Goal: Task Accomplishment & Management: Complete application form

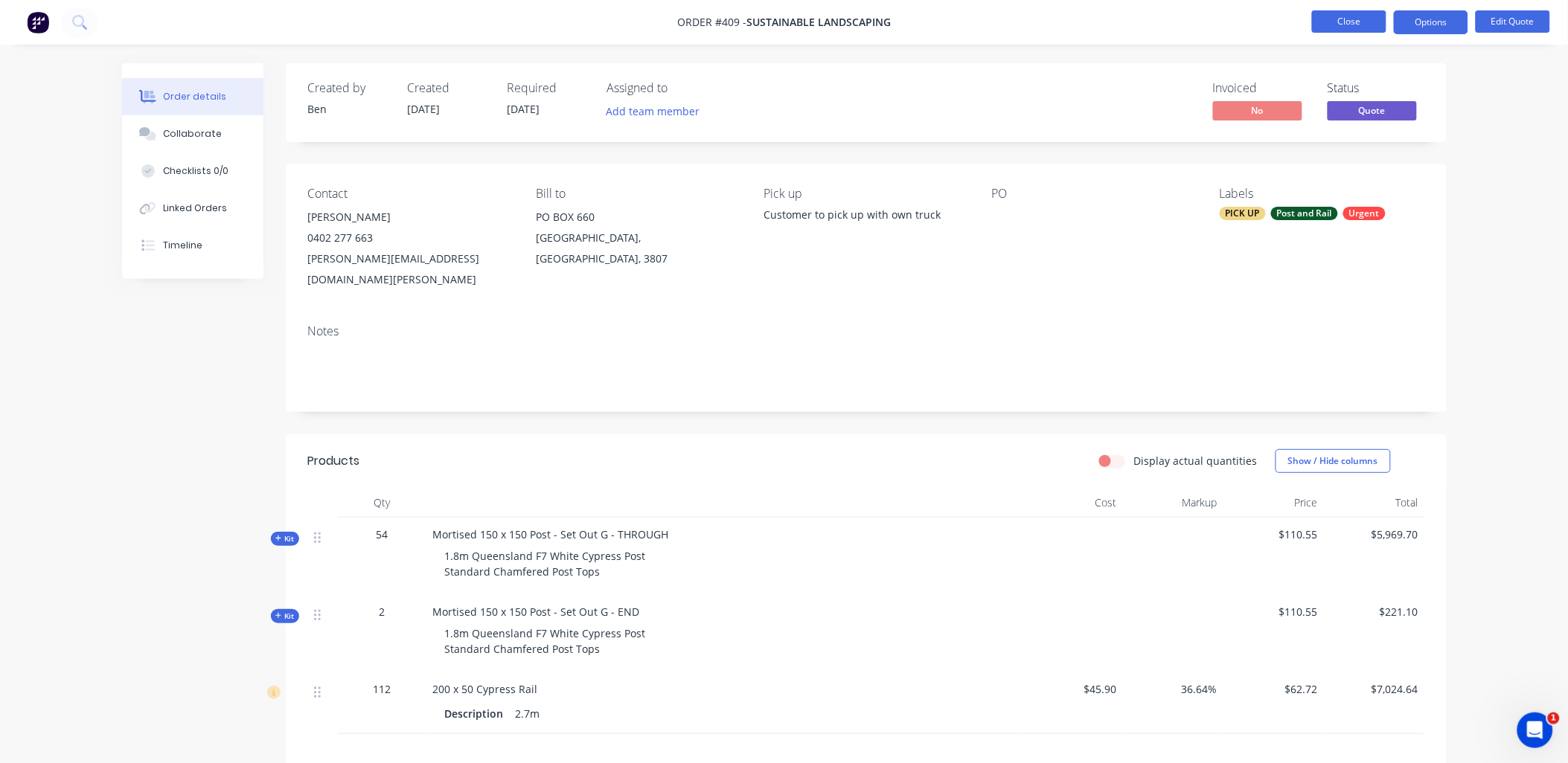
click at [1349, 27] on button "Close" at bounding box center [1349, 22] width 74 height 22
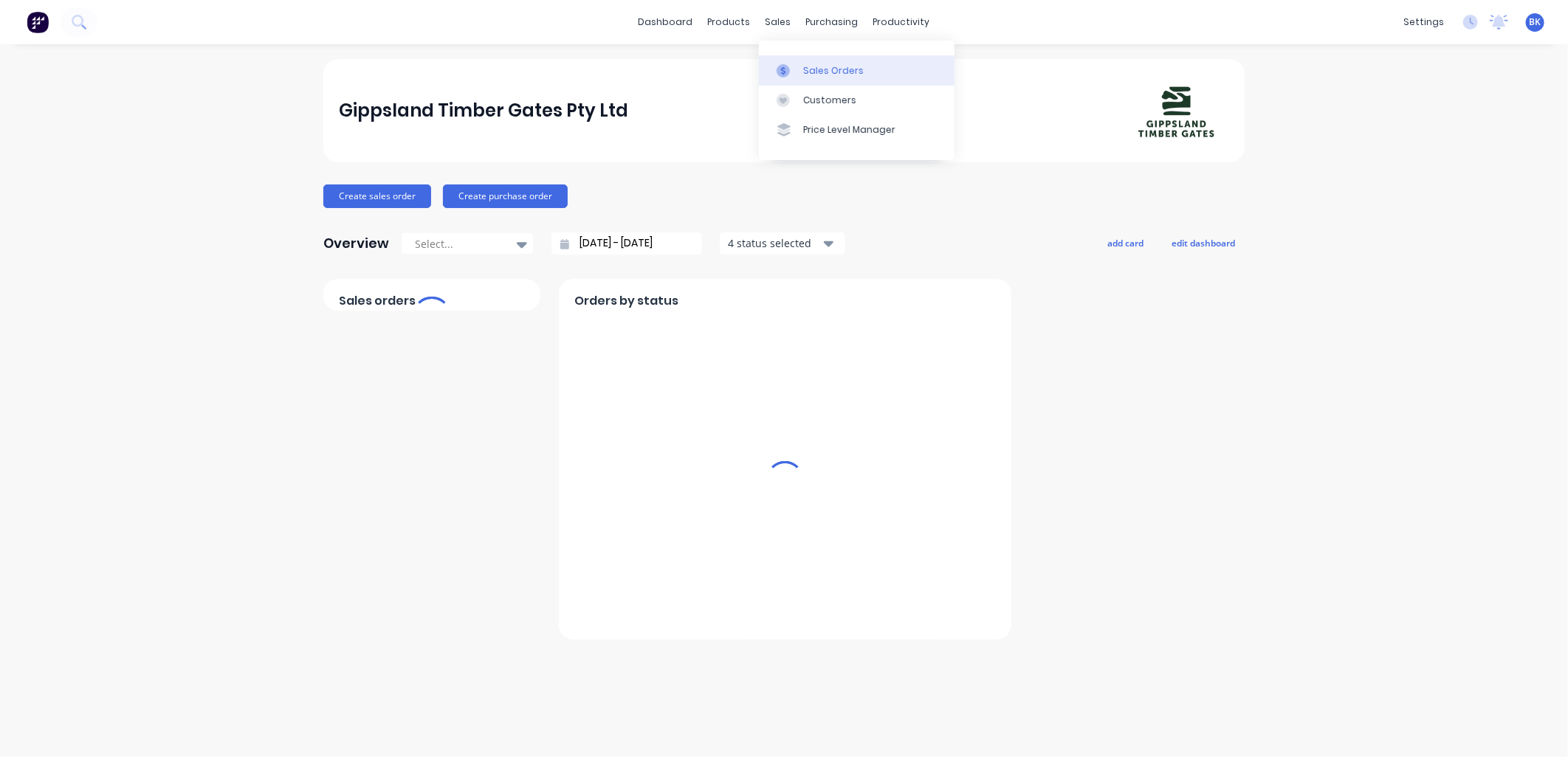
click at [812, 70] on div "Sales Orders" at bounding box center [833, 71] width 61 height 14
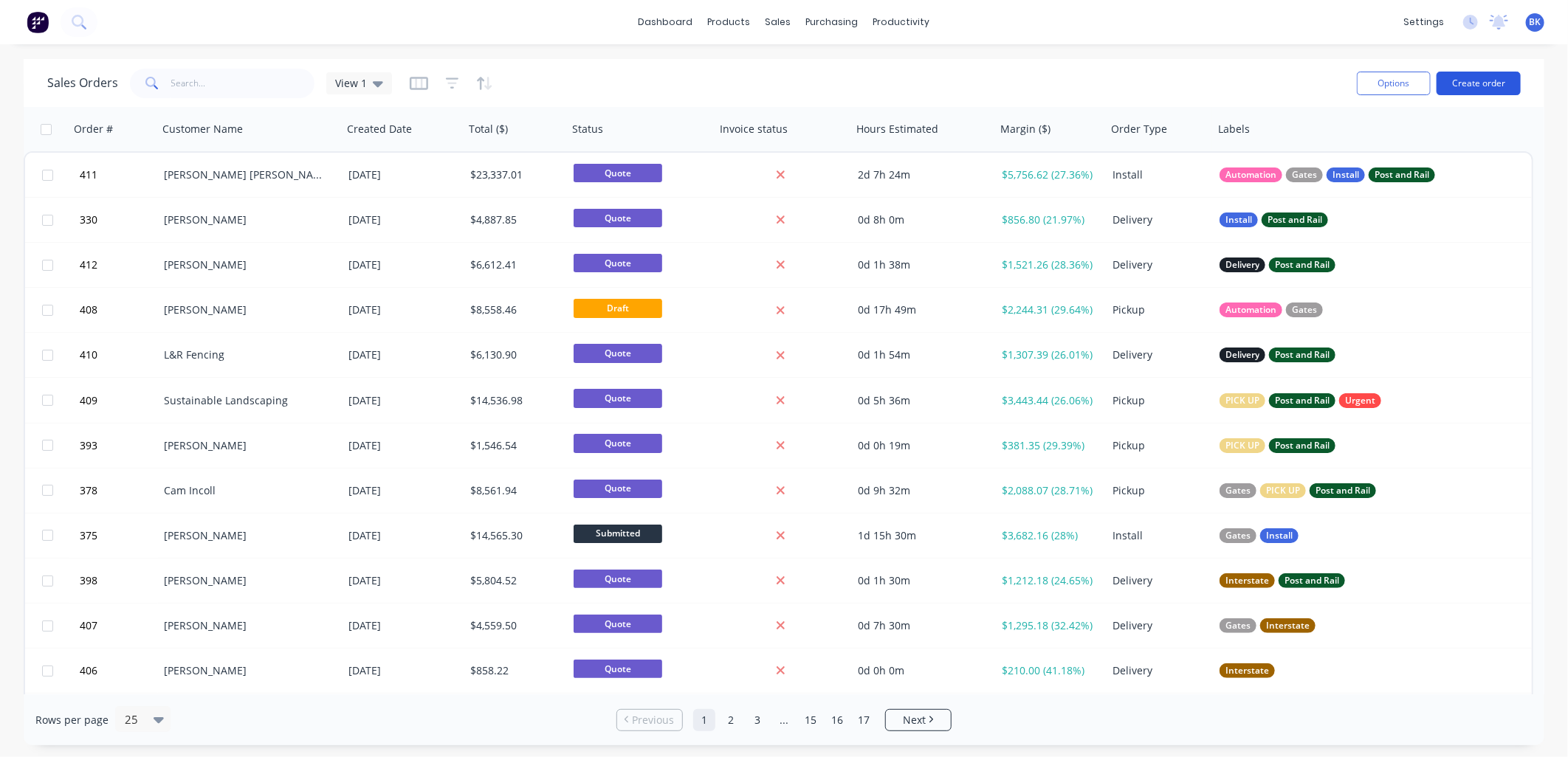
click at [1509, 76] on button "Create order" at bounding box center [1478, 84] width 84 height 24
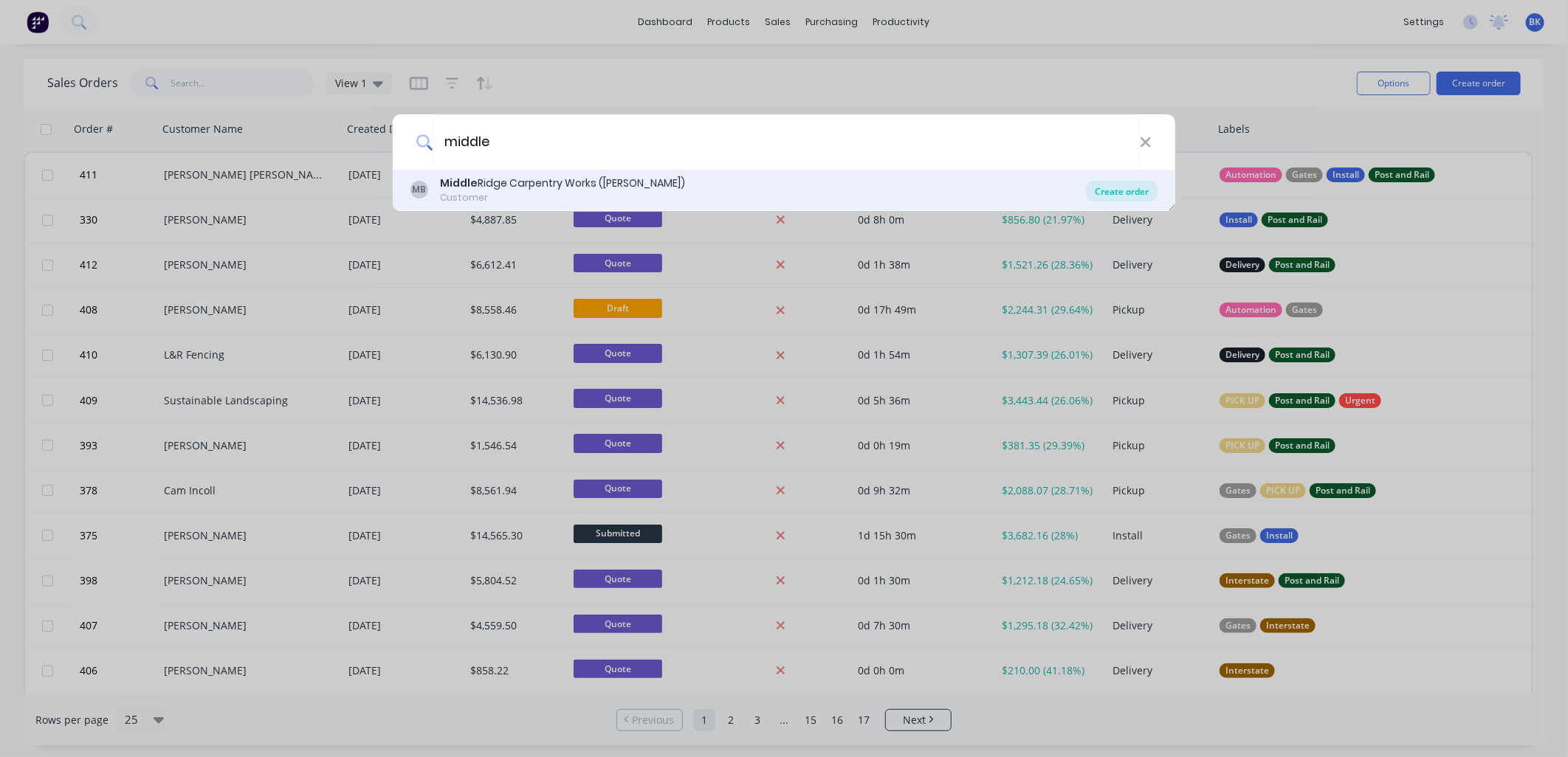
type input "middle"
click at [1122, 195] on div "Create order" at bounding box center [1122, 191] width 72 height 21
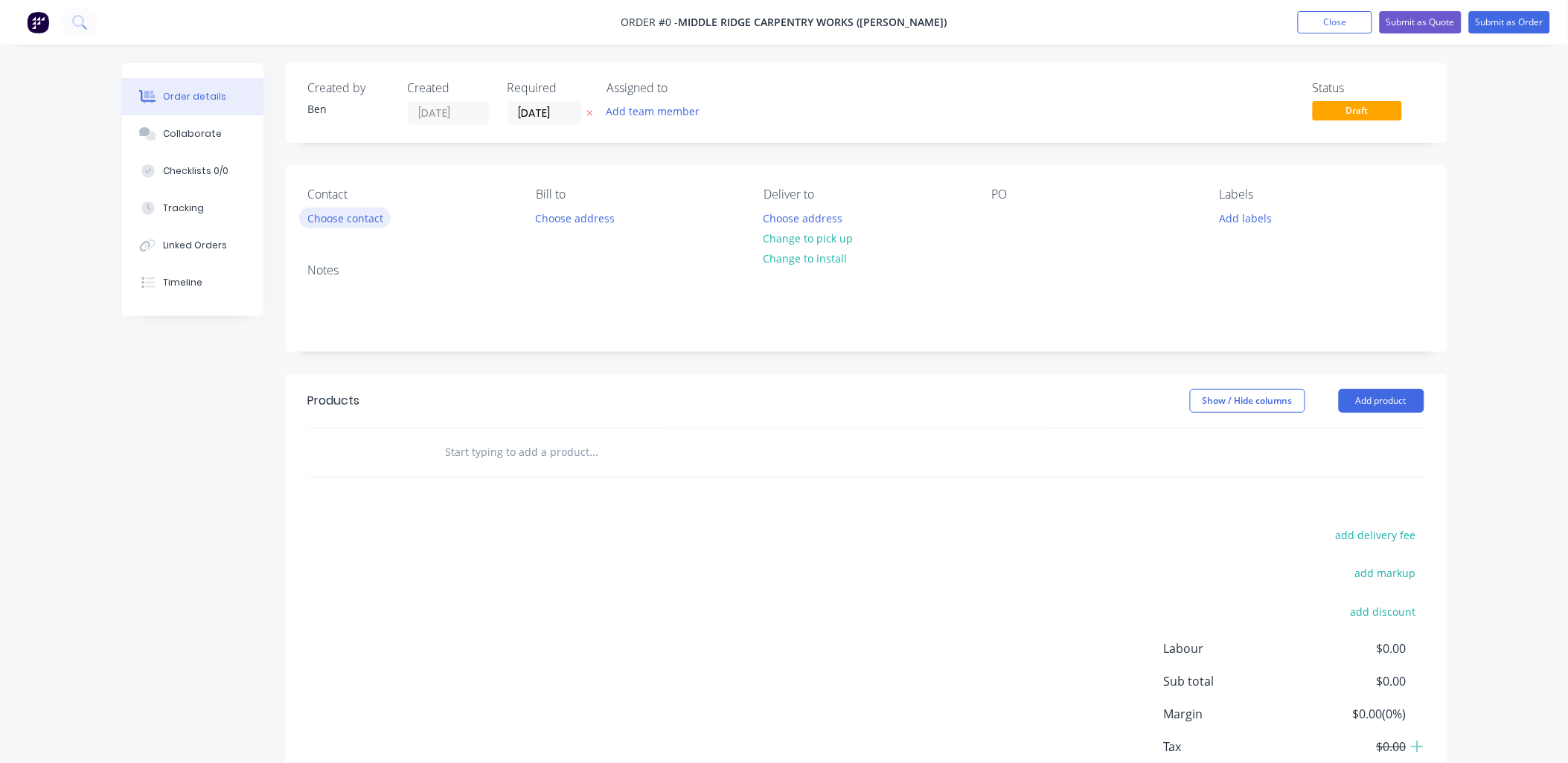
click at [347, 221] on button "Choose contact" at bounding box center [345, 217] width 91 height 20
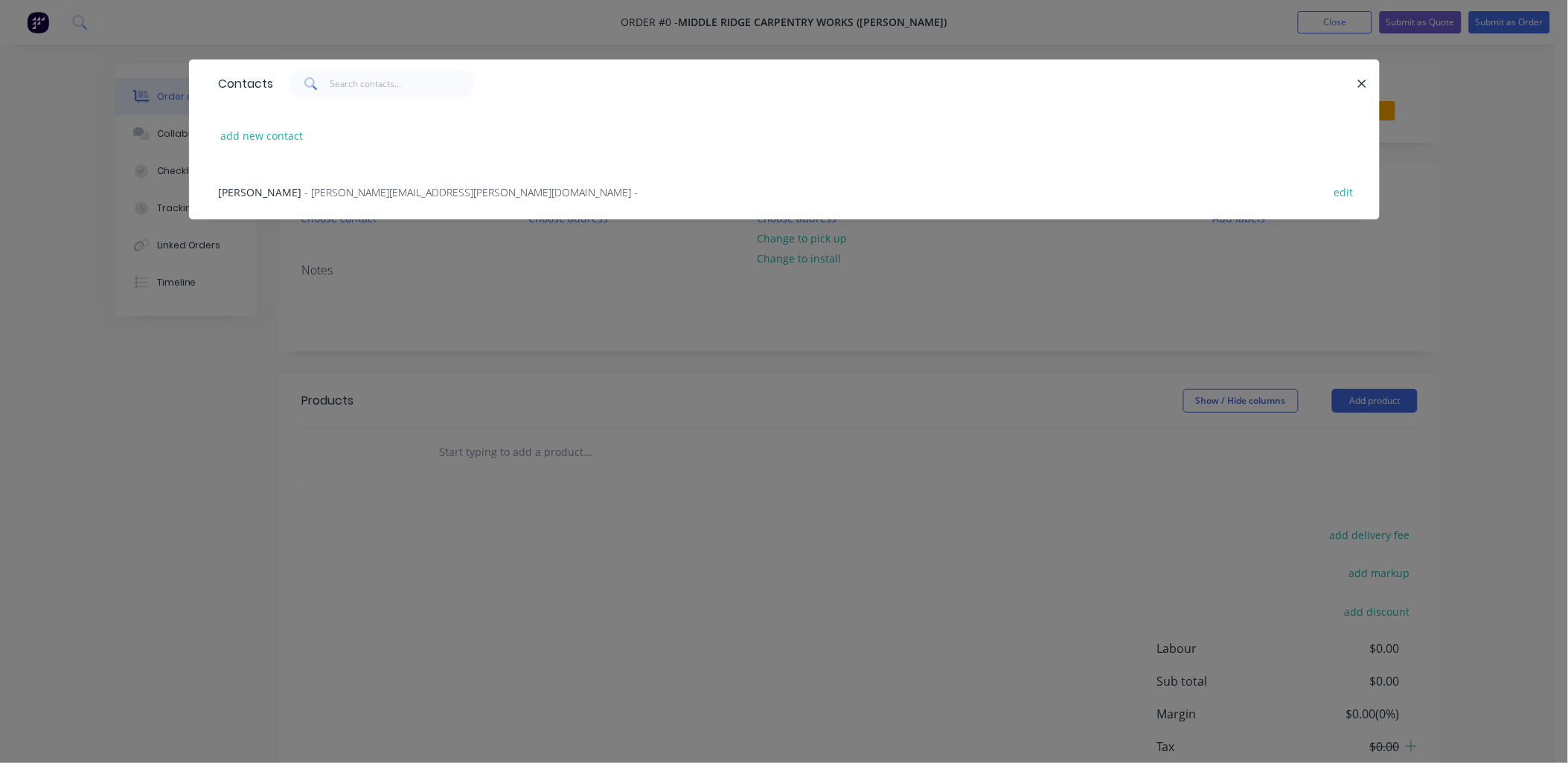
click at [320, 183] on div "Chris Bell - chris.middleridgecarpentry@gmail.com - edit" at bounding box center [784, 191] width 1146 height 56
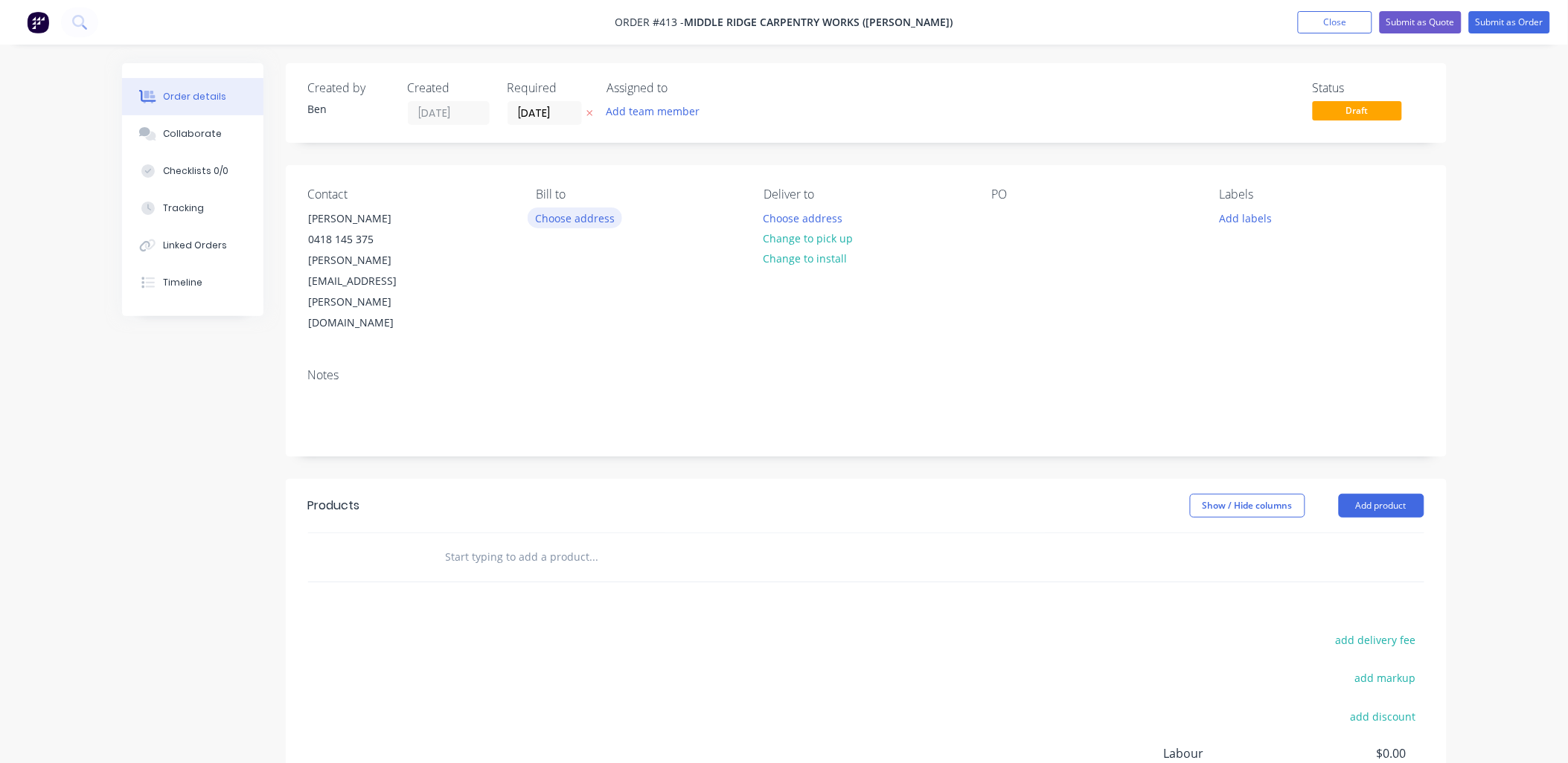
click at [594, 213] on button "Choose address" at bounding box center [576, 217] width 96 height 20
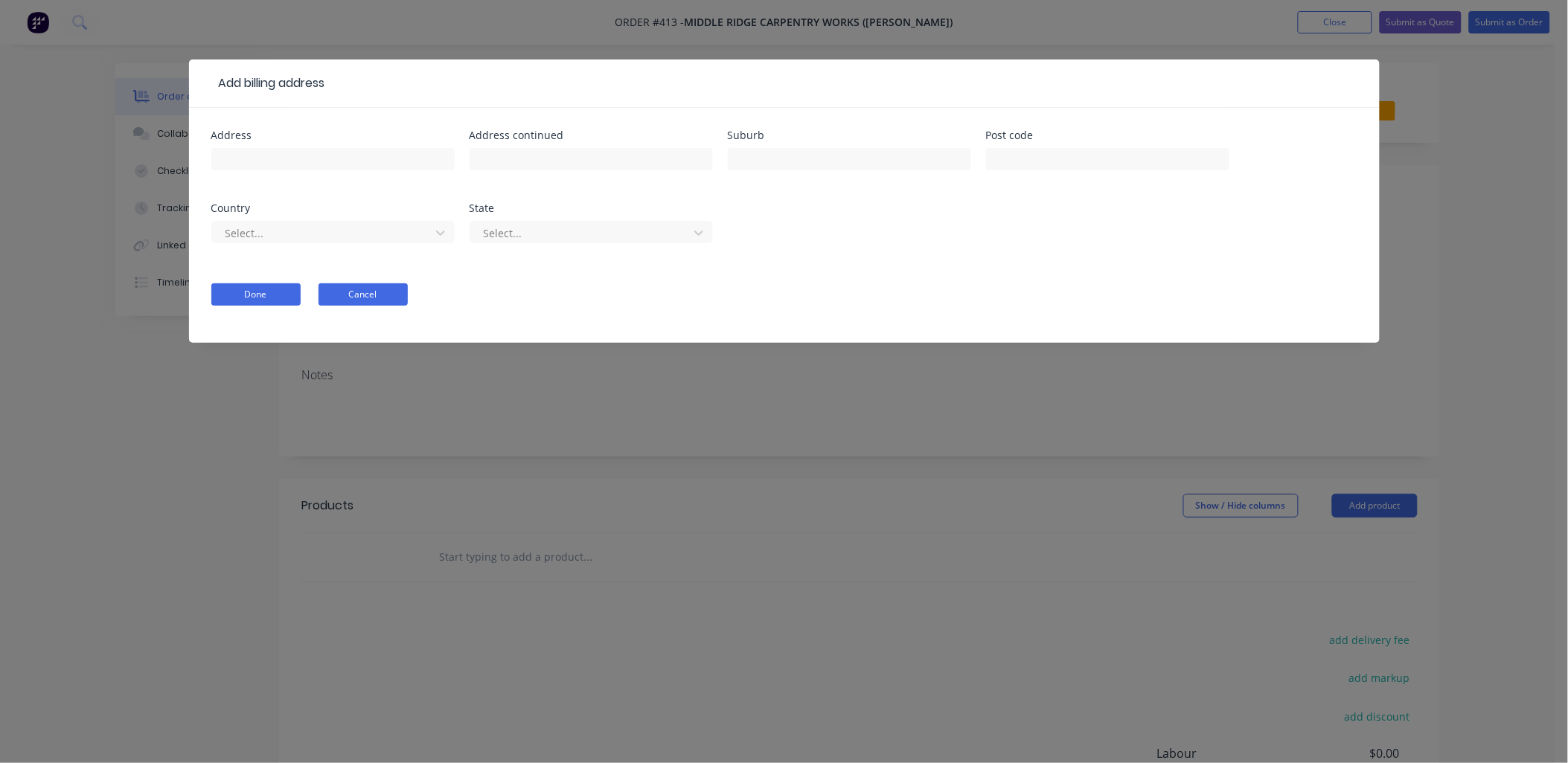
click at [358, 293] on button "Cancel" at bounding box center [364, 295] width 90 height 22
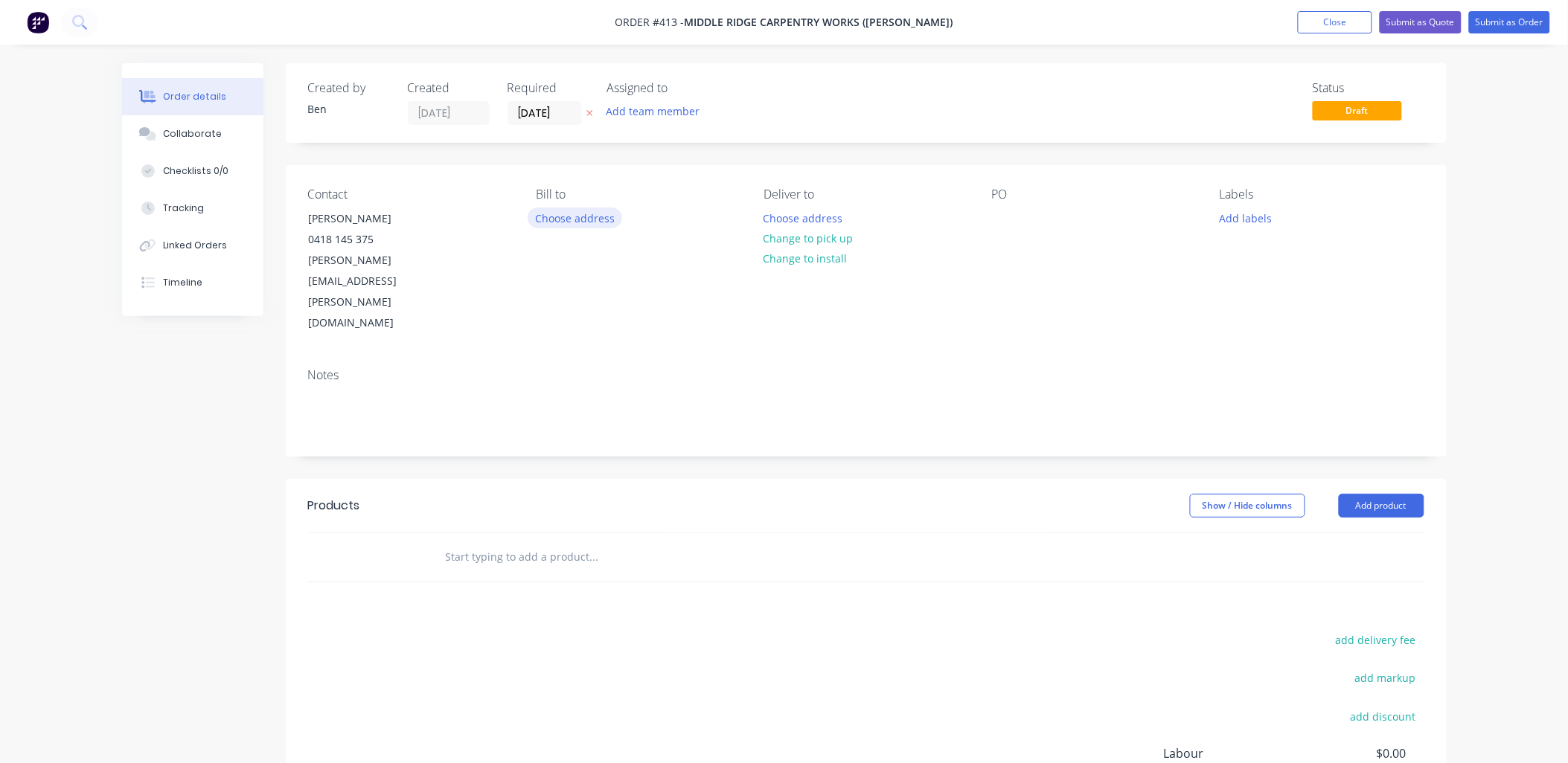
click at [595, 221] on button "Choose address" at bounding box center [576, 217] width 96 height 20
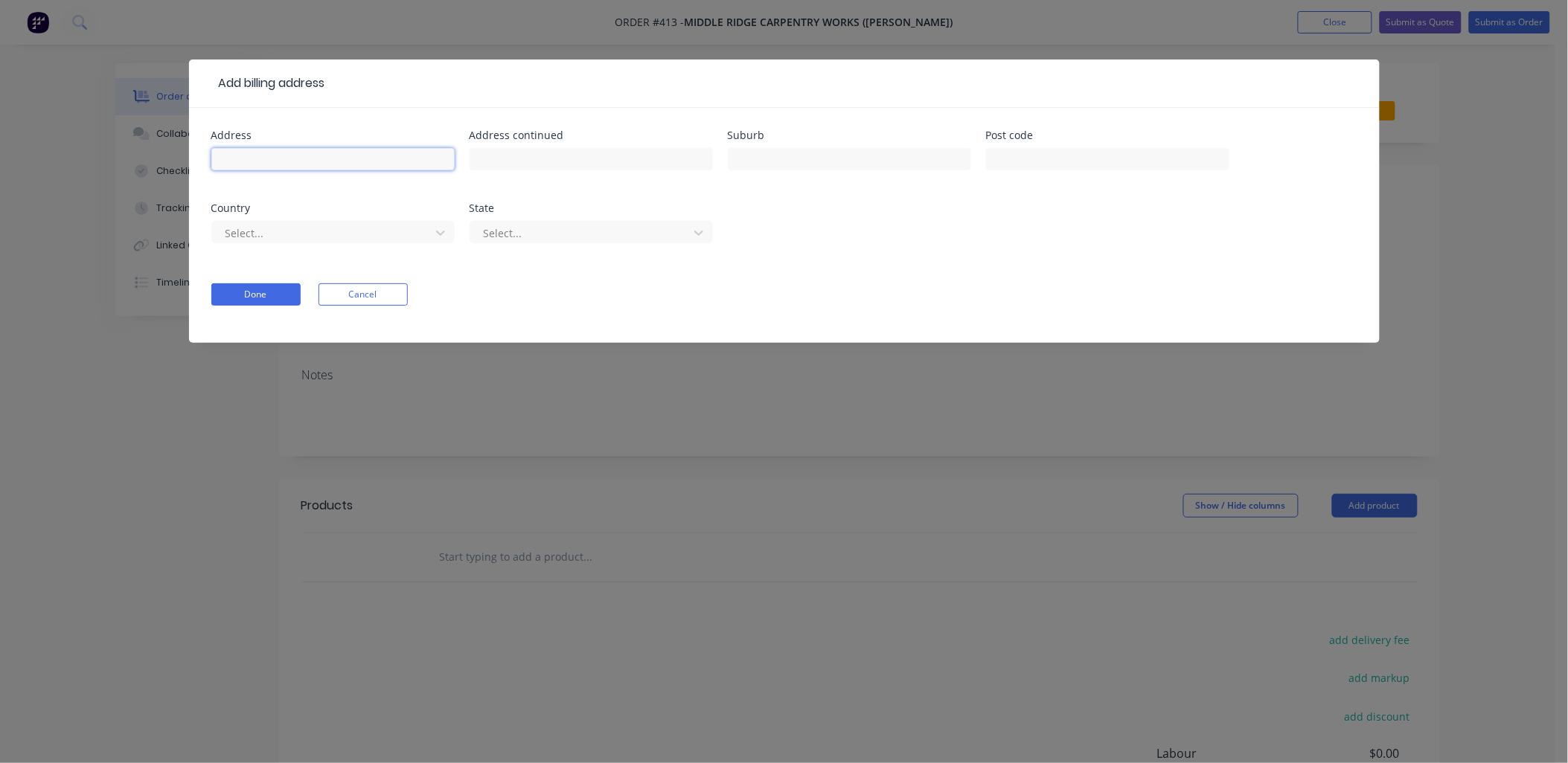
click at [284, 164] on input "text" at bounding box center [333, 159] width 243 height 22
paste input "20 Donday Court PAKENHAM VIC 3810"
click at [326, 154] on input "20 Donday Court PAKENHAM VIC 3810" at bounding box center [333, 159] width 243 height 22
type input "20 Donday Court VIC 3810"
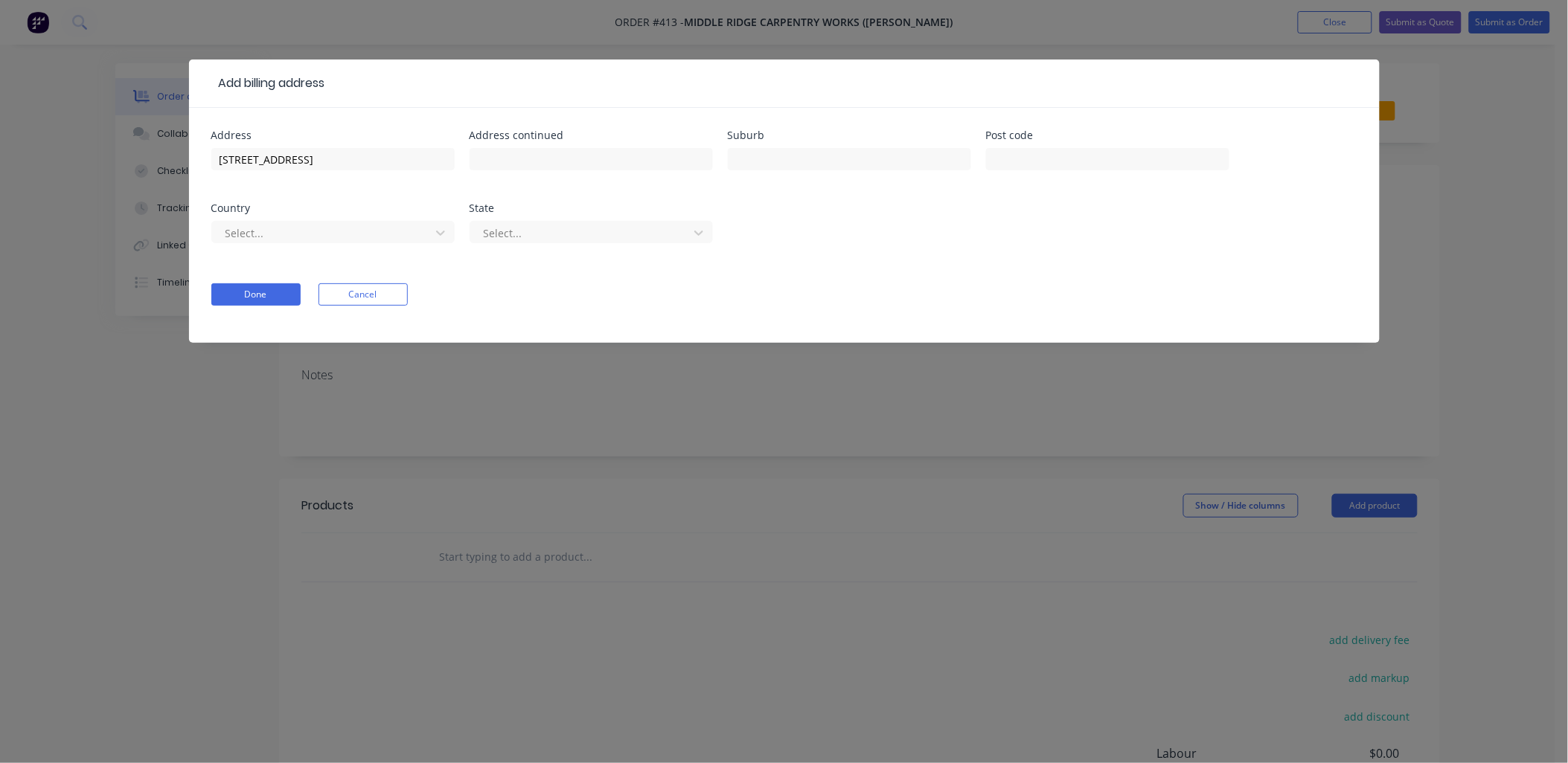
click at [762, 146] on div at bounding box center [849, 166] width 243 height 44
click at [762, 152] on input "text" at bounding box center [849, 159] width 243 height 22
paste input "PAKENHAM"
type input "PAKENHAM"
click at [330, 158] on input "20 Donday Court VIC 3810" at bounding box center [333, 159] width 243 height 22
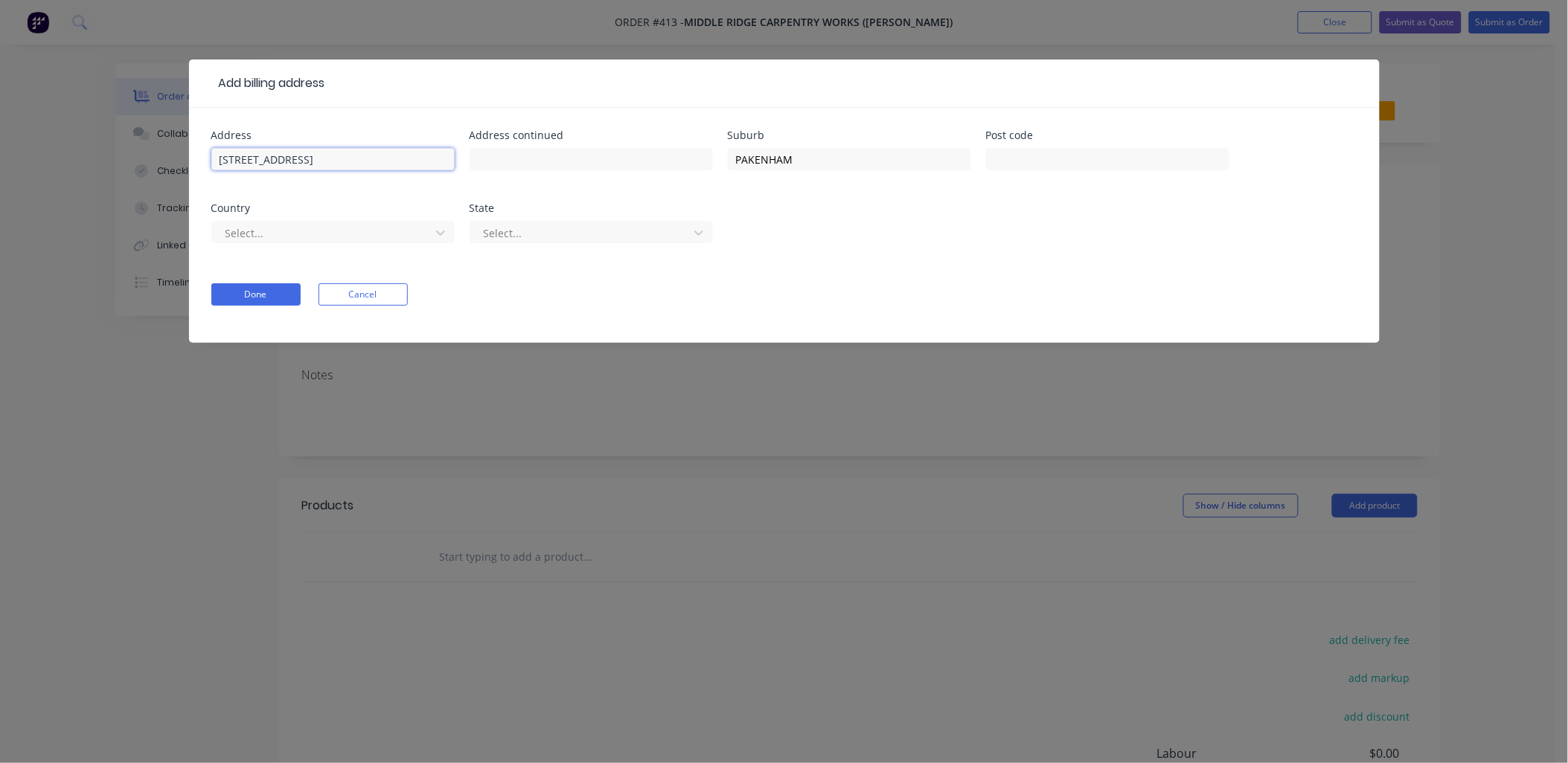
click at [331, 158] on input "20 Donday Court VIC 3810" at bounding box center [333, 159] width 243 height 22
type input "20 Donday Court VIC"
click at [1068, 145] on div at bounding box center [1108, 166] width 243 height 44
click at [1063, 152] on input "text" at bounding box center [1108, 159] width 243 height 22
paste input "3810"
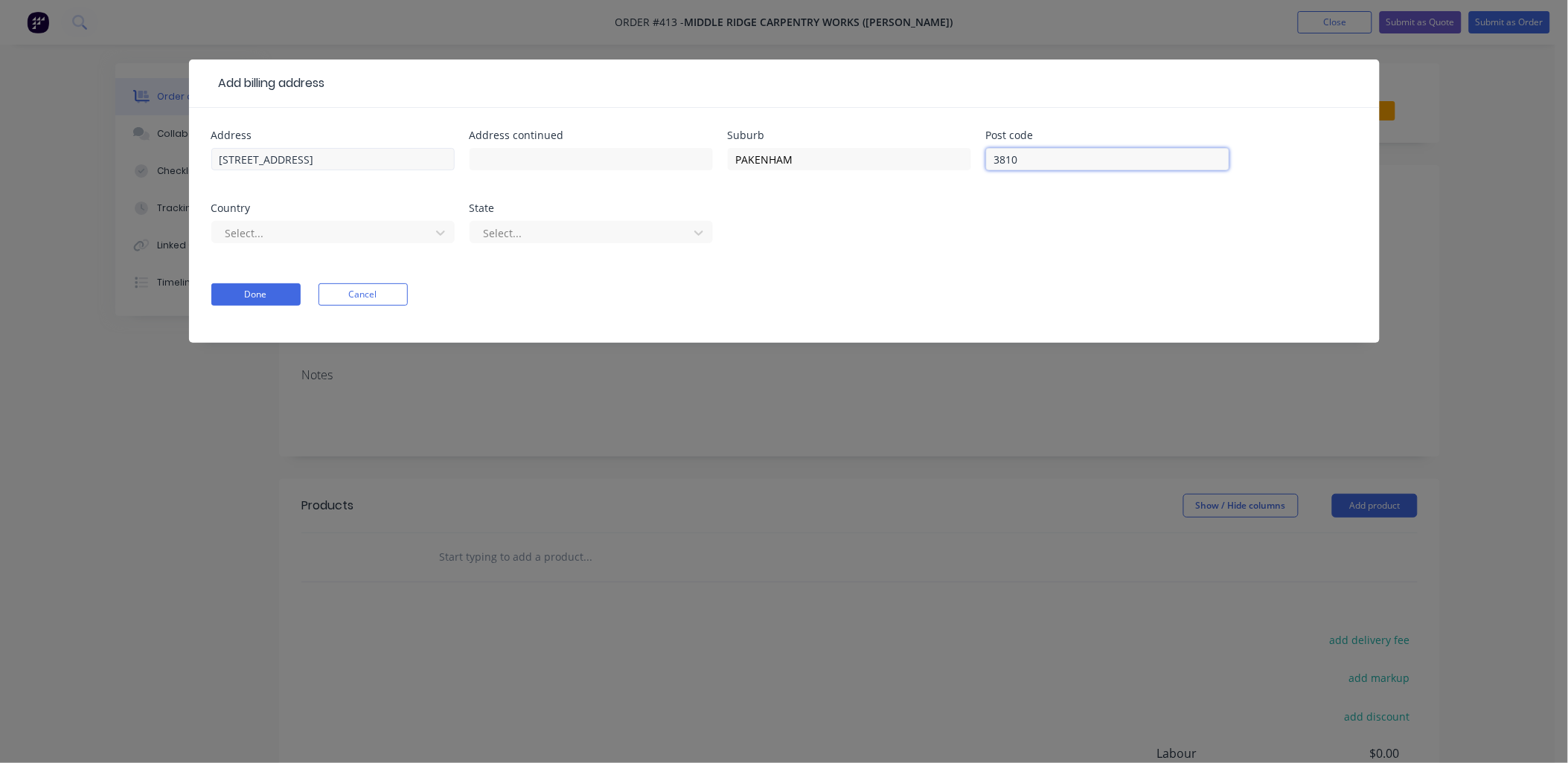
type input "3810"
click at [323, 161] on input "20 Donday Court VIC" at bounding box center [333, 159] width 243 height 22
type input "20 Donday Court"
click at [303, 228] on div at bounding box center [323, 233] width 199 height 19
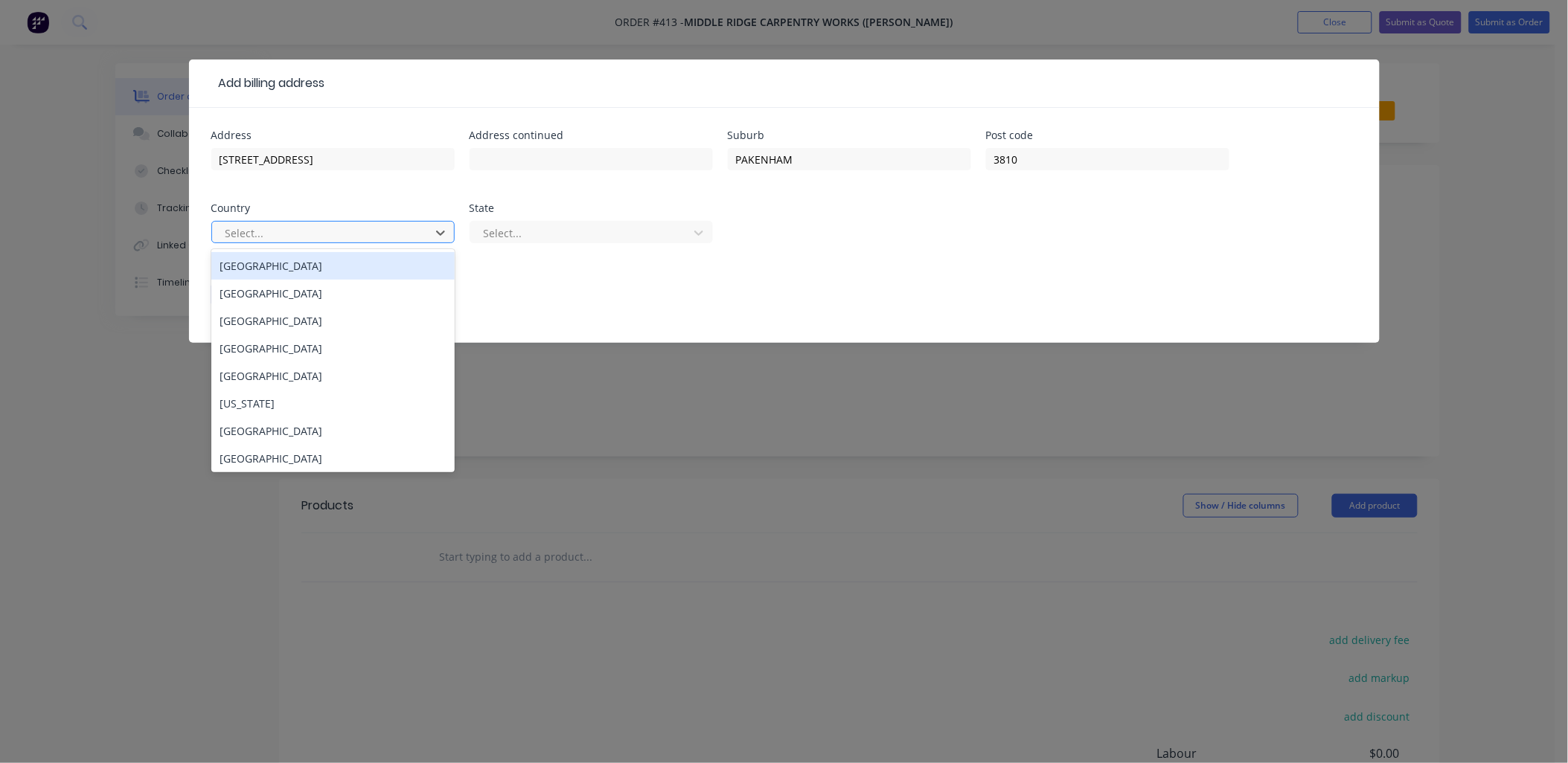
type input "a"
drag, startPoint x: 310, startPoint y: 257, endPoint x: 329, endPoint y: 260, distance: 19.2
click at [311, 257] on div "Australia" at bounding box center [333, 266] width 243 height 28
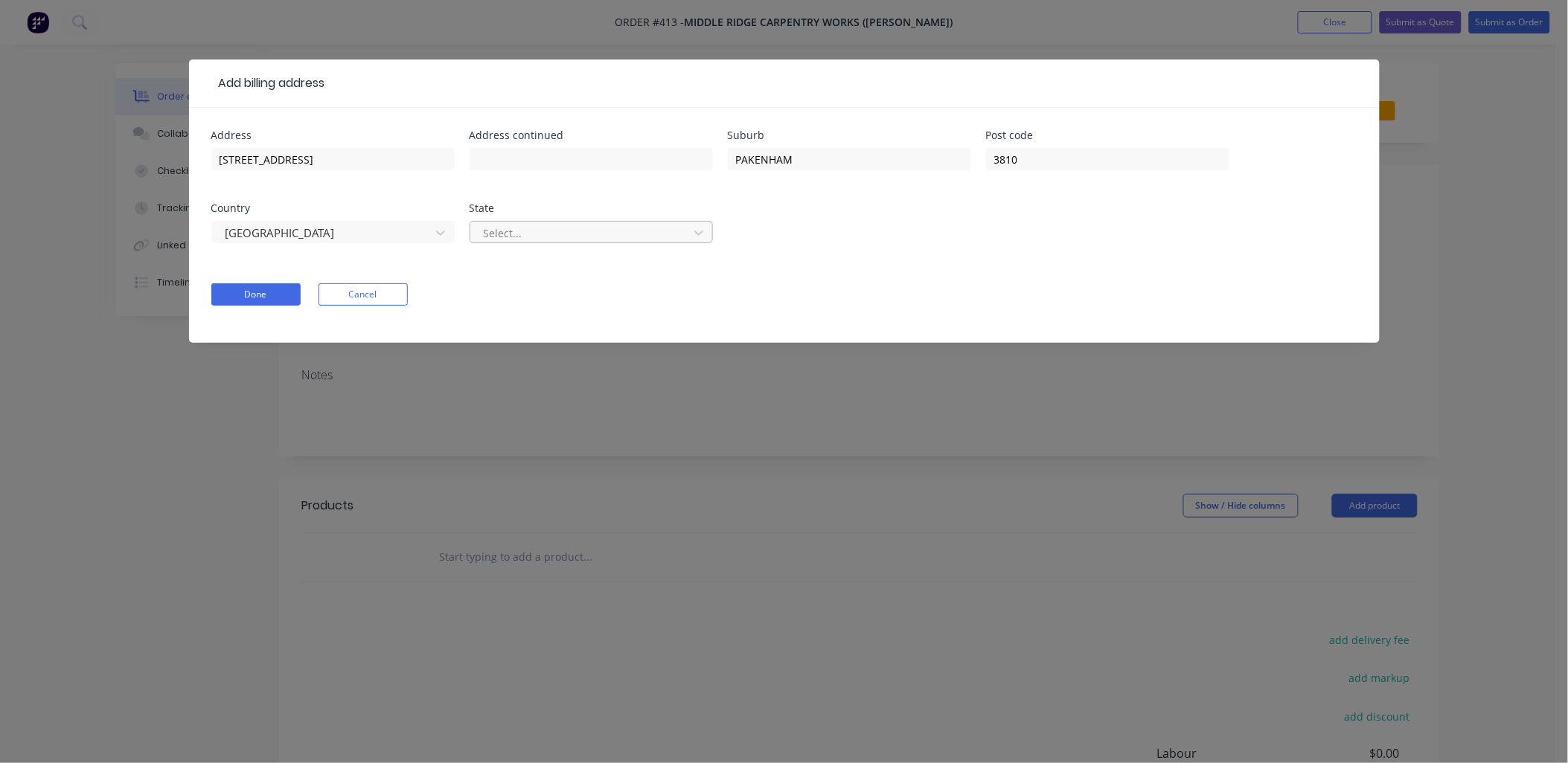
click at [517, 233] on div at bounding box center [582, 233] width 199 height 19
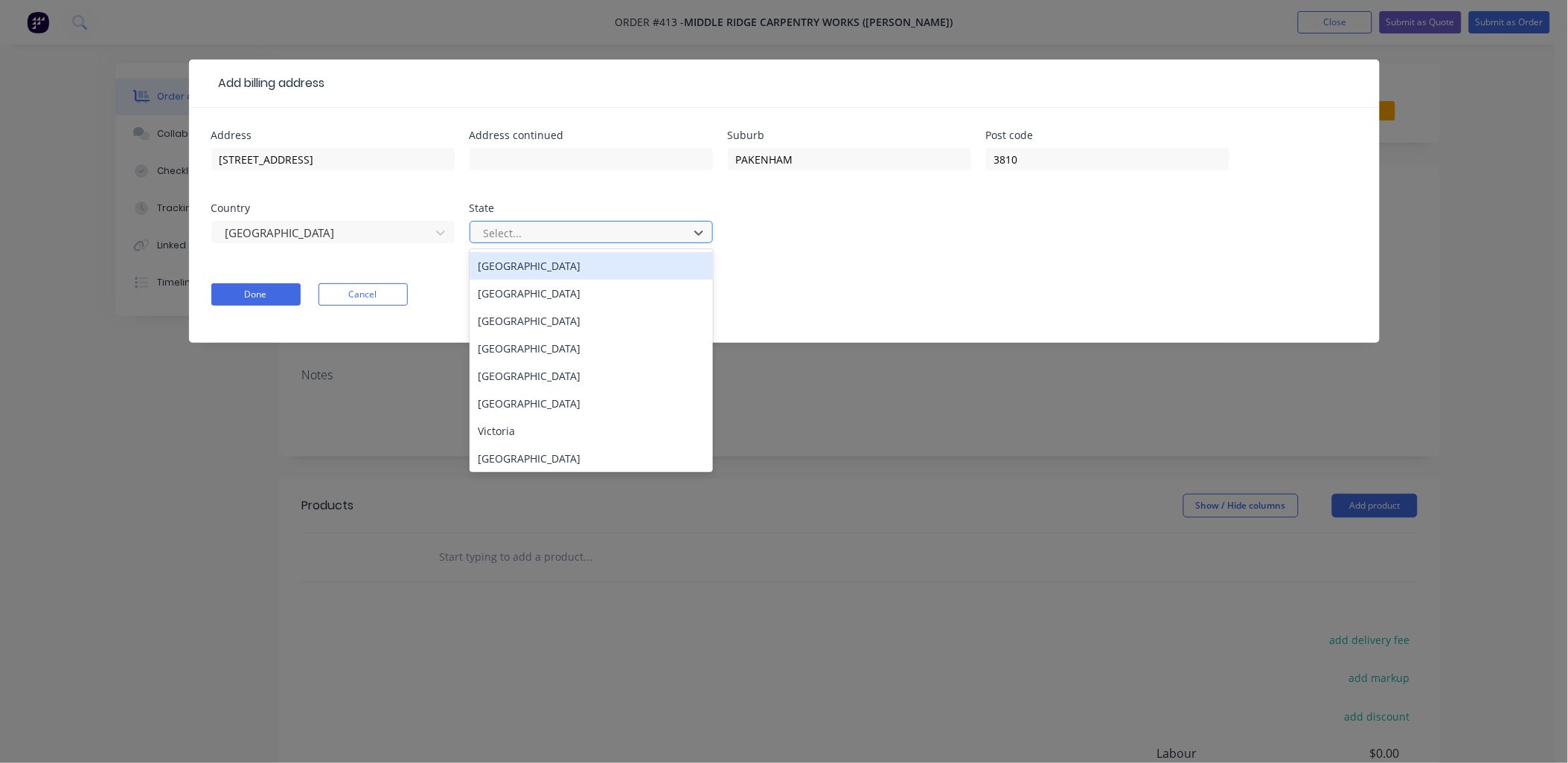
type input "c"
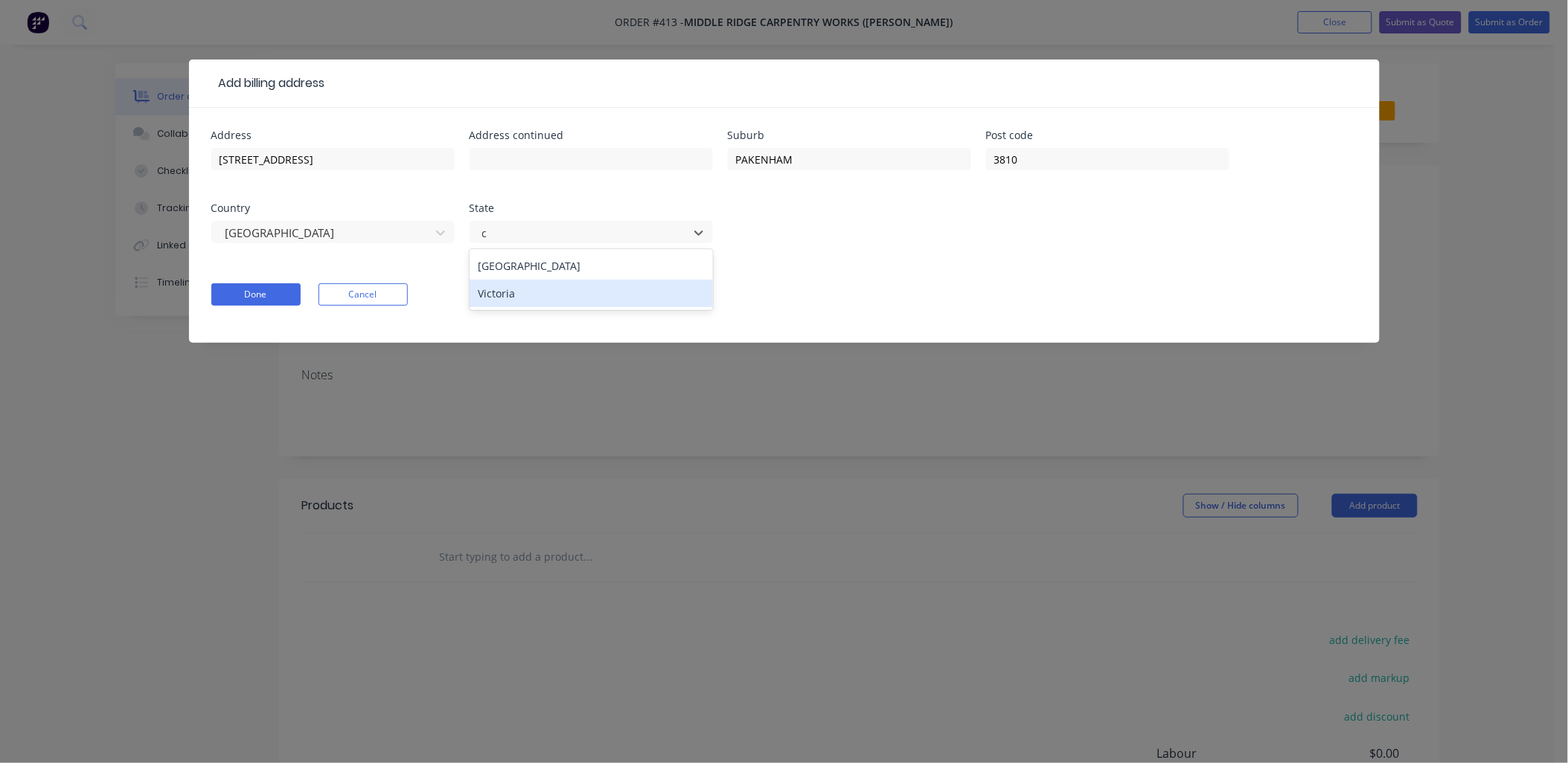
click at [497, 295] on div "Victoria" at bounding box center [591, 294] width 243 height 28
click at [268, 301] on button "Done" at bounding box center [256, 295] width 90 height 22
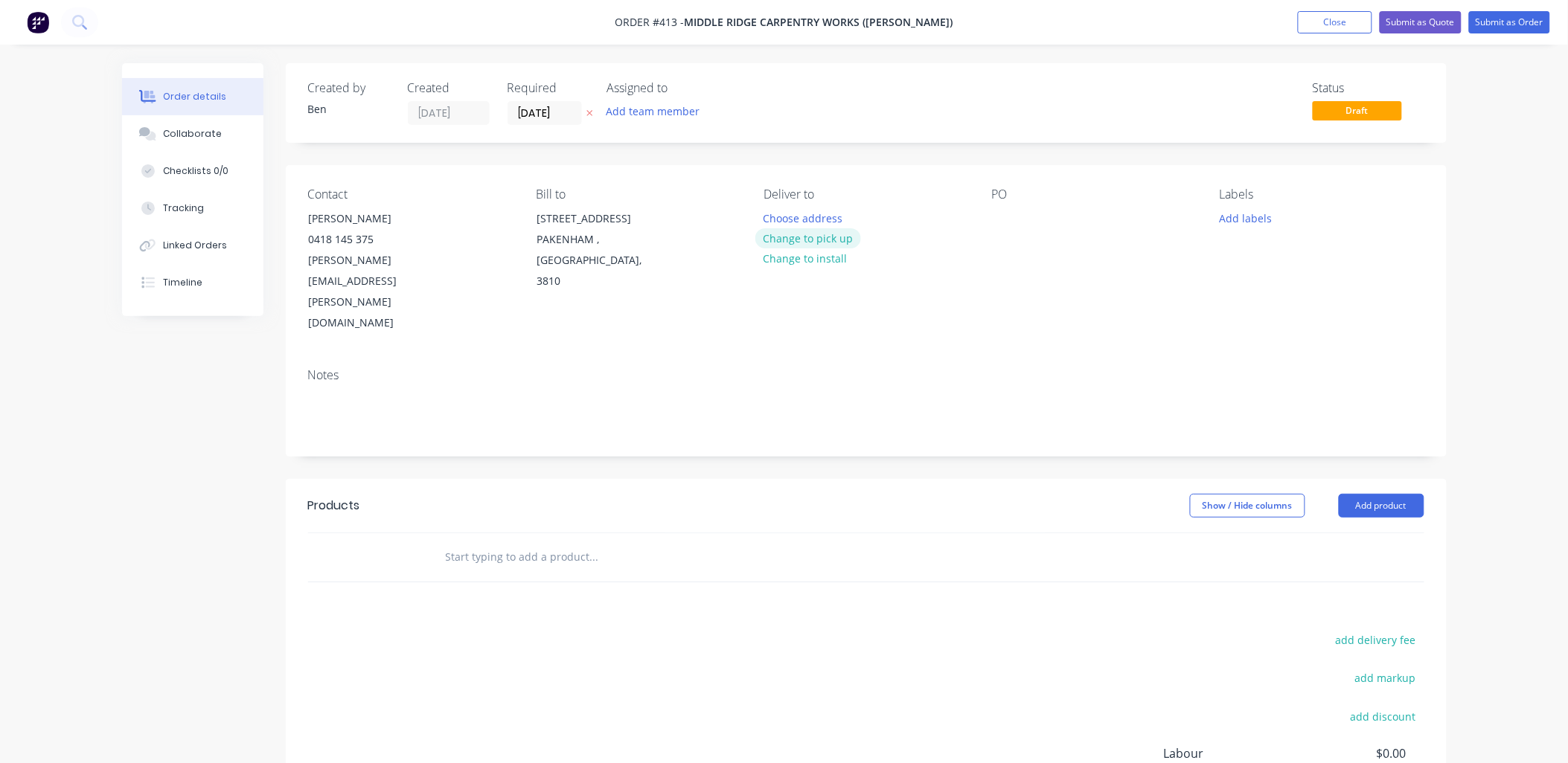
click at [824, 237] on button "Change to pick up" at bounding box center [808, 238] width 106 height 20
click at [1375, 494] on button "Add product" at bounding box center [1381, 506] width 85 height 24
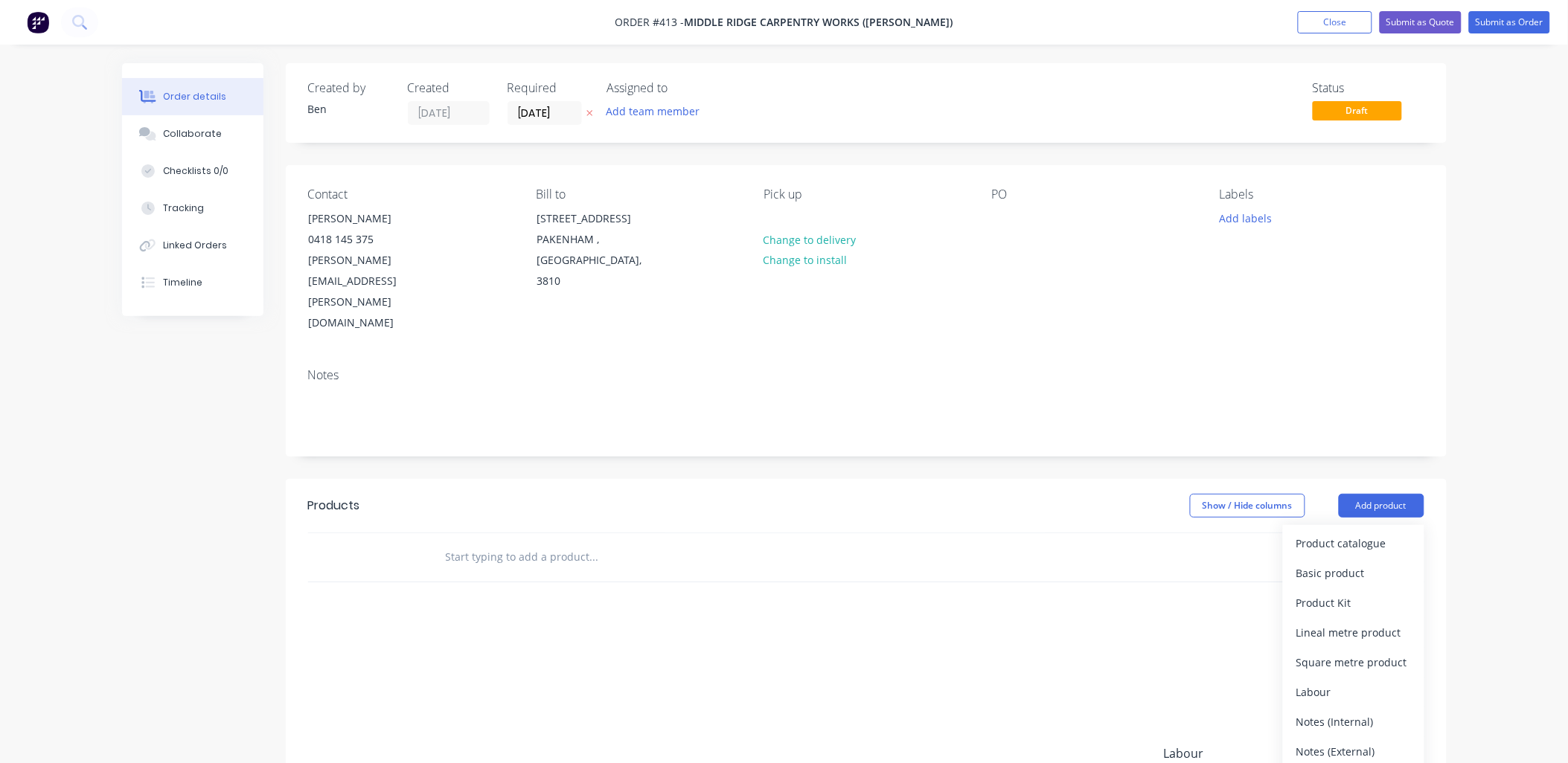
drag, startPoint x: 1373, startPoint y: 656, endPoint x: 716, endPoint y: 569, distance: 662.7
click at [1375, 711] on div "Notes (Internal)" at bounding box center [1353, 722] width 115 height 22
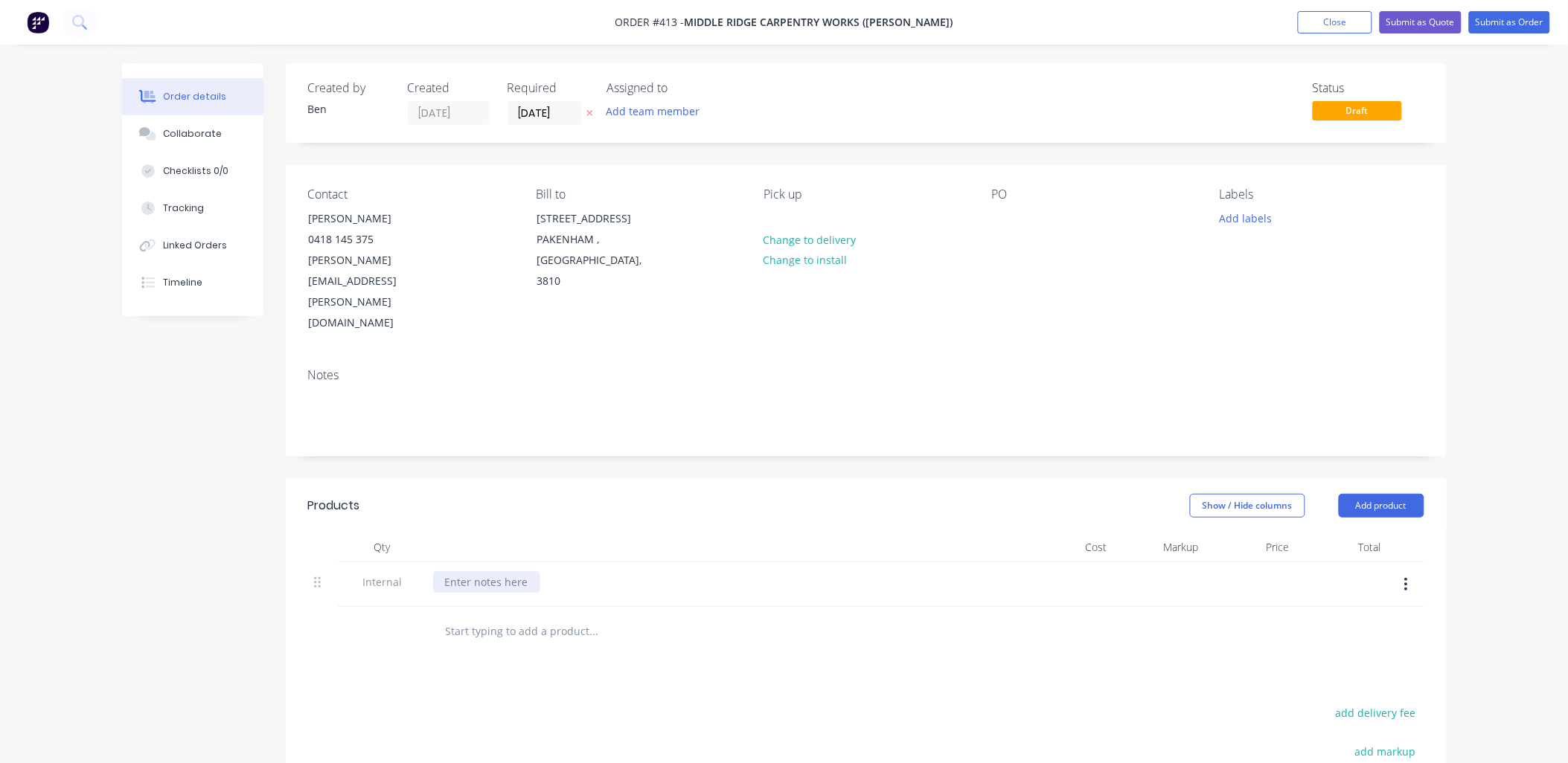
click at [493, 571] on div at bounding box center [487, 581] width 107 height 22
paste div
click at [501, 708] on input "text" at bounding box center [594, 723] width 298 height 30
click at [471, 708] on input "text" at bounding box center [594, 723] width 298 height 30
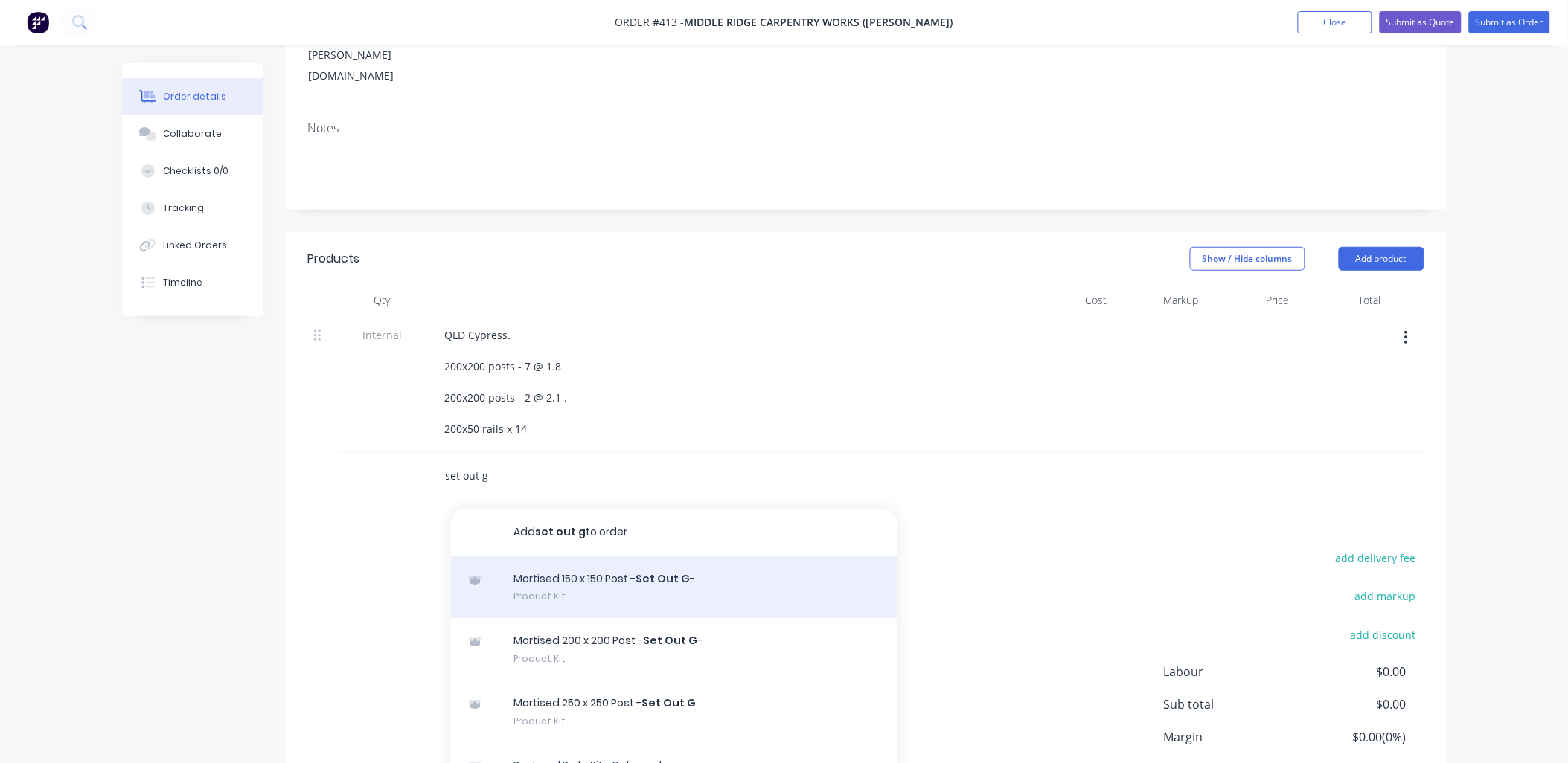
scroll to position [248, 0]
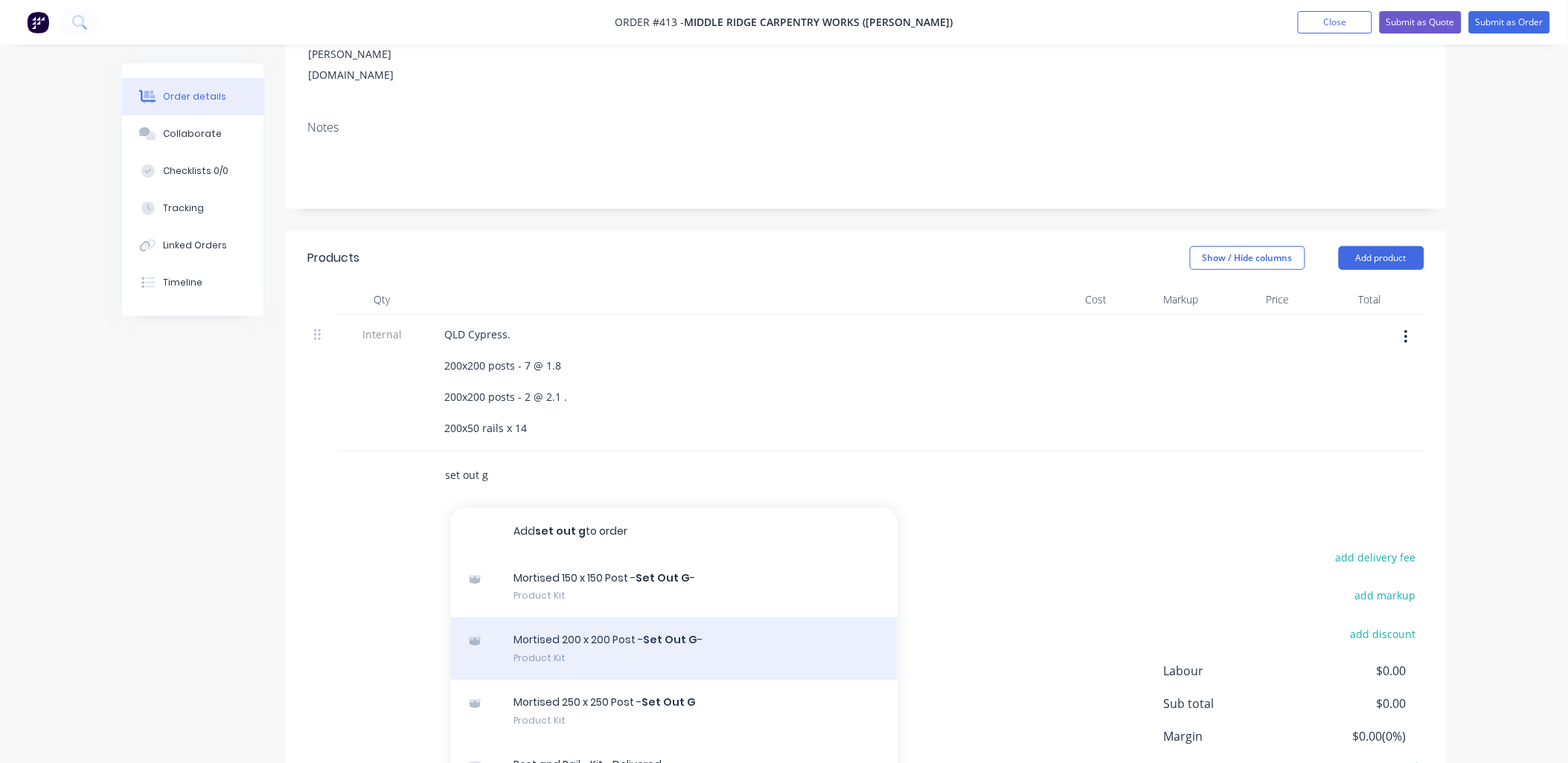
type input "set out g"
click at [594, 617] on div "Mortised 200 x 200 Post - Set Out G - Product Kit" at bounding box center [675, 648] width 446 height 63
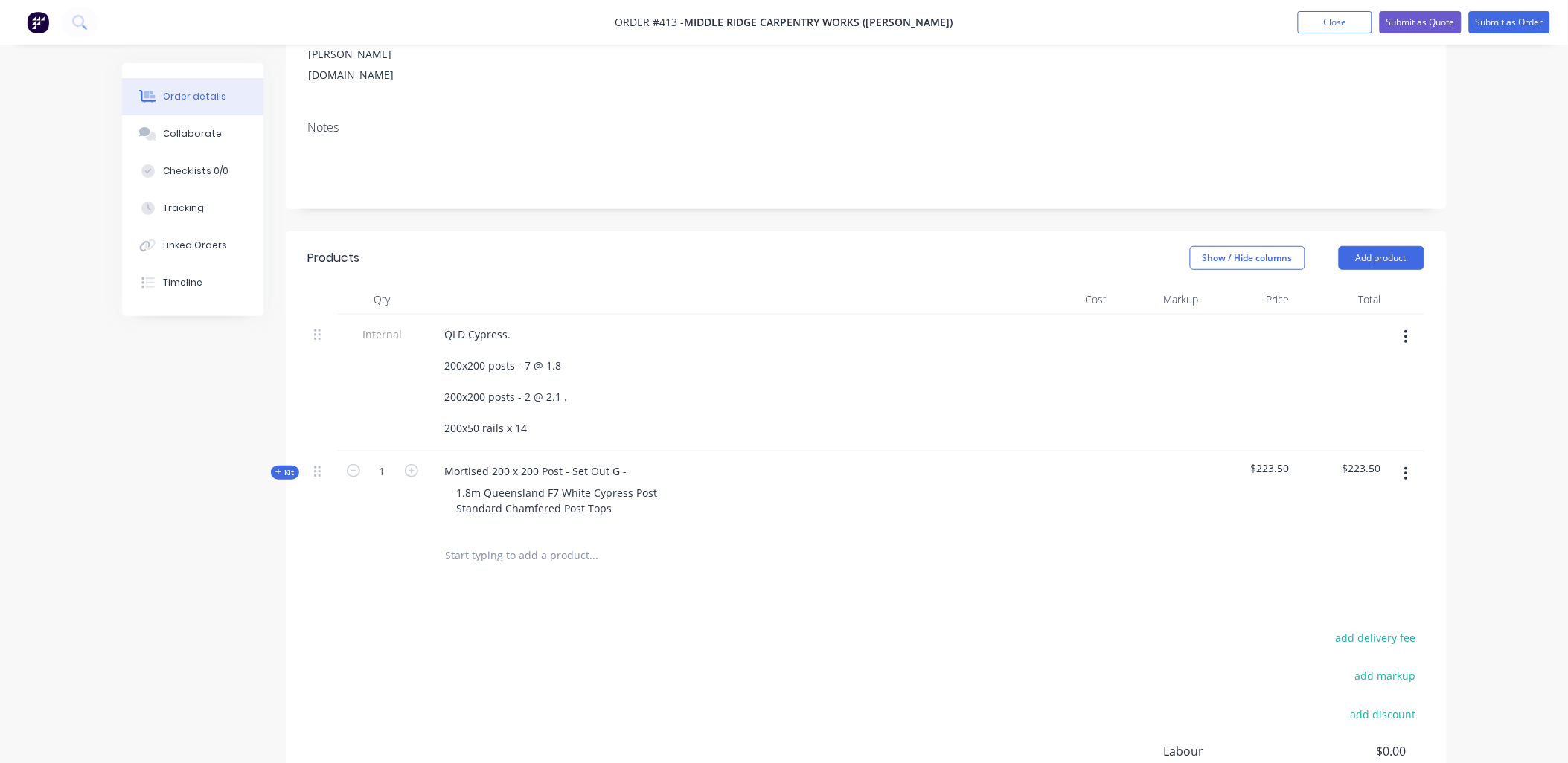
drag, startPoint x: 282, startPoint y: 405, endPoint x: 330, endPoint y: 454, distance: 68.6
click at [283, 468] on span "Kit" at bounding box center [285, 473] width 19 height 11
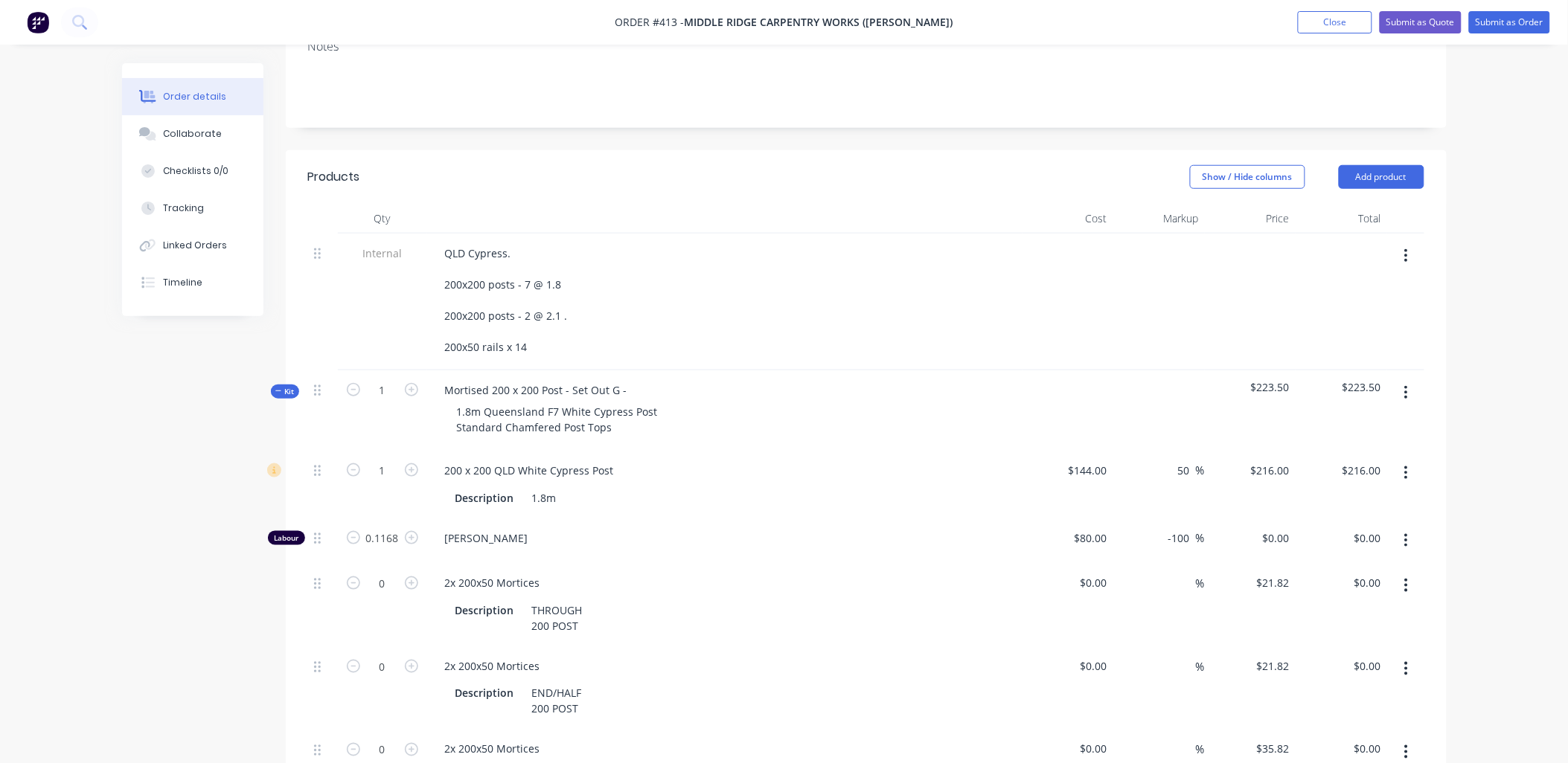
scroll to position [330, 0]
click at [412, 659] on icon "button" at bounding box center [412, 666] width 14 height 14
type input "1"
type input "$21.82"
click at [1412, 738] on button "button" at bounding box center [1406, 751] width 35 height 27
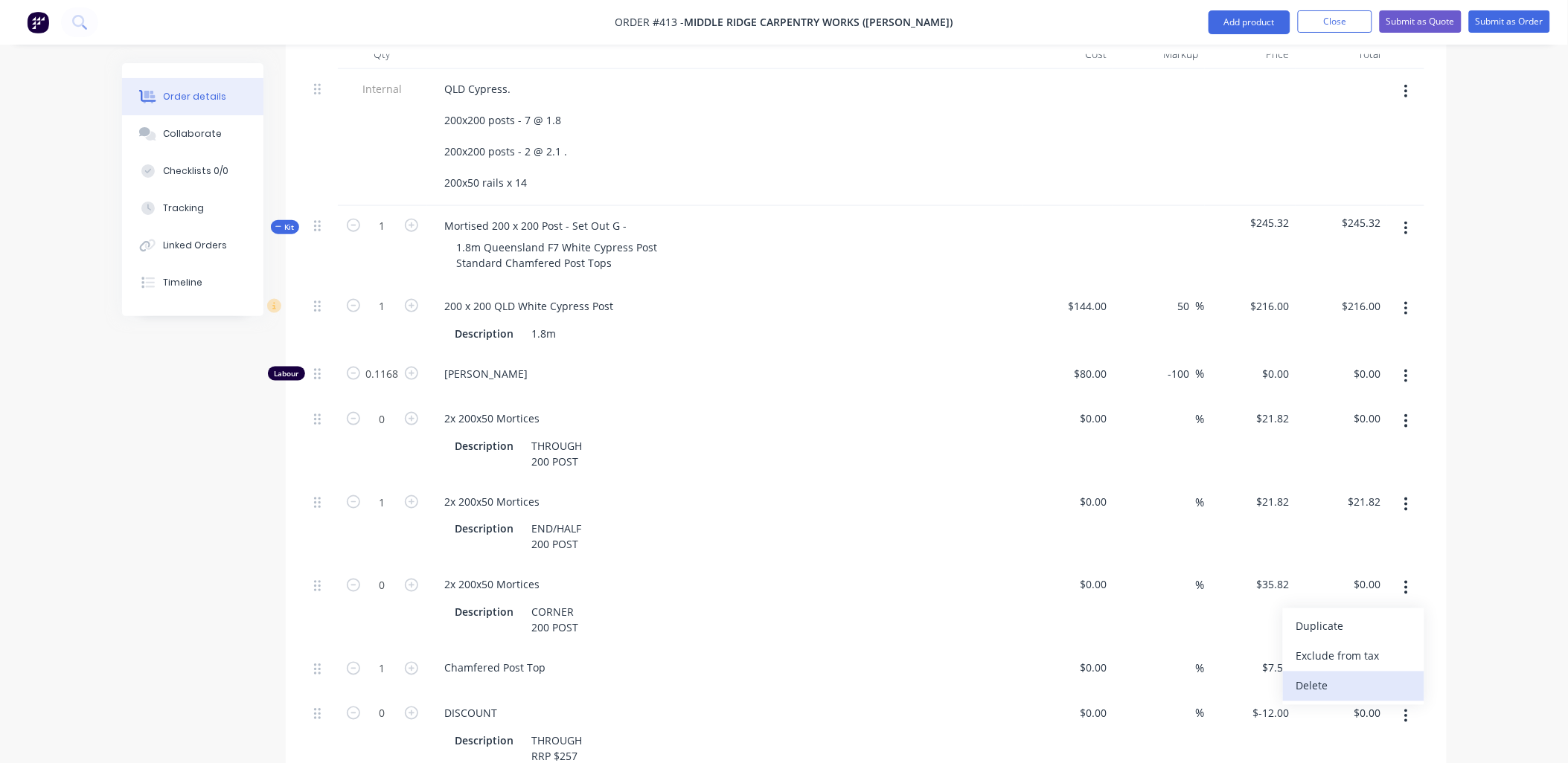
click at [1348, 675] on div "Delete" at bounding box center [1353, 685] width 115 height 22
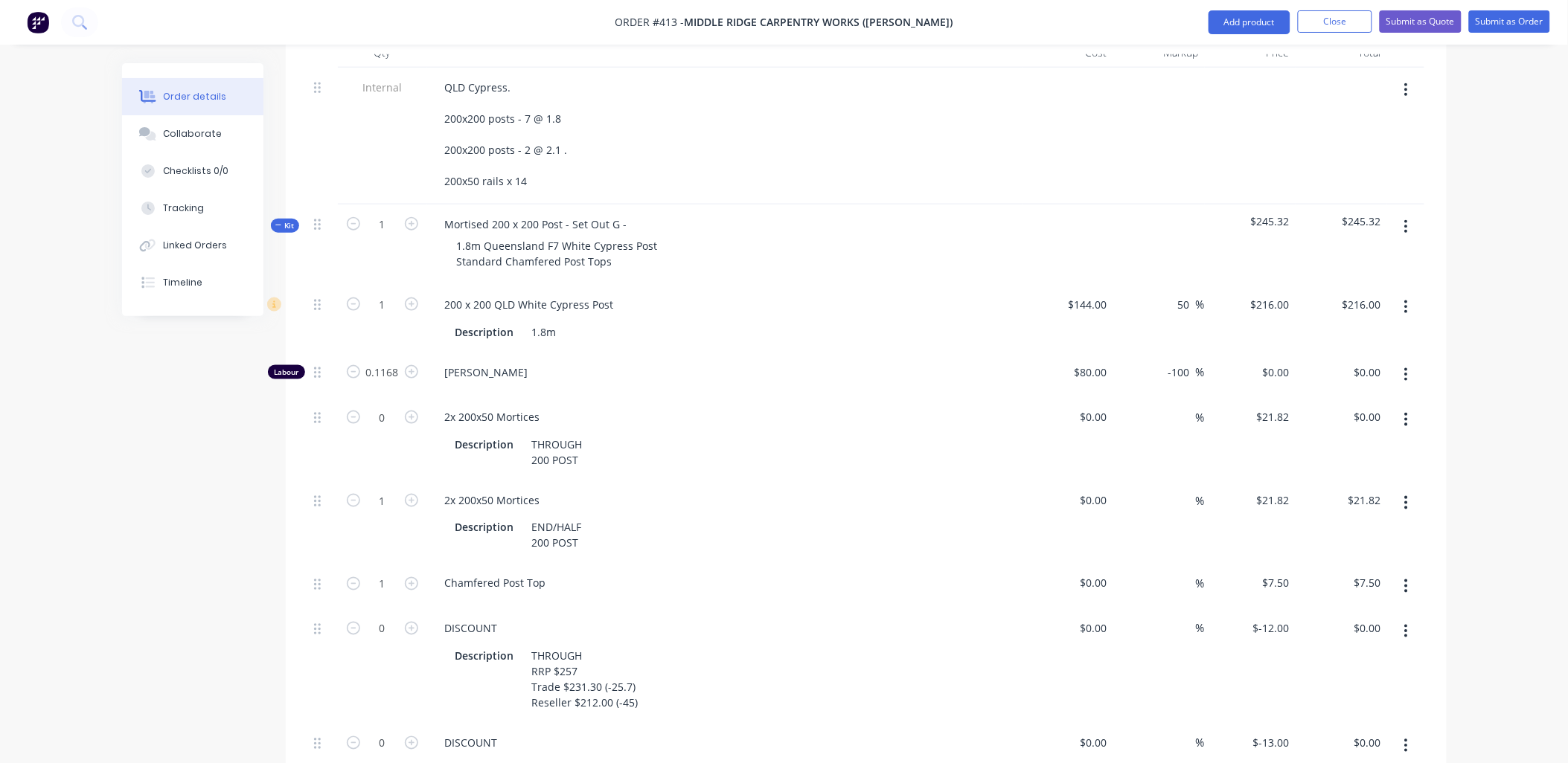
click at [1401, 618] on button "button" at bounding box center [1406, 631] width 35 height 27
click at [1383, 719] on div "Delete" at bounding box center [1353, 729] width 115 height 22
drag, startPoint x: 1408, startPoint y: 563, endPoint x: 1409, endPoint y: 580, distance: 17.0
click at [1408, 623] on icon "button" at bounding box center [1406, 631] width 3 height 16
click at [1391, 719] on div "Delete" at bounding box center [1353, 729] width 115 height 22
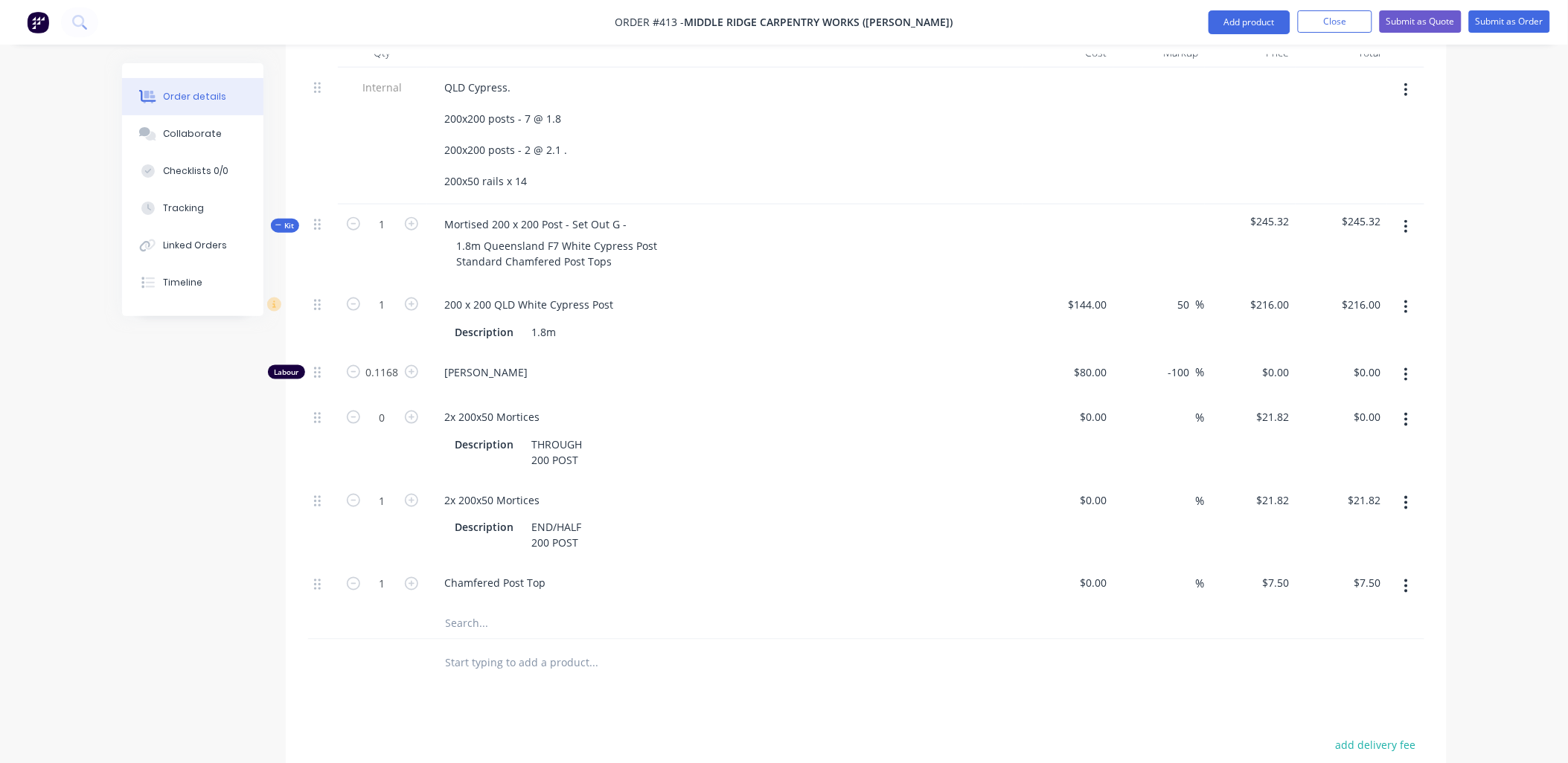
click at [1412, 214] on button "button" at bounding box center [1406, 226] width 35 height 27
click at [1359, 314] on div "Duplicate" at bounding box center [1353, 325] width 115 height 22
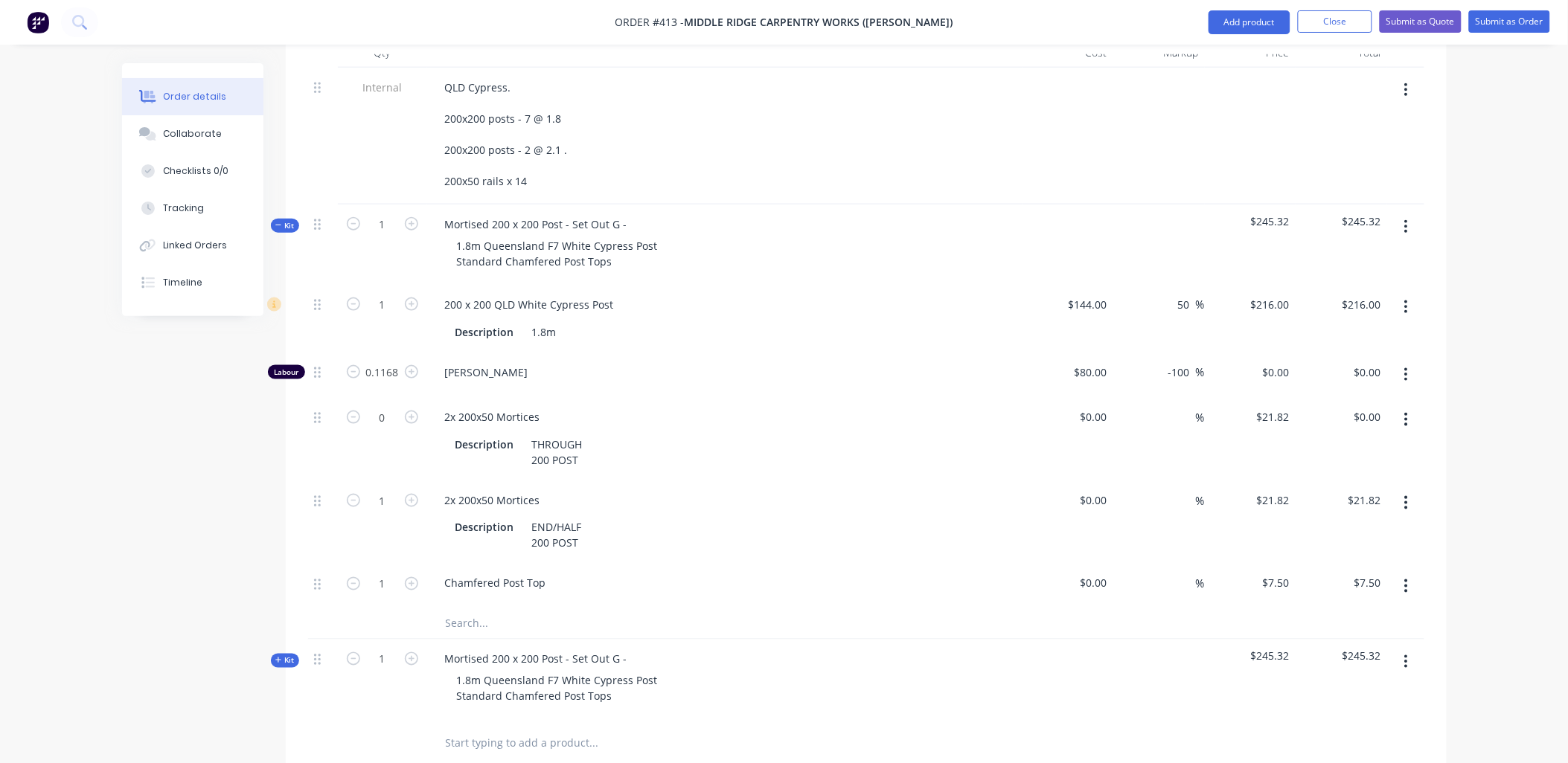
click at [1408, 412] on icon "button" at bounding box center [1406, 419] width 3 height 16
click at [1350, 507] on div "Delete" at bounding box center [1353, 518] width 115 height 22
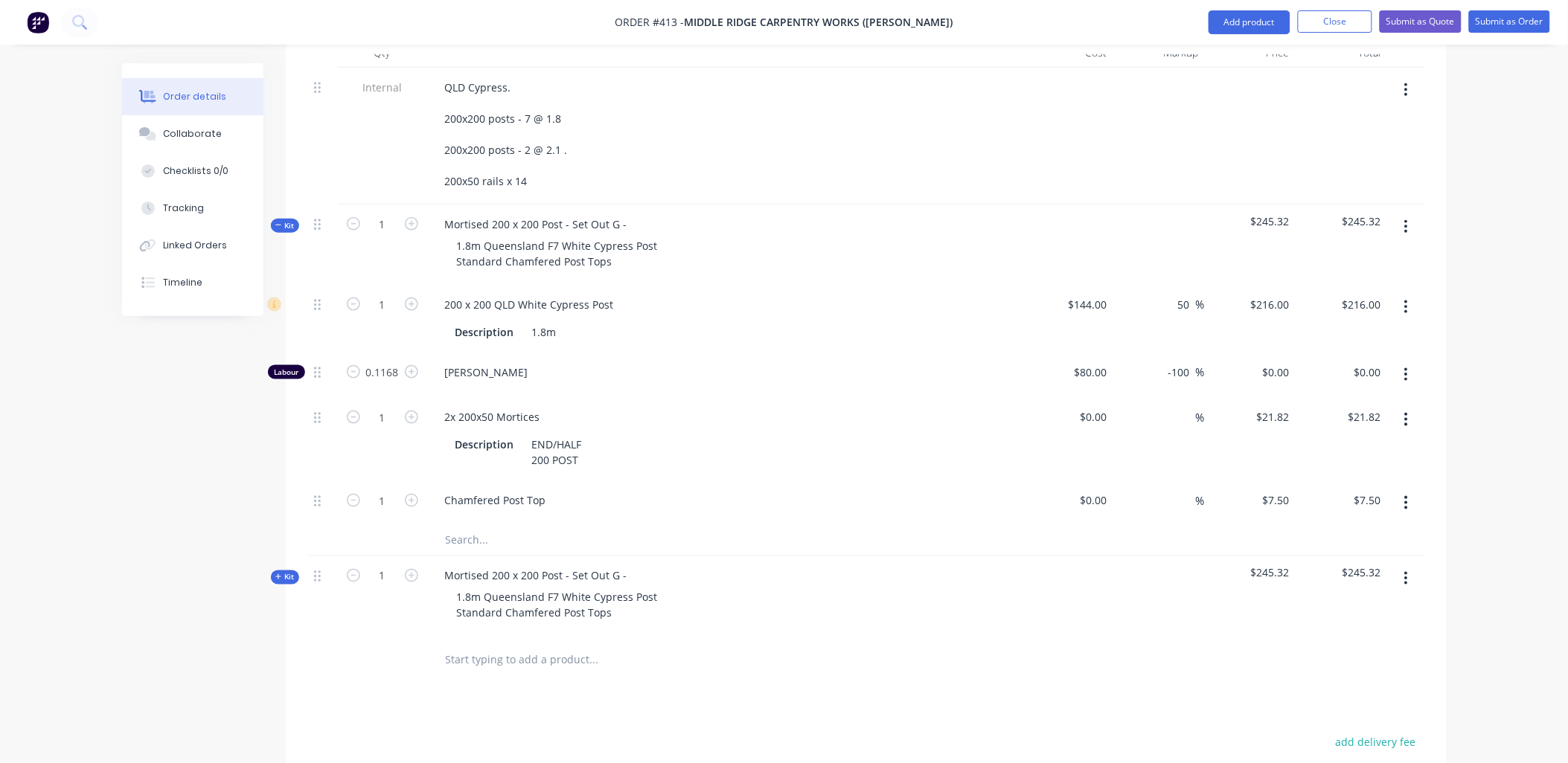
click at [292, 220] on span "Kit" at bounding box center [285, 226] width 19 height 11
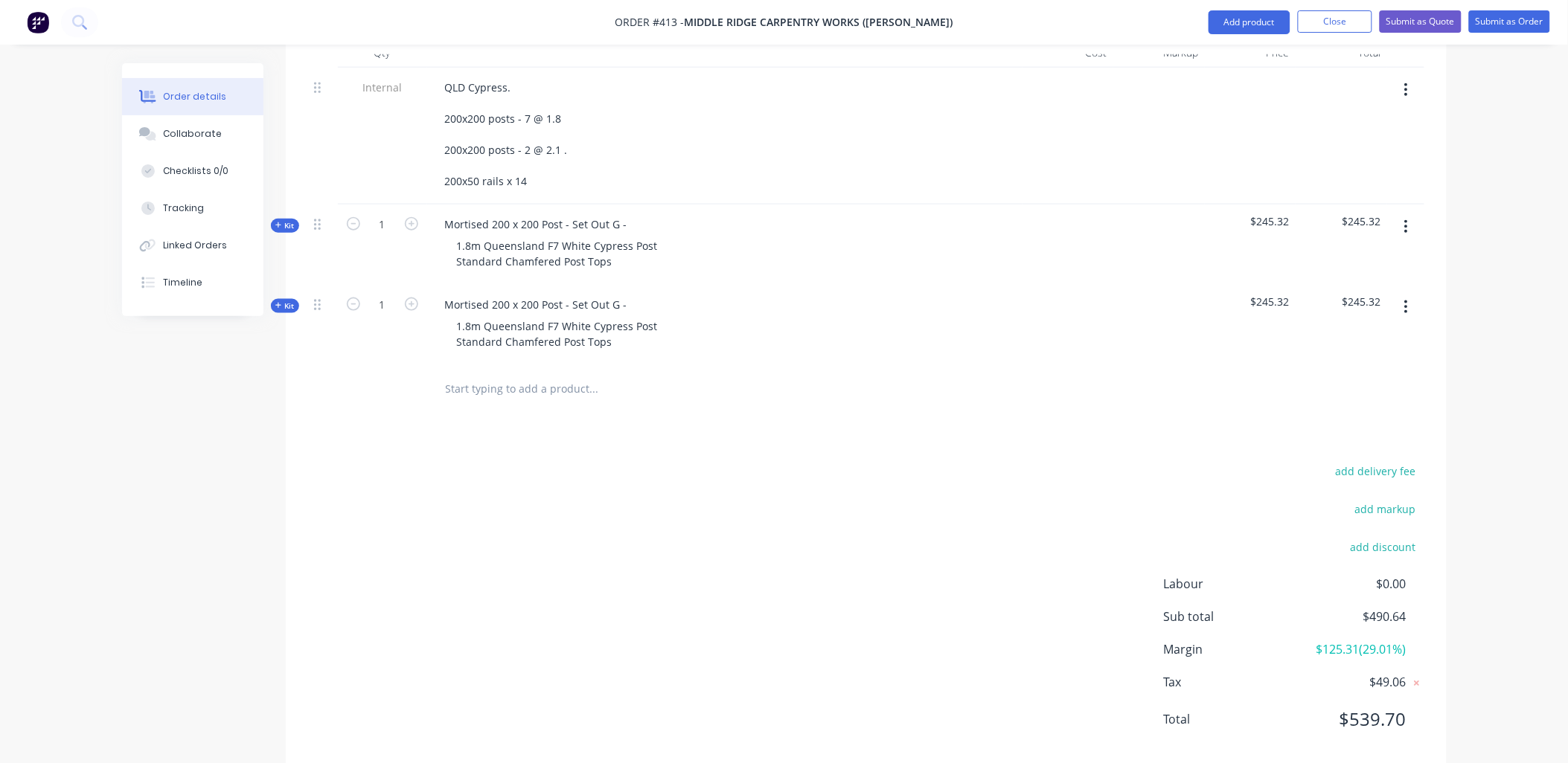
scroll to position [462, 0]
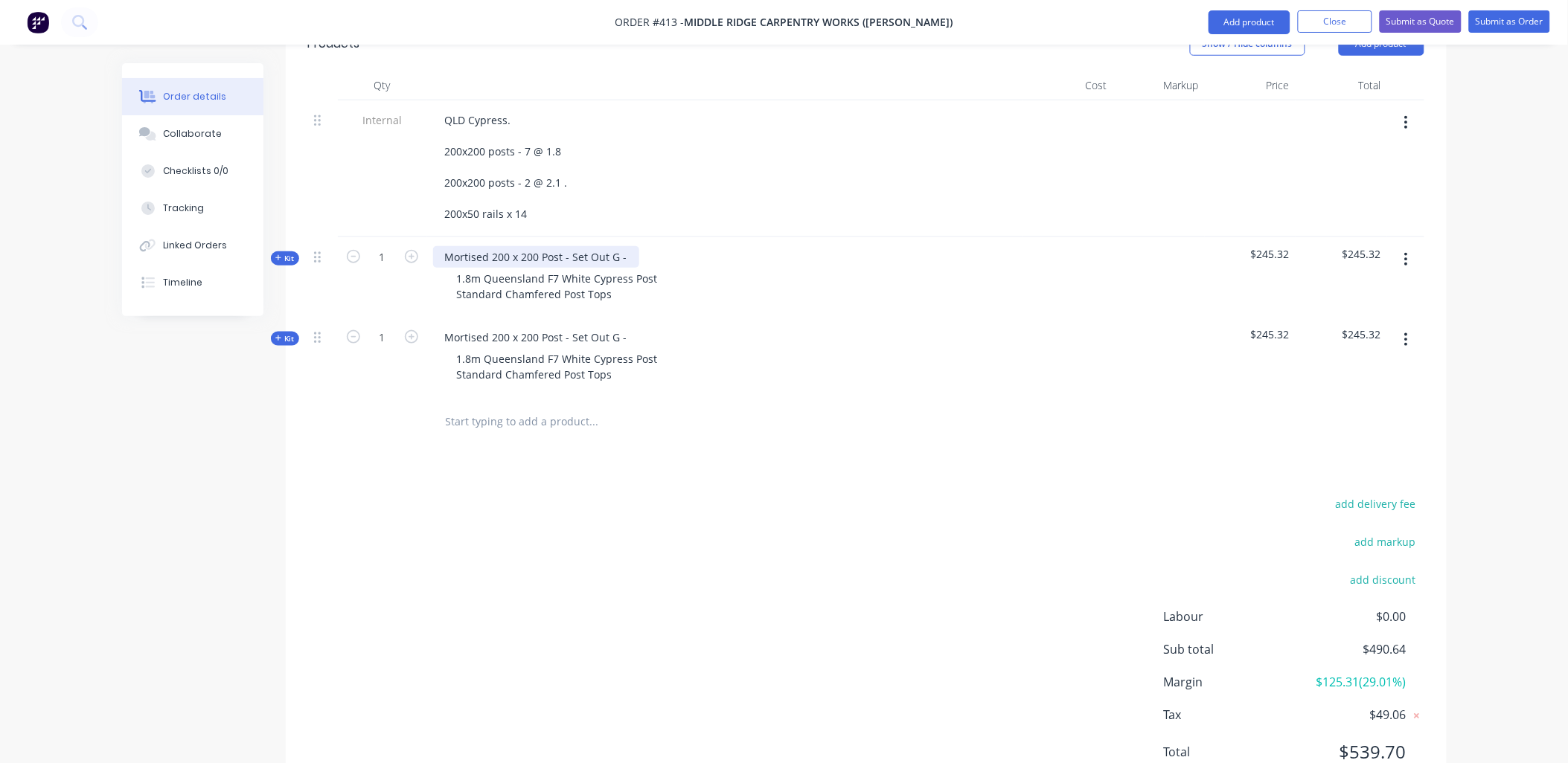
click at [629, 246] on div "Mortised 200 x 200 Post - Set Out G -" at bounding box center [536, 257] width 206 height 22
click at [640, 318] on div "Mortised 200 x 200 Post - Set Out G - 1.8m Queensland F7 White Cypress Post Sta…" at bounding box center [725, 357] width 595 height 80
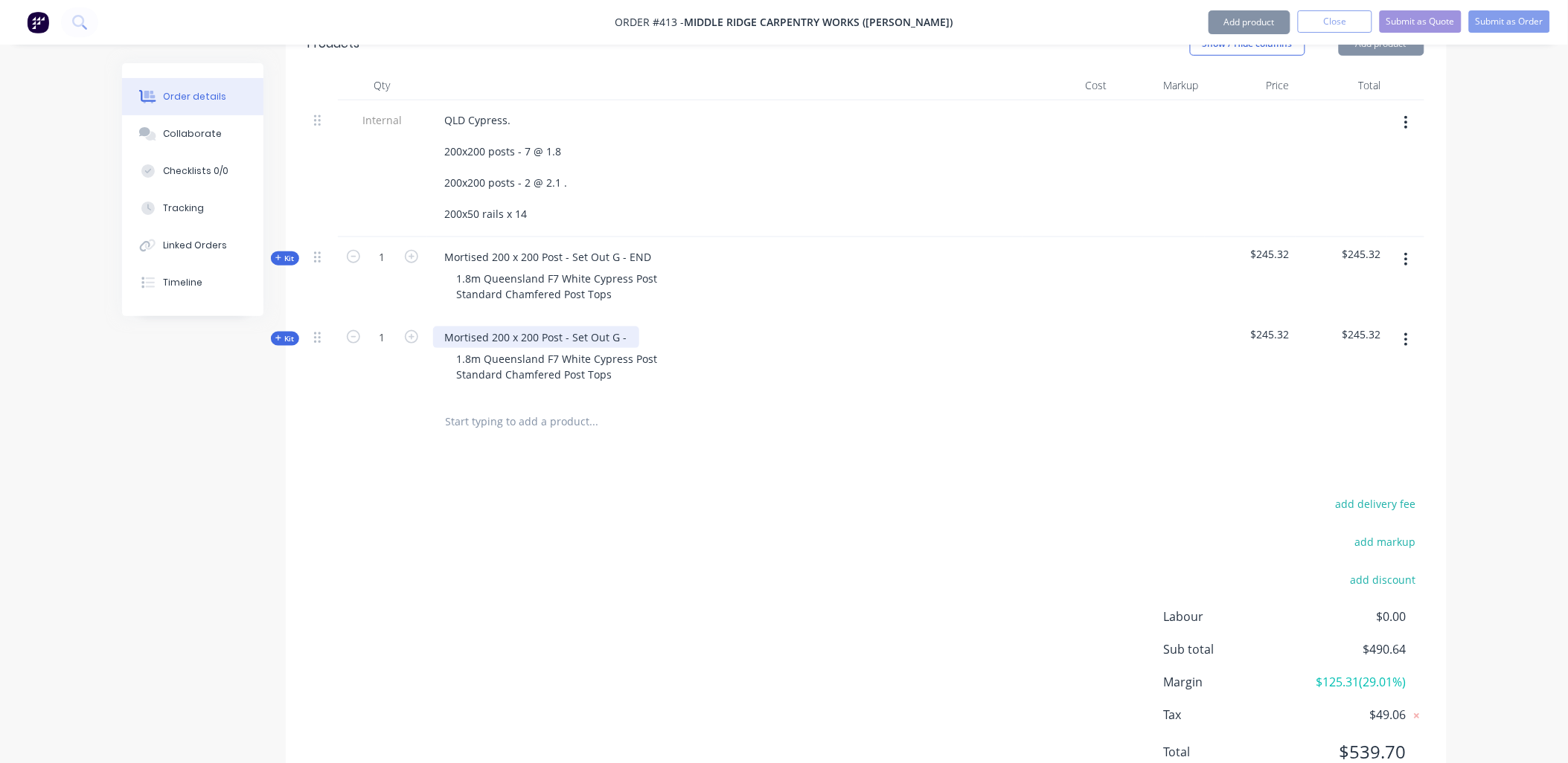
click at [630, 326] on div "Mortised 200 x 200 Post - Set Out G -" at bounding box center [536, 337] width 206 height 22
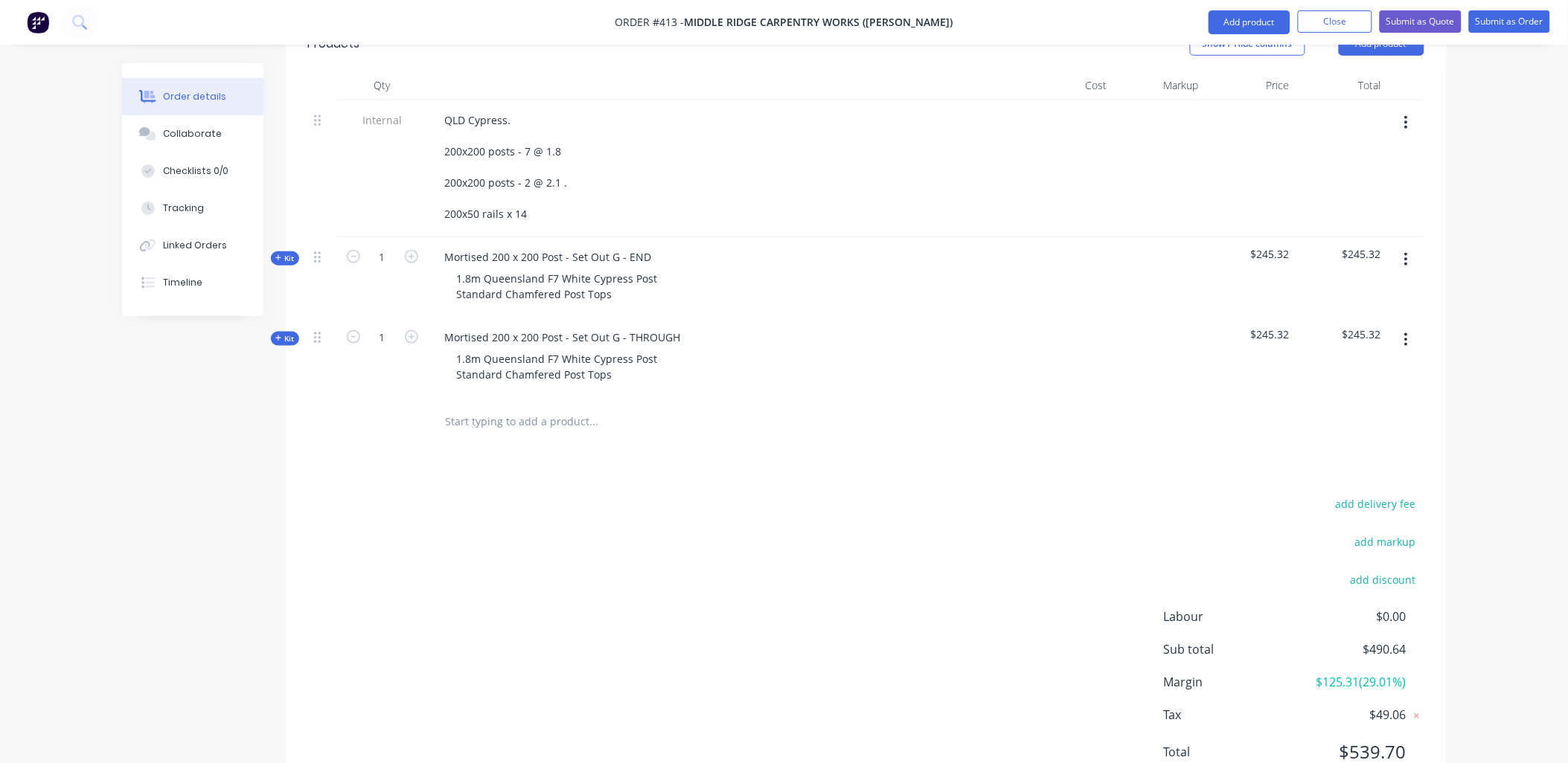
click at [295, 332] on div "Kit" at bounding box center [284, 338] width 28 height 14
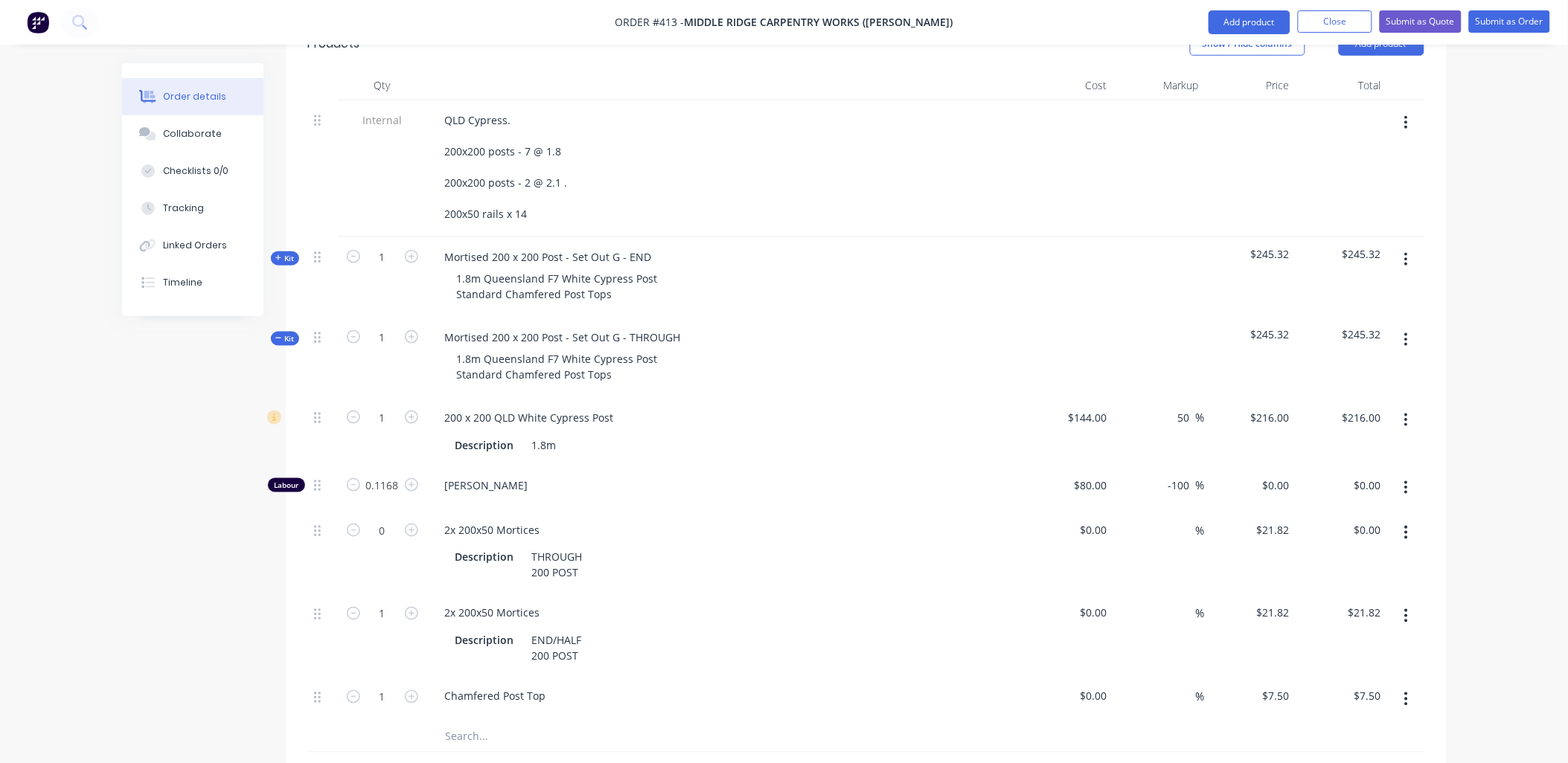
drag, startPoint x: 414, startPoint y: 474, endPoint x: 426, endPoint y: 482, distance: 14.4
click at [414, 522] on button "button" at bounding box center [412, 530] width 19 height 16
type input "1"
type input "$21.82"
click at [1404, 608] on icon "button" at bounding box center [1406, 616] width 3 height 16
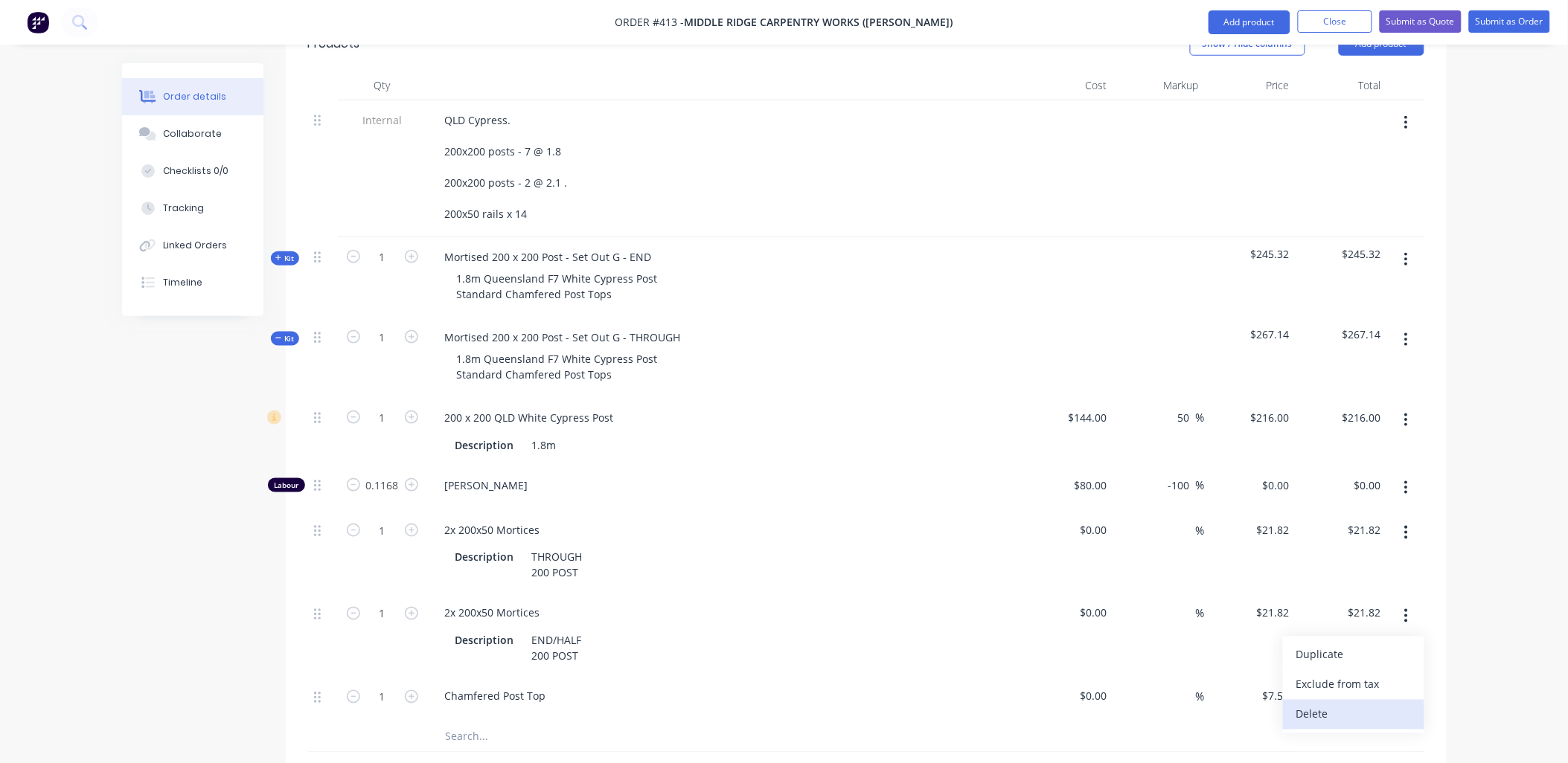
click at [1342, 704] on div "Delete" at bounding box center [1353, 714] width 115 height 22
click at [1279, 475] on input "0" at bounding box center [1287, 485] width 17 height 22
type input "100"
type input "25"
type input "$100.00"
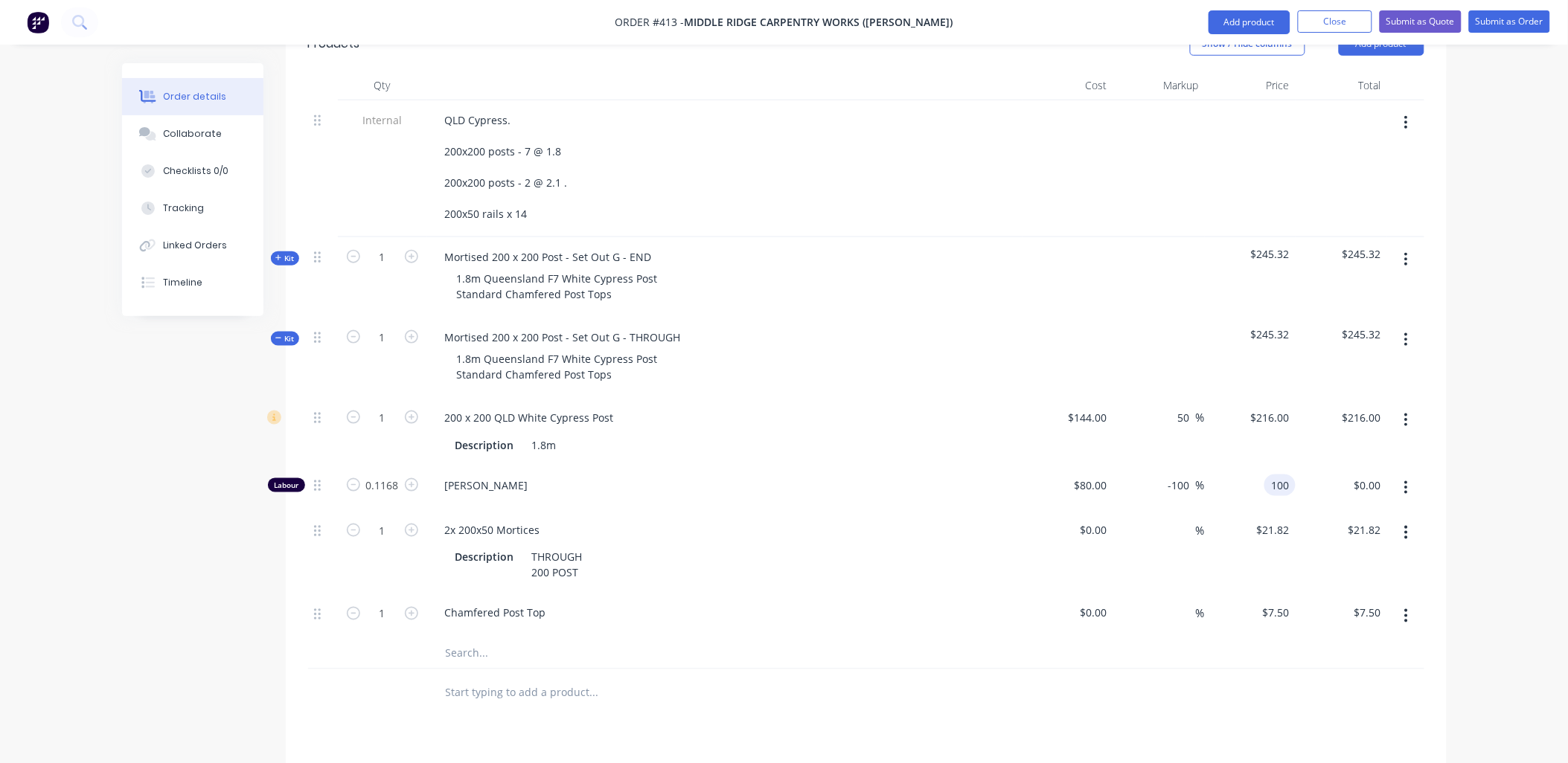
type input "$11.68"
click at [1286, 398] on div "$216.00 $216.00" at bounding box center [1251, 431] width 91 height 68
click at [295, 251] on div "Kit" at bounding box center [284, 258] width 28 height 14
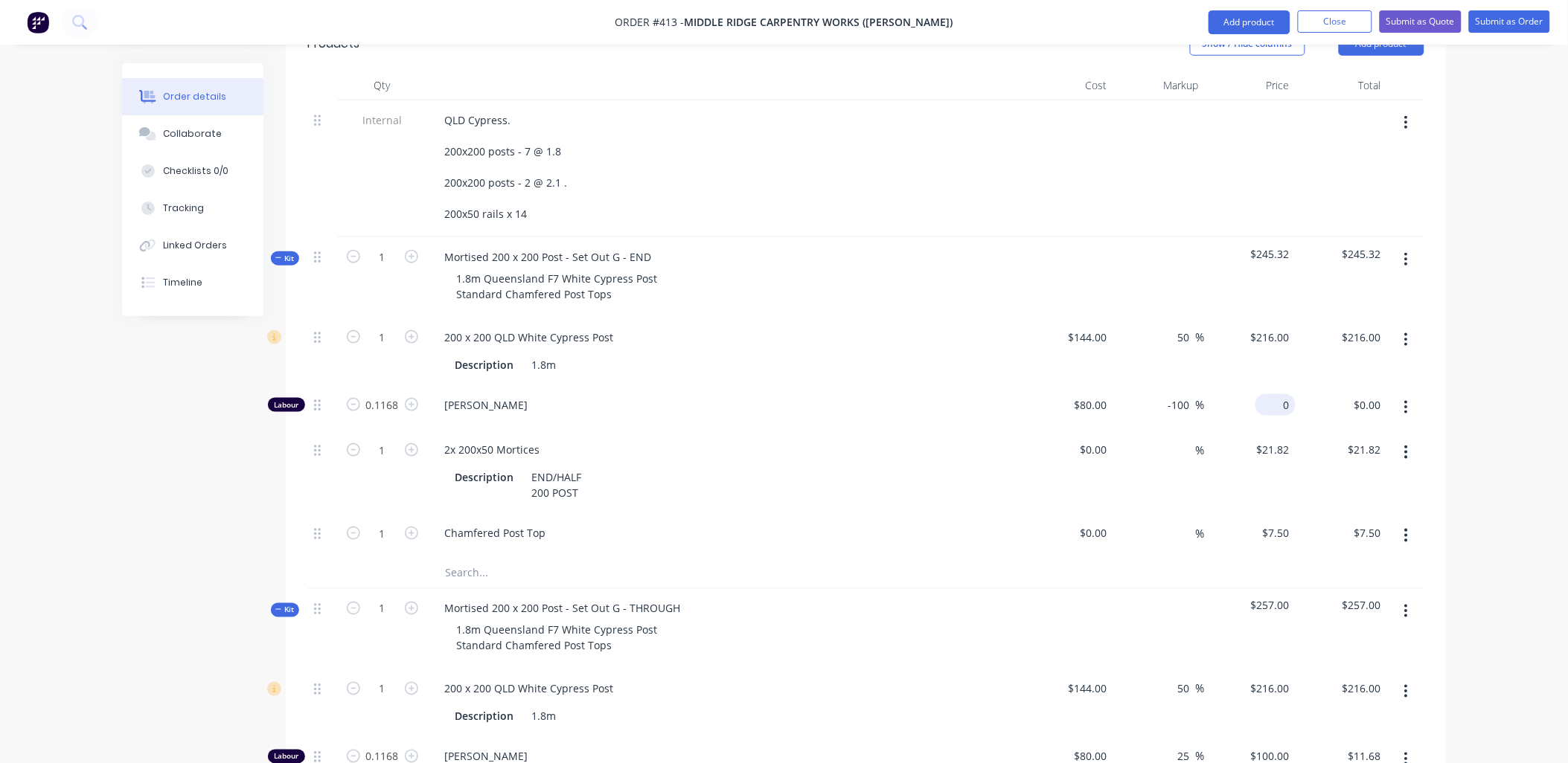
click at [1266, 385] on div "0 $0.00" at bounding box center [1251, 407] width 91 height 46
type input "100"
type input "25"
type input "$100.00"
type input "$11.68"
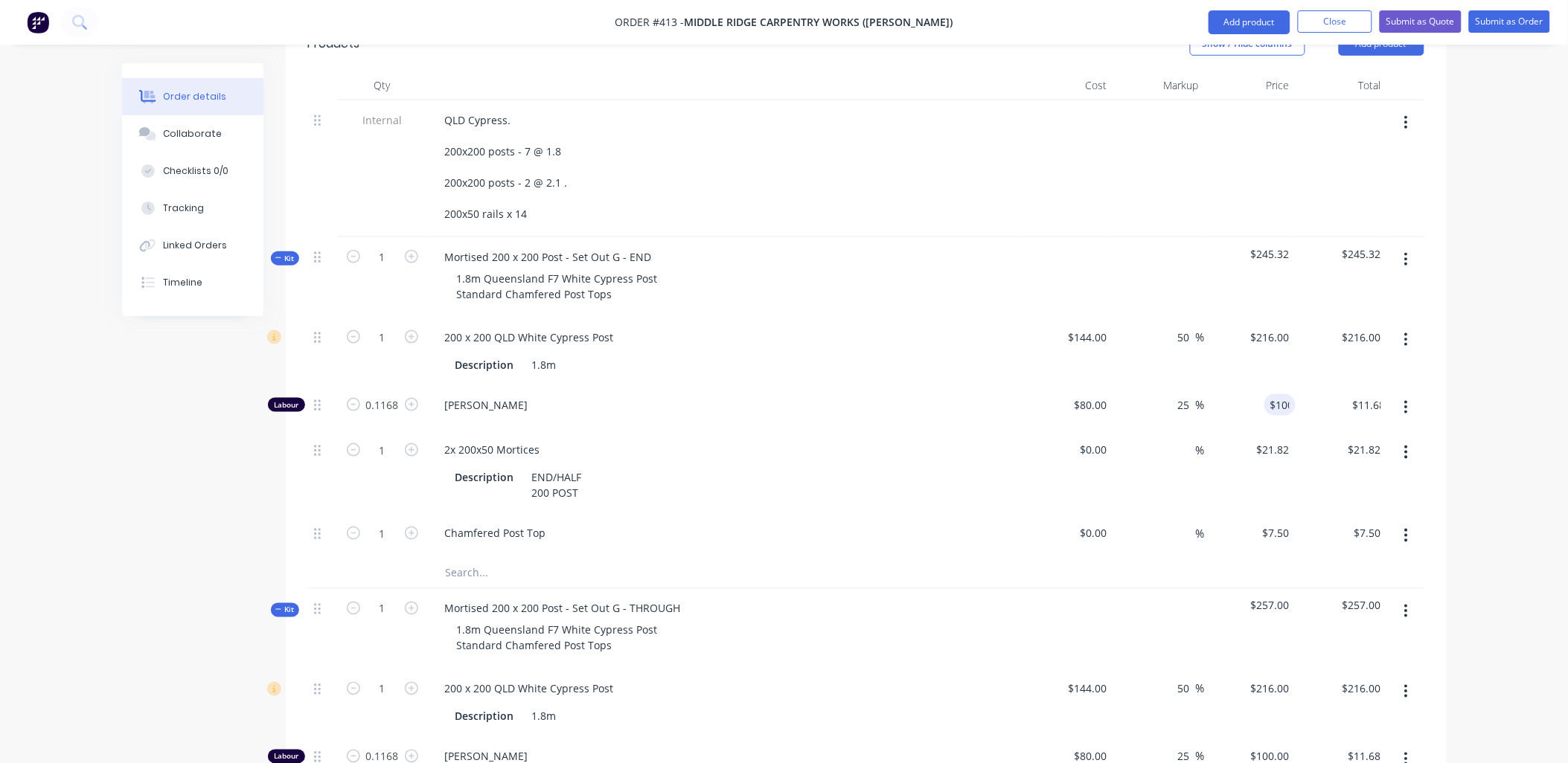
click at [1266, 318] on div "$216.00 $216.00" at bounding box center [1251, 351] width 91 height 68
click at [300, 195] on div "Qty Cost Markup Price Total Internal QLD Cypress. 200x200 posts - 7 @ 1.8 200x2…" at bounding box center [867, 530] width 1161 height 919
click at [286, 253] on span "Kit" at bounding box center [285, 258] width 19 height 11
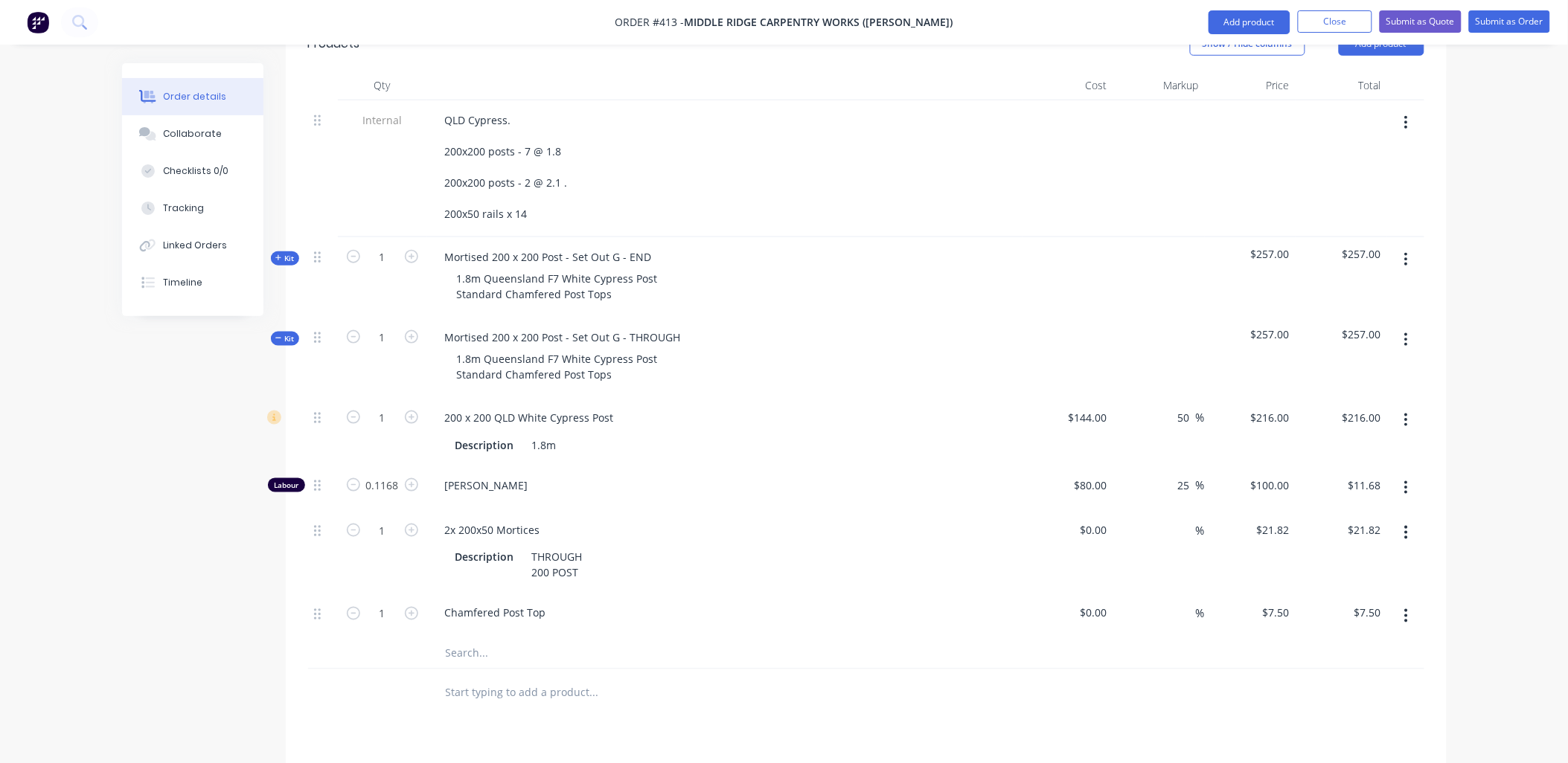
click at [290, 333] on span "Kit" at bounding box center [285, 338] width 19 height 11
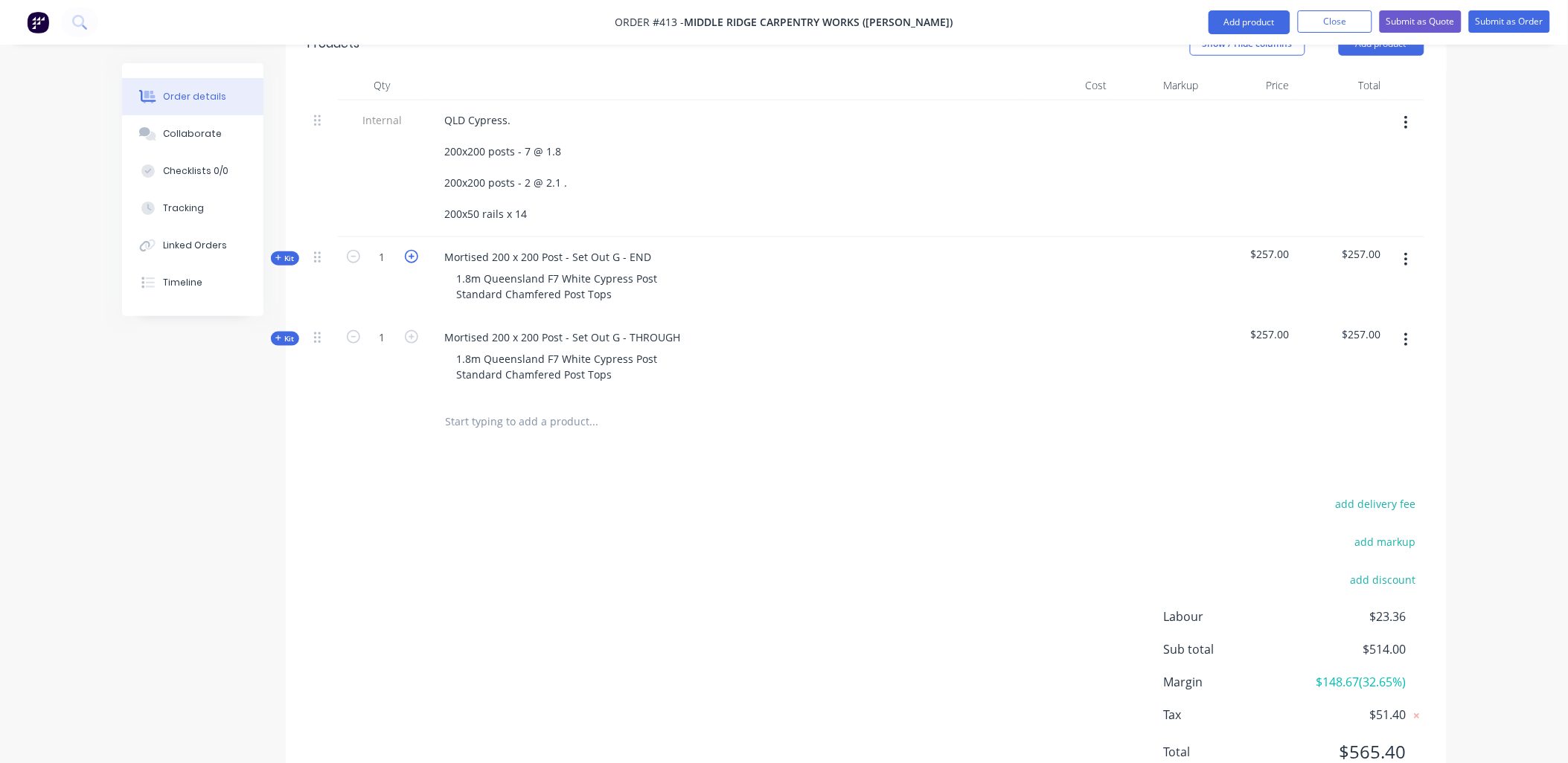
click at [406, 250] on icon "button" at bounding box center [412, 257] width 14 height 14
type input "2"
click at [419, 328] on button "button" at bounding box center [412, 336] width 19 height 16
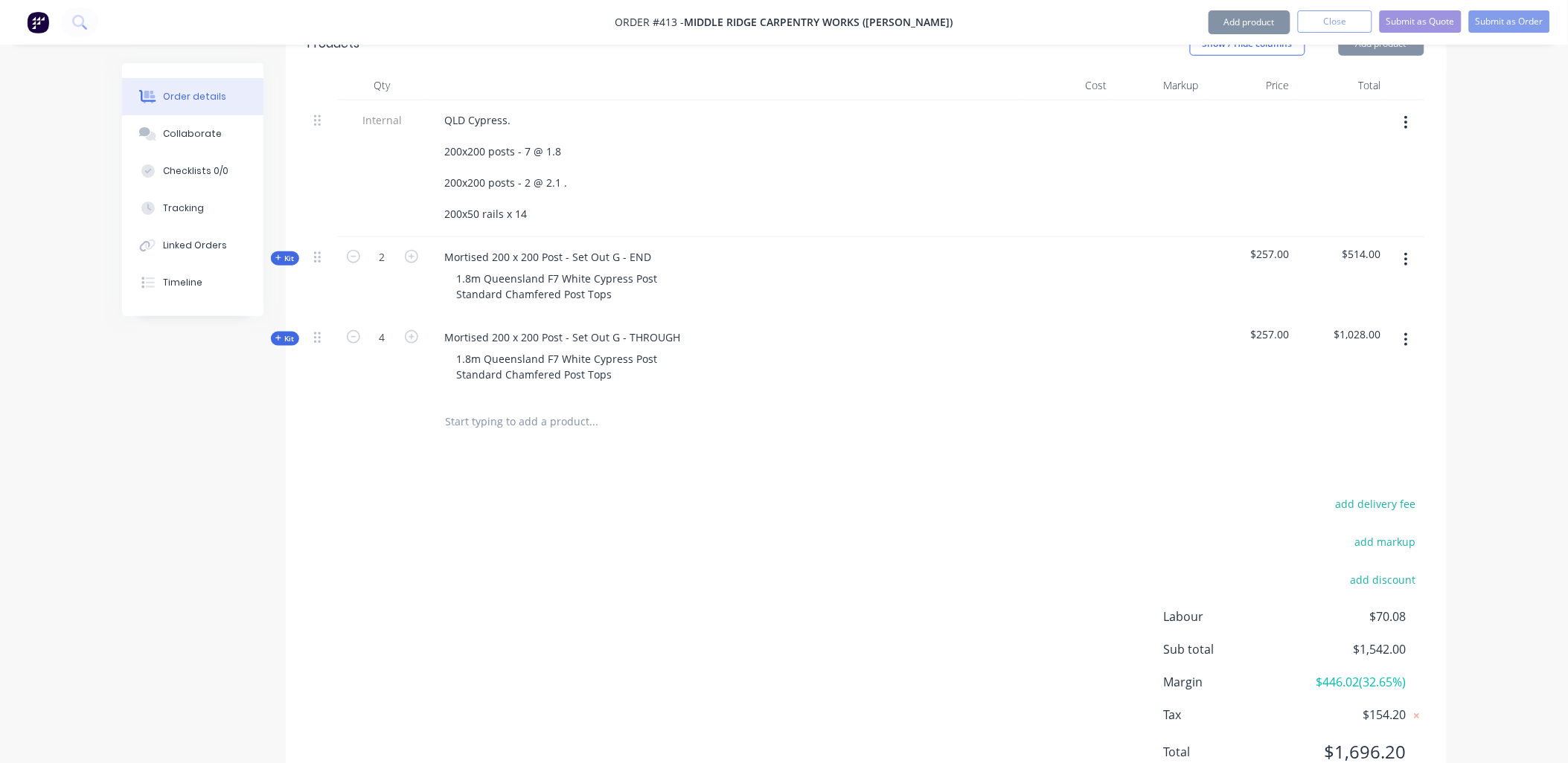
click at [419, 328] on button "button" at bounding box center [412, 336] width 19 height 16
type input "5"
click at [477, 407] on input "text" at bounding box center [594, 422] width 298 height 30
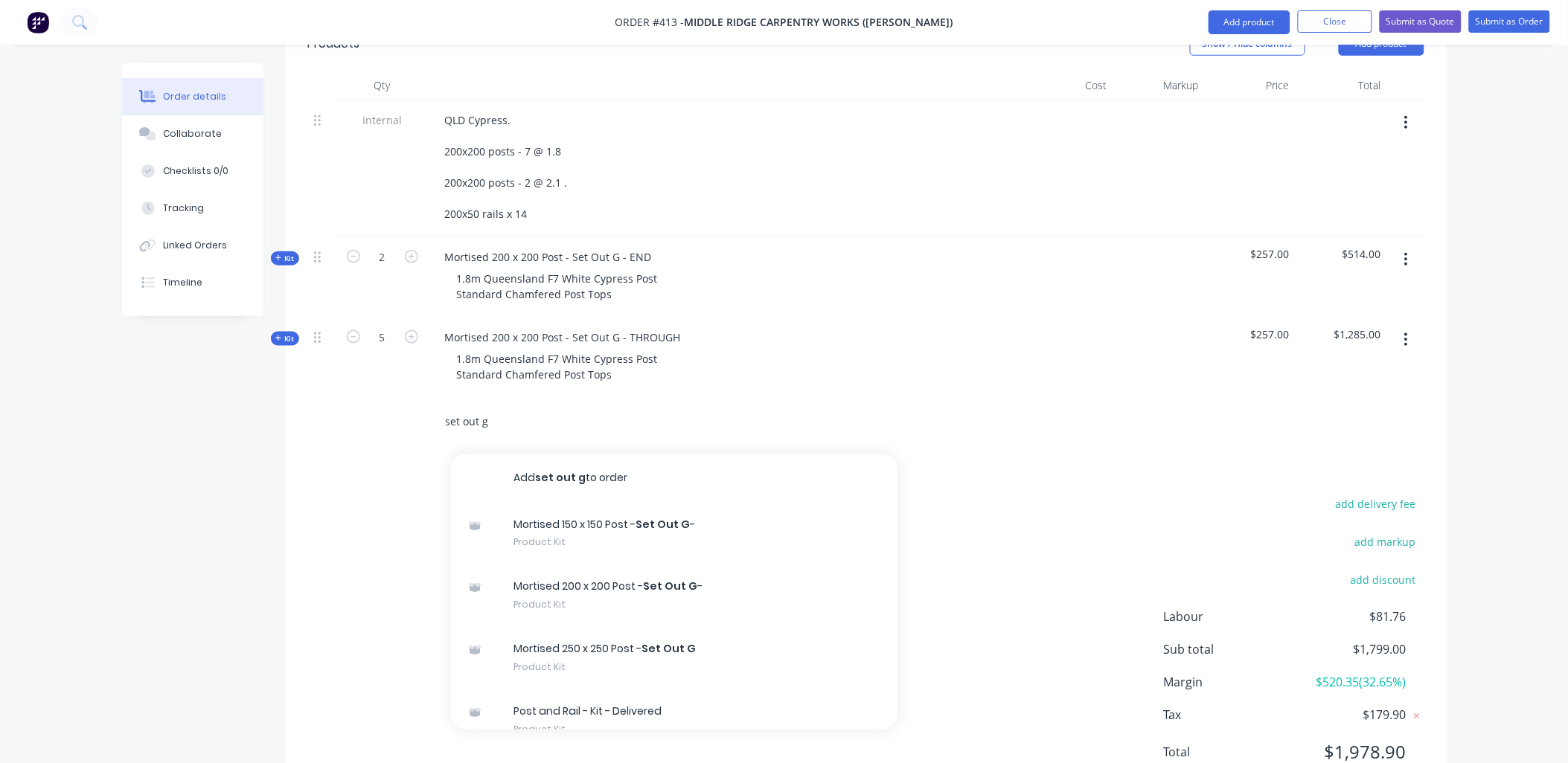
type input "set out g"
click at [1403, 246] on button "button" at bounding box center [1406, 259] width 35 height 27
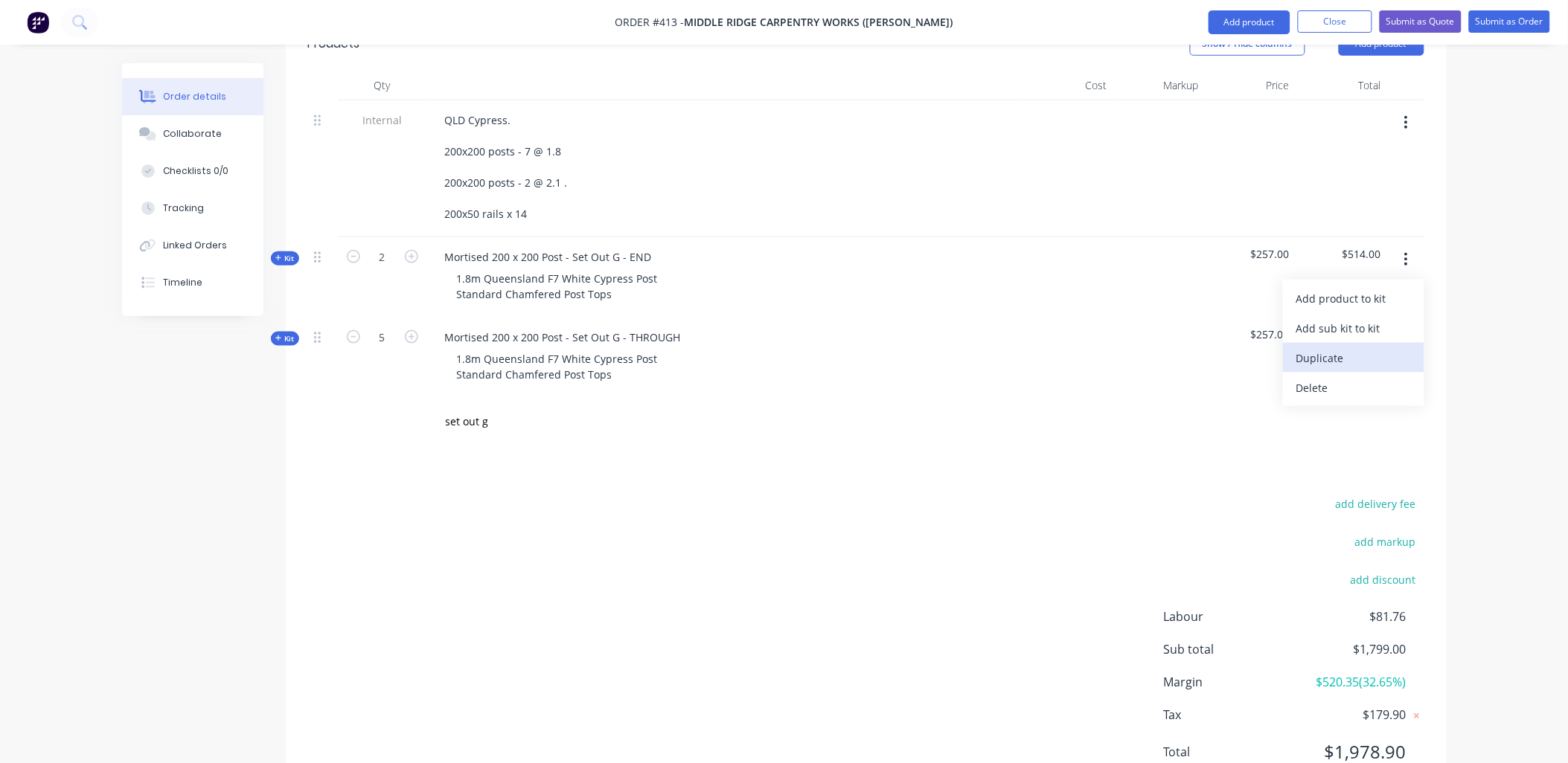
click at [1381, 347] on div "Duplicate" at bounding box center [1353, 357] width 115 height 22
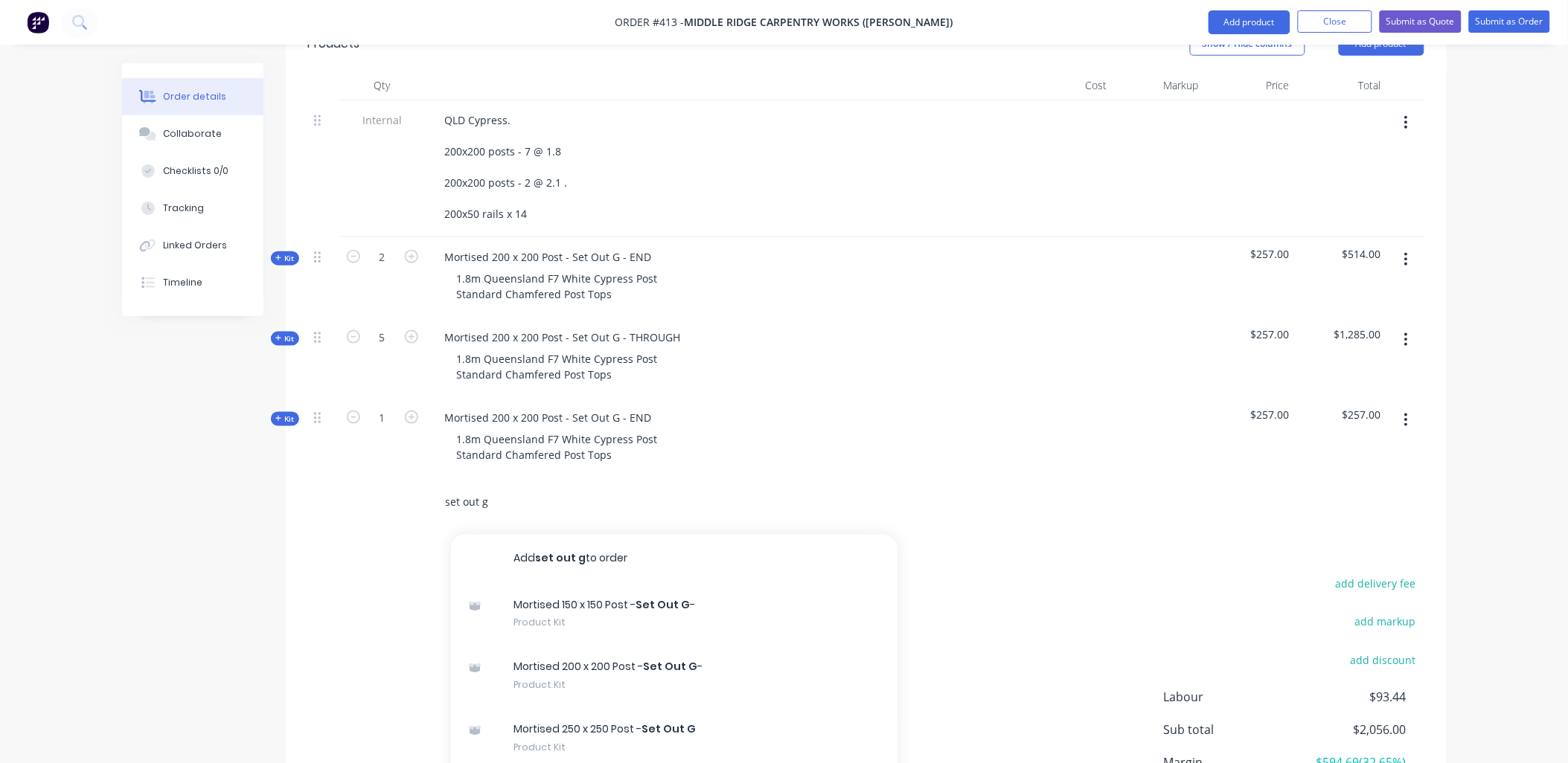
click at [476, 487] on input "set out g" at bounding box center [594, 502] width 298 height 30
click at [475, 487] on input "set out g" at bounding box center [594, 502] width 298 height 30
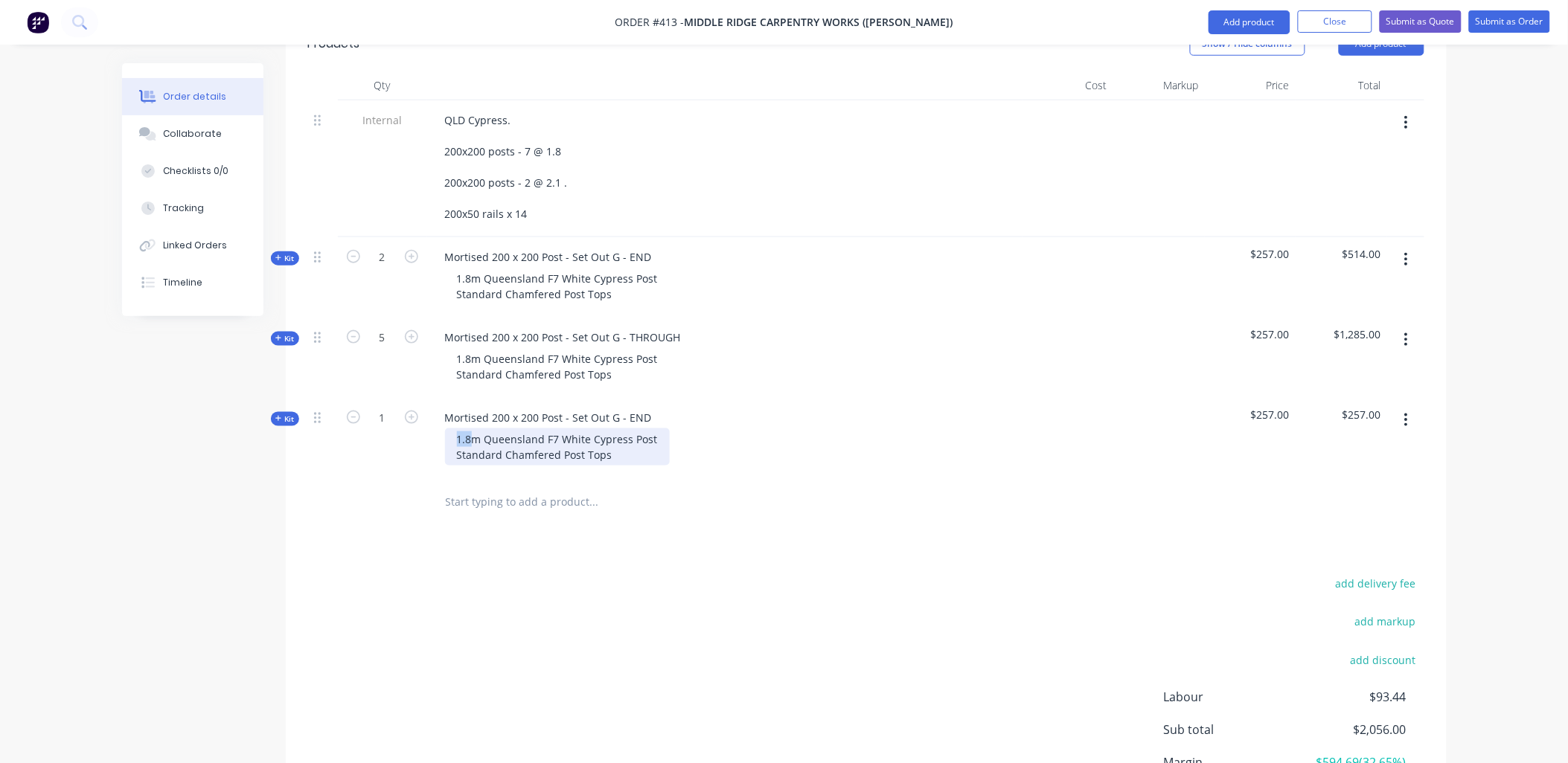
drag, startPoint x: 469, startPoint y: 375, endPoint x: 451, endPoint y: 375, distance: 18.0
click at [451, 429] on div "1.8m Queensland F7 White Cypress Post Standard Chamfered Post Tops" at bounding box center [557, 447] width 225 height 37
click at [390, 398] on div "1" at bounding box center [383, 437] width 90 height 80
click at [411, 411] on icon "button" at bounding box center [412, 418] width 14 height 14
type input "2"
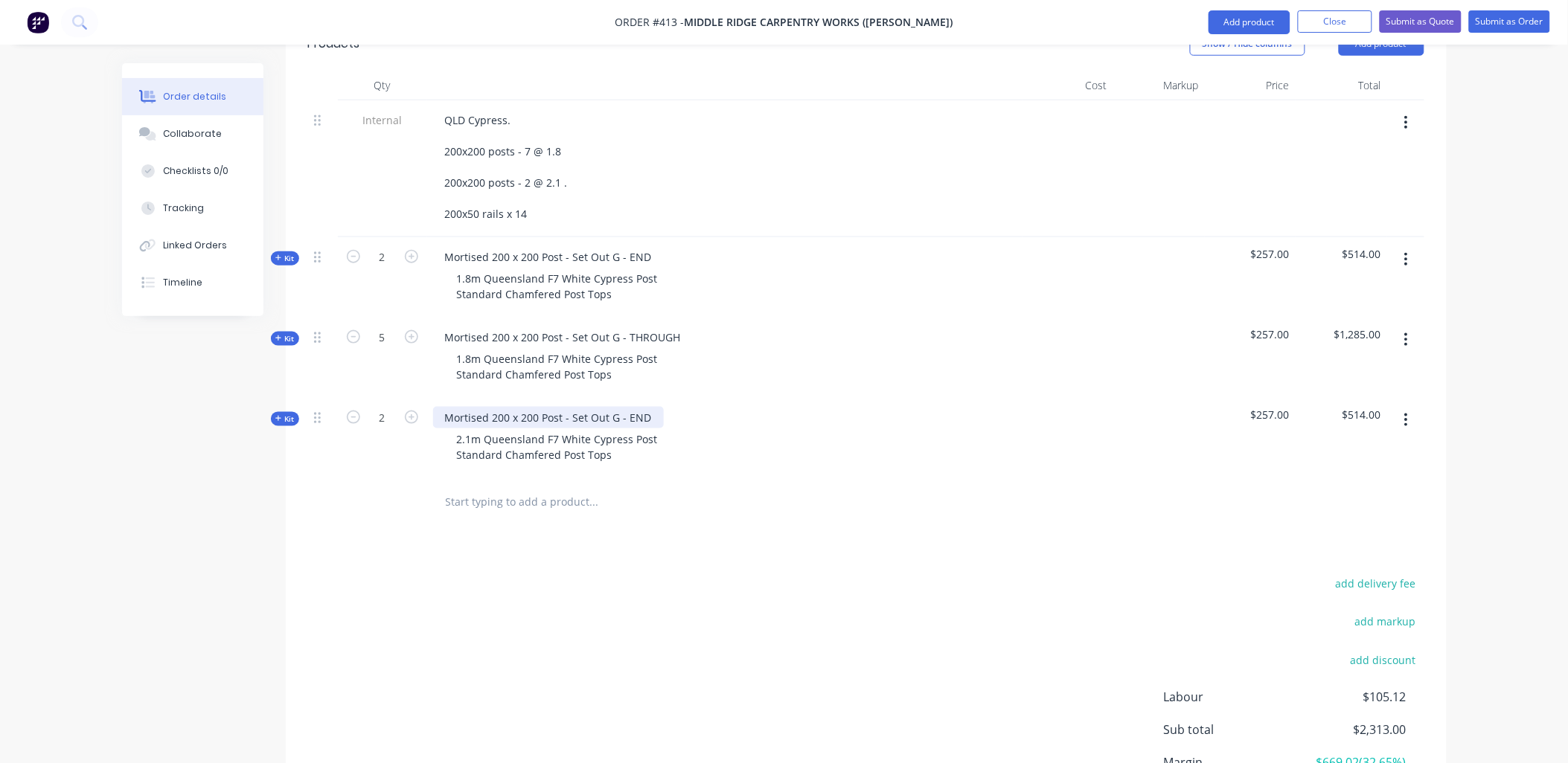
click at [645, 407] on div "Mortised 200 x 200 Post - Set Out G - END" at bounding box center [549, 418] width 231 height 22
click at [620, 407] on div "Mortised 200 x 200 Post - Set Out G - END/GATE POST" at bounding box center [578, 418] width 289 height 22
click at [616, 407] on div "Mortised 200 x 200 Post - Set Out G - END/GATE POST" at bounding box center [578, 418] width 289 height 22
click at [612, 429] on div "2.1m Queensland F7 White Cypress Post Standard Chamfered Post Tops" at bounding box center [557, 447] width 225 height 37
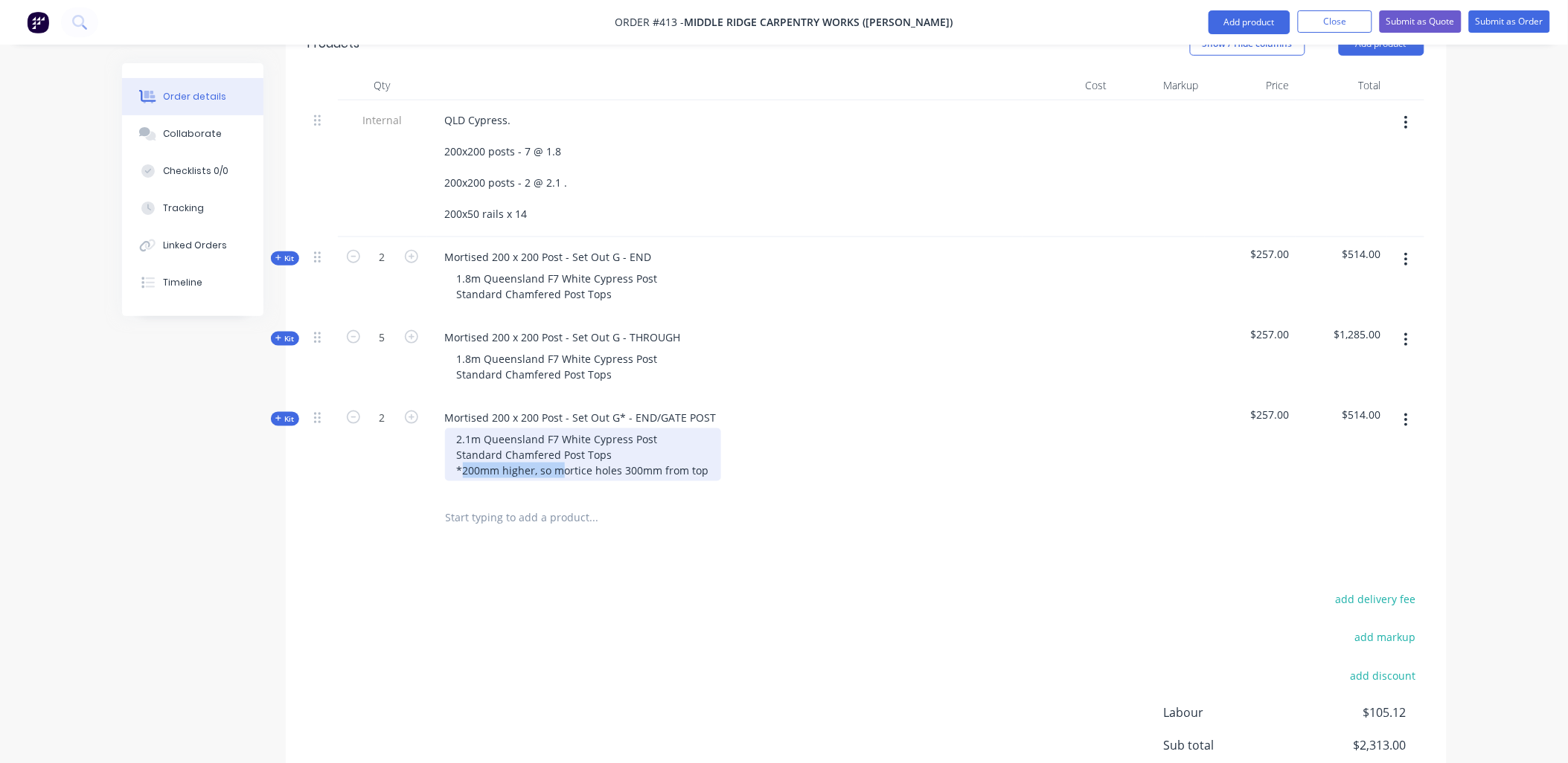
drag, startPoint x: 559, startPoint y: 407, endPoint x: 523, endPoint y: 399, distance: 36.9
click at [464, 429] on div "2.1m Queensland F7 White Cypress Post Standard Chamfered Post Tops *200mm highe…" at bounding box center [583, 455] width 277 height 53
click at [527, 429] on div "2.1m Queensland F7 White Cypress Post Standard Chamfered Post Tops *Mortice hol…" at bounding box center [557, 455] width 225 height 53
click at [620, 429] on div "2.1m Queensland F7 White Cypress Post Standard Chamfered Post Tops *Mortice hol…" at bounding box center [557, 455] width 225 height 53
click at [642, 429] on div "2.1m Queensland F7 White Cypress Post Standard Chamfered Post Tops *Mortice hol…" at bounding box center [570, 455] width 250 height 53
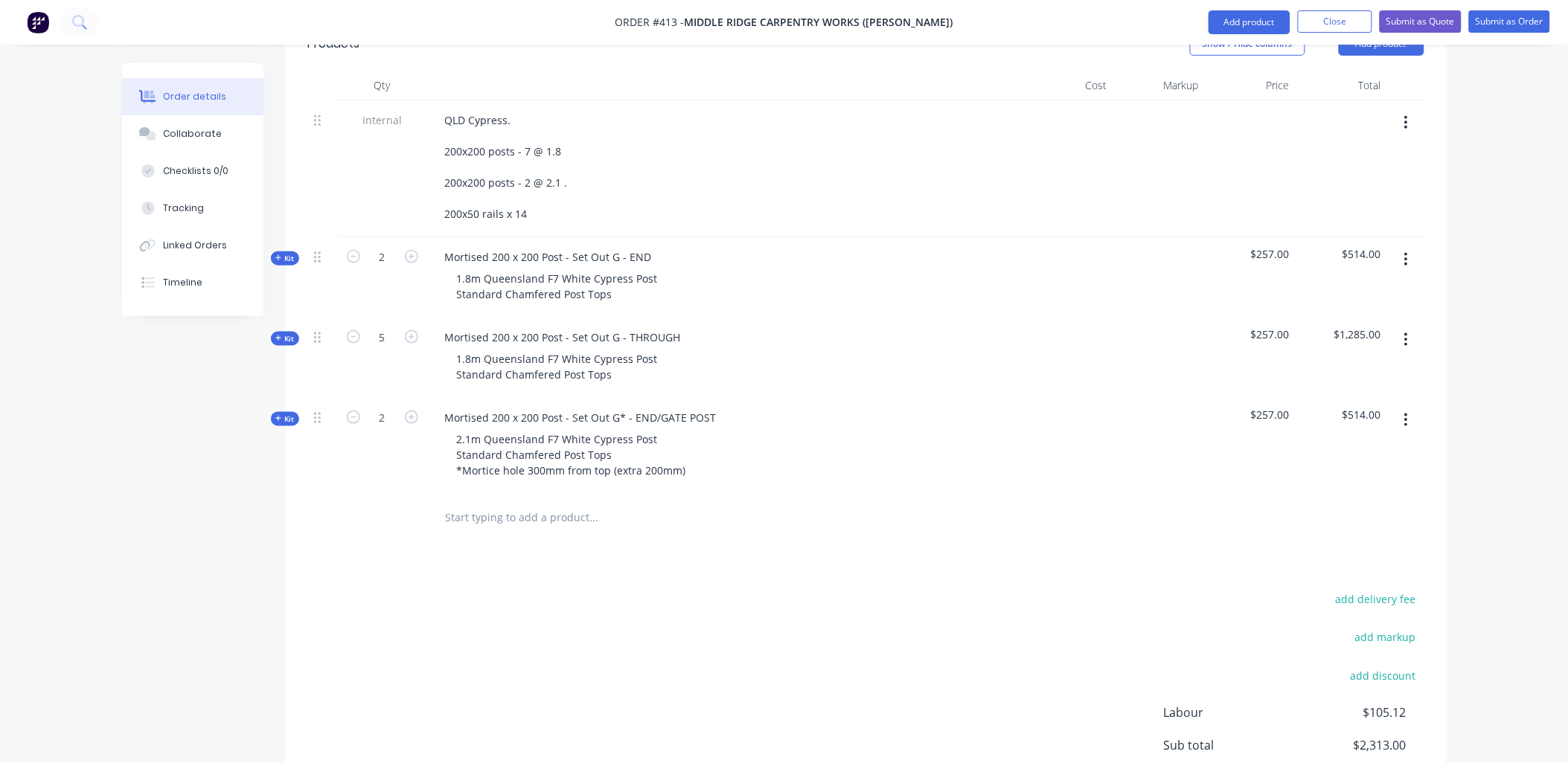
click at [402, 412] on div "2" at bounding box center [383, 445] width 90 height 96
click at [276, 348] on div "Created by Ben Created 11/08/25 Required 11/08/25 Assigned to Add team member S…" at bounding box center [785, 261] width 1325 height 1320
click at [277, 413] on span "Kit" at bounding box center [285, 419] width 19 height 11
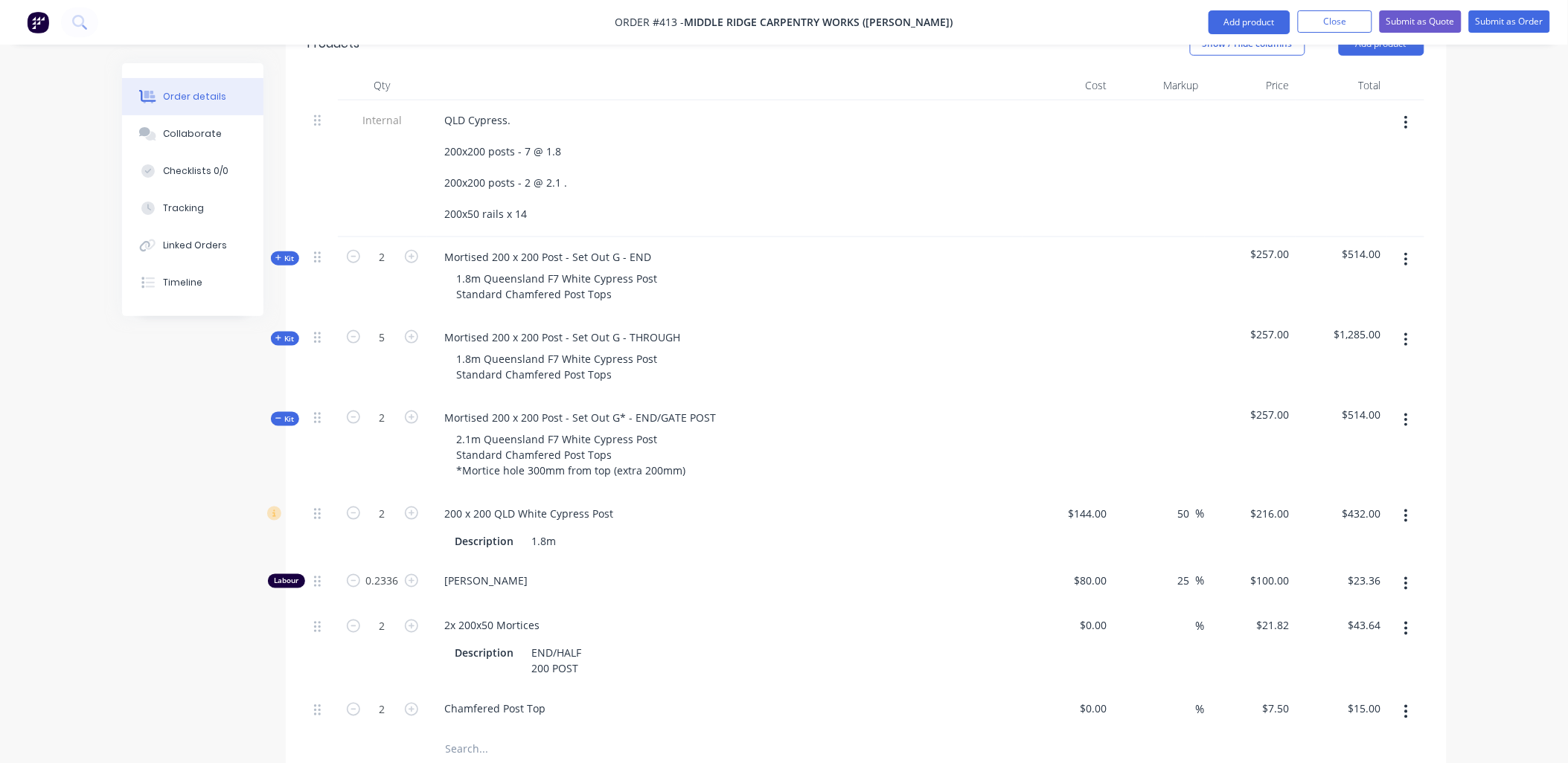
click at [463, 735] on input "text" at bounding box center [594, 750] width 298 height 30
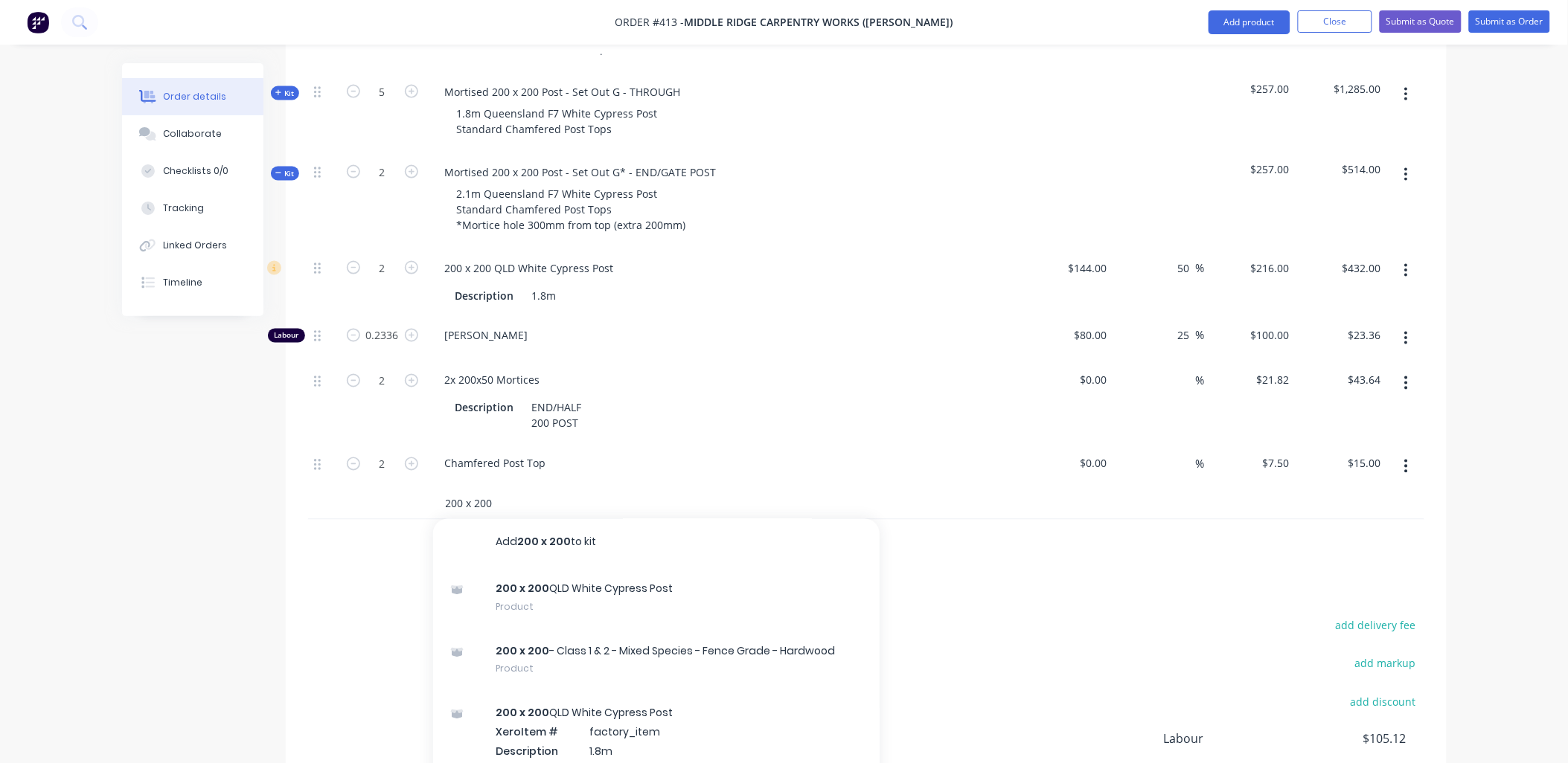
scroll to position [709, 0]
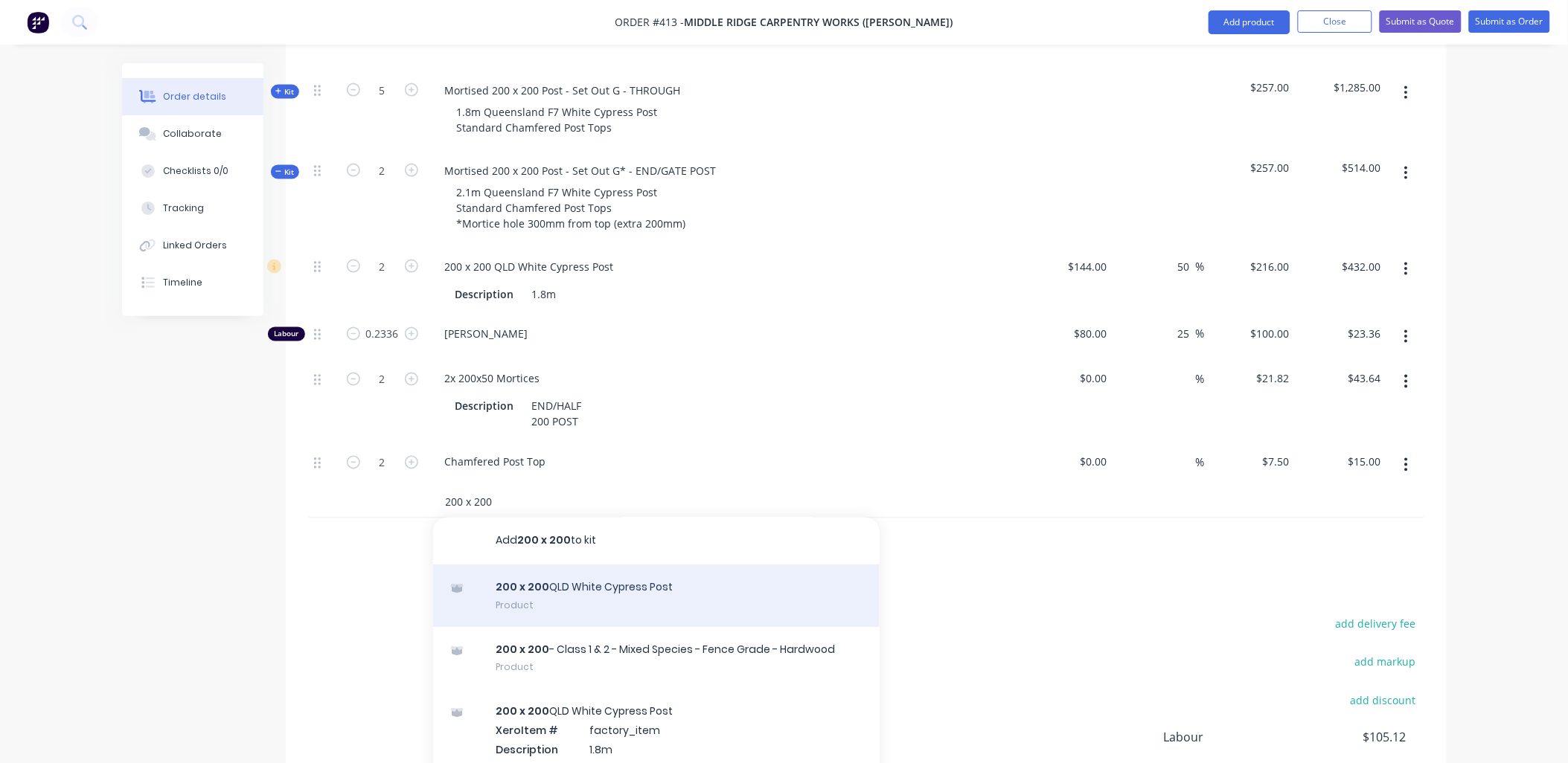
type input "200 x 200"
click at [570, 566] on div "200 x 200 QLD White Cypress Post Product" at bounding box center [656, 597] width 446 height 63
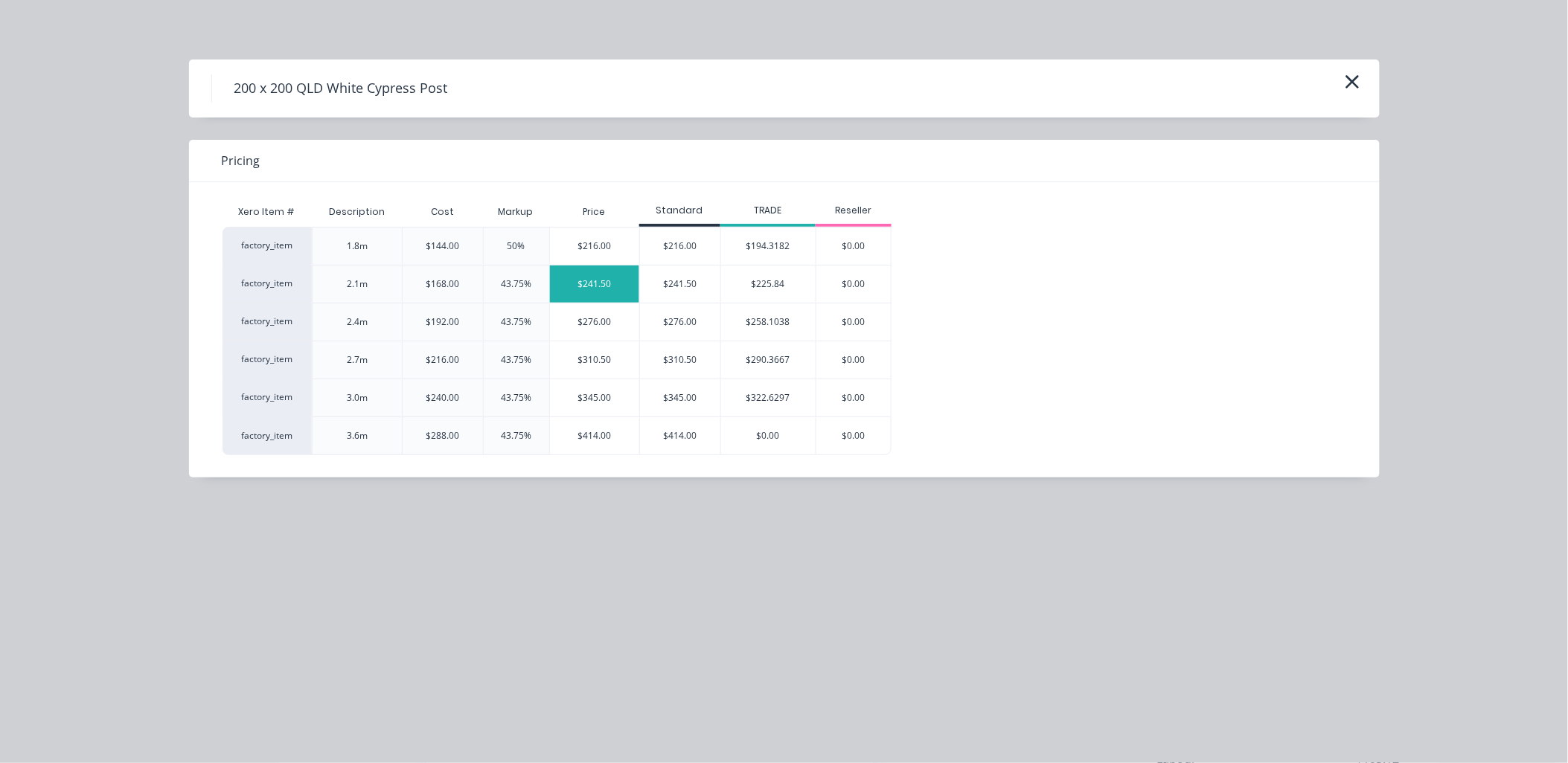
click at [592, 290] on div "$241.50" at bounding box center [594, 283] width 90 height 37
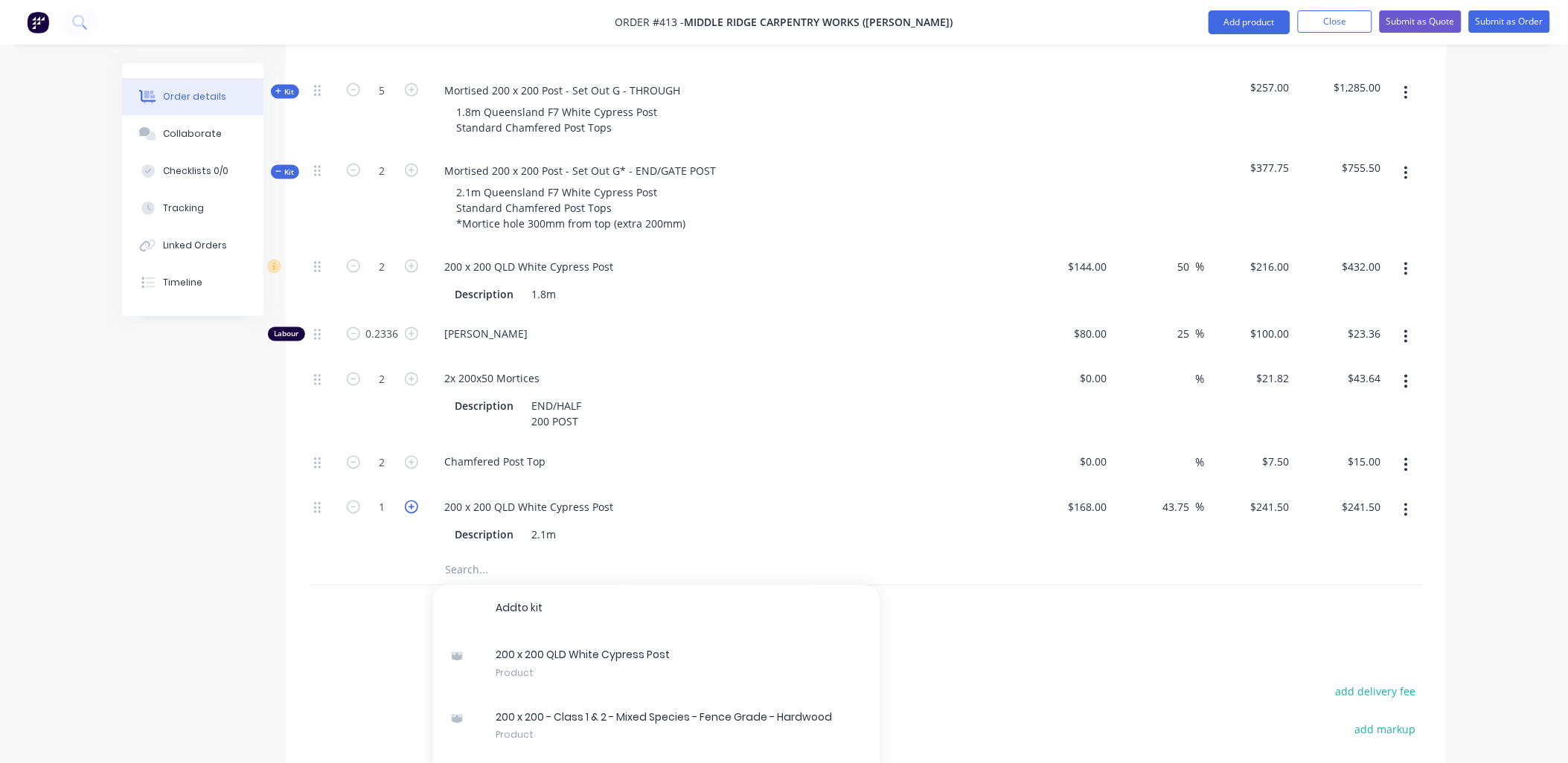
click at [413, 500] on icon "button" at bounding box center [412, 507] width 14 height 14
type input "2"
type input "$483.00"
click at [1405, 263] on icon "button" at bounding box center [1406, 270] width 3 height 14
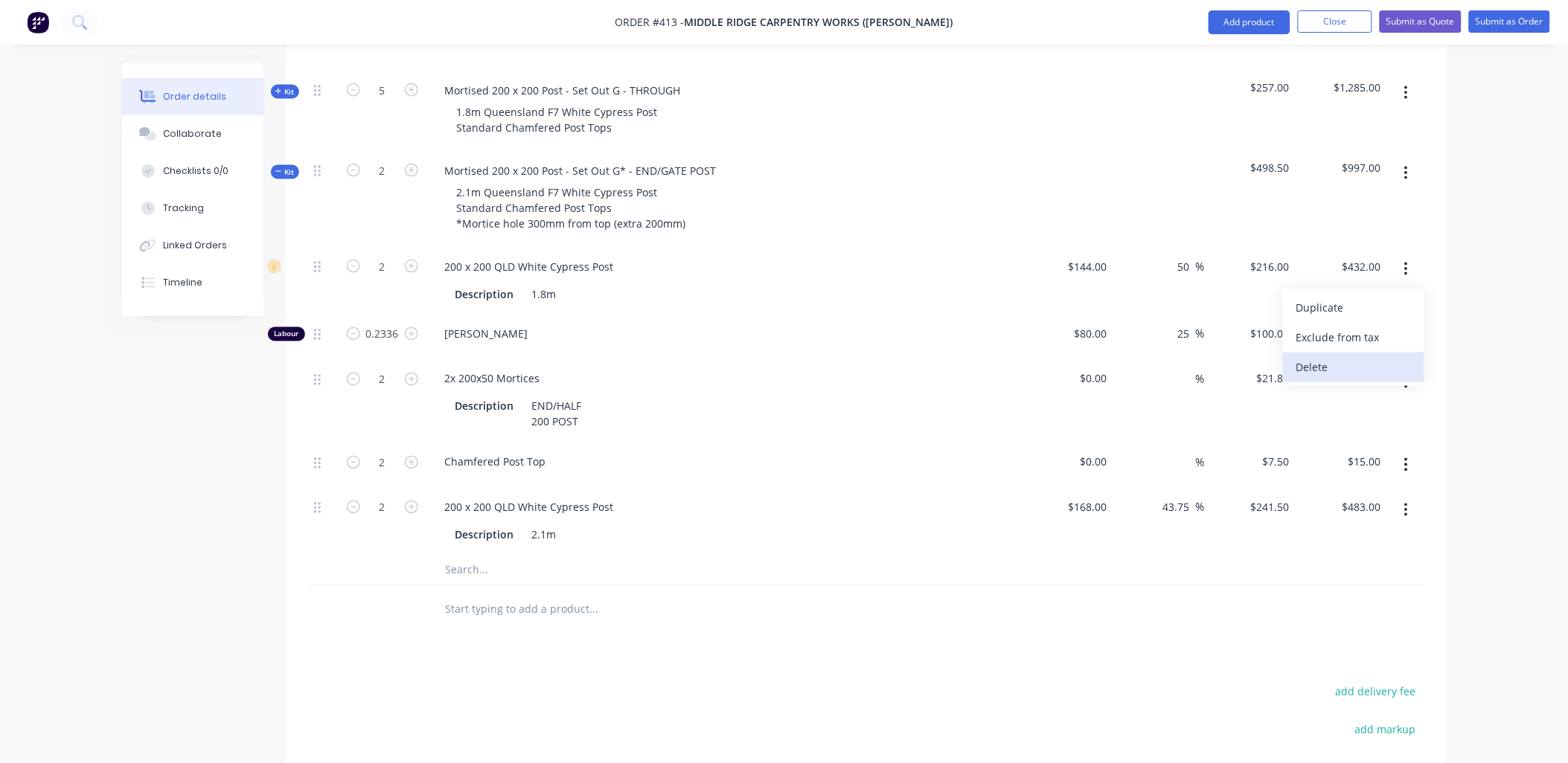
click at [1388, 357] on div "Delete" at bounding box center [1353, 368] width 115 height 22
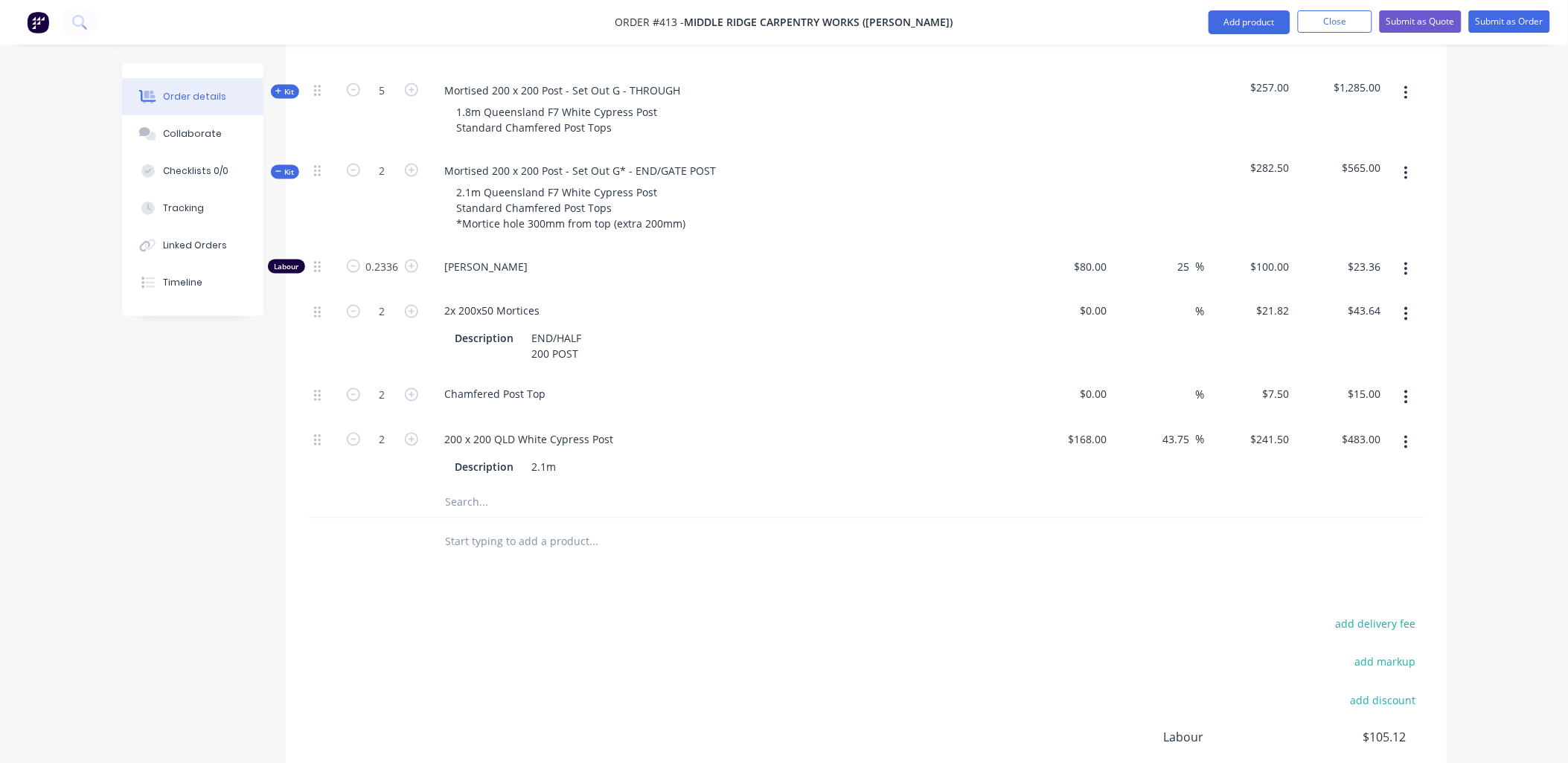
click at [287, 167] on span "Kit" at bounding box center [285, 172] width 19 height 11
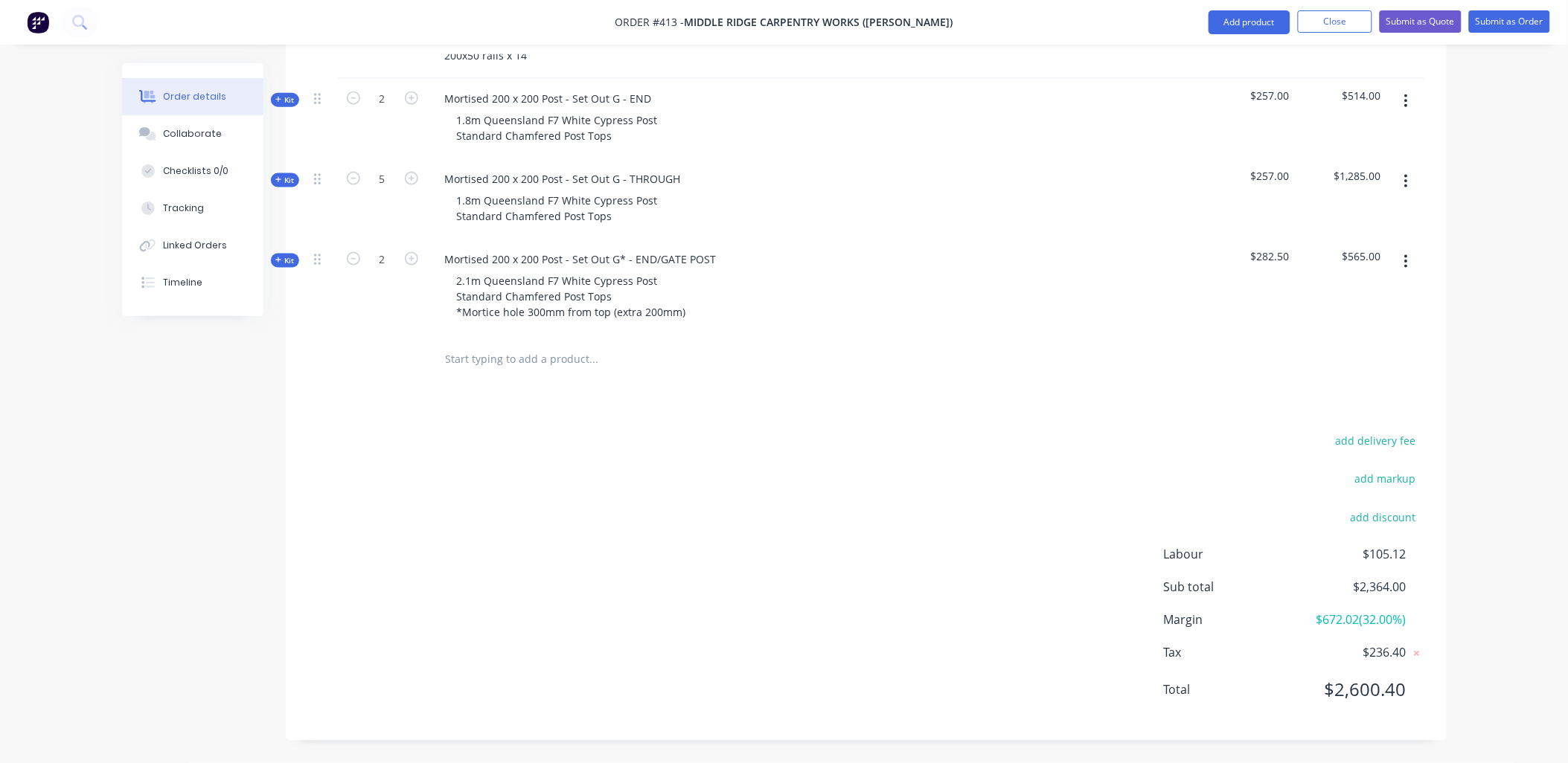
scroll to position [558, 0]
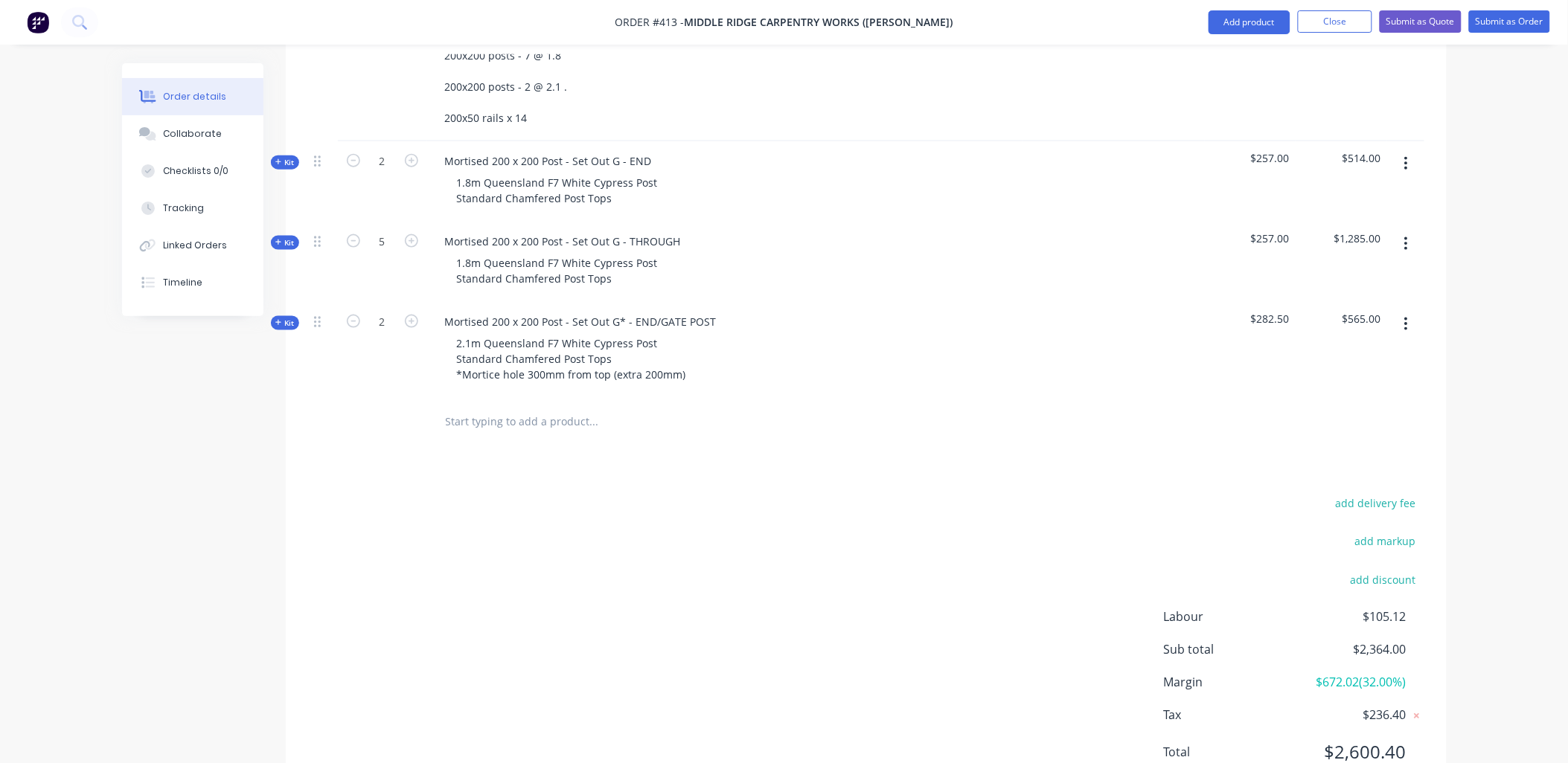
click at [501, 407] on input "text" at bounding box center [594, 422] width 298 height 30
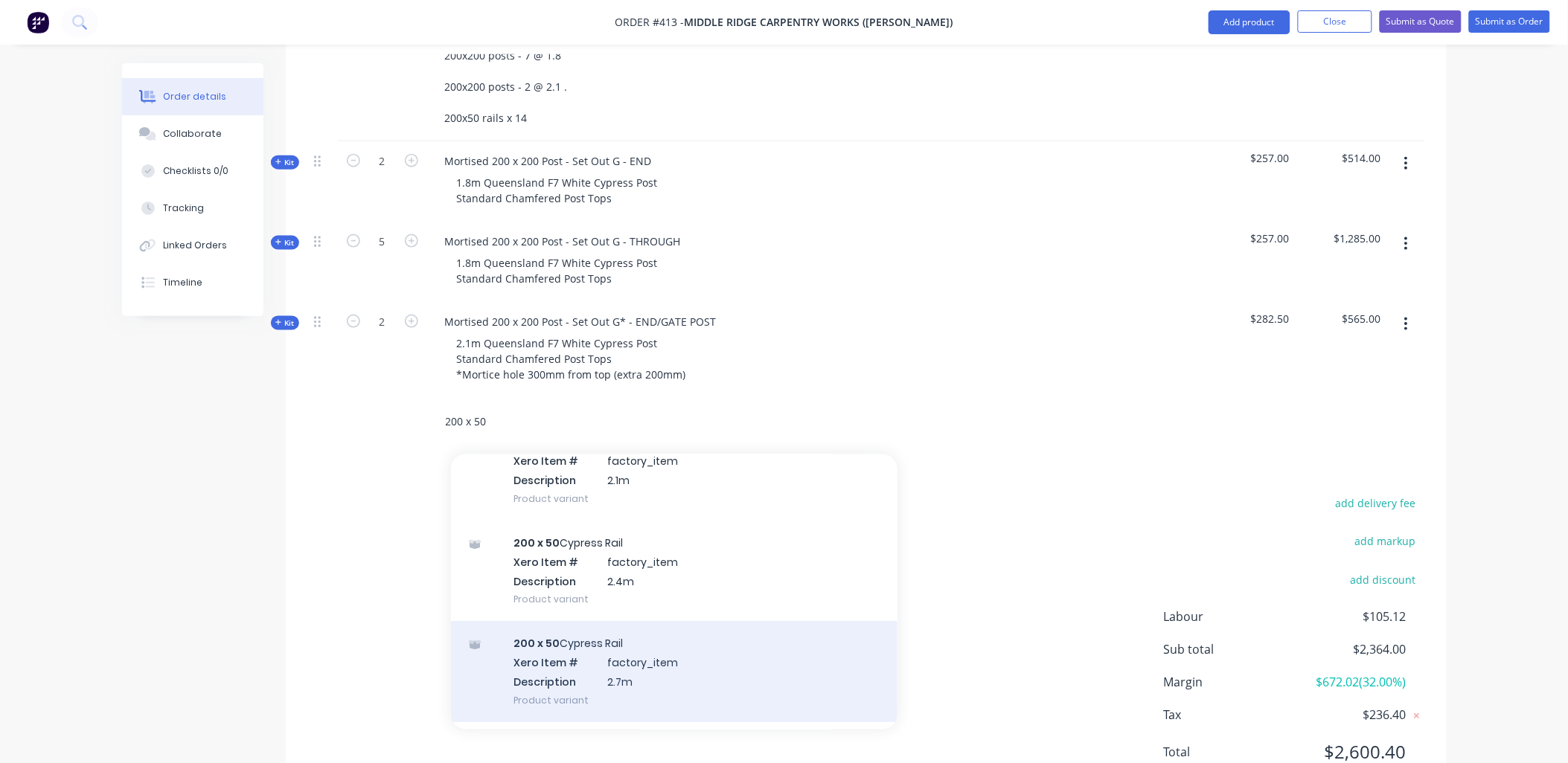
scroll to position [83, 0]
type input "200 x 50"
click at [626, 620] on div "200 x 50 Cypress Rail Xero Item # factory_item Description 2.7m Product variant" at bounding box center [675, 670] width 446 height 101
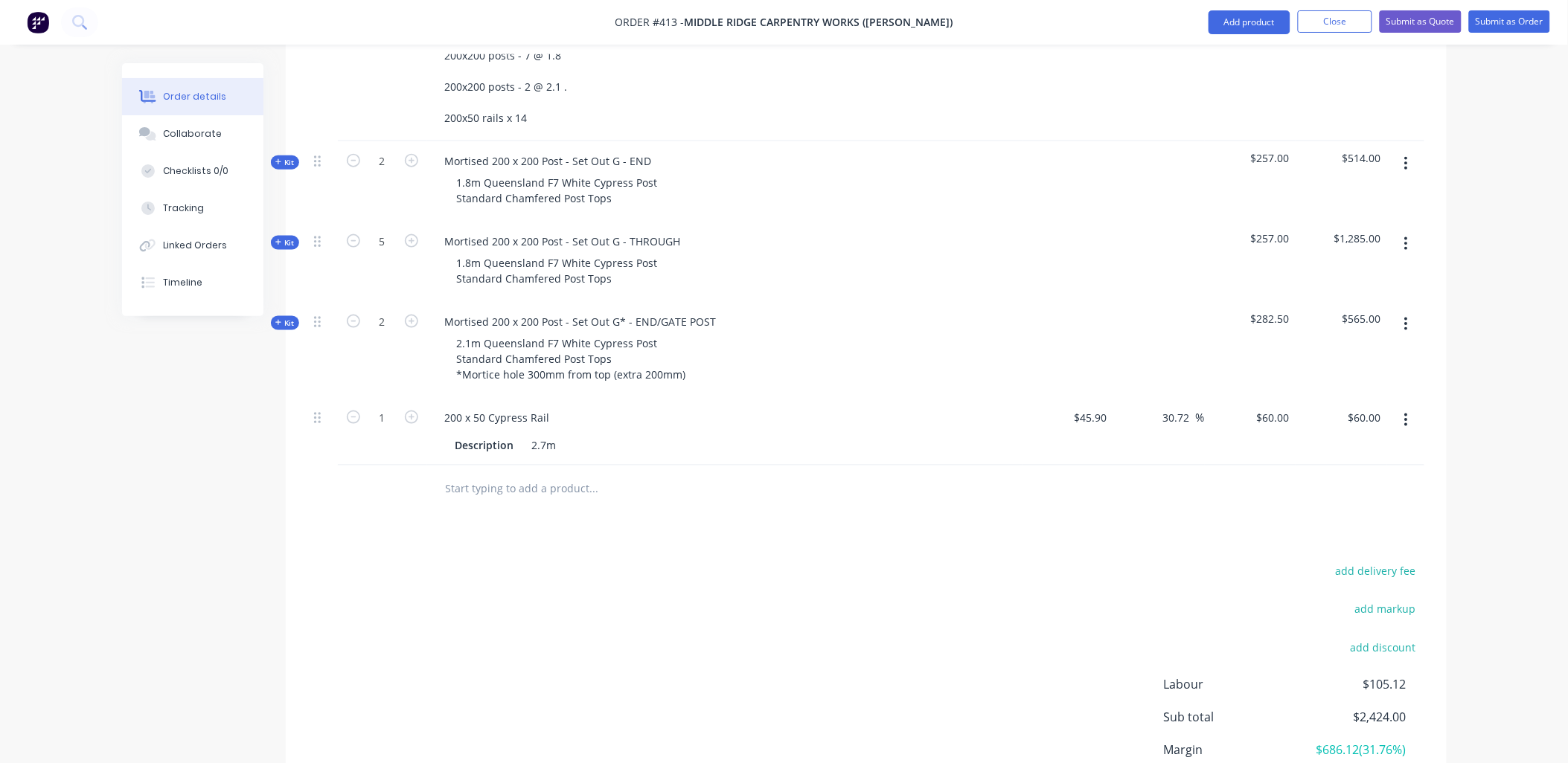
click at [402, 398] on div "1" at bounding box center [383, 431] width 90 height 68
click at [385, 172] on input "1" at bounding box center [383, 162] width 39 height 22
type input "14"
type input "$840.00"
click at [393, 302] on div "2" at bounding box center [383, 350] width 90 height 96
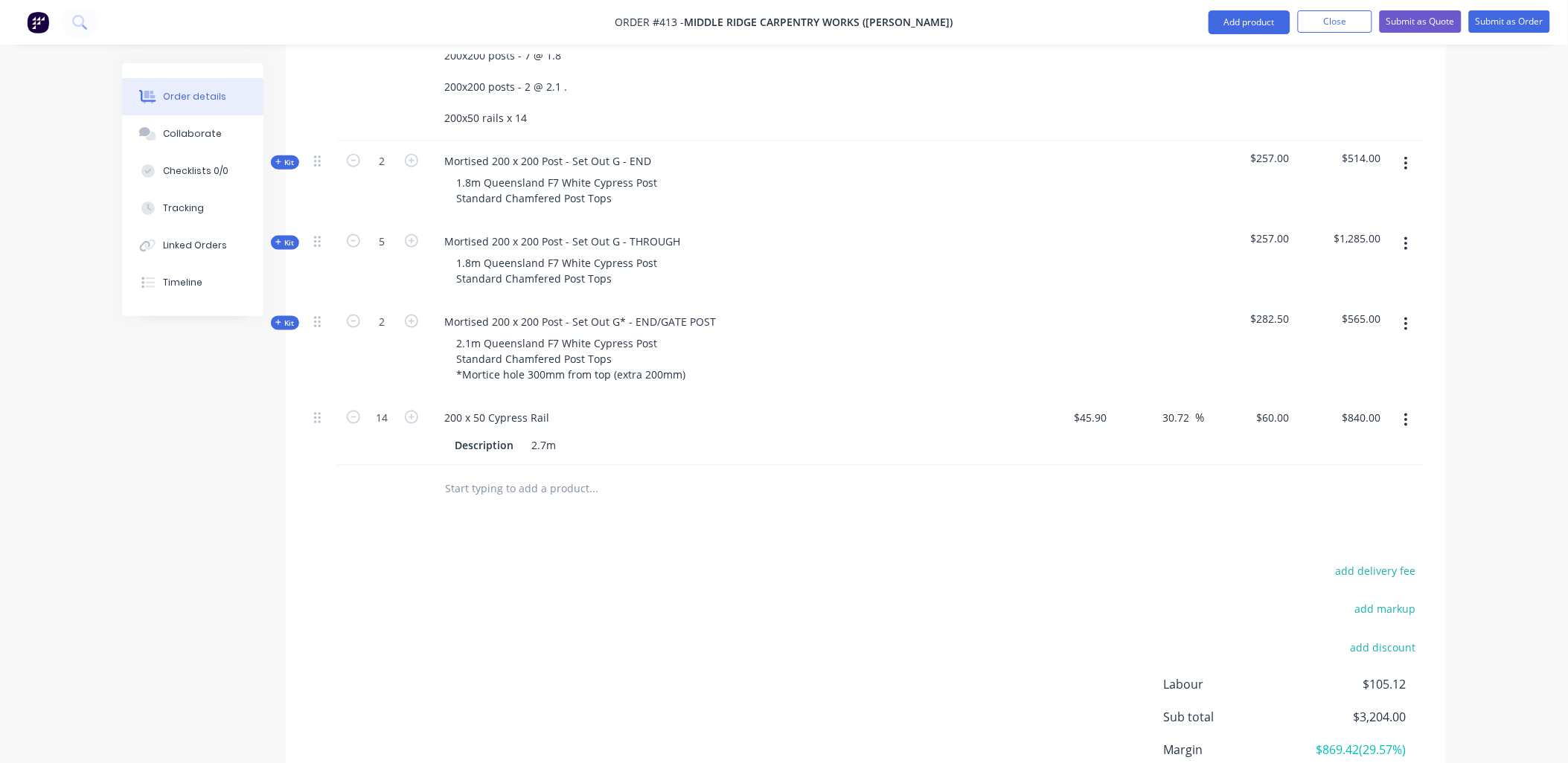
click at [500, 475] on input "text" at bounding box center [594, 489] width 298 height 30
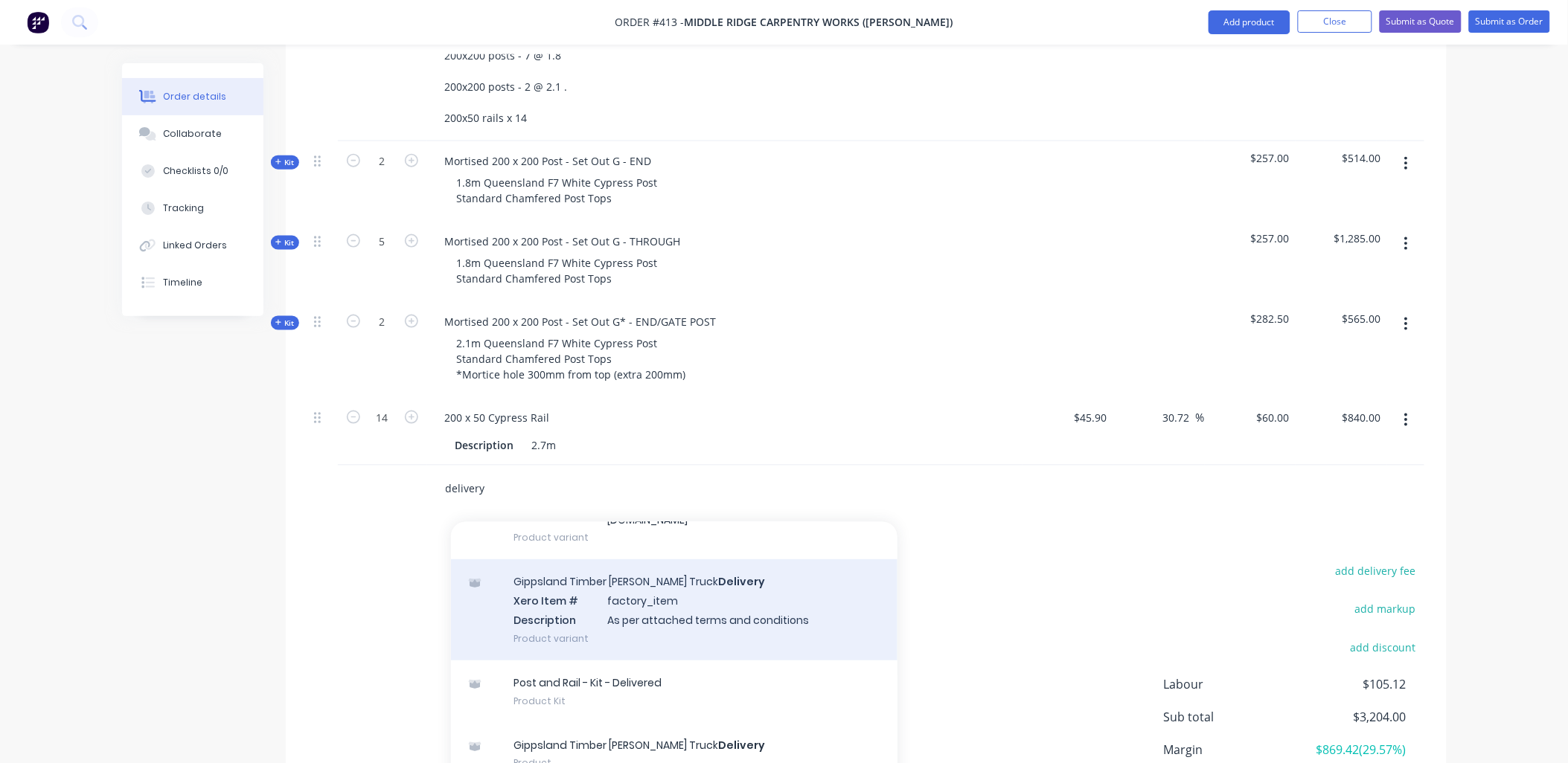
type input "delivery"
click at [568, 577] on div "Gippsland Timber Gates - Crane Truck Delivery Xero Item # factory_item Descript…" at bounding box center [675, 611] width 446 height 101
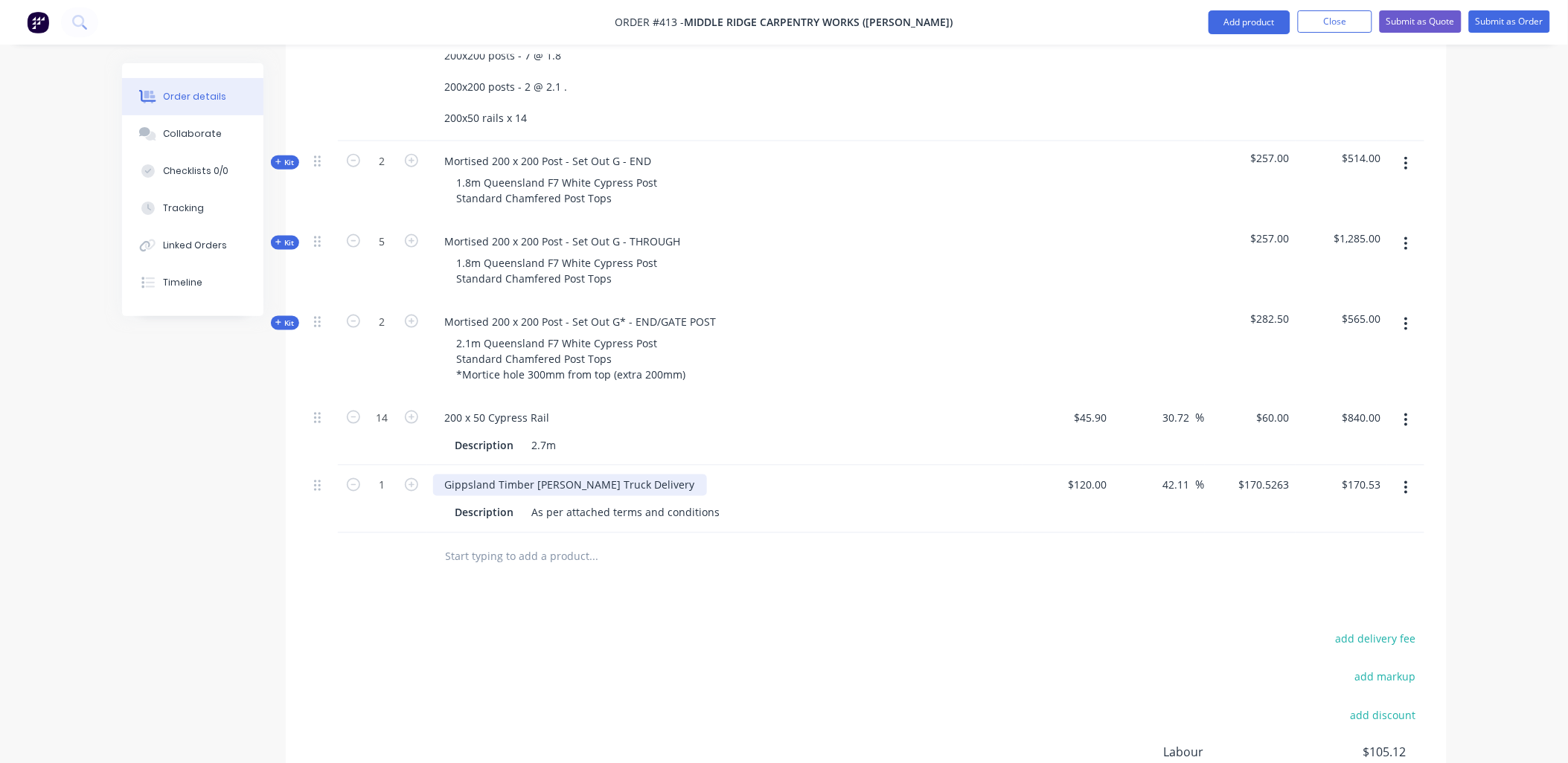
click at [665, 475] on div "Gippsland Timber Gates - Crane Truck Delivery" at bounding box center [570, 485] width 274 height 22
click at [678, 475] on div "Gippsland Timber Gates - Crane Truck Delivery" at bounding box center [570, 485] width 274 height 22
click at [352, 478] on icon "button" at bounding box center [354, 485] width 14 height 14
type input "0"
type input "$0.00"
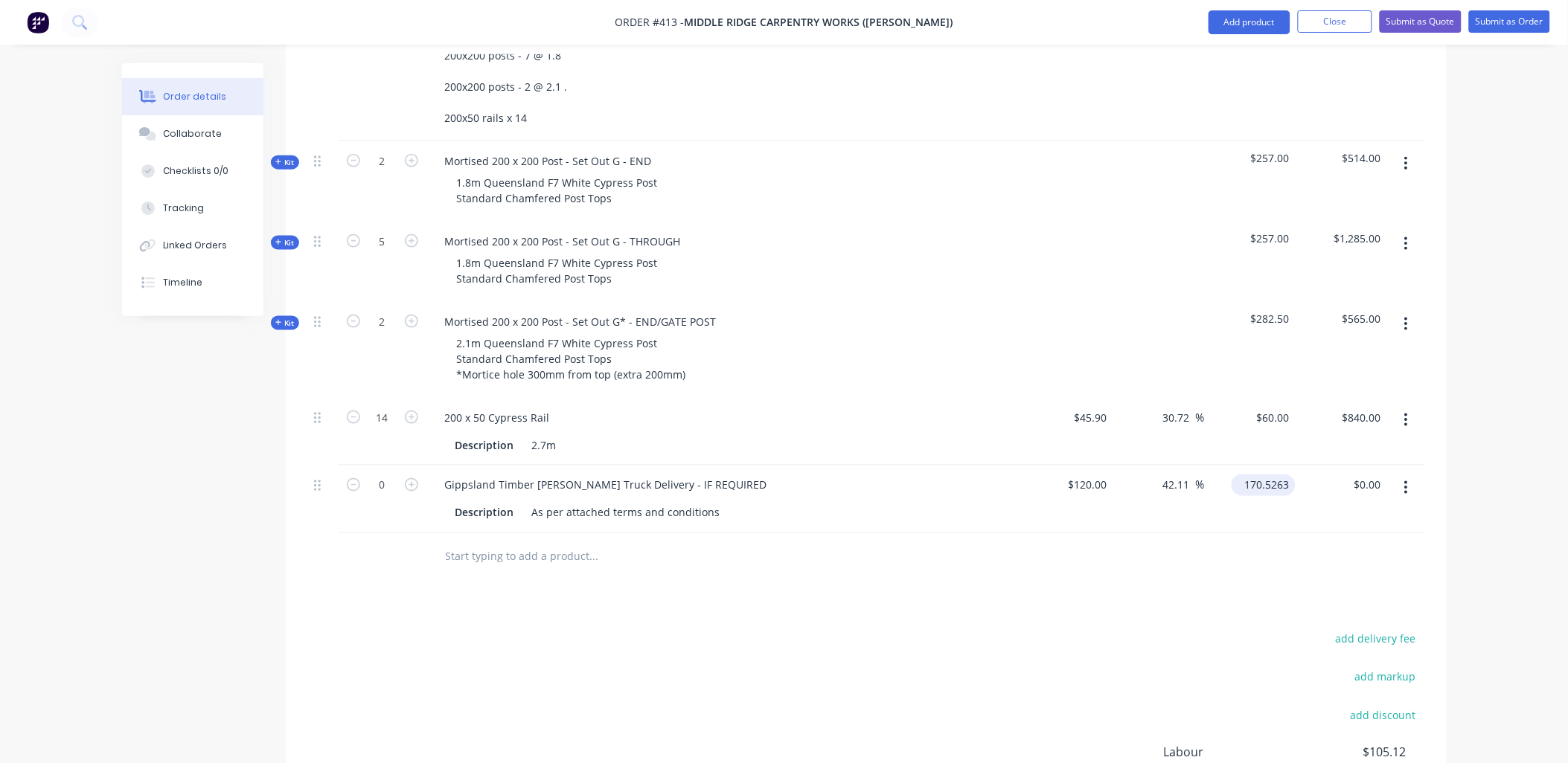
click at [1282, 475] on input "170.5263" at bounding box center [1266, 485] width 58 height 22
type input "250"
type input "108.33"
type input "$250.00"
click at [1326, 466] on div "$0.00 $0.00" at bounding box center [1341, 499] width 91 height 68
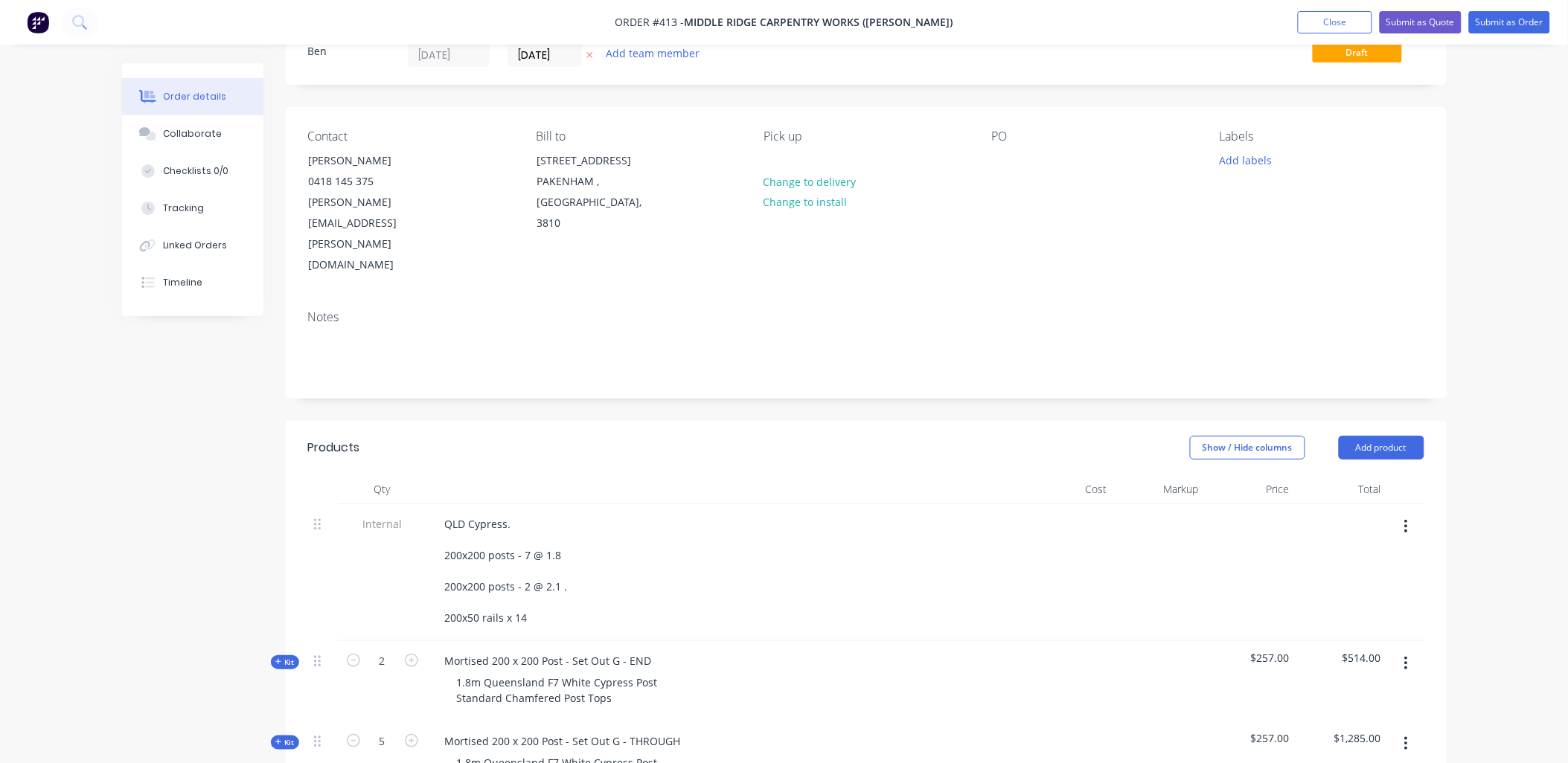
scroll to position [0, 0]
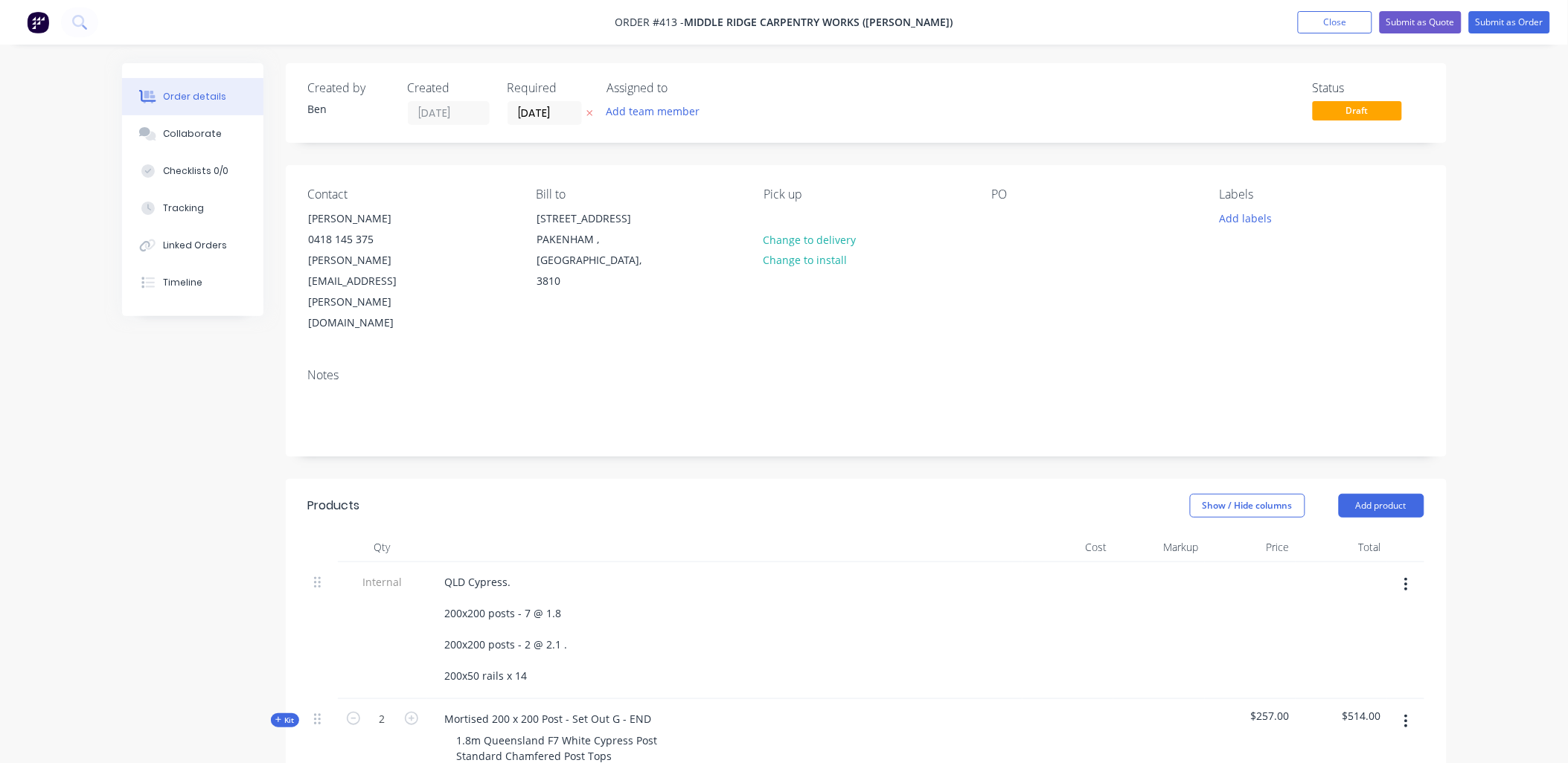
click at [795, 213] on div "Pick up Change to delivery Change to install" at bounding box center [865, 261] width 204 height 146
click at [784, 213] on div at bounding box center [775, 218] width 24 height 22
click at [738, 259] on div "Bill to 20 Donday Court PAKENHAM , Victoria, 3810" at bounding box center [638, 261] width 204 height 146
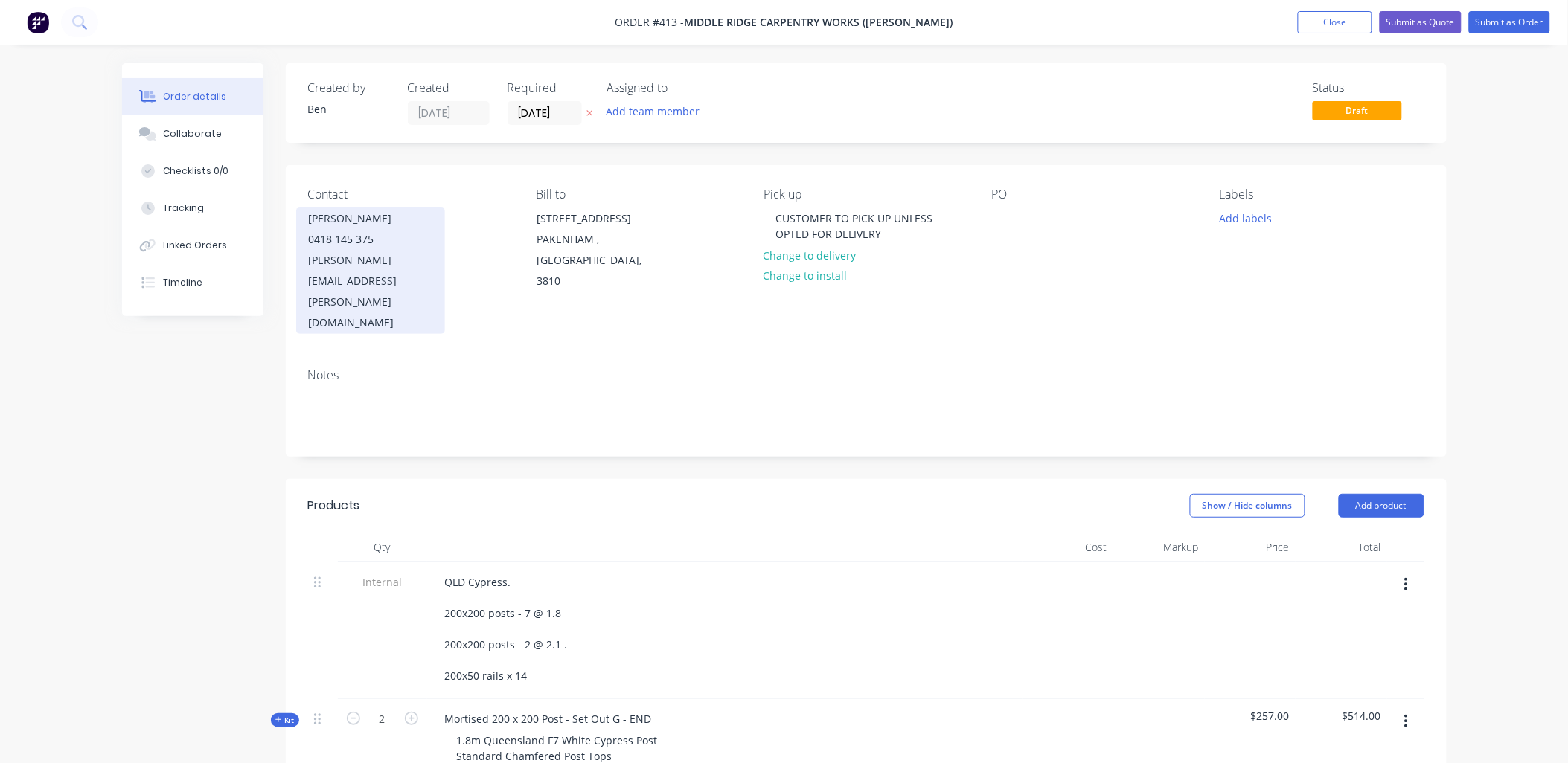
click at [400, 265] on div "chris.middleridgecarpentry@gmail.com" at bounding box center [370, 291] width 123 height 84
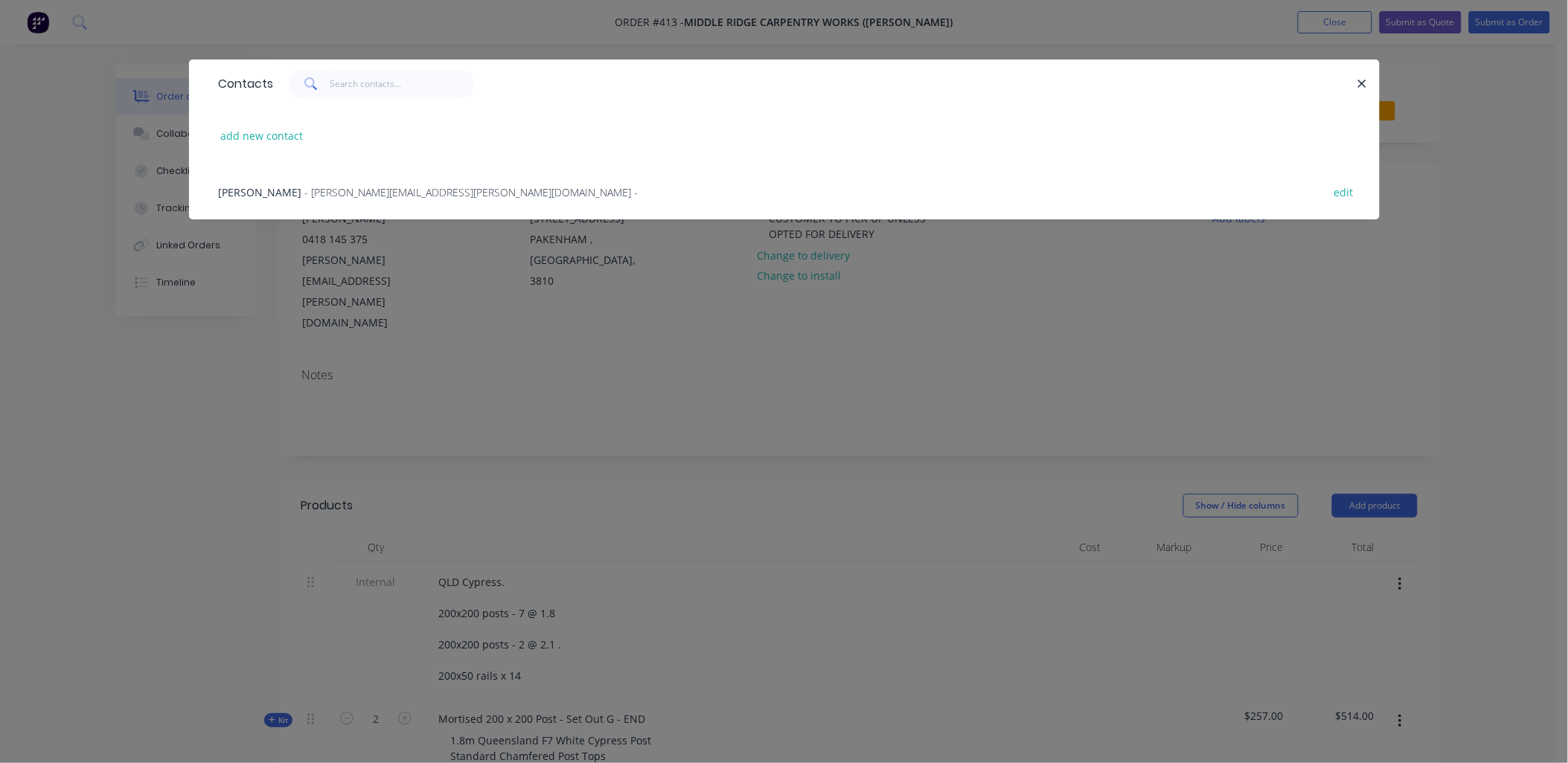
click at [402, 325] on div "Contacts add new contact Chris Bell - chris.middleridgecarpentry@gmail.com - ed…" at bounding box center [784, 382] width 1568 height 763
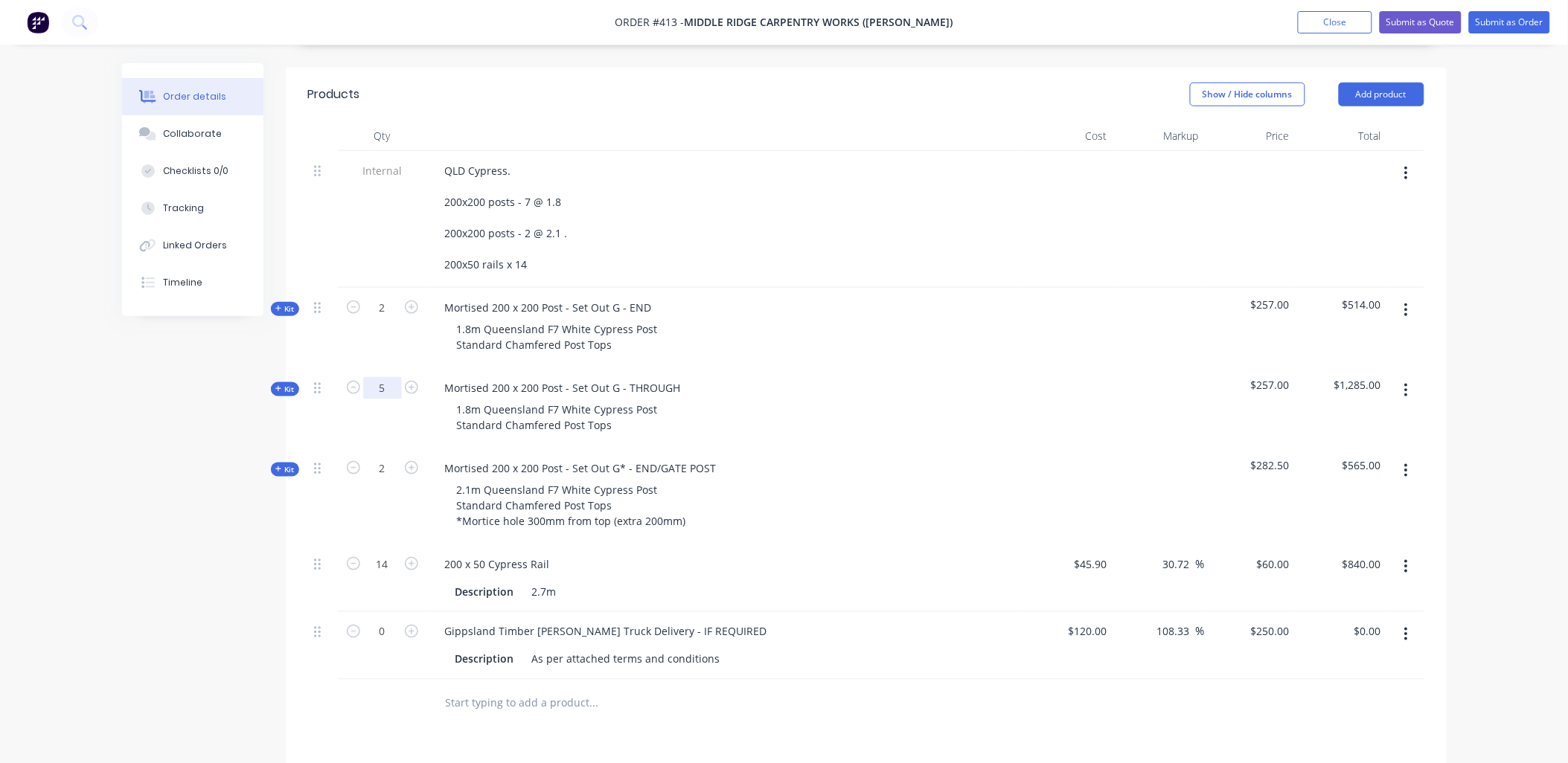
scroll to position [413, 0]
click at [1106, 553] on input "45.9" at bounding box center [1093, 563] width 40 height 22
type input "$35.10"
type input "$45.8824"
type input "$642.35"
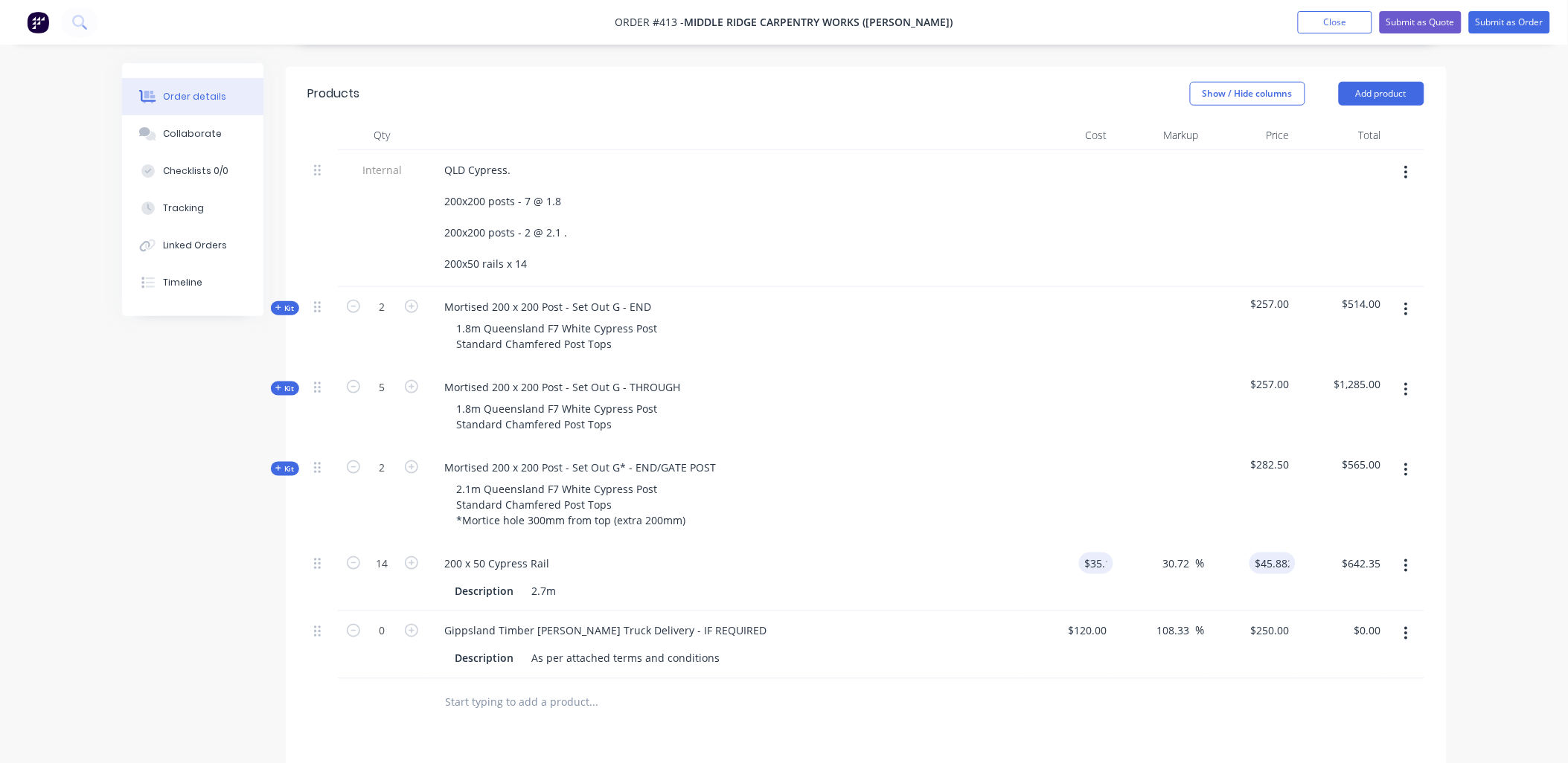
click at [1289, 475] on div "$282.50" at bounding box center [1251, 495] width 91 height 96
click at [1288, 553] on input "45.8824" at bounding box center [1270, 563] width 52 height 22
type input "60"
type input "70.94"
type input "$60.00"
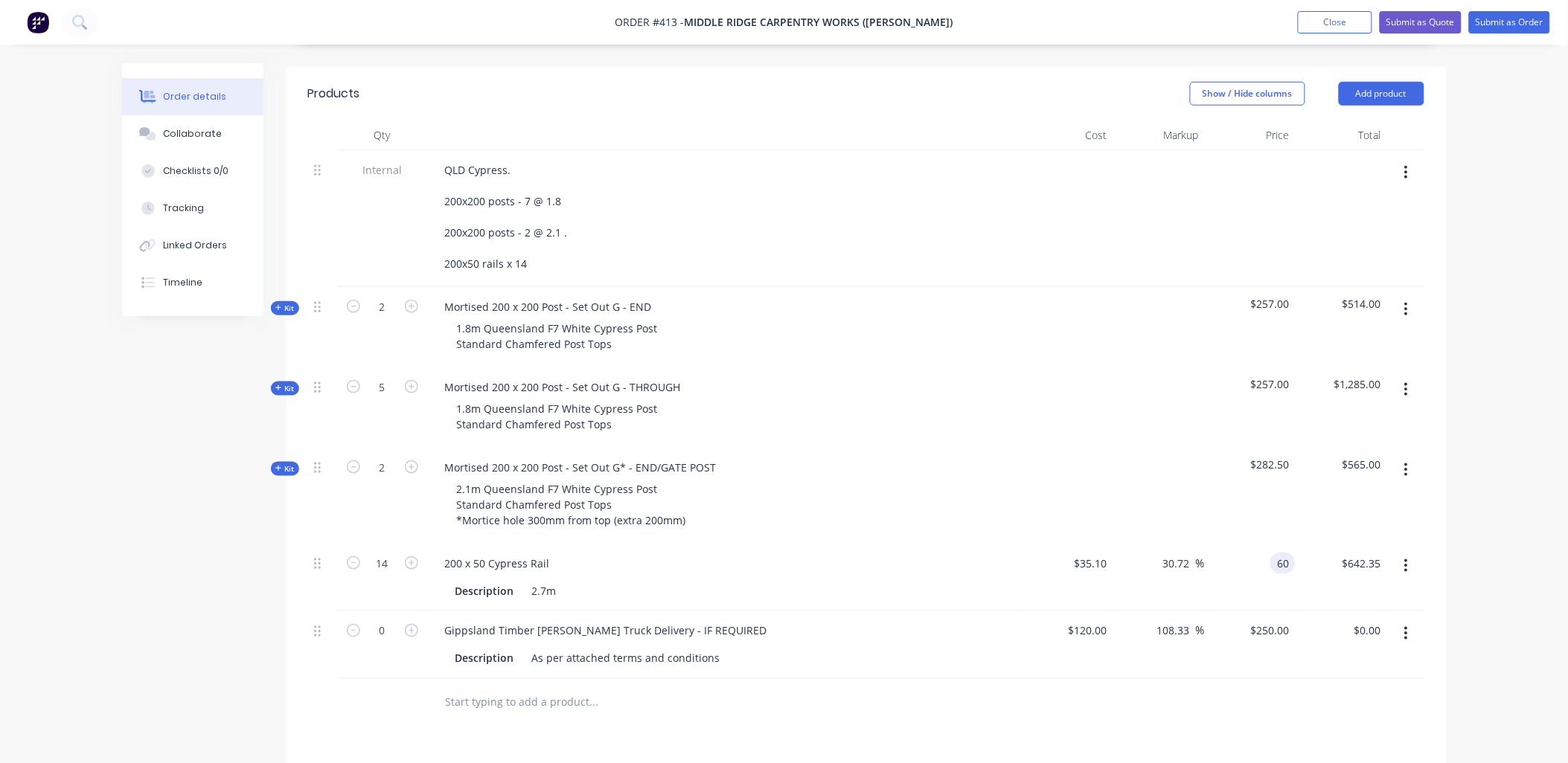
type input "$840.00"
click at [1292, 475] on div "$282.50" at bounding box center [1251, 495] width 91 height 96
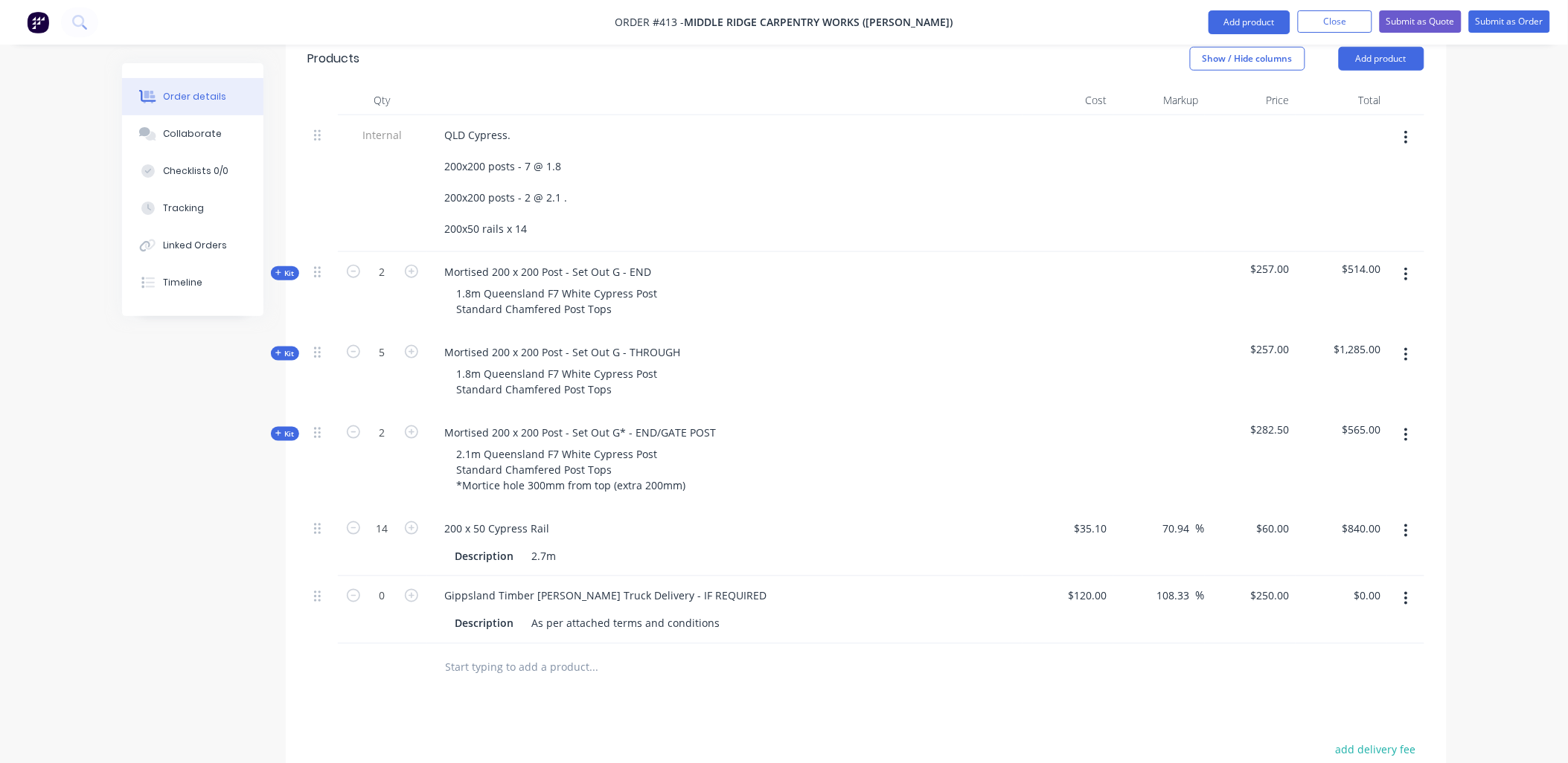
scroll to position [446, 0]
click at [288, 269] on span "Kit" at bounding box center [285, 274] width 19 height 11
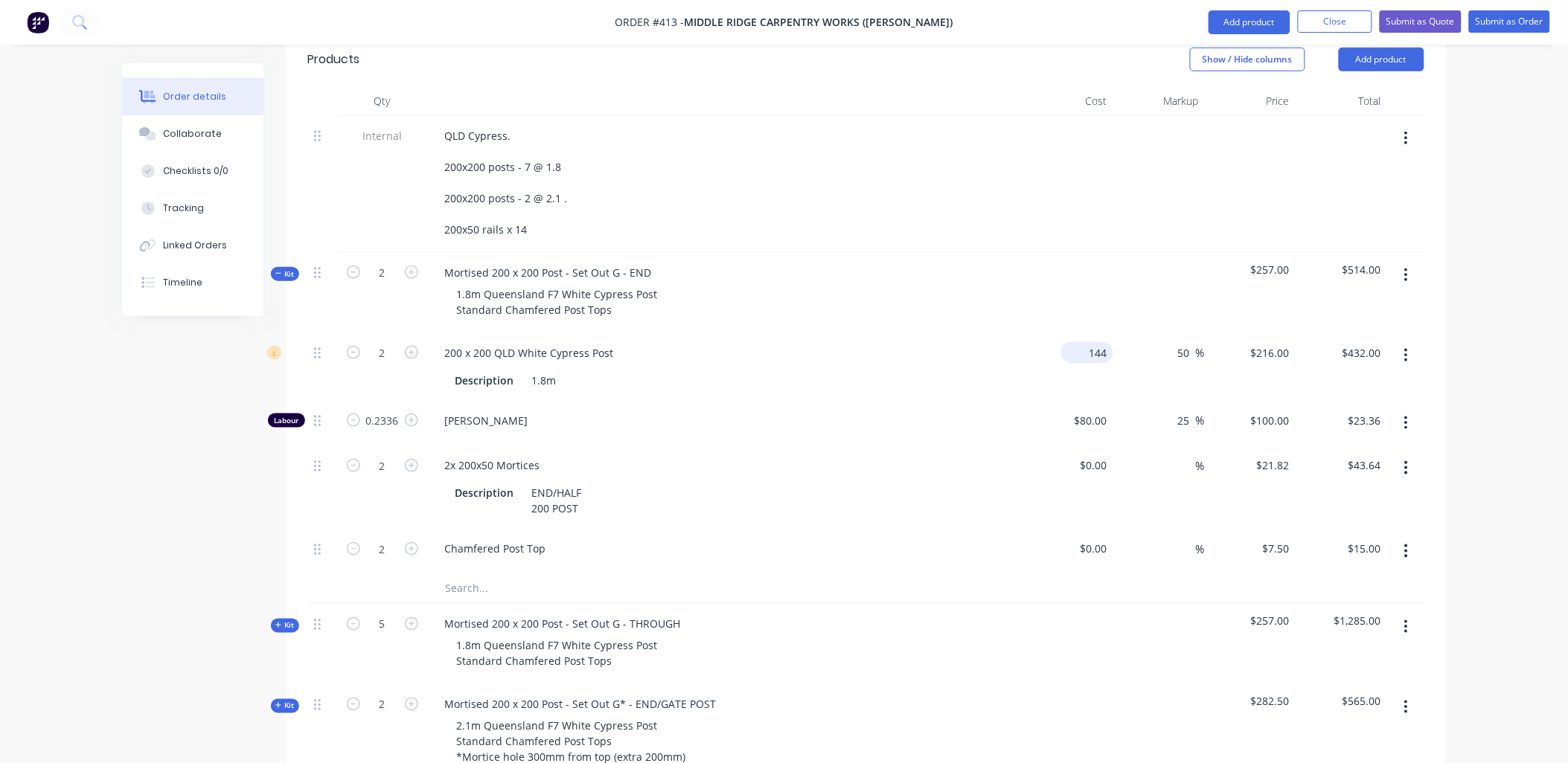
click at [1087, 342] on div "144 $144.00" at bounding box center [1087, 352] width 52 height 22
type input "$126.00"
type input "$189.00"
type input "$378.00"
click at [1279, 259] on div "$230.00" at bounding box center [1251, 293] width 91 height 80
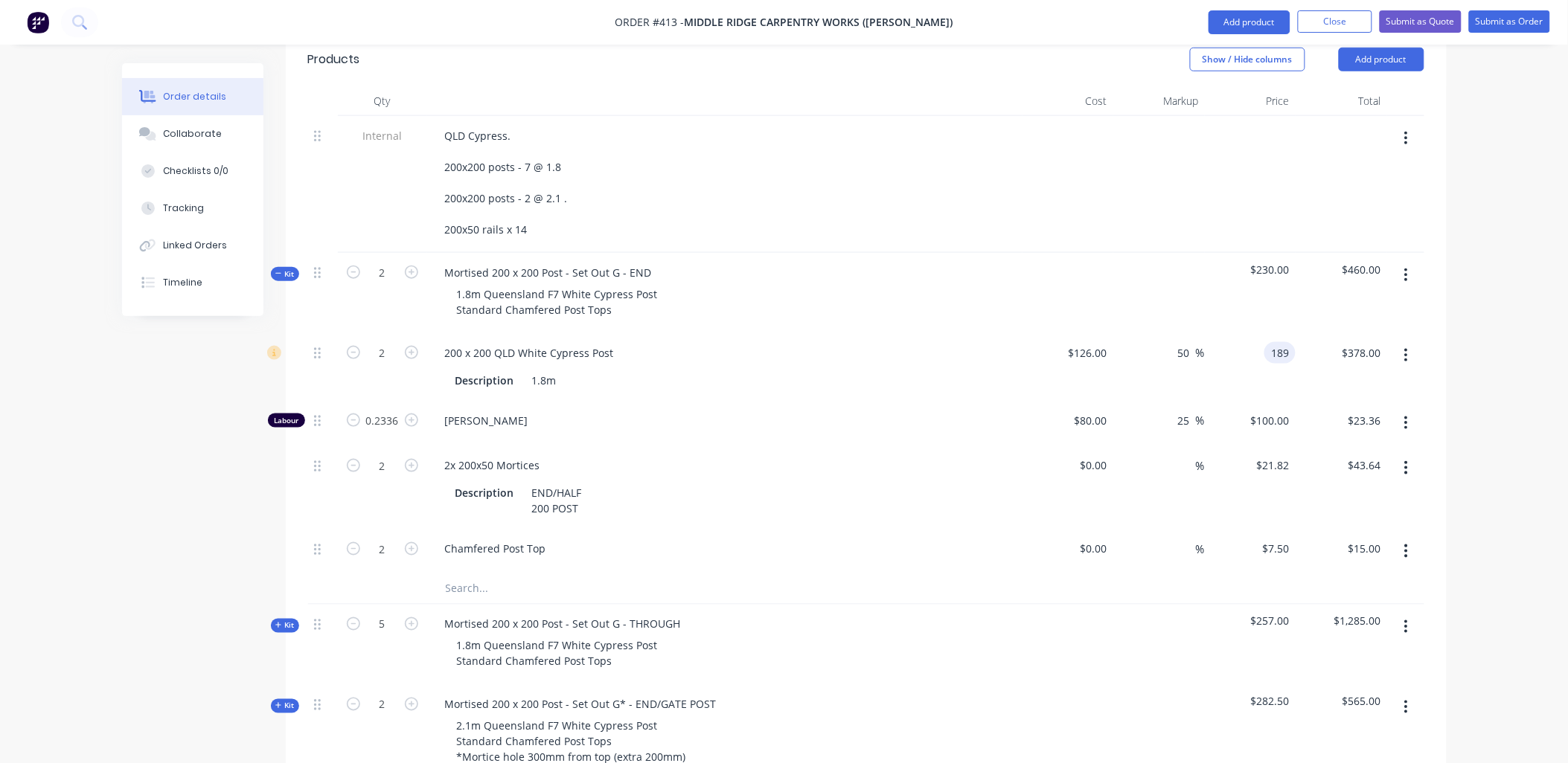
click at [1272, 342] on input "189" at bounding box center [1283, 352] width 25 height 22
type input "216"
type input "71.43"
type input "$216.00"
type input "$432.00"
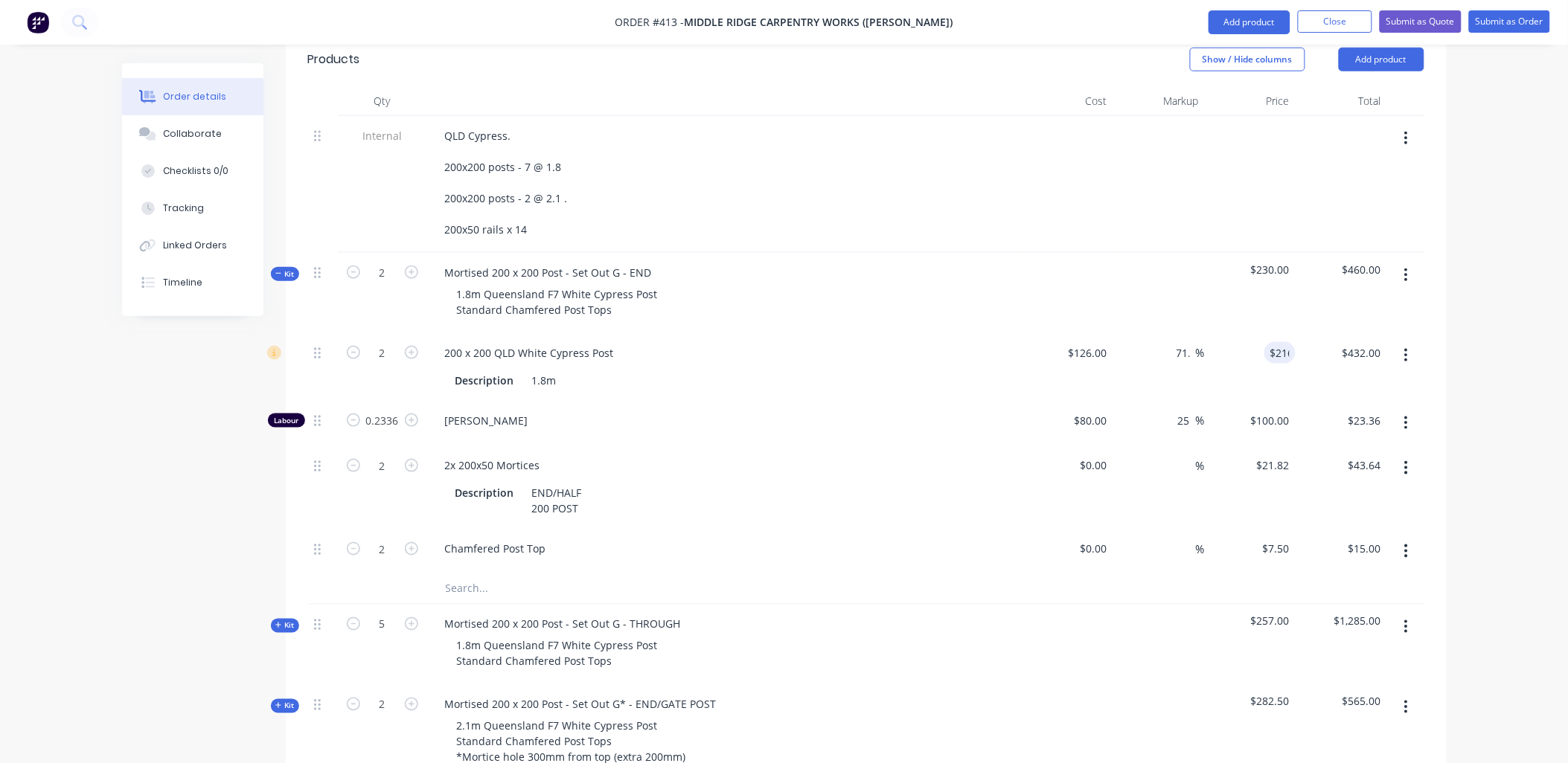
drag, startPoint x: 1288, startPoint y: 243, endPoint x: 1279, endPoint y: 250, distance: 11.4
click at [1288, 253] on div "$230.00" at bounding box center [1251, 293] width 91 height 80
click at [282, 267] on div "Kit" at bounding box center [284, 274] width 28 height 14
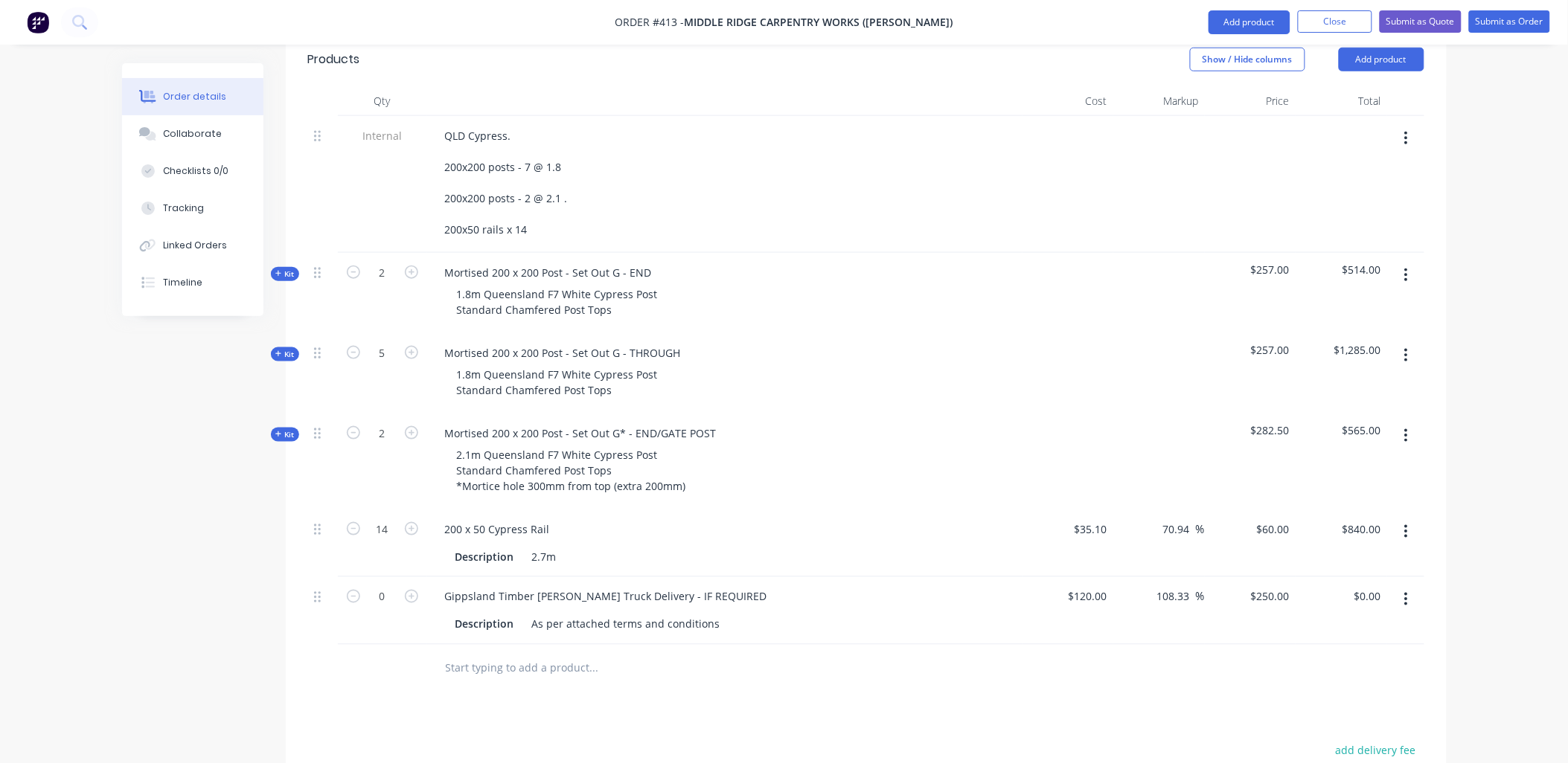
click at [286, 349] on span "Kit" at bounding box center [285, 354] width 19 height 11
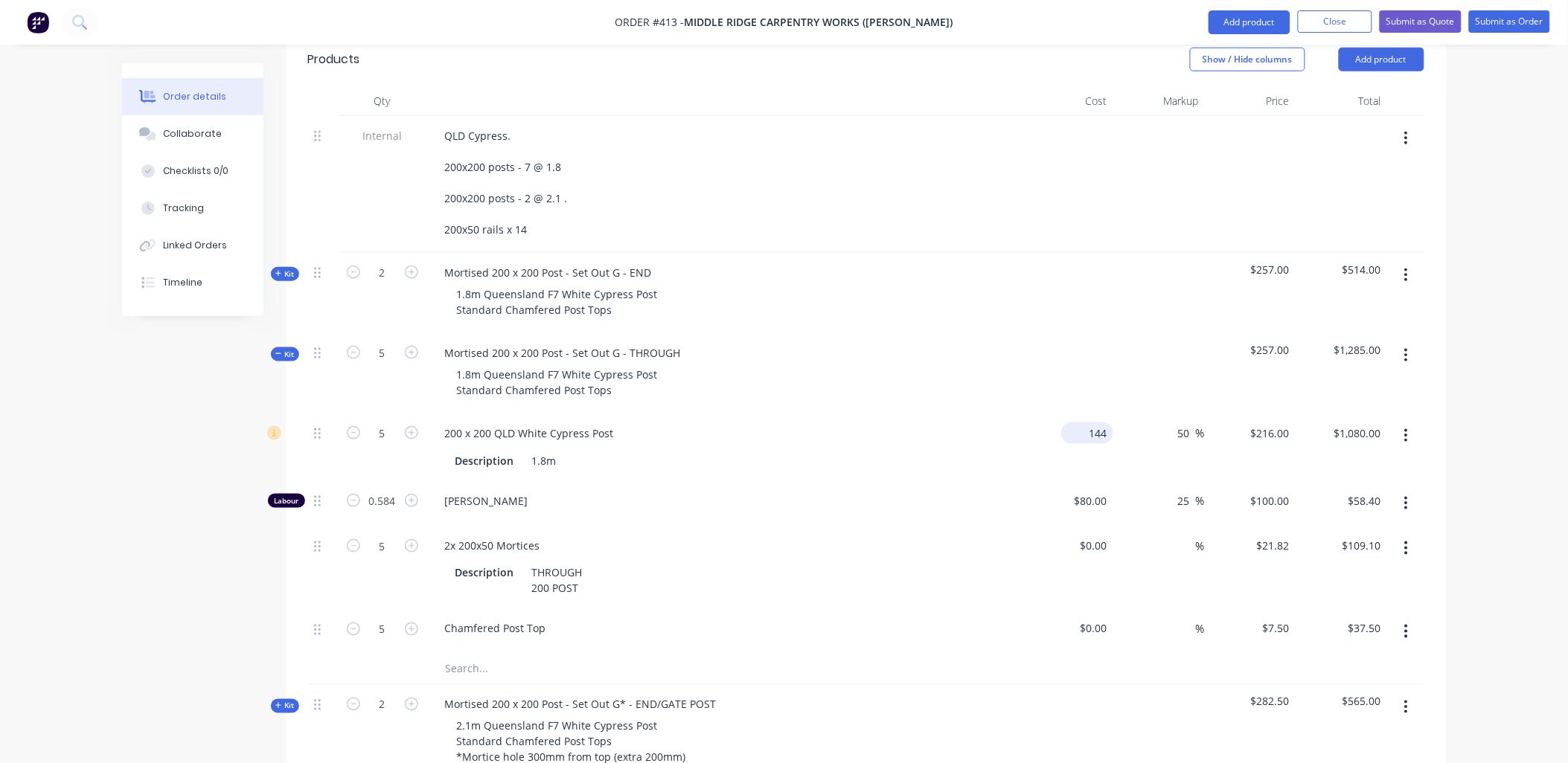
click at [1097, 423] on input "144" at bounding box center [1091, 433] width 47 height 22
type input "$126.00"
type input "$189.00"
type input "$945.00"
click at [1277, 341] on div "$230.00" at bounding box center [1251, 373] width 91 height 80
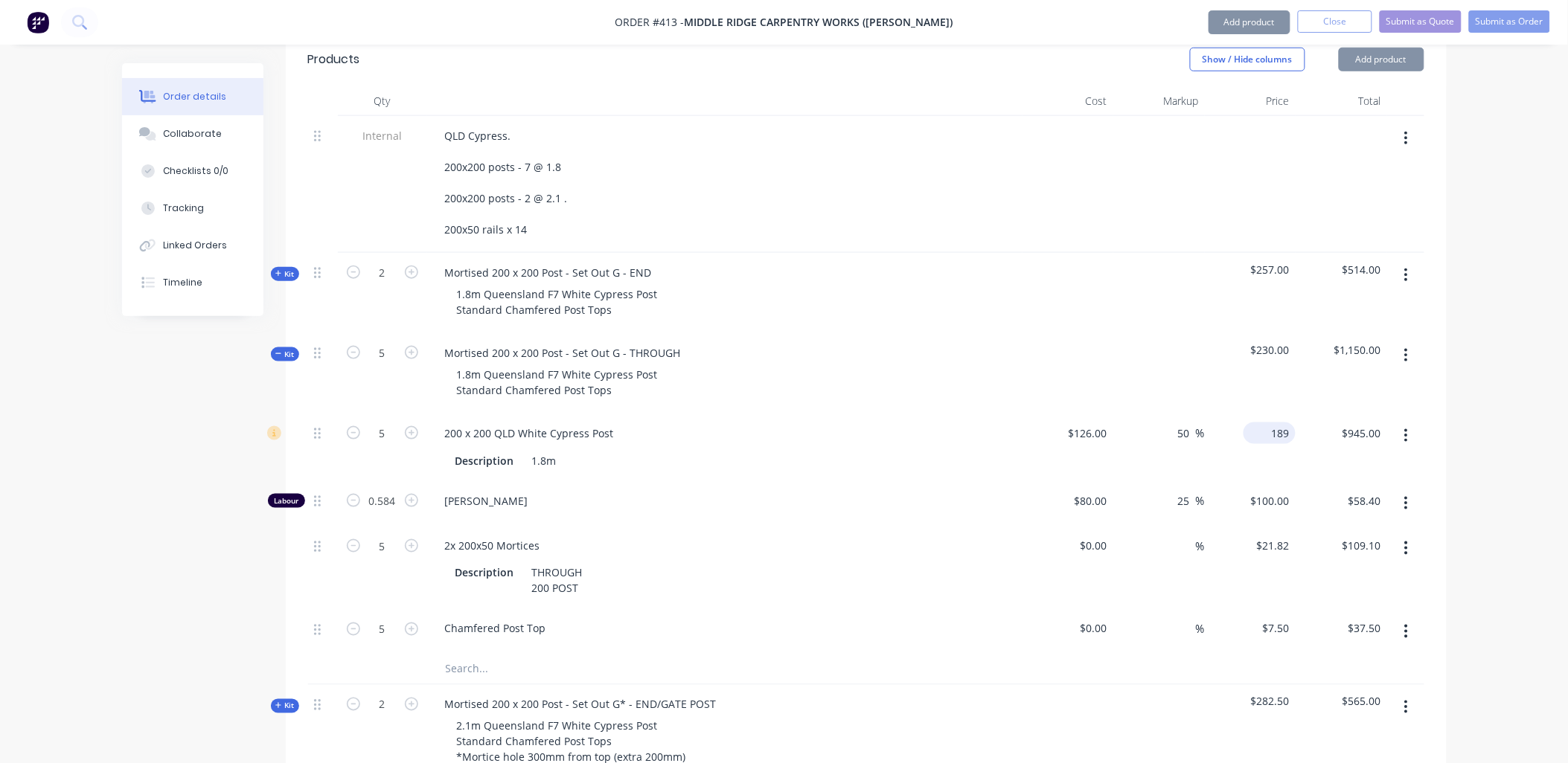
click at [1271, 423] on input "189" at bounding box center [1272, 433] width 47 height 22
type input "216"
type input "71.43"
type input "$216.00"
type input "$1,080.00"
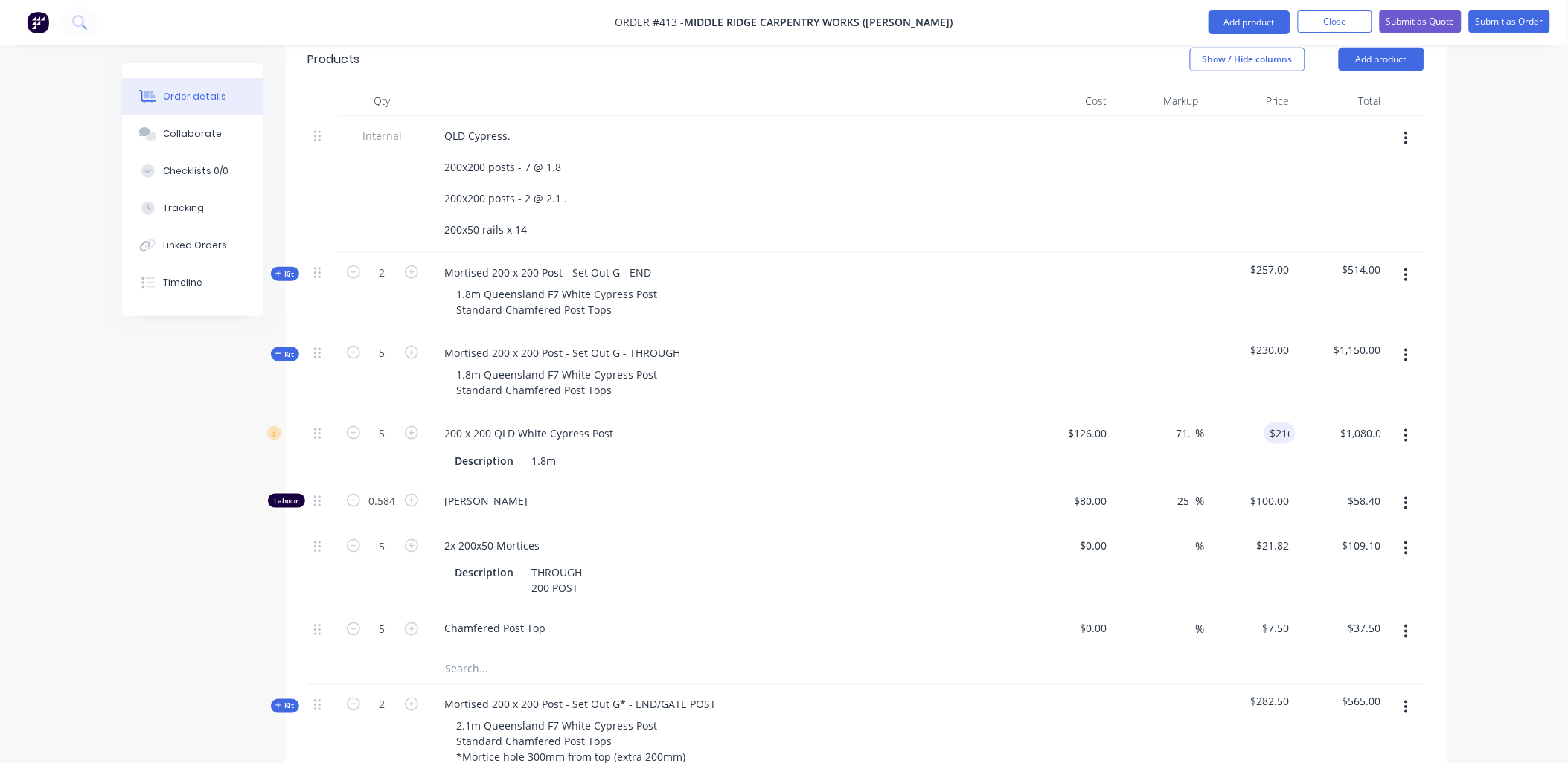
click at [1292, 337] on div "$230.00" at bounding box center [1251, 373] width 91 height 80
click at [295, 347] on div "Kit" at bounding box center [284, 354] width 28 height 14
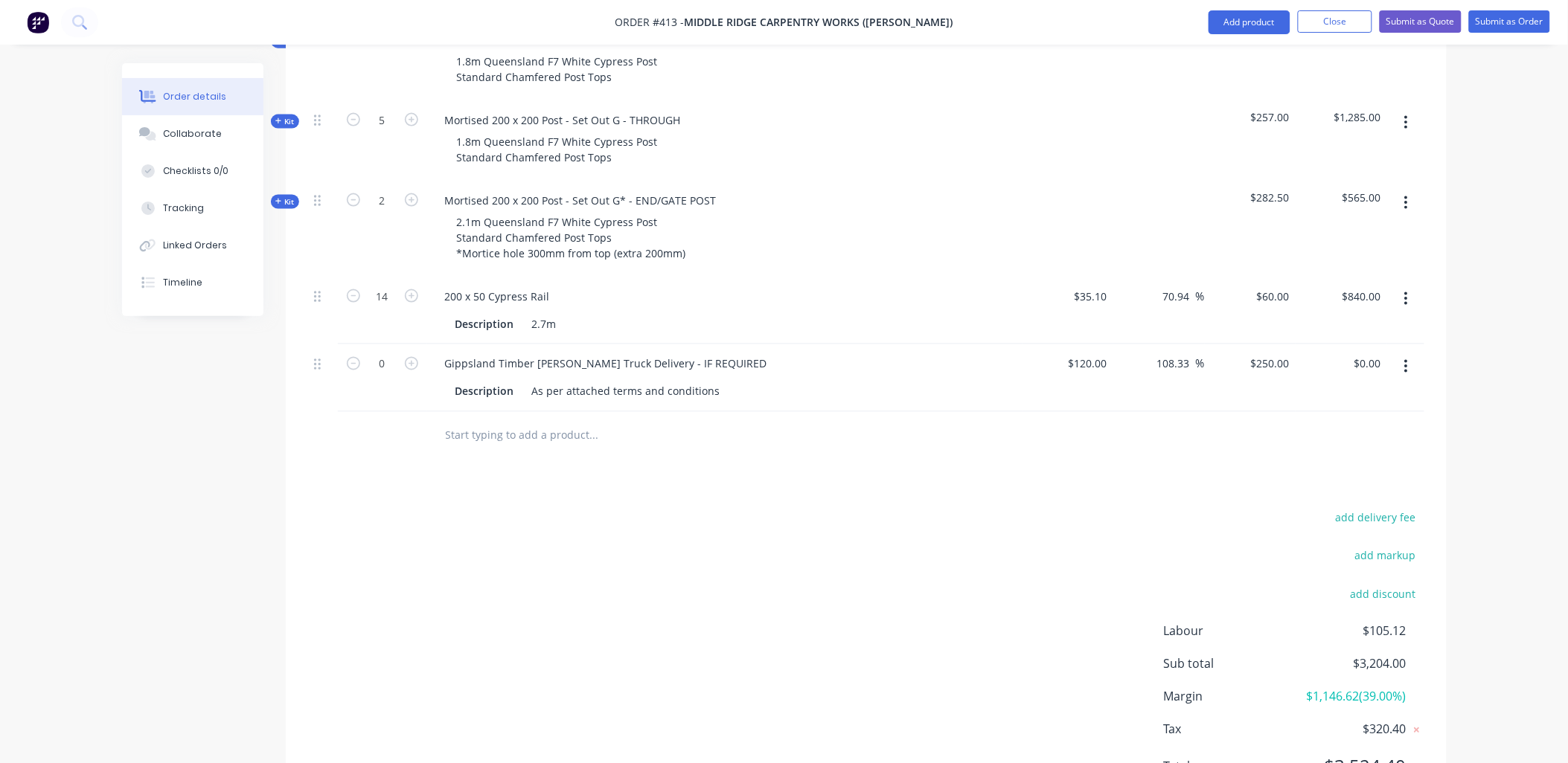
scroll to position [693, 0]
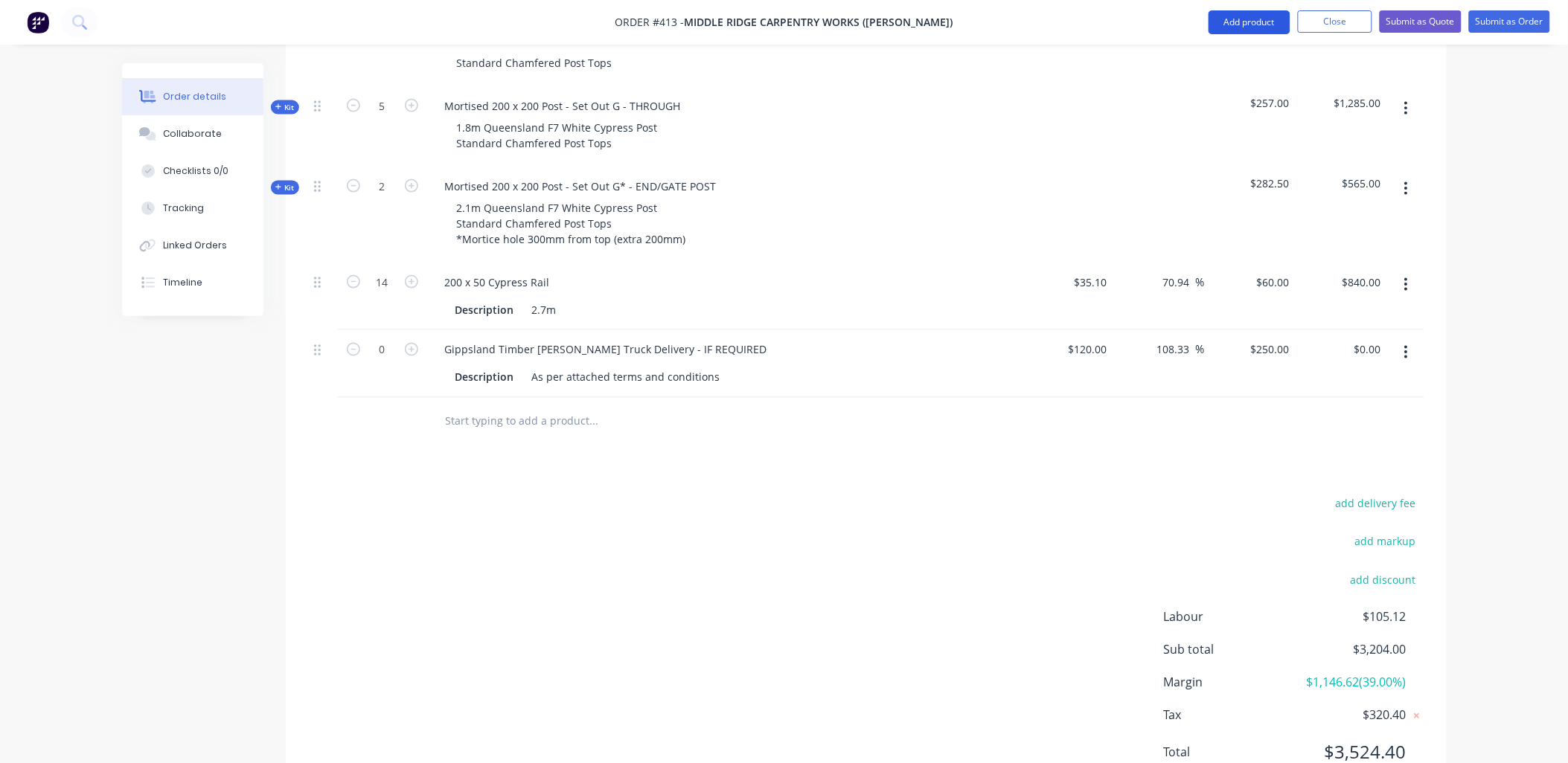
click at [1225, 22] on button "Add product" at bounding box center [1249, 22] width 82 height 24
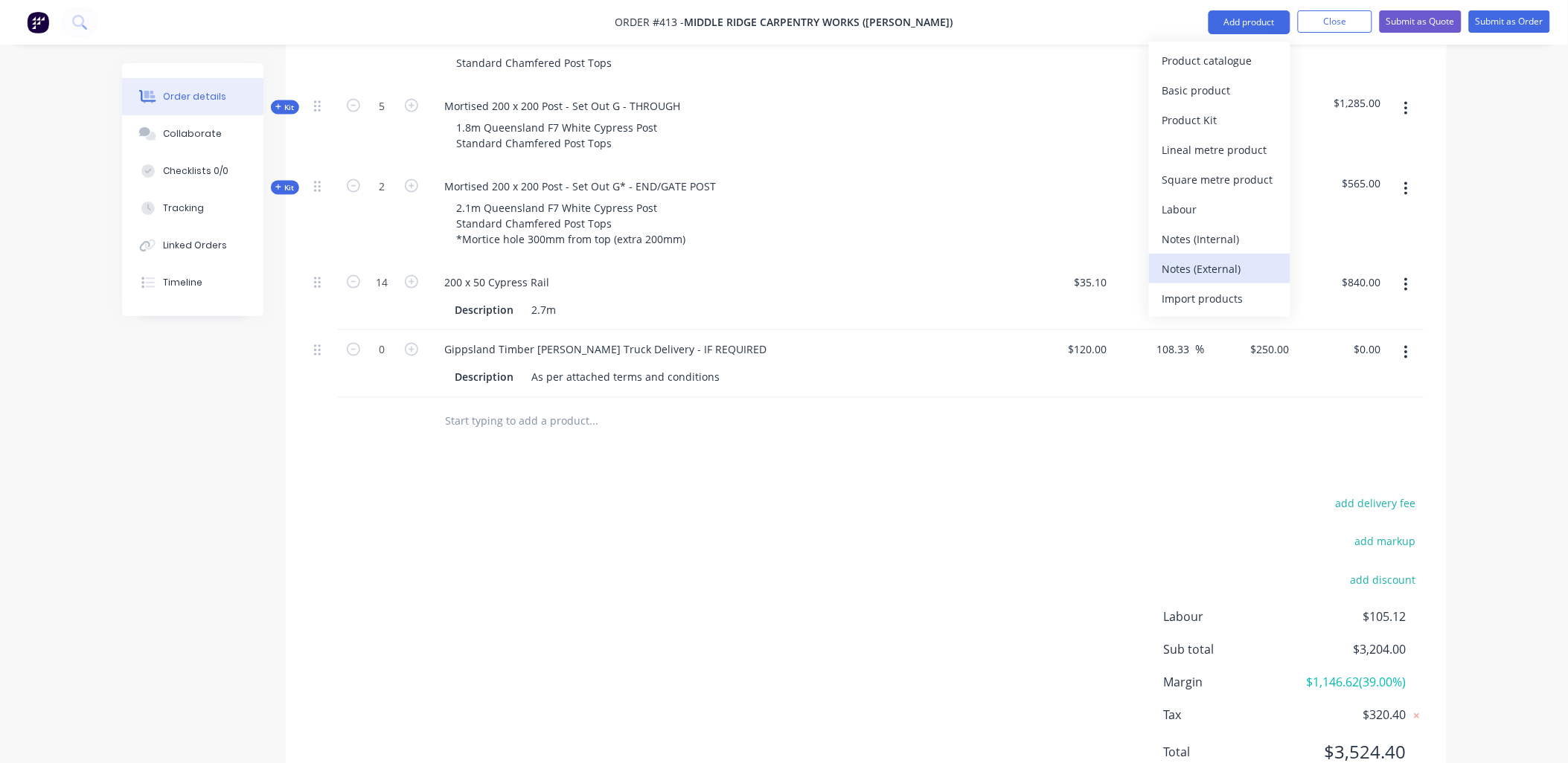
click at [1207, 264] on div "Notes (External)" at bounding box center [1219, 269] width 115 height 22
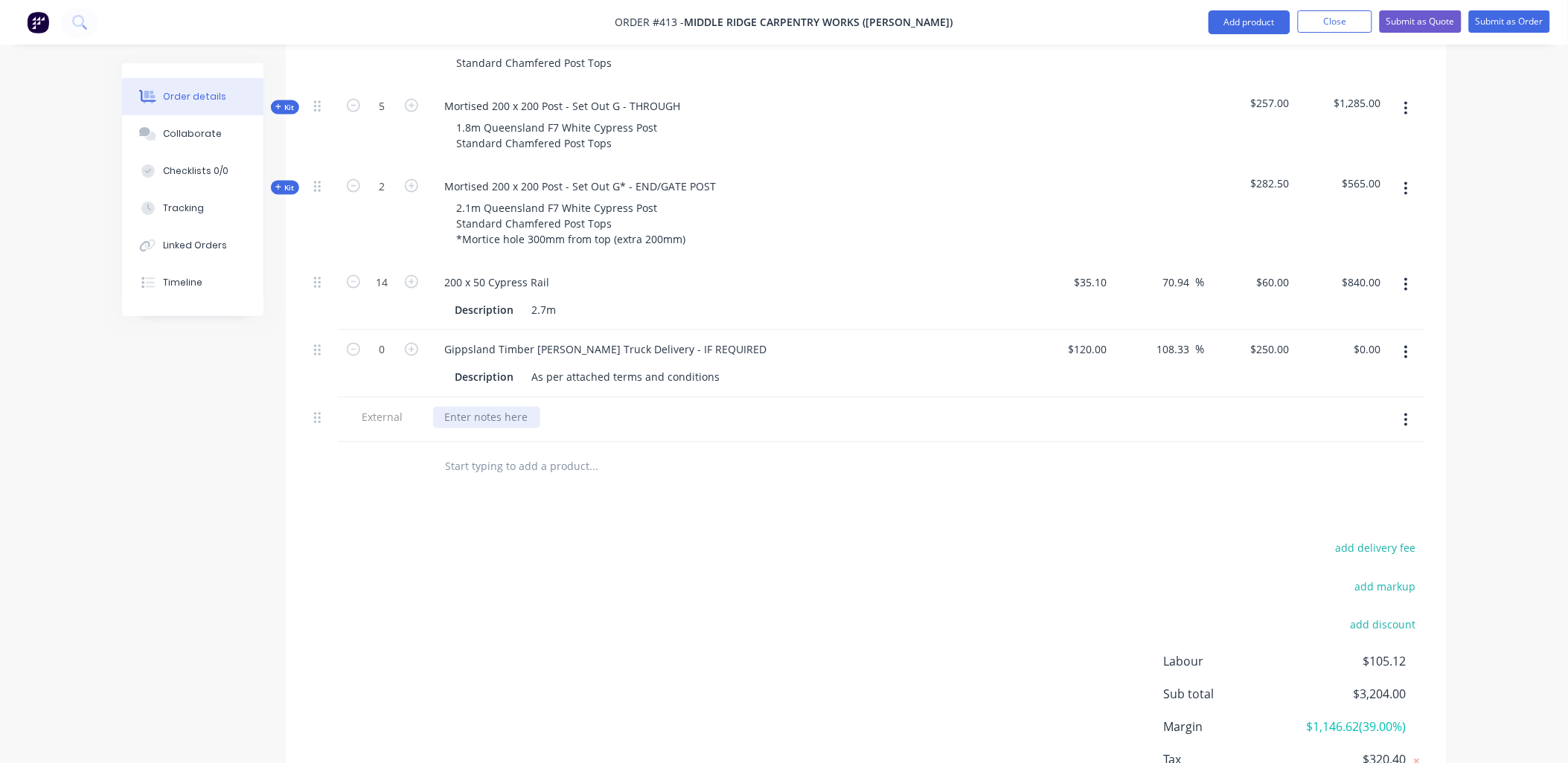
click at [488, 407] on div at bounding box center [487, 418] width 107 height 22
click at [1237, 22] on button "Add product" at bounding box center [1249, 22] width 82 height 24
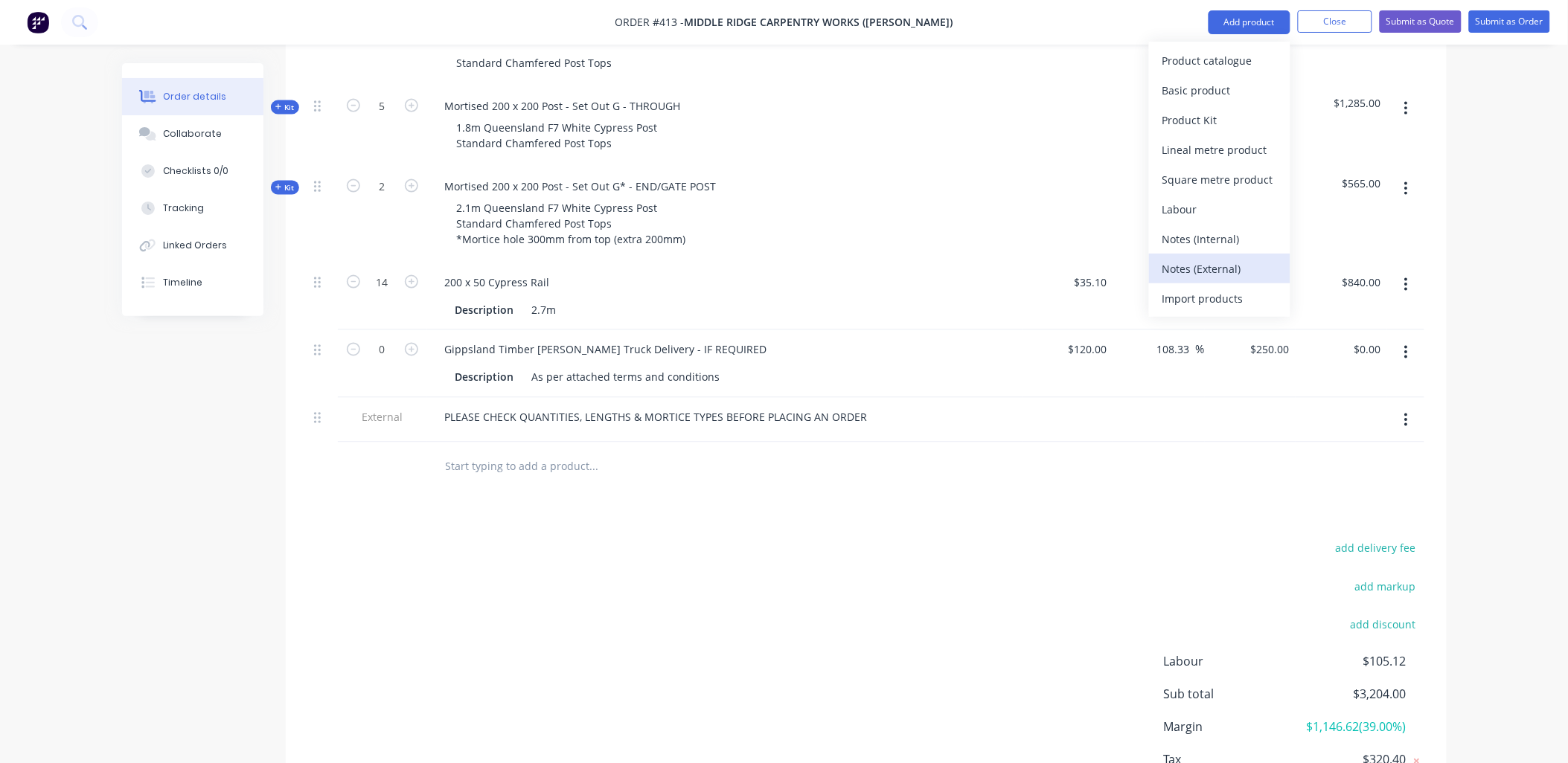
click at [1227, 269] on div "Notes (External)" at bounding box center [1219, 269] width 115 height 22
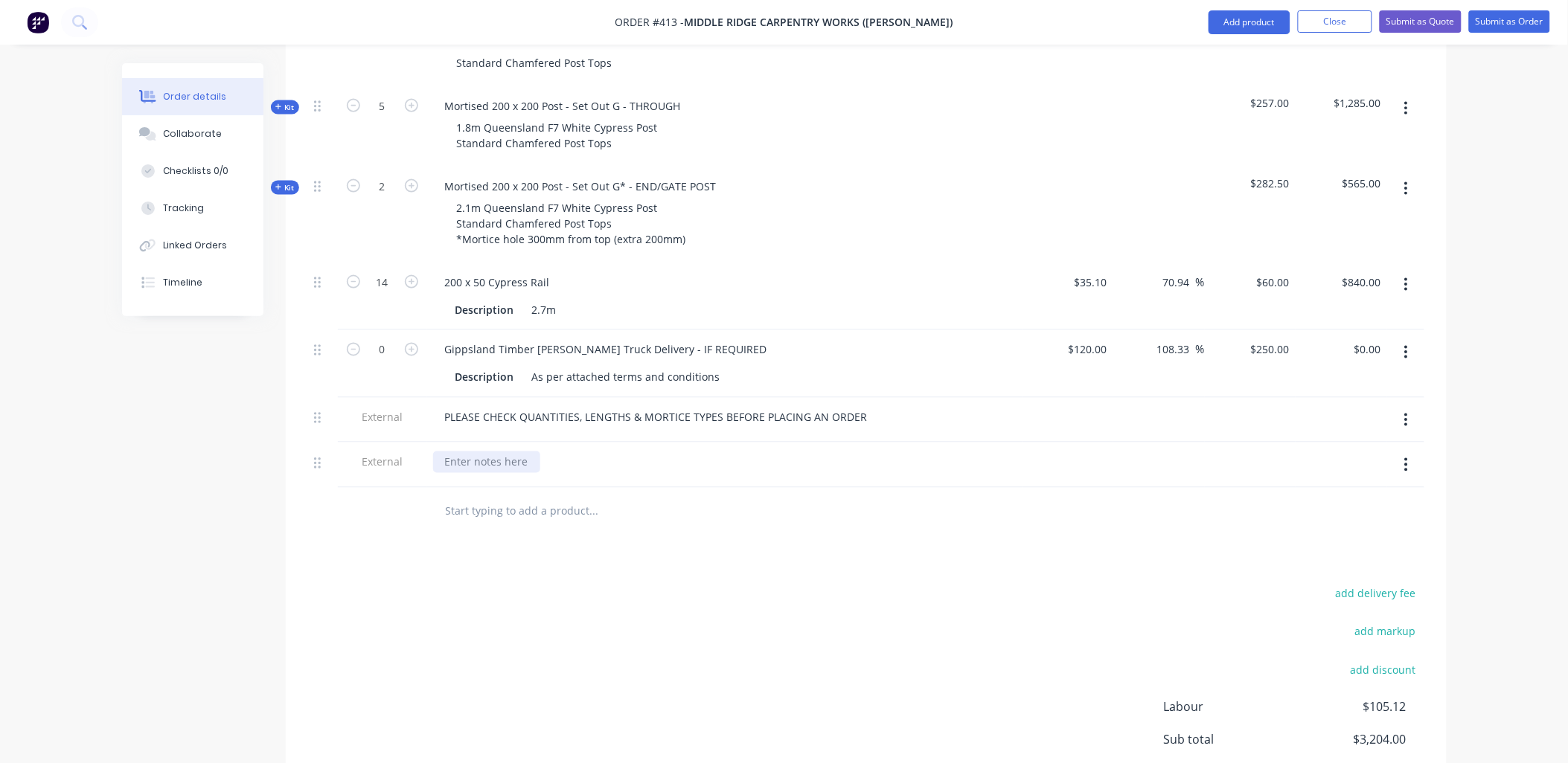
click at [478, 451] on div at bounding box center [487, 462] width 107 height 22
click at [370, 493] on div "Products Show / Hide columns Add product Qty Cost Markup Price Total Internal Q…" at bounding box center [867, 339] width 1161 height 1107
click at [462, 497] on input "text" at bounding box center [594, 512] width 298 height 30
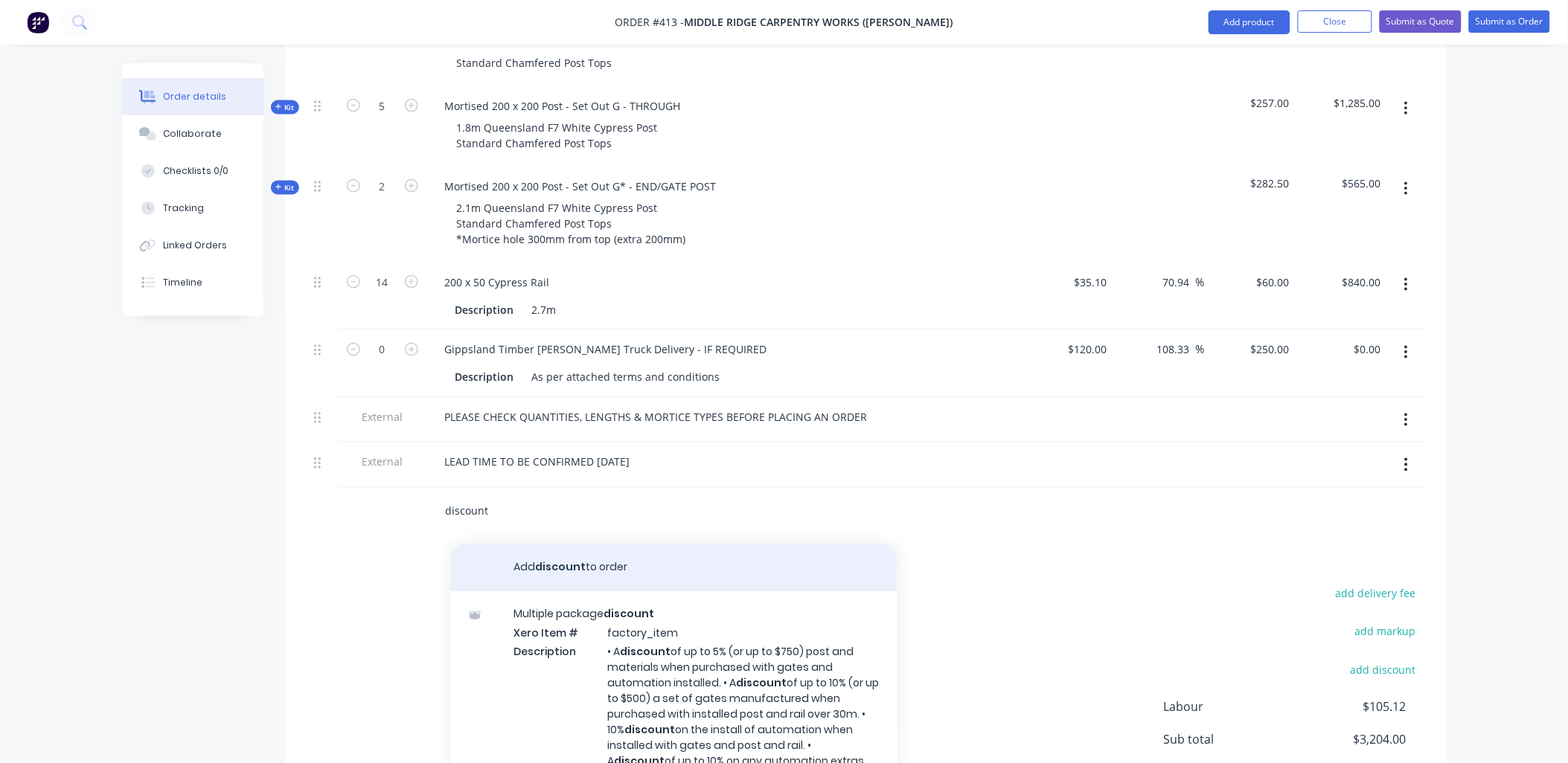
type input "discount"
click at [566, 544] on button "Add discount to order" at bounding box center [675, 568] width 446 height 47
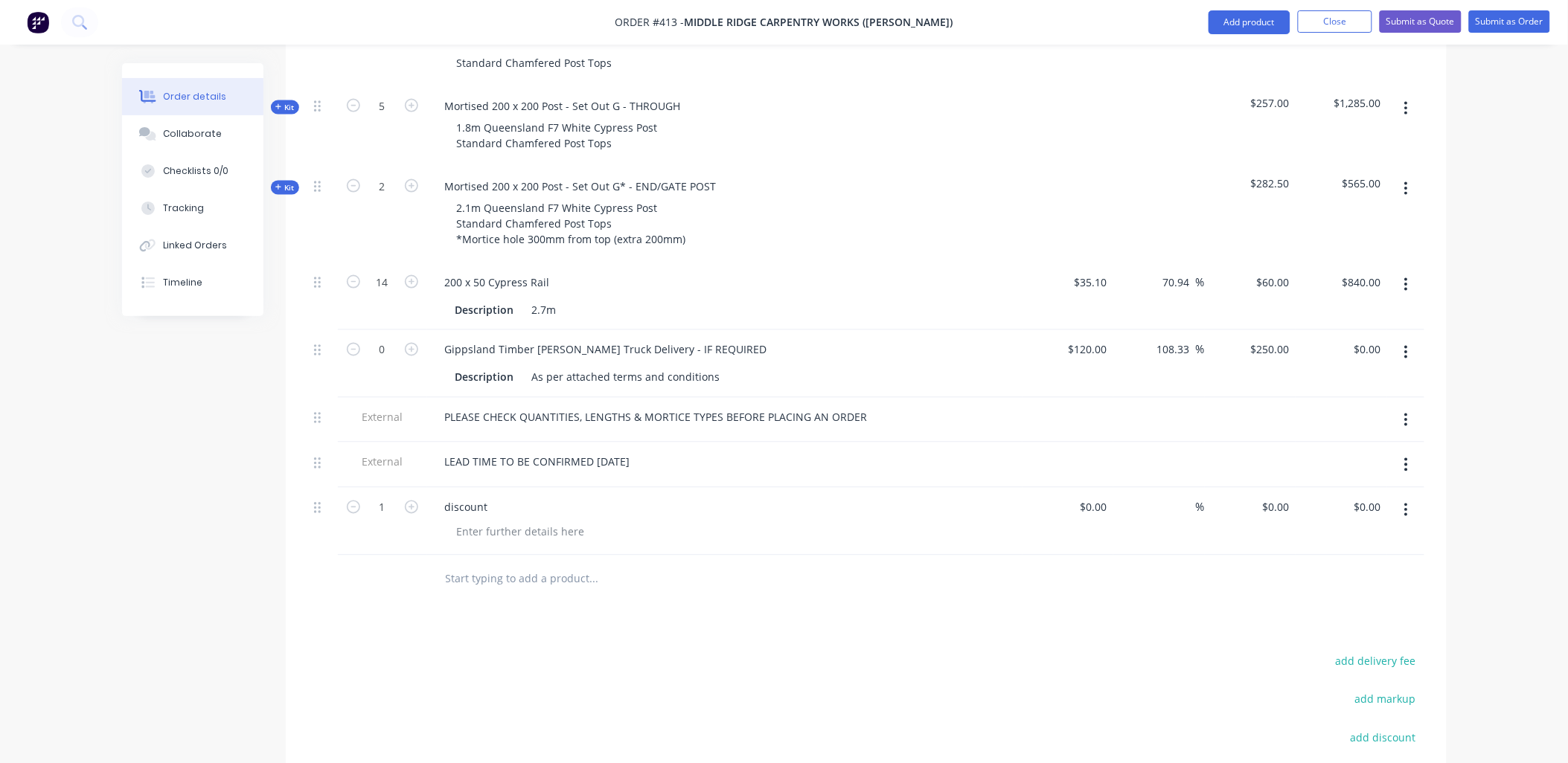
click at [1419, 497] on button "button" at bounding box center [1406, 510] width 35 height 27
click at [1345, 628] on div "Delete" at bounding box center [1353, 638] width 115 height 22
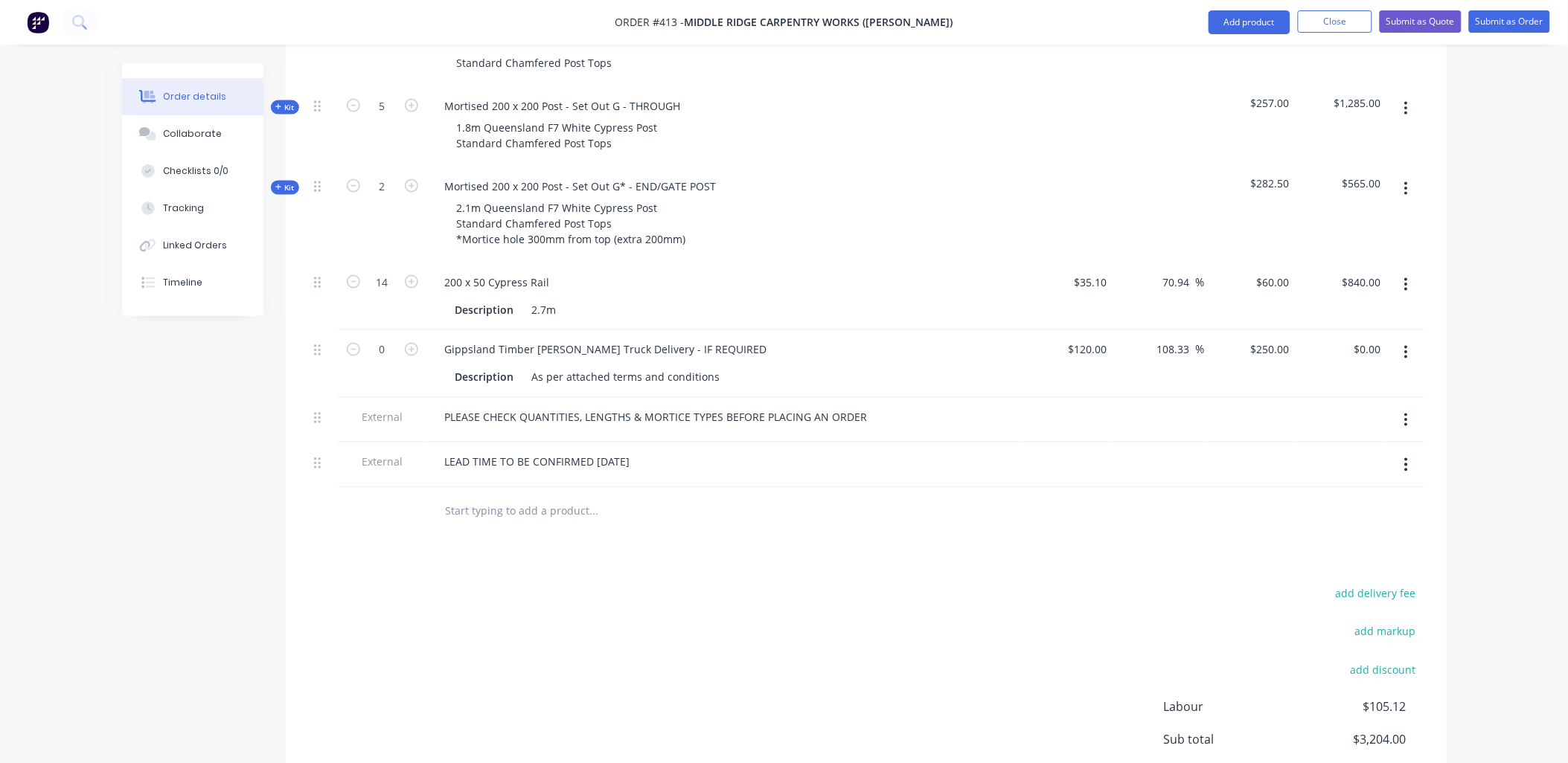
click at [506, 497] on input "text" at bounding box center [594, 512] width 298 height 30
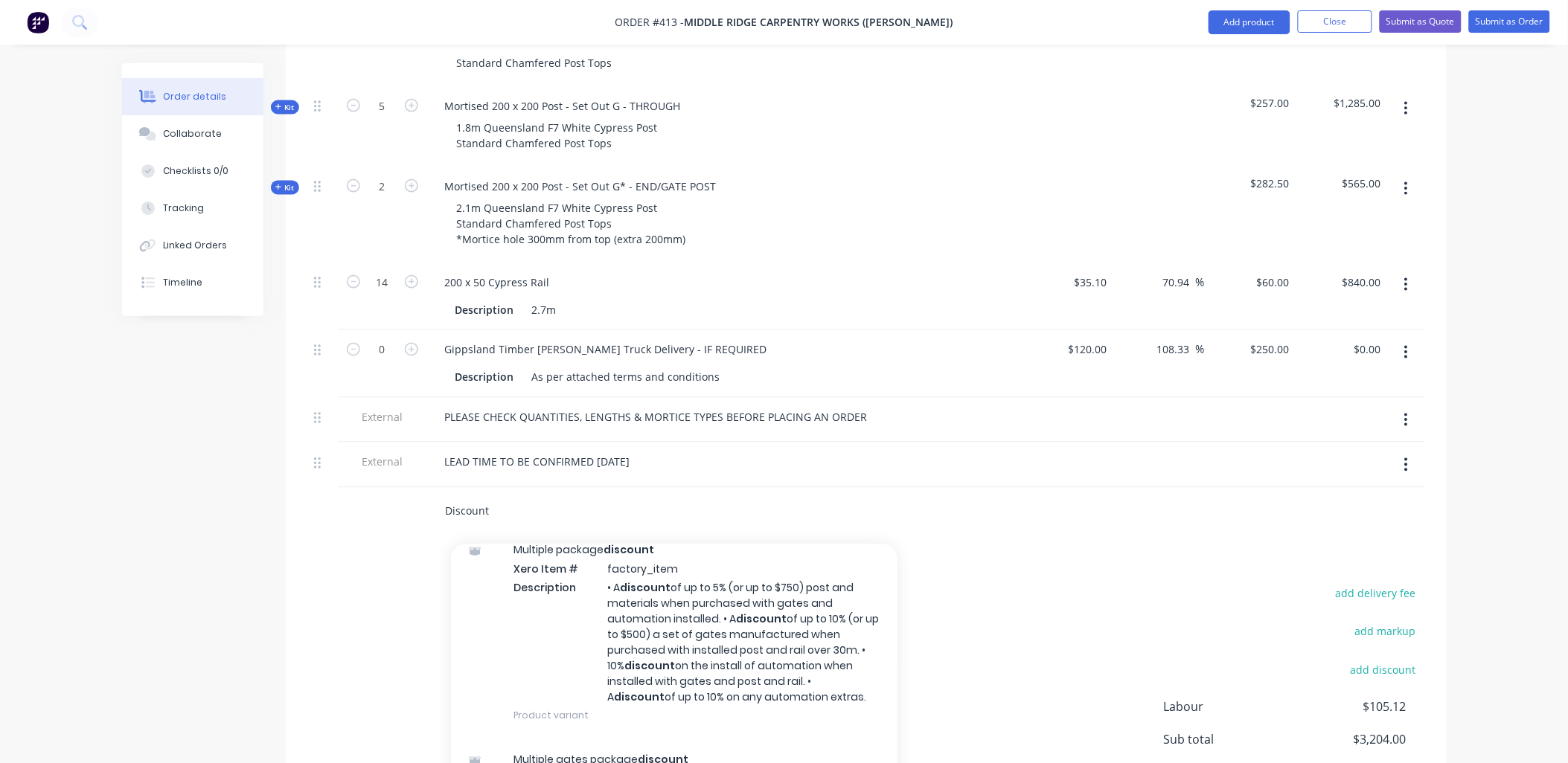
scroll to position [0, 0]
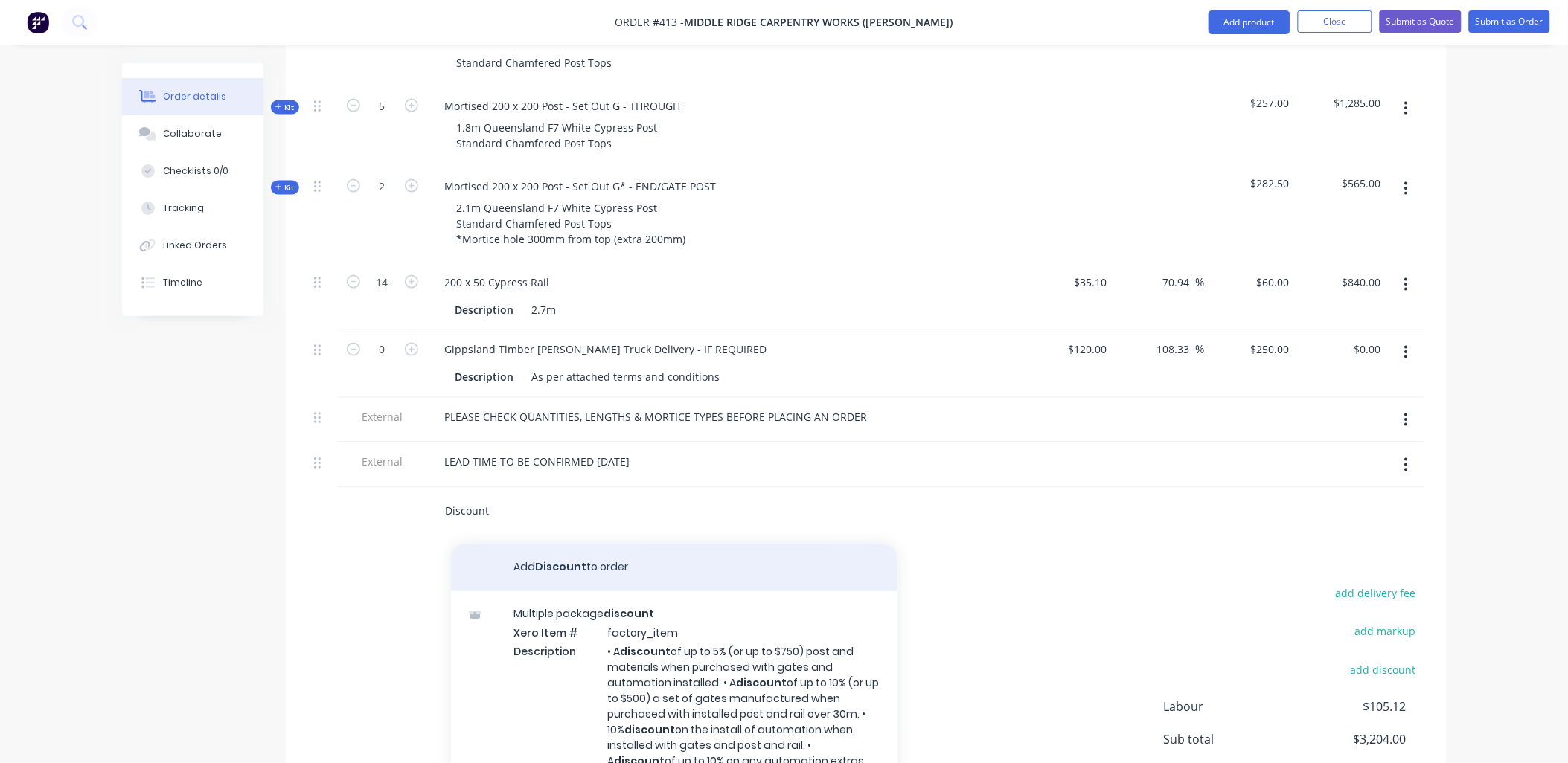
type input "Discount"
click at [600, 544] on button "Add Discount to order" at bounding box center [675, 568] width 446 height 47
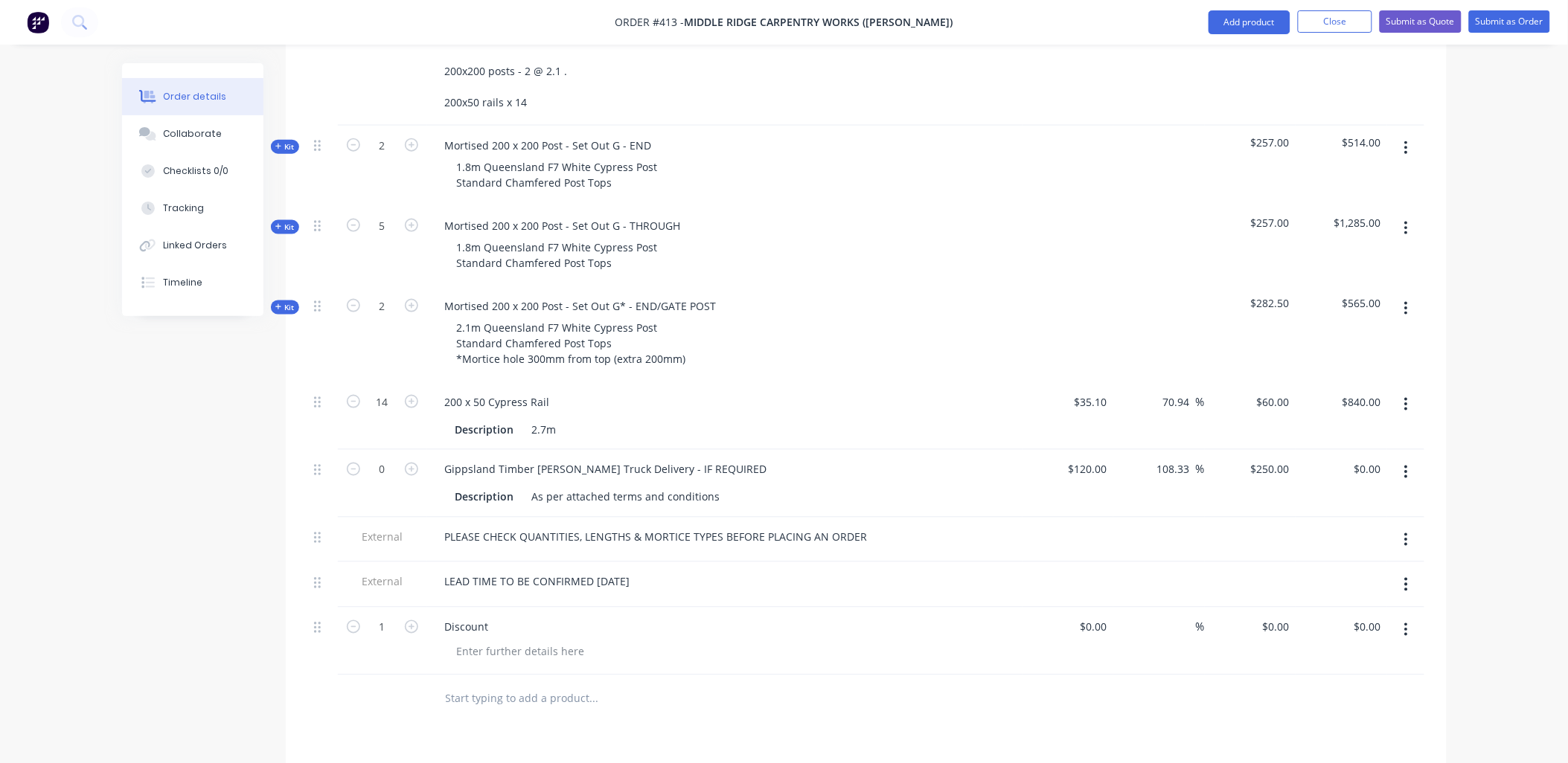
scroll to position [571, 0]
click at [643, 574] on div "LEAD TIME TO BE CONFIRMED TOMORROW" at bounding box center [538, 584] width 209 height 22
click at [439, 673] on div "Products Show / Hide columns Add product Qty Cost Markup Price Total Internal Q…" at bounding box center [867, 495] width 1161 height 1176
click at [473, 643] on div at bounding box center [521, 654] width 152 height 22
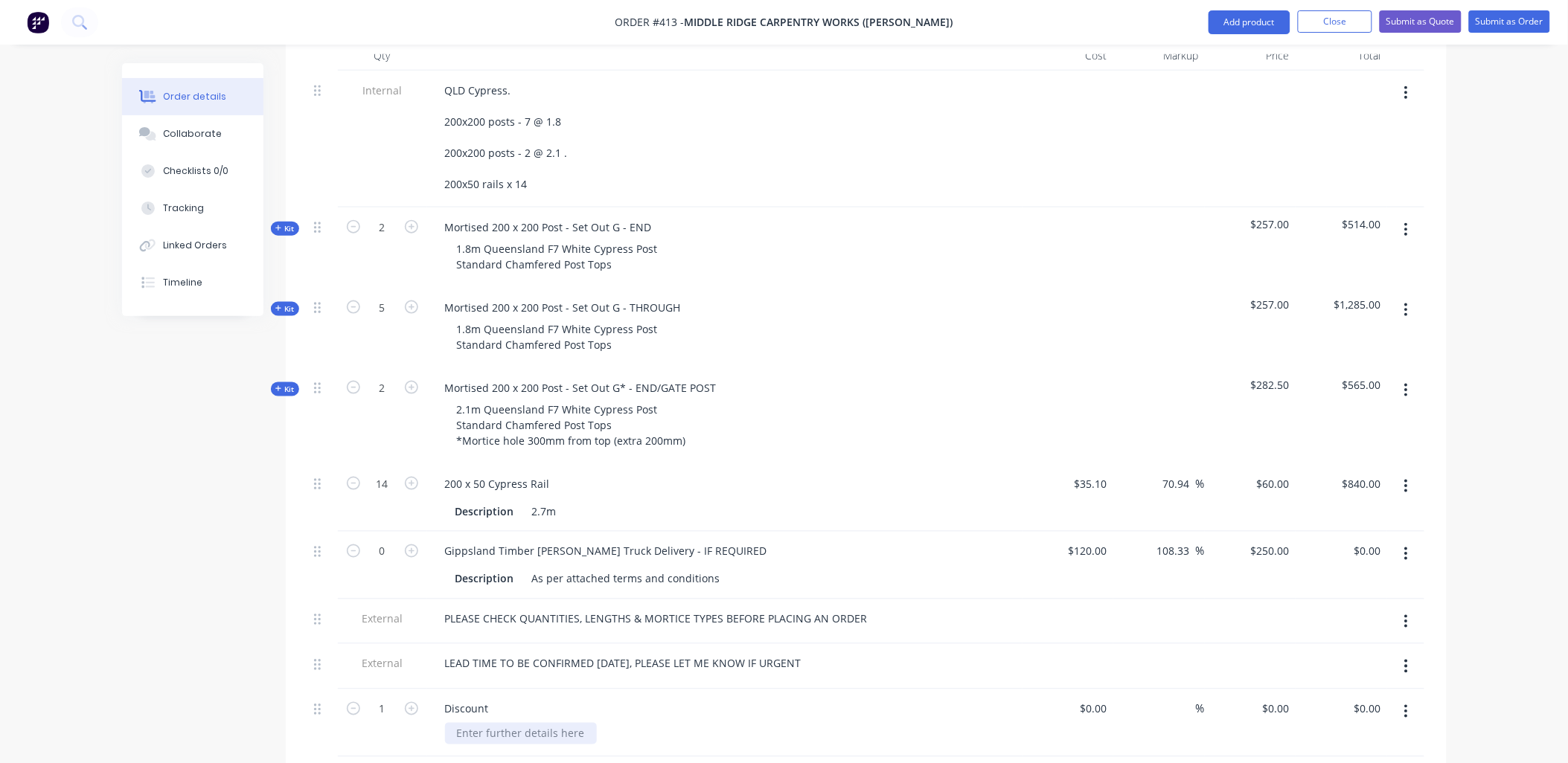
scroll to position [491, 0]
click at [559, 501] on div "2.7m" at bounding box center [544, 512] width 36 height 22
click at [384, 465] on div "14" at bounding box center [383, 499] width 90 height 68
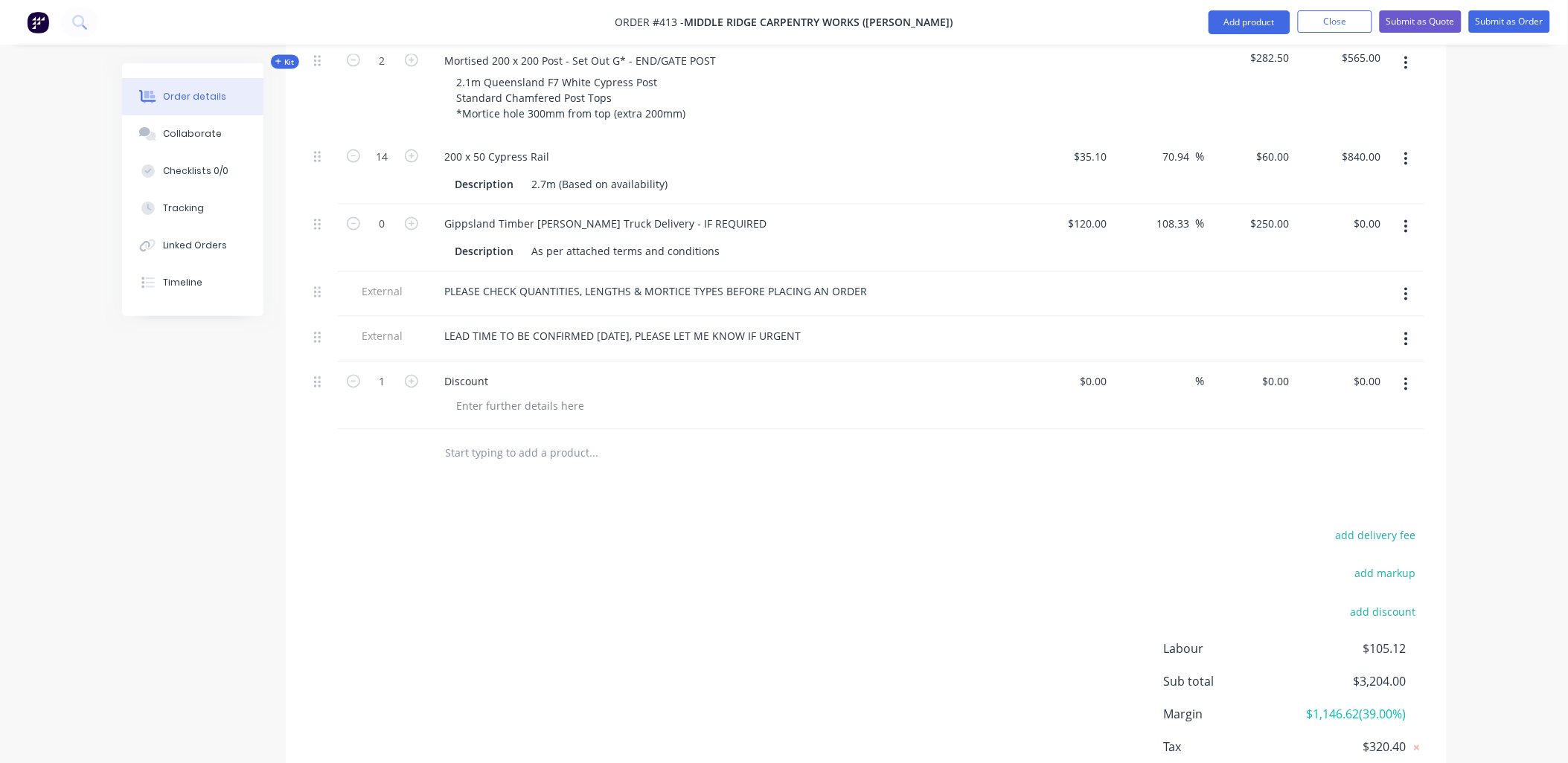
scroll to position [820, 0]
drag, startPoint x: 559, startPoint y: 121, endPoint x: 665, endPoint y: 123, distance: 106.0
click at [665, 172] on div "2.7m (Based on availability)" at bounding box center [600, 183] width 148 height 22
drag, startPoint x: 399, startPoint y: 354, endPoint x: 451, endPoint y: 344, distance: 53.0
click at [402, 362] on div "1" at bounding box center [383, 395] width 90 height 68
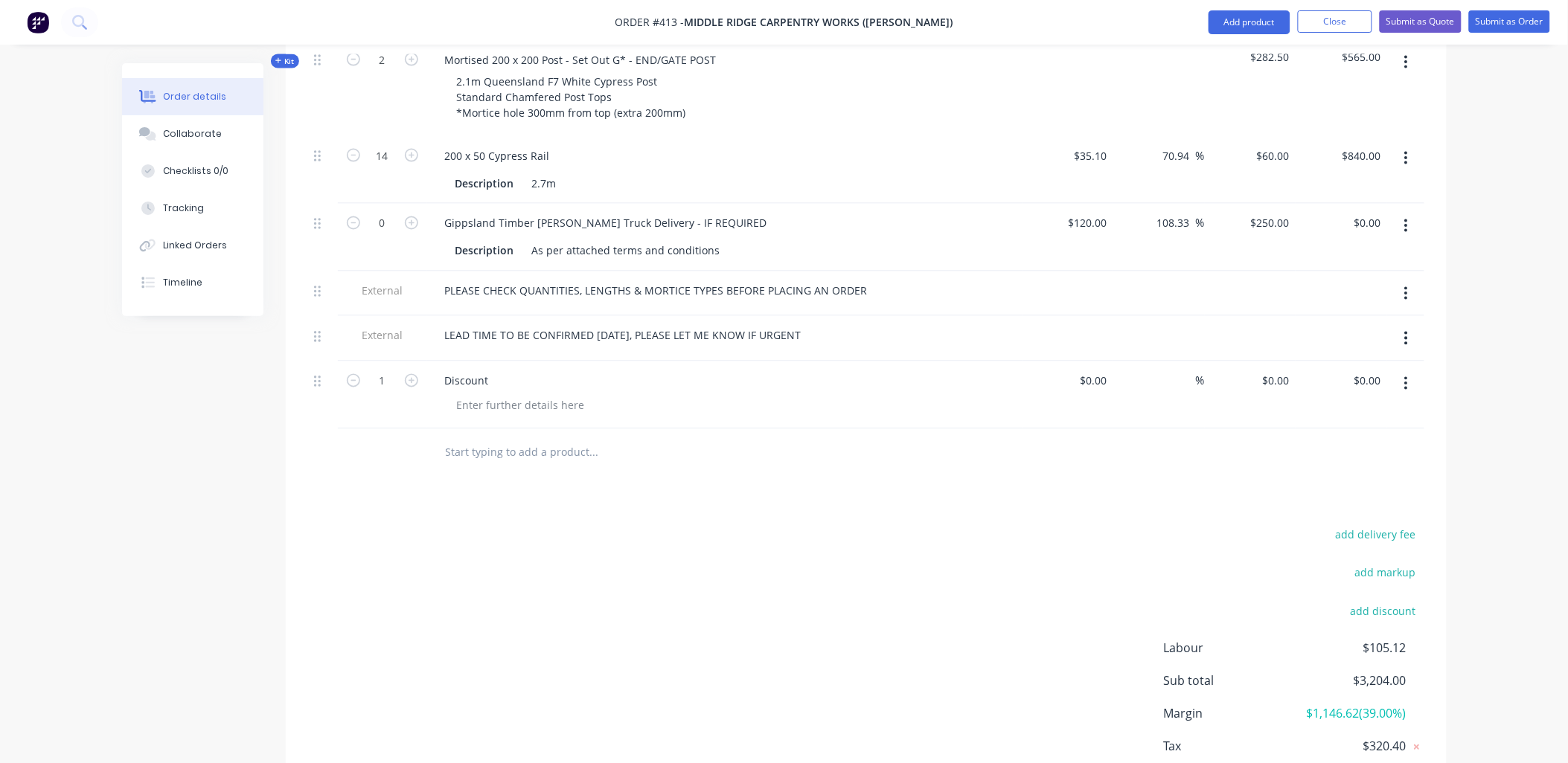
drag, startPoint x: 451, startPoint y: 419, endPoint x: 421, endPoint y: 391, distance: 41.0
click at [421, 391] on div "Products Show / Hide columns Add product Qty Cost Markup Price Total Internal Q…" at bounding box center [867, 246] width 1161 height 1176
drag, startPoint x: 421, startPoint y: 391, endPoint x: 397, endPoint y: 411, distance: 31.2
click at [397, 429] on div at bounding box center [383, 453] width 90 height 48
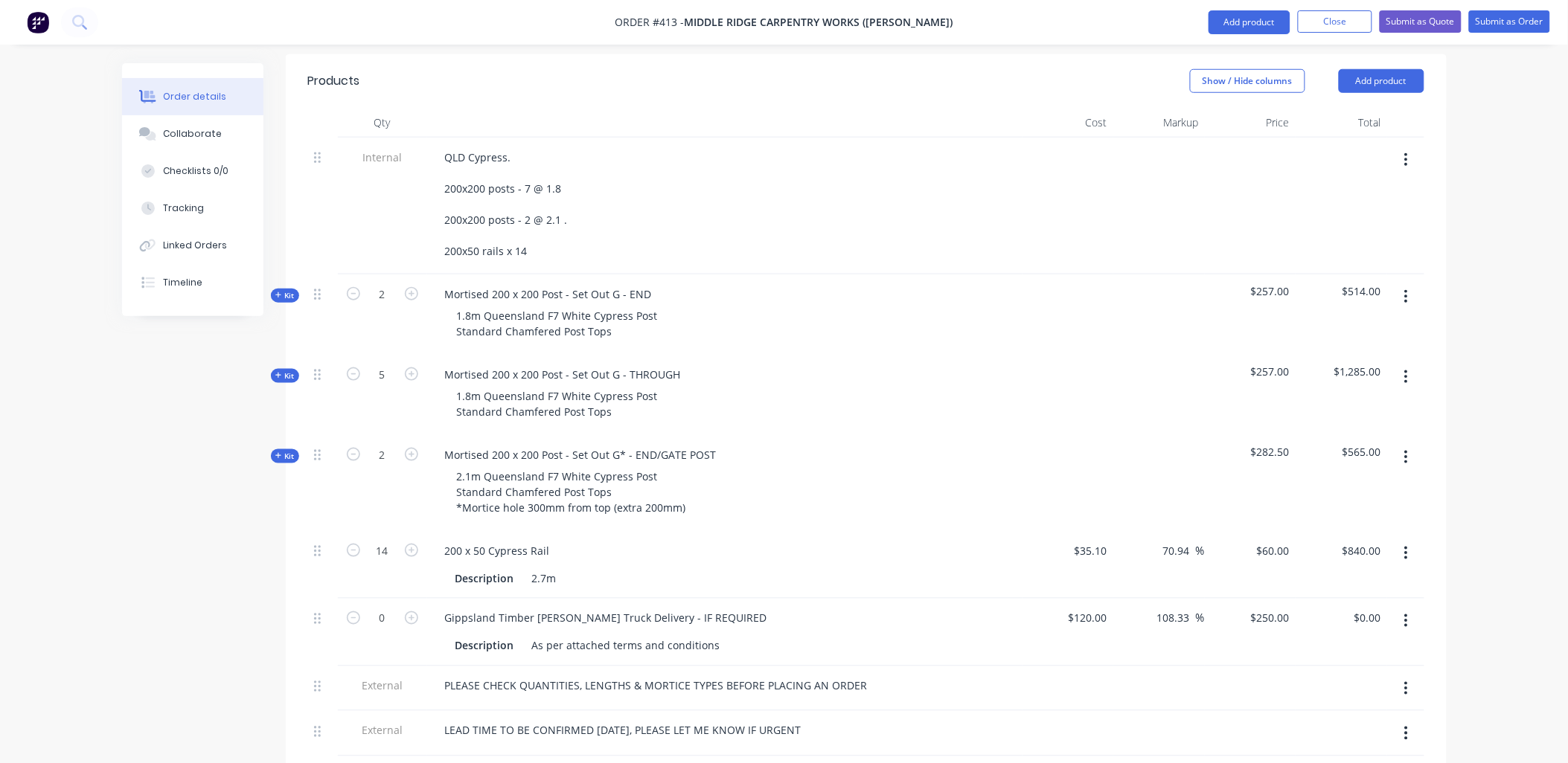
scroll to position [423, 0]
click at [289, 293] on span "Kit" at bounding box center [285, 298] width 19 height 11
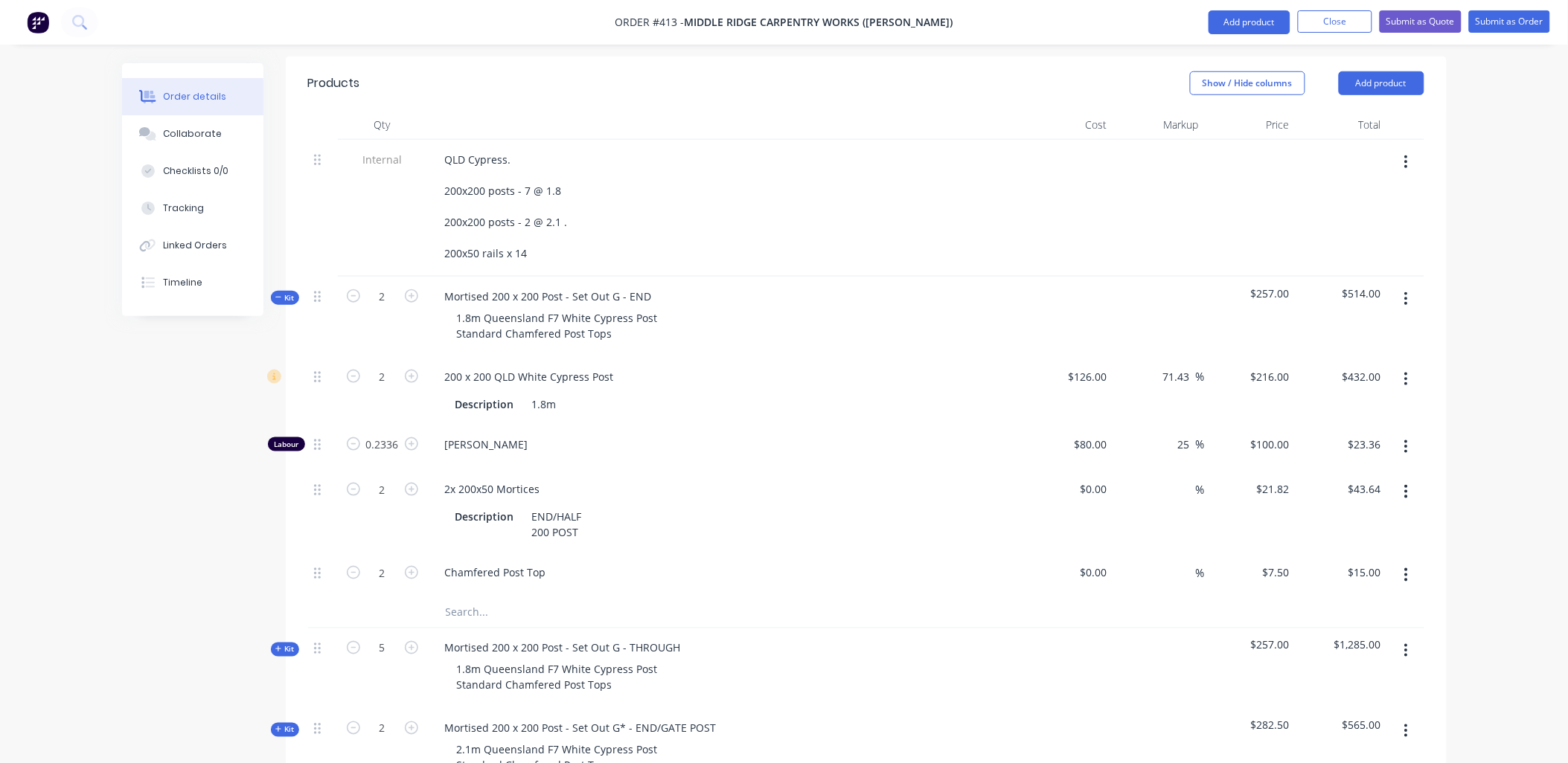
click at [289, 293] on span "Kit" at bounding box center [285, 298] width 19 height 11
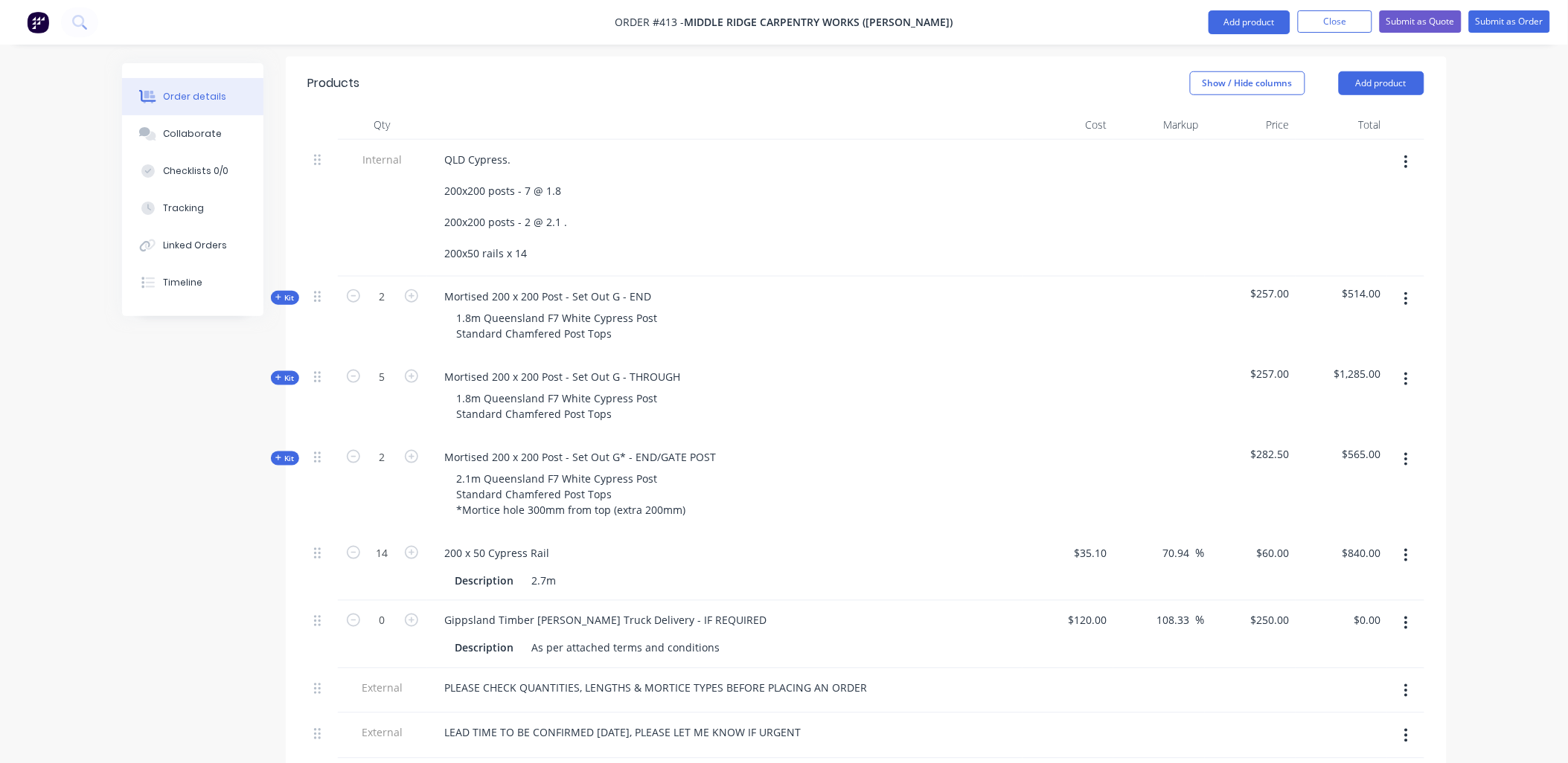
click at [294, 373] on span "Kit" at bounding box center [285, 378] width 19 height 11
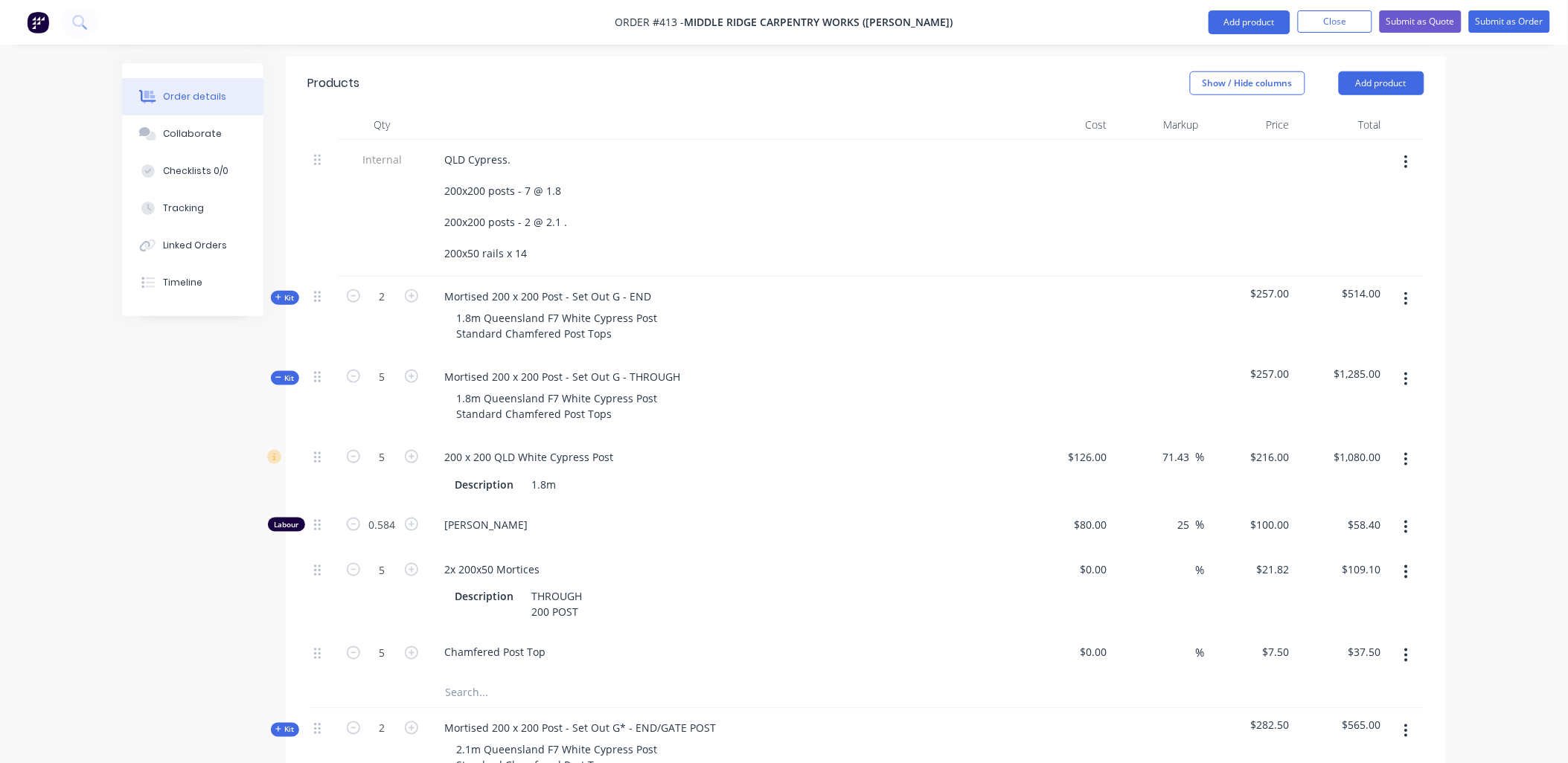
click at [295, 371] on div "Kit" at bounding box center [284, 378] width 28 height 14
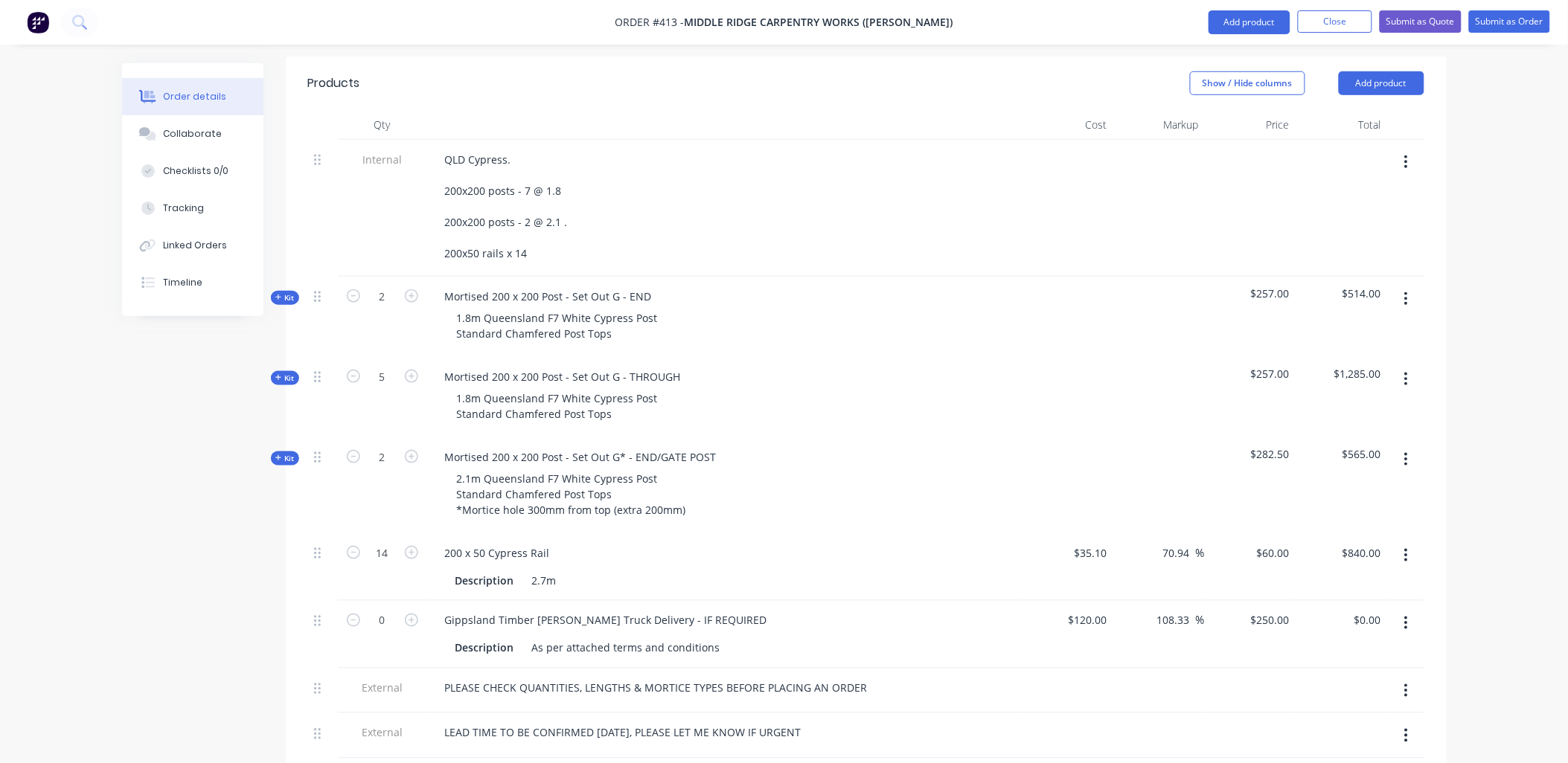
click at [287, 453] on span "Kit" at bounding box center [285, 458] width 19 height 11
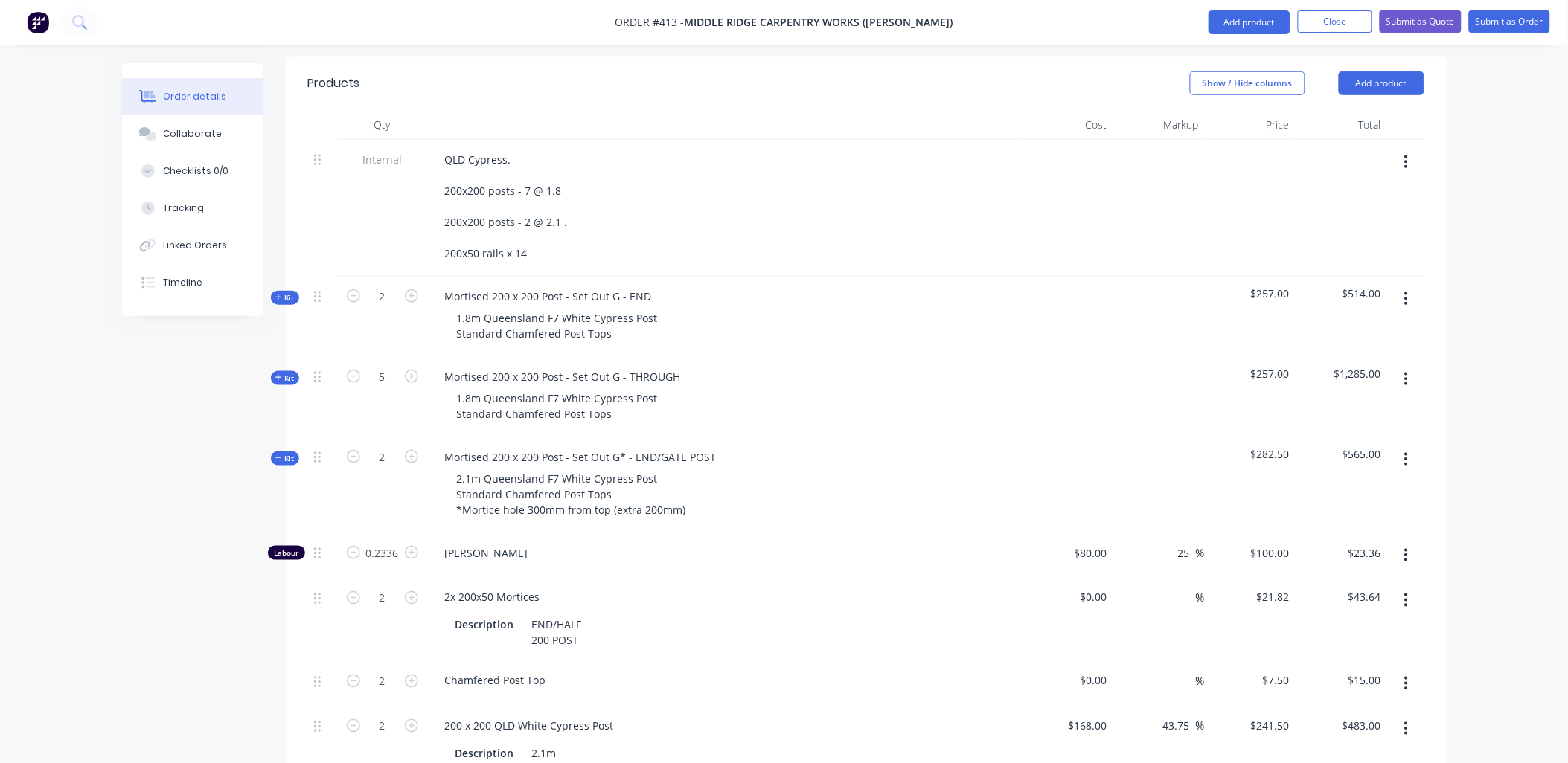
click at [293, 453] on span "Kit" at bounding box center [285, 458] width 19 height 11
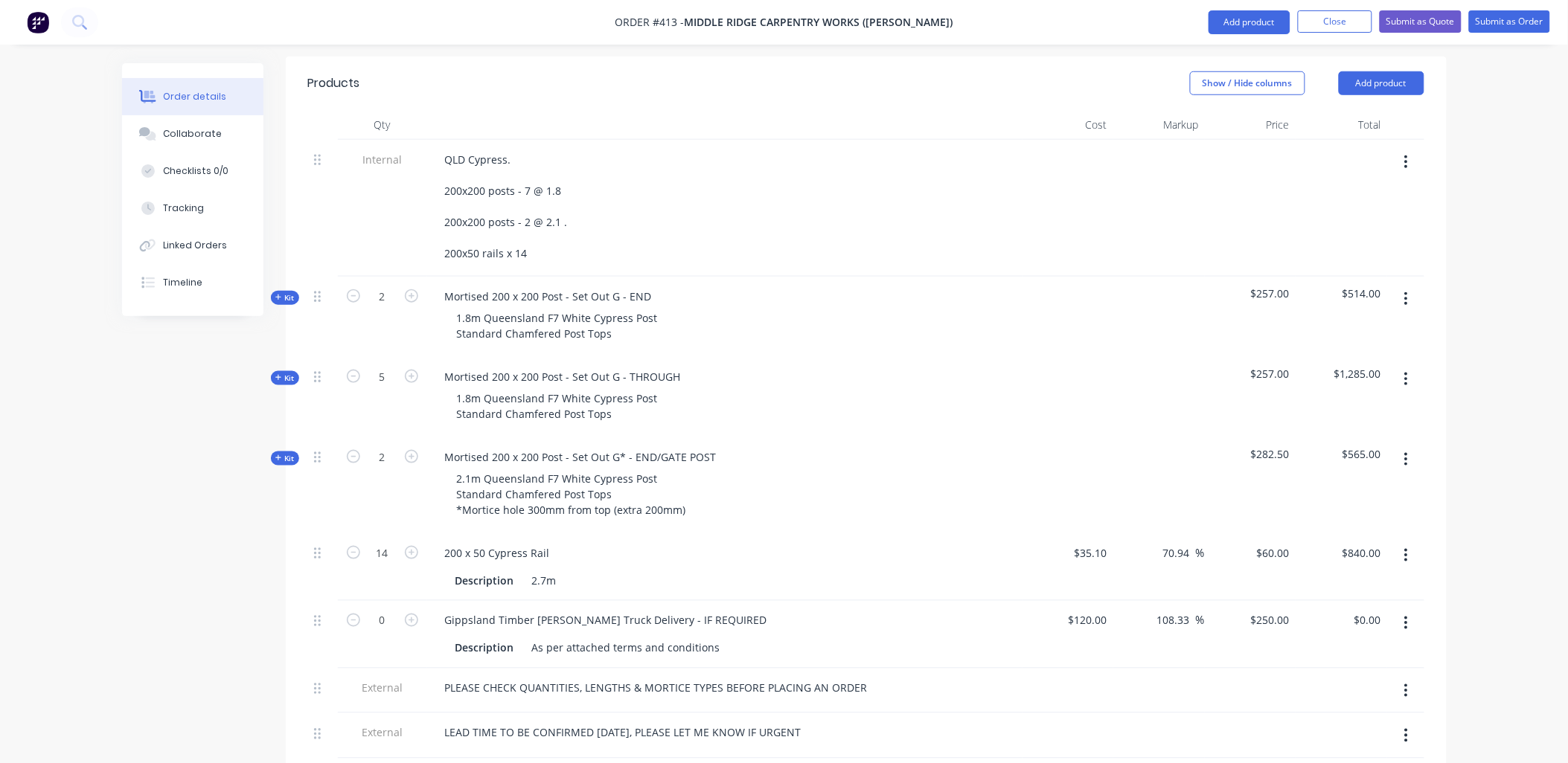
type input "$-283.50"
click at [1468, 648] on div "Order details Collaborate Checklists 0/0 Tracking Linked Orders Timeline Order …" at bounding box center [784, 415] width 1568 height 1677
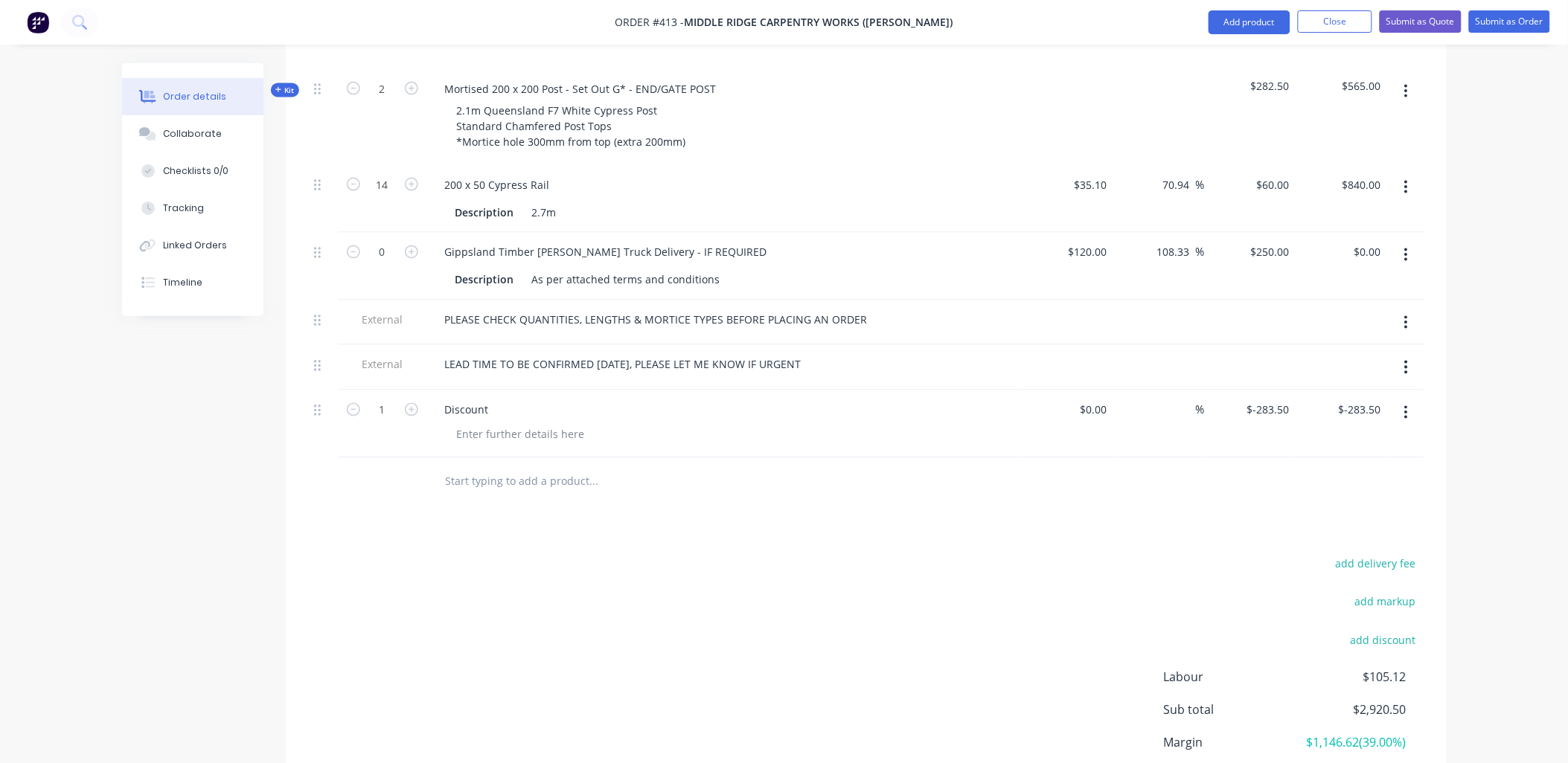
scroll to position [820, 0]
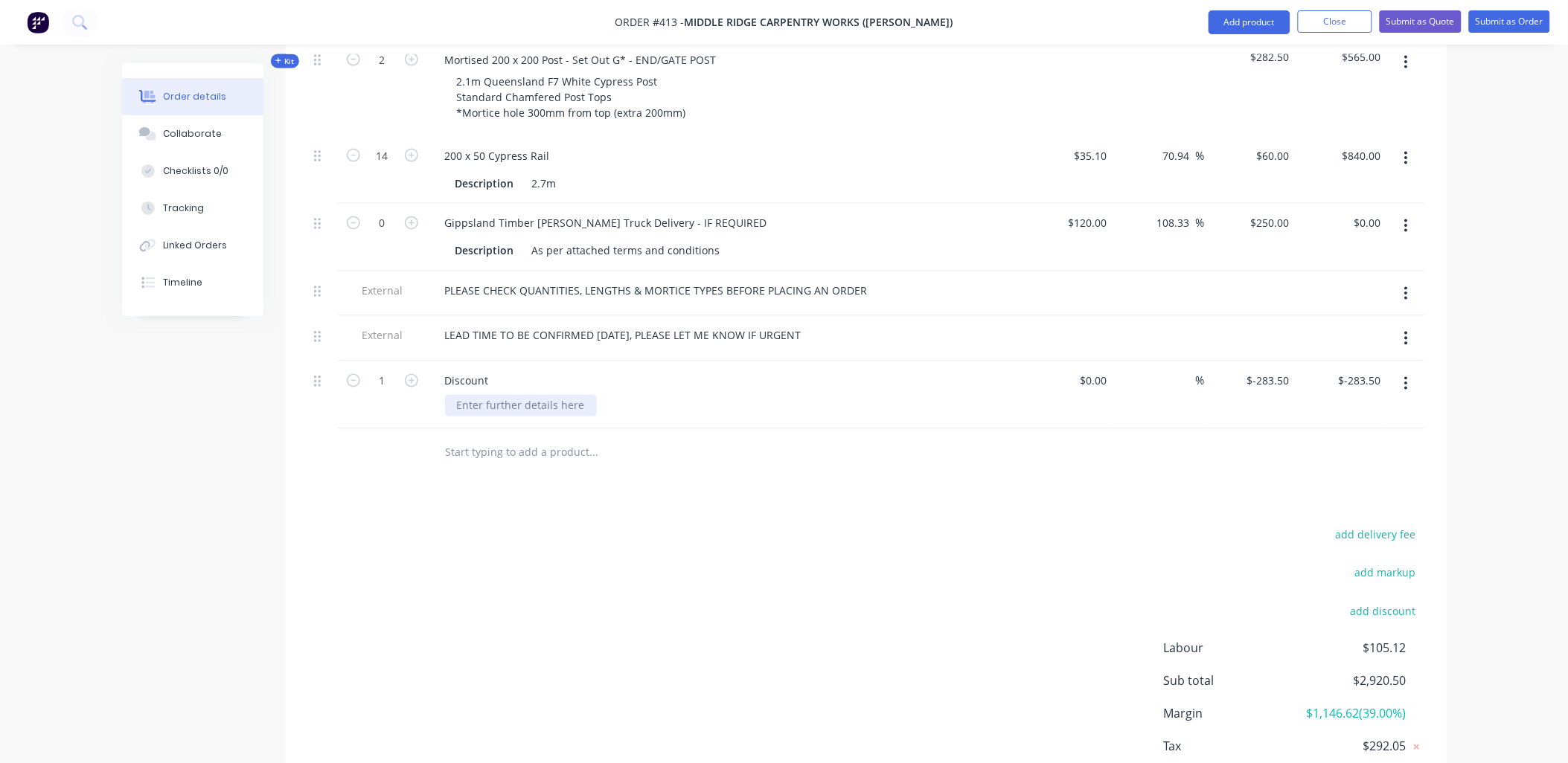
click at [491, 395] on div at bounding box center [521, 406] width 152 height 22
click at [491, 395] on div "Based on" at bounding box center [480, 406] width 70 height 22
click at [405, 366] on div "1" at bounding box center [383, 395] width 90 height 68
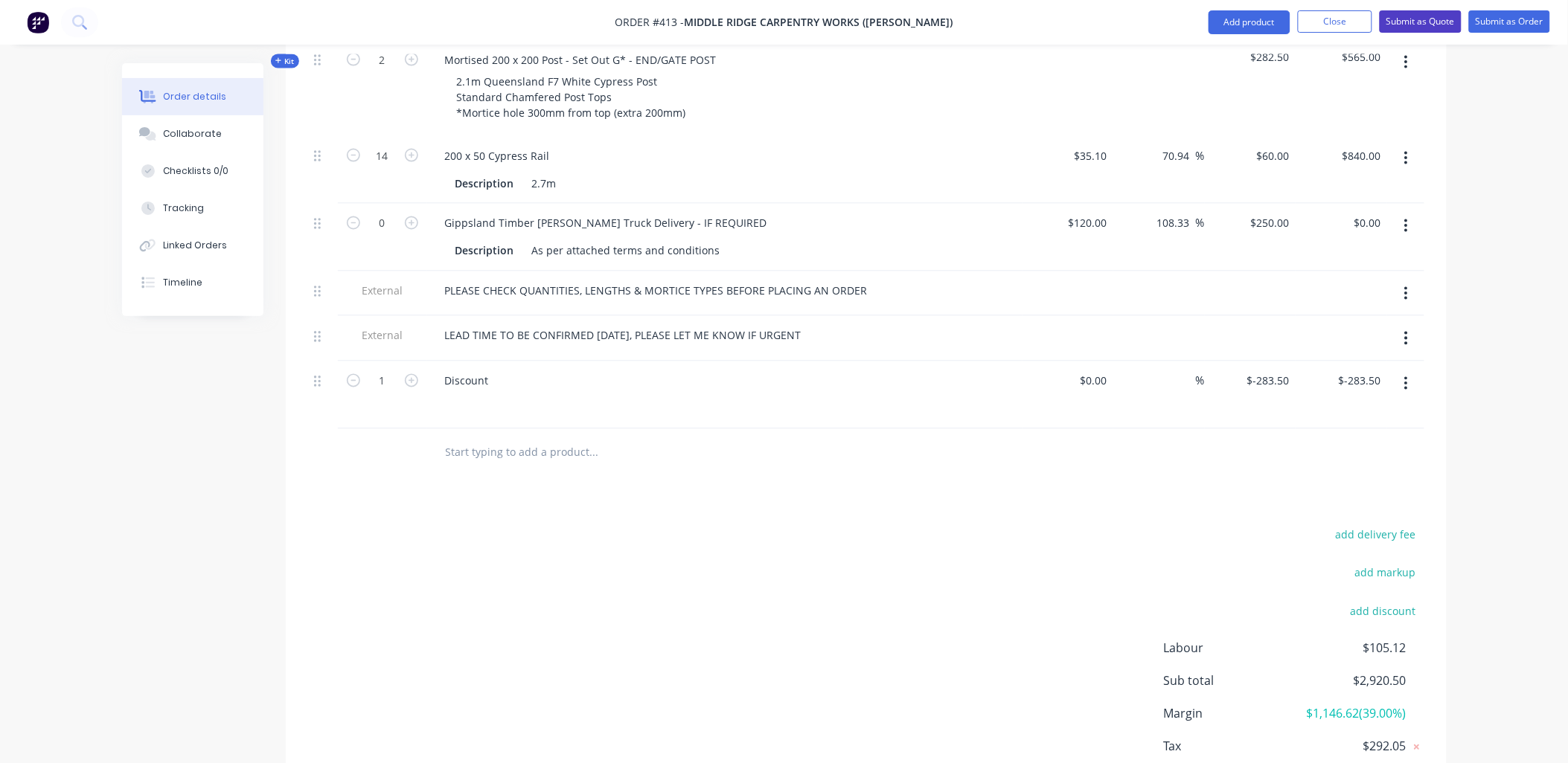
click at [1401, 25] on button "Submit as Quote" at bounding box center [1421, 22] width 82 height 22
type input "$35.10"
type input "70.94"
type input "$60.00"
type input "$840.00"
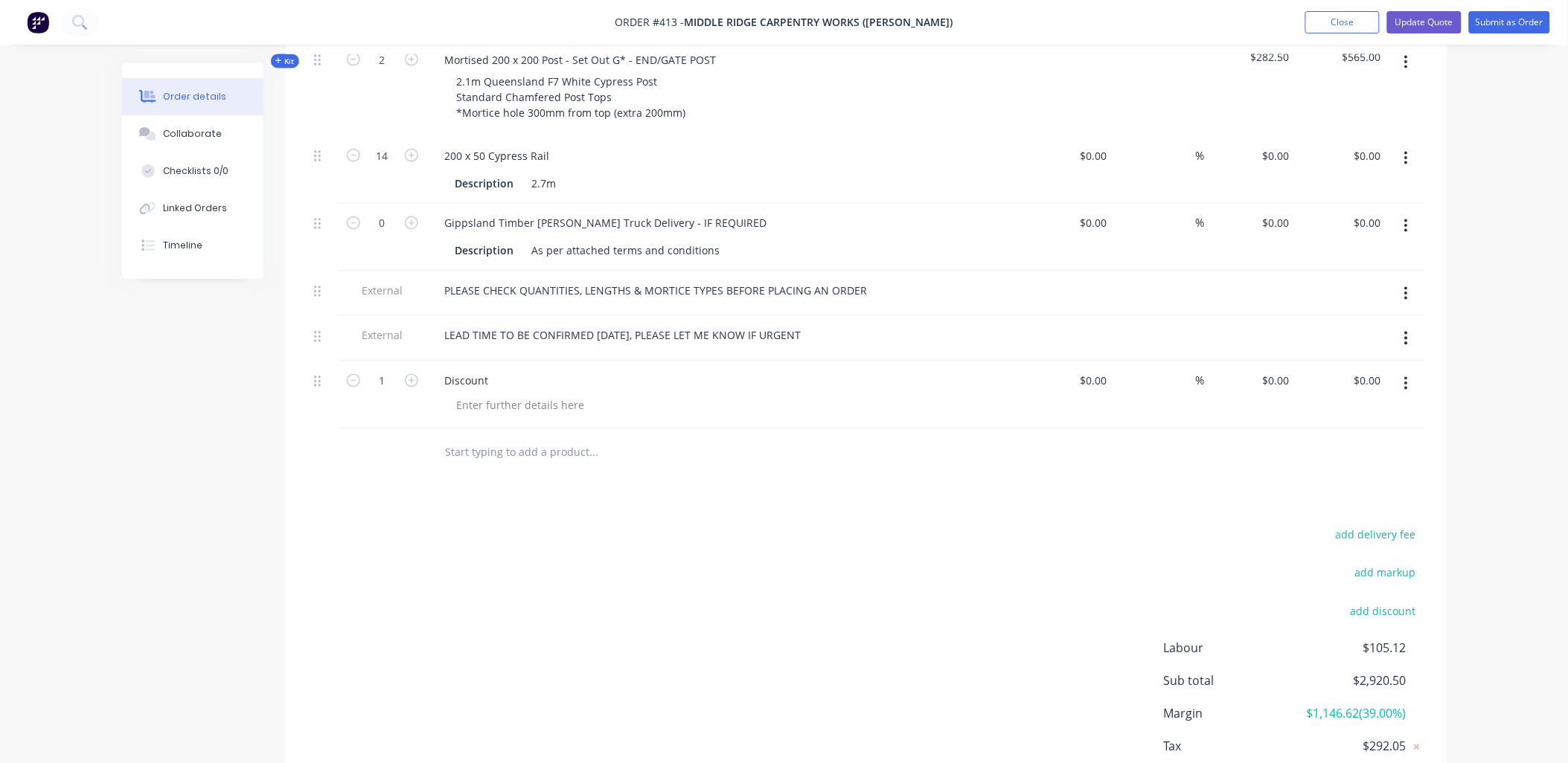
type input "$120.00"
type input "108.33"
type input "$250.00"
type input "$-283.50"
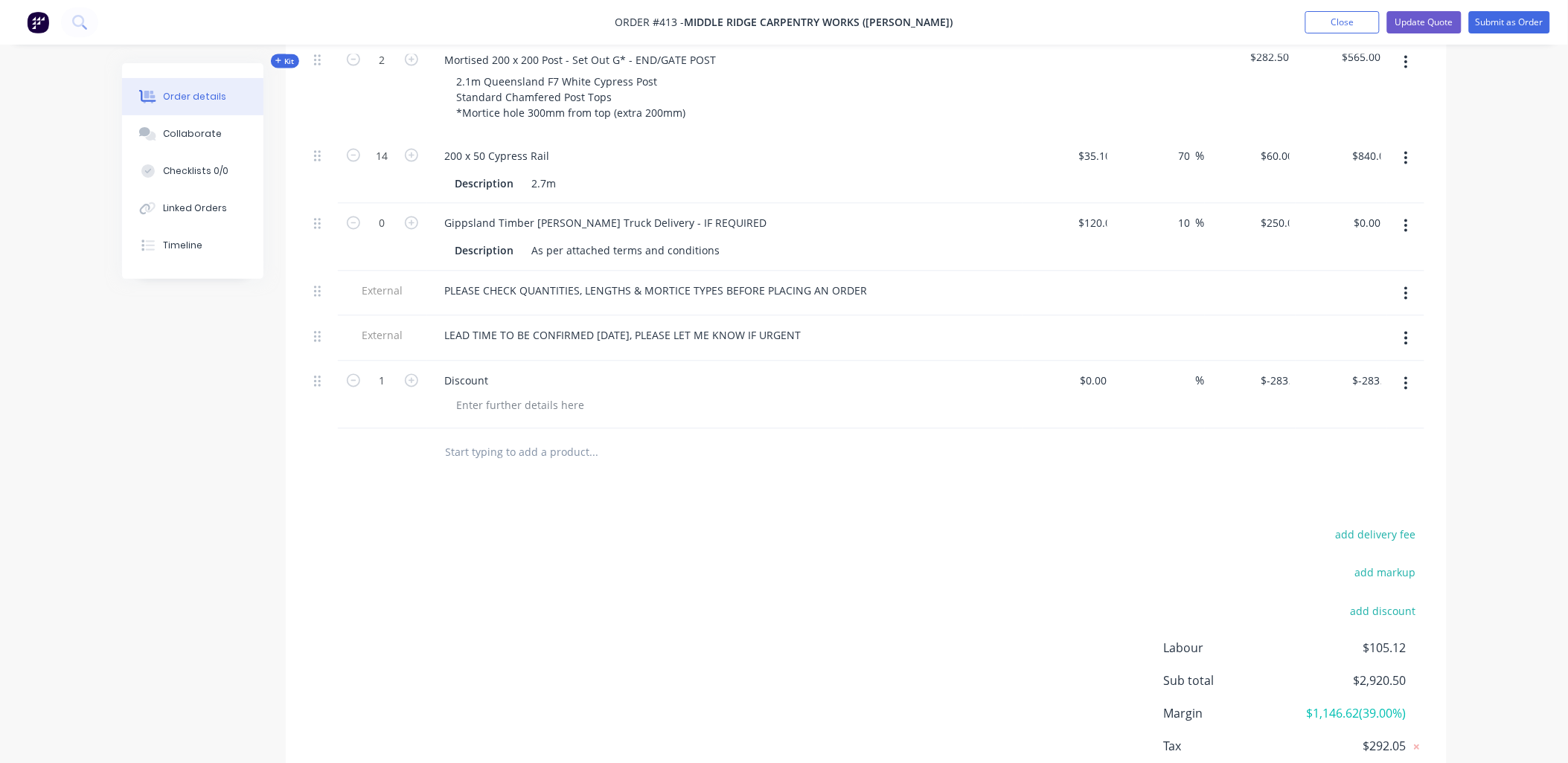
scroll to position [0, 0]
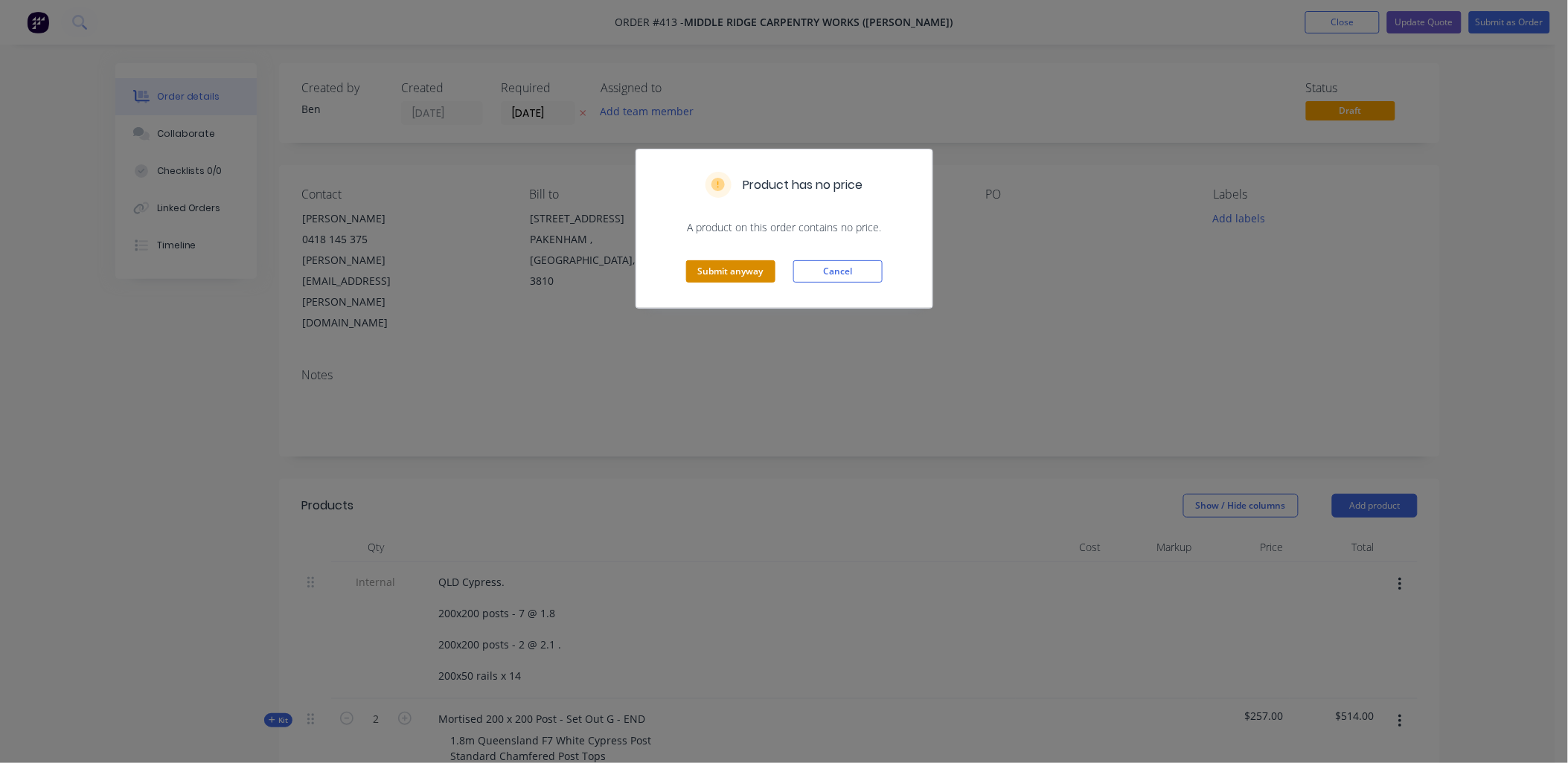
click at [736, 273] on button "Submit anyway" at bounding box center [731, 271] width 90 height 22
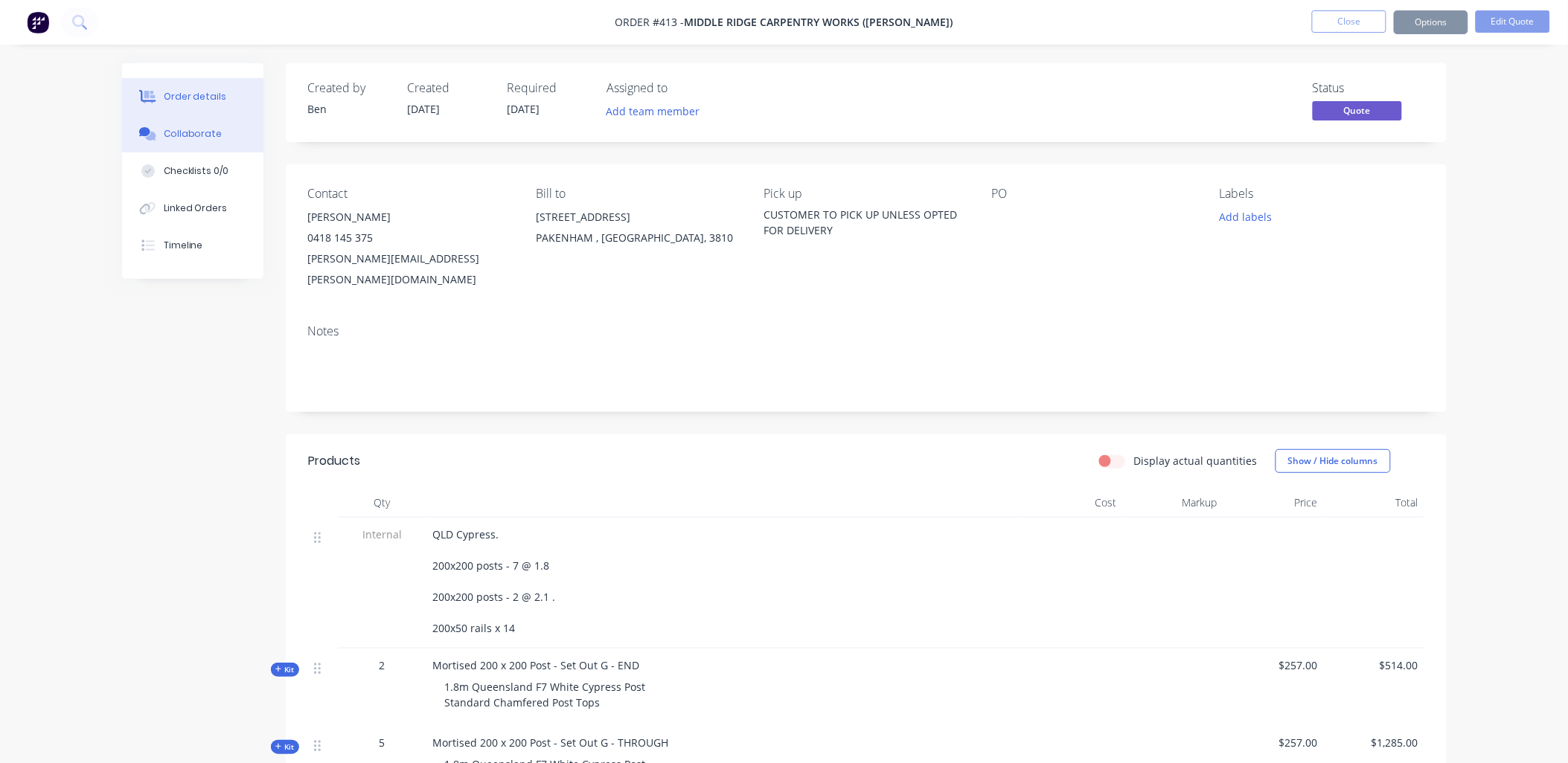
click at [184, 129] on div "Collaborate" at bounding box center [192, 134] width 59 height 14
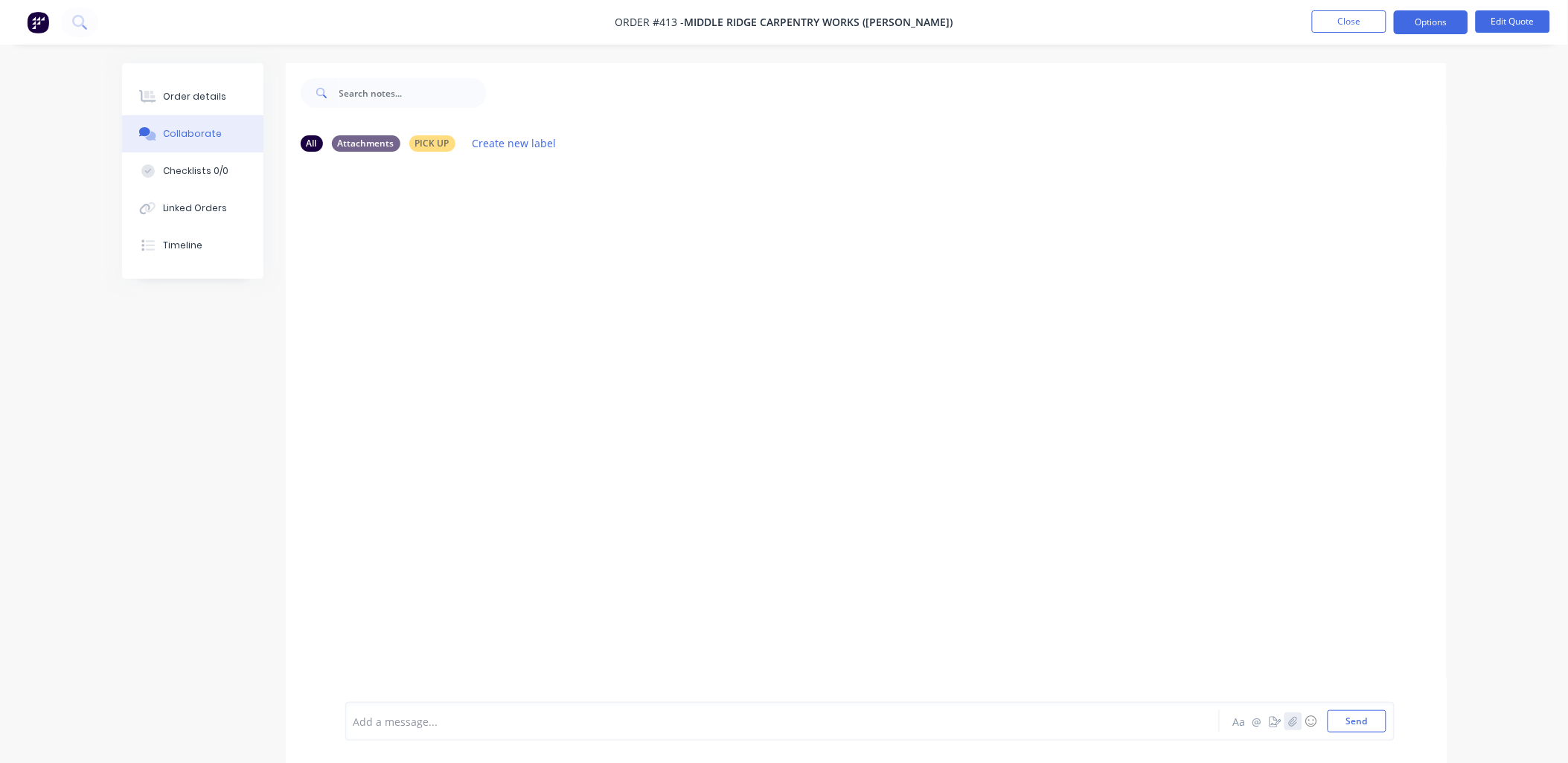
click at [1297, 719] on icon "button" at bounding box center [1292, 722] width 9 height 10
click at [1360, 715] on button "Send" at bounding box center [1357, 722] width 59 height 22
click at [1350, 27] on button "Close" at bounding box center [1349, 22] width 74 height 22
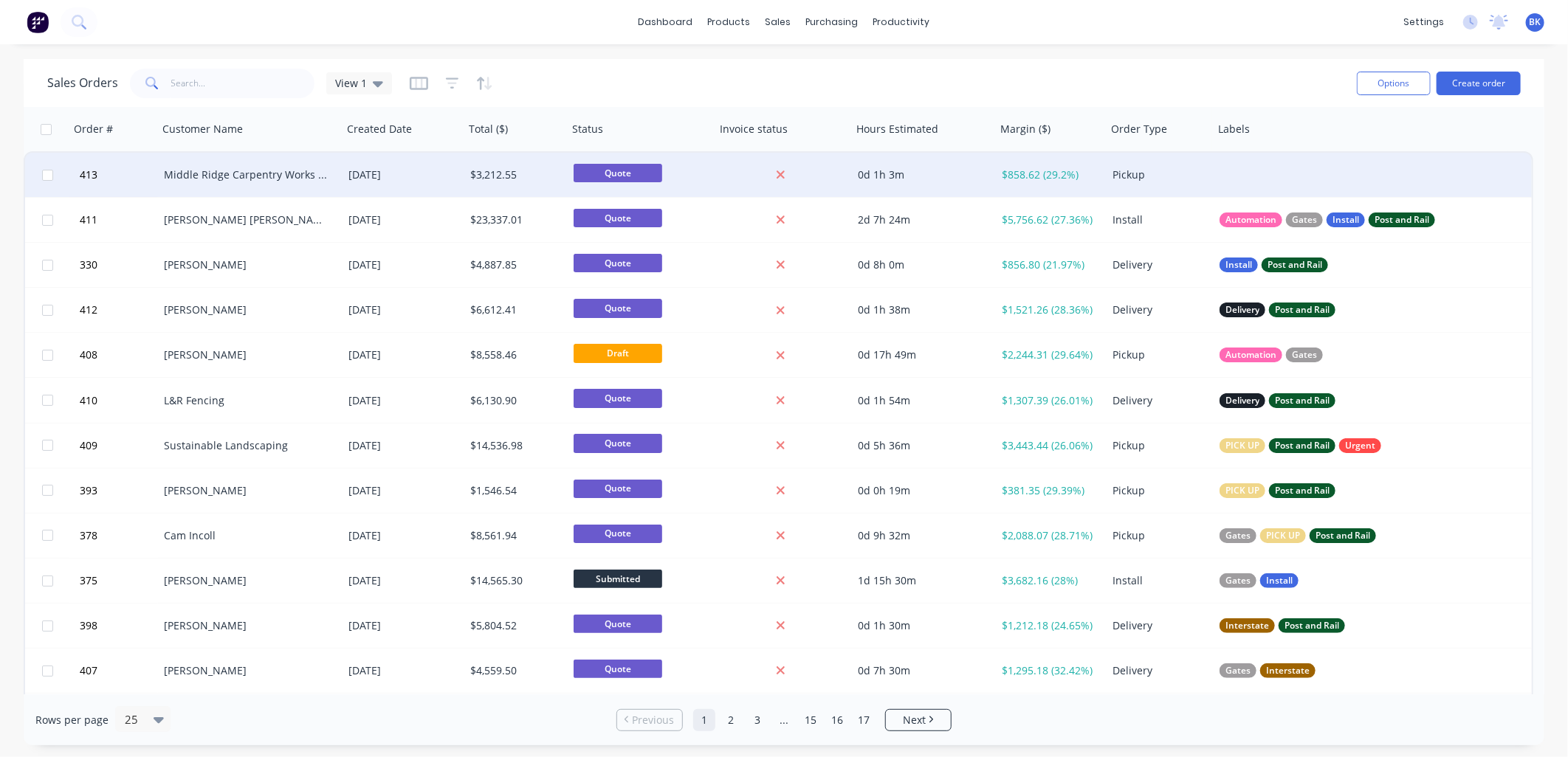
click at [185, 185] on div "Middle Ridge Carpentry Works (Chris Bell)" at bounding box center [250, 175] width 185 height 44
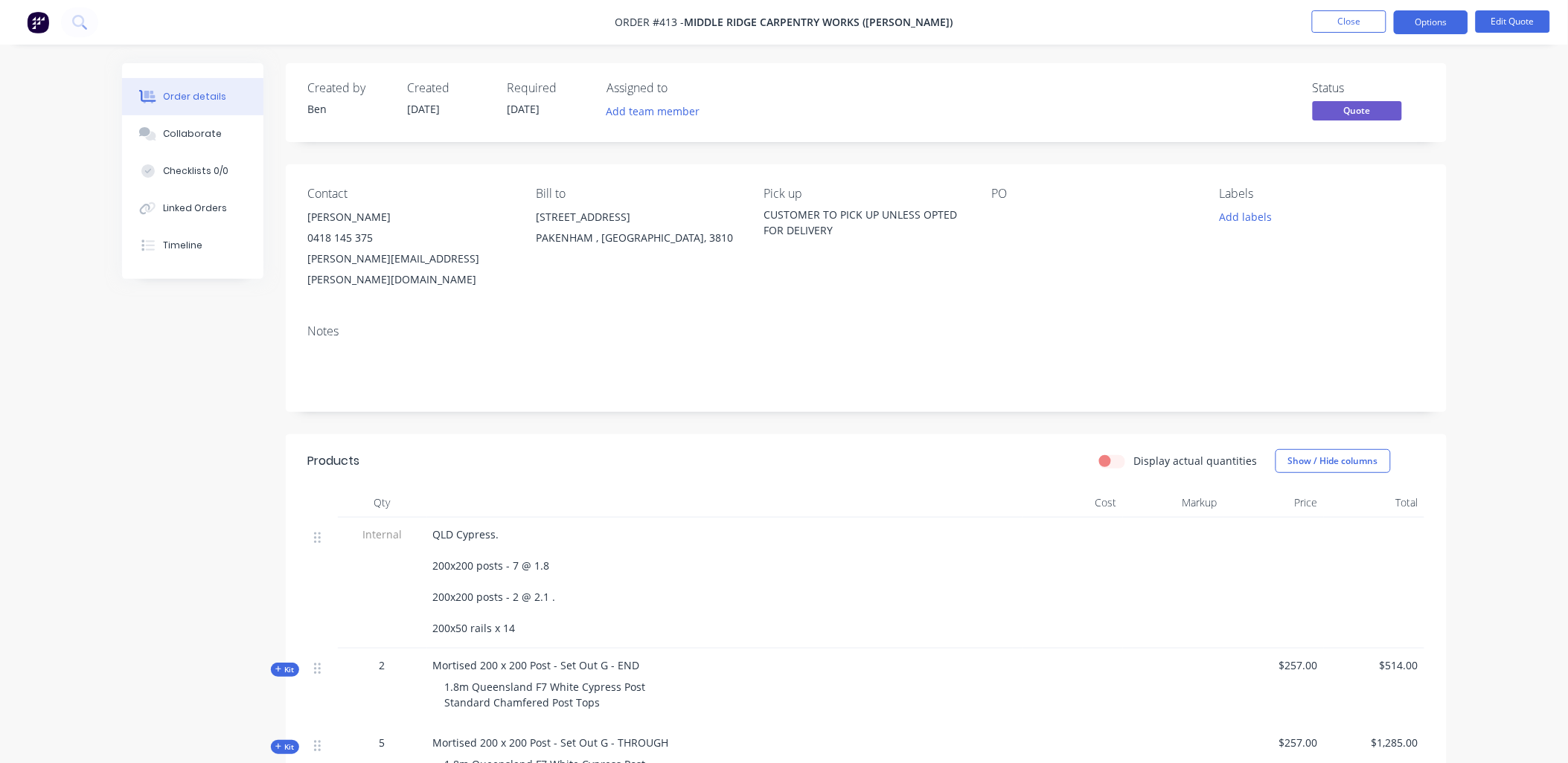
click at [850, 19] on span "Middle Ridge Carpentry Works (Chris Bell)" at bounding box center [819, 22] width 269 height 14
drag, startPoint x: 1356, startPoint y: 24, endPoint x: 1344, endPoint y: 28, distance: 12.6
click at [1344, 28] on button "Close" at bounding box center [1349, 22] width 74 height 22
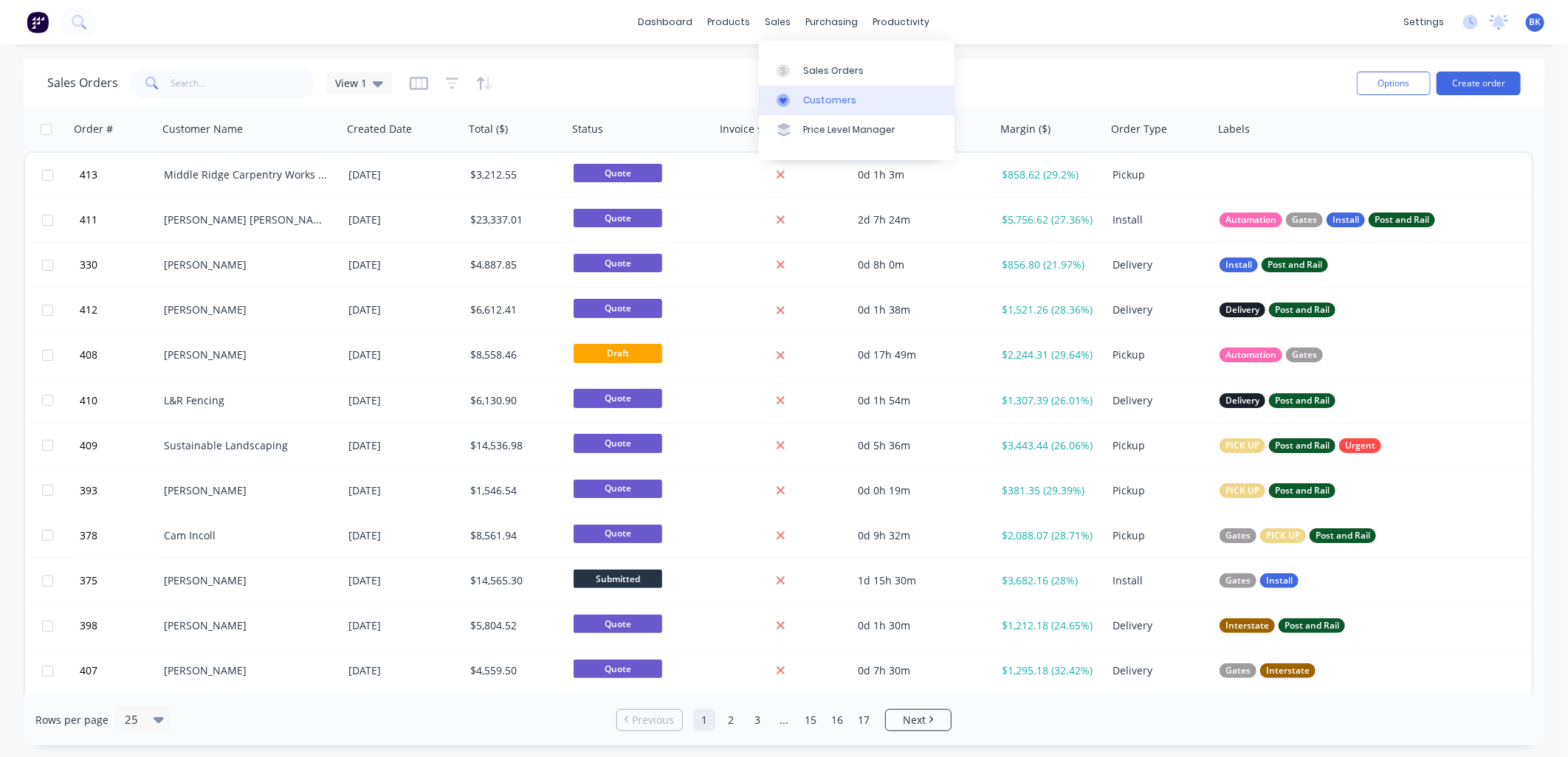
click at [831, 102] on div "Customers" at bounding box center [830, 101] width 53 height 14
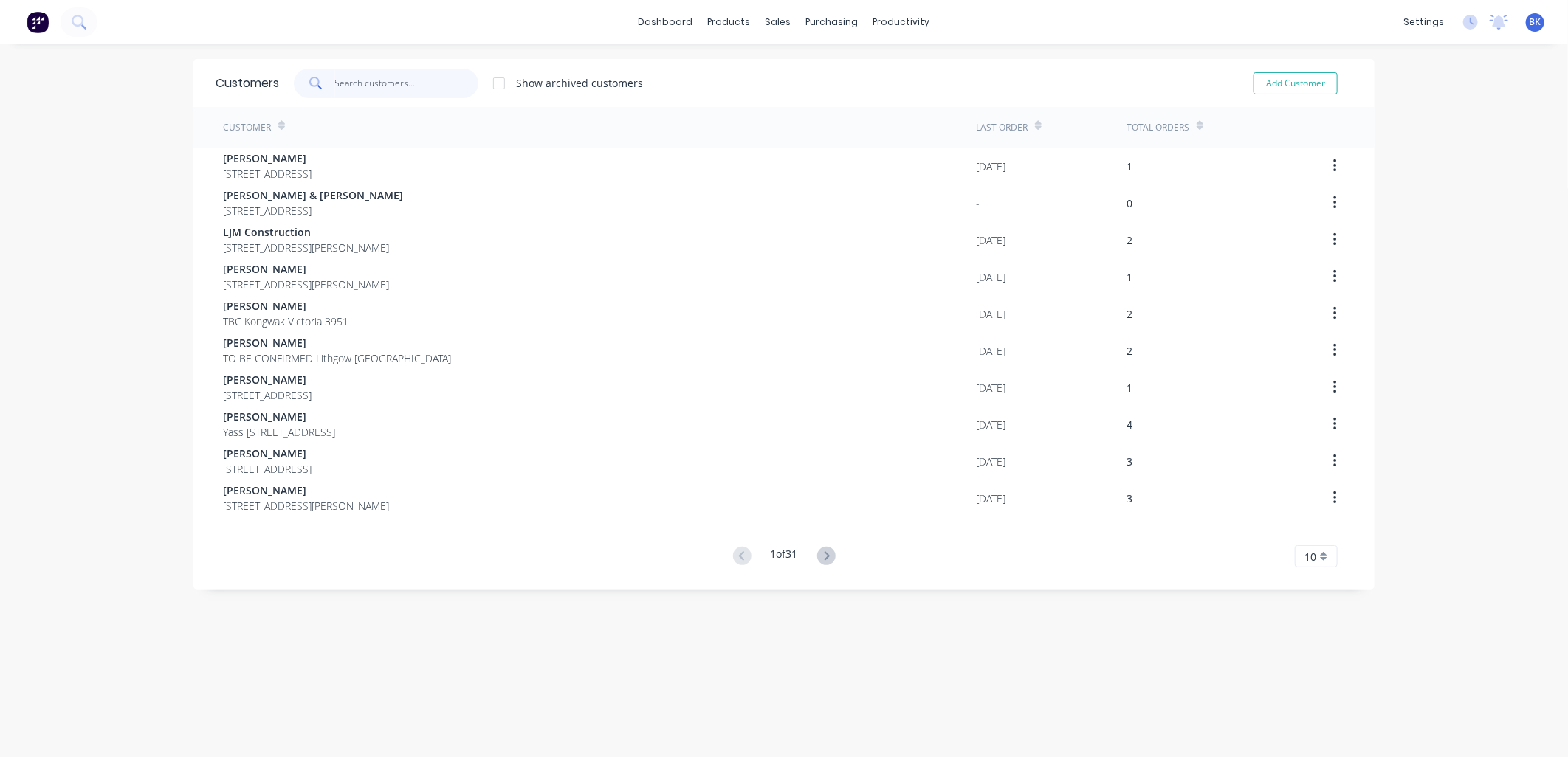
click at [374, 82] on input "text" at bounding box center [407, 83] width 144 height 30
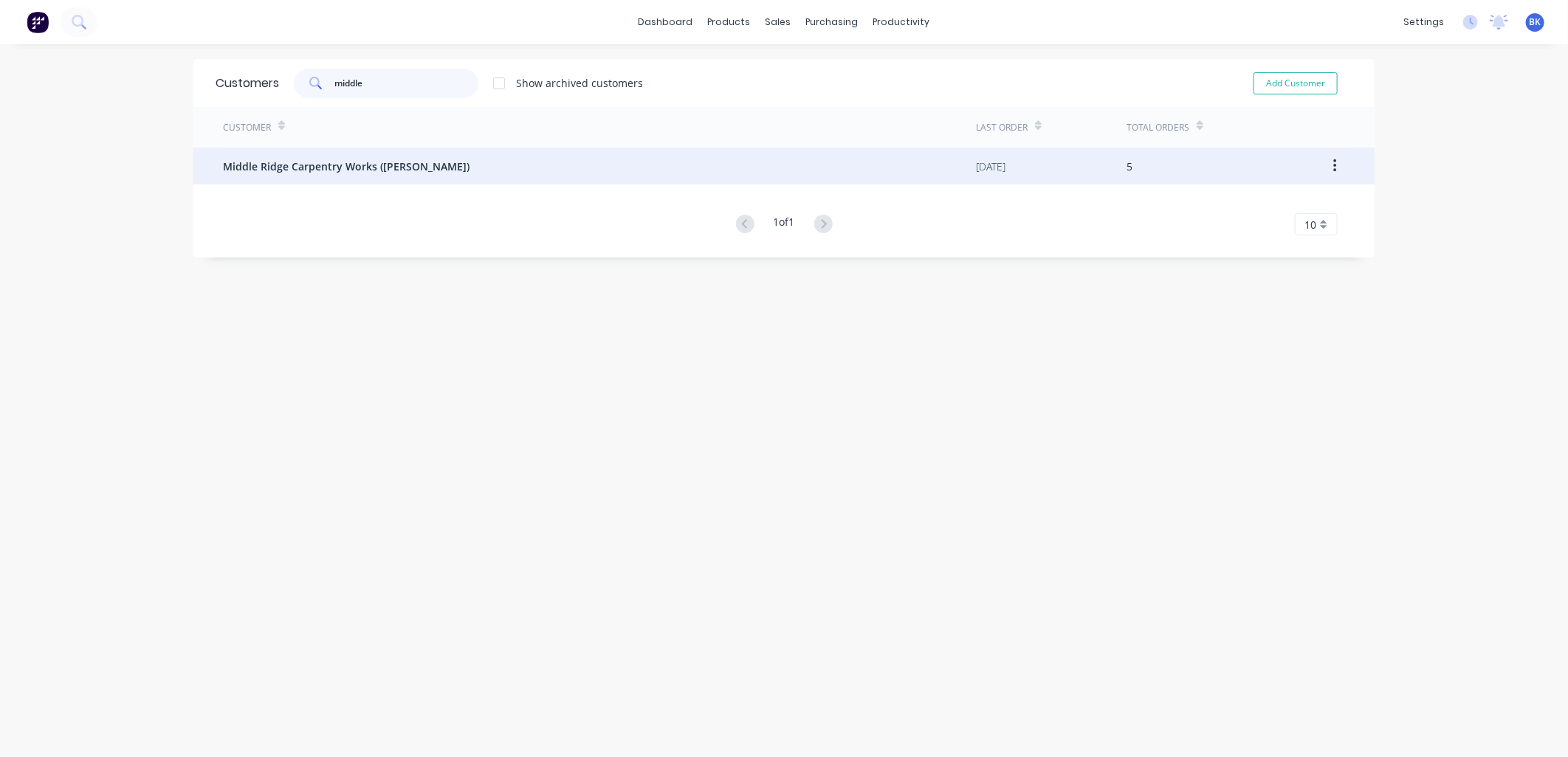
type input "middle"
click at [387, 167] on span "Middle Ridge Carpentry Works (Chris Bell)" at bounding box center [346, 167] width 247 height 15
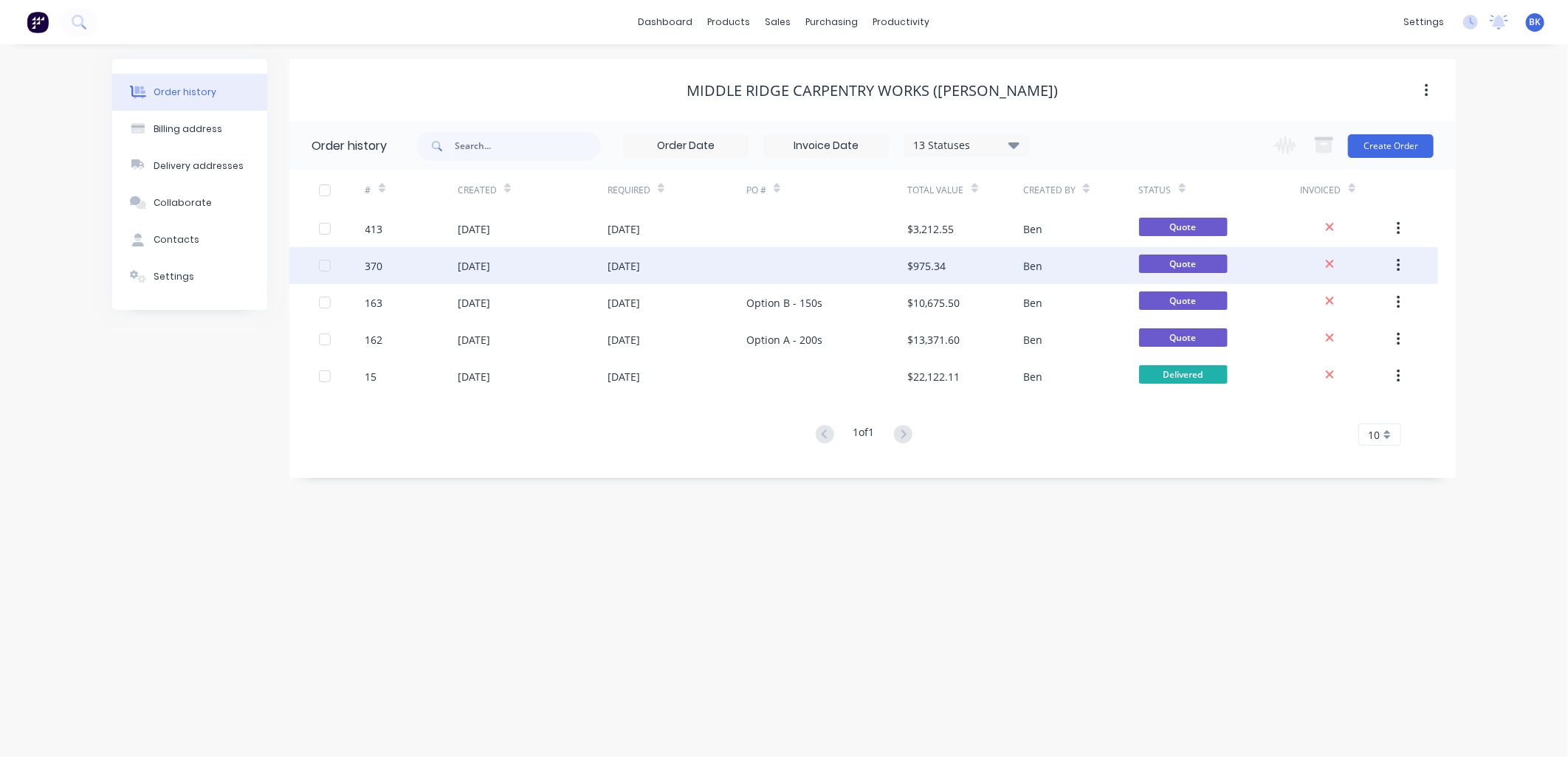
drag, startPoint x: 468, startPoint y: 277, endPoint x: 1403, endPoint y: 262, distance: 935.1
click at [1403, 262] on button "button" at bounding box center [1398, 265] width 35 height 26
click at [679, 267] on div "08 Jul 2025" at bounding box center [677, 265] width 138 height 37
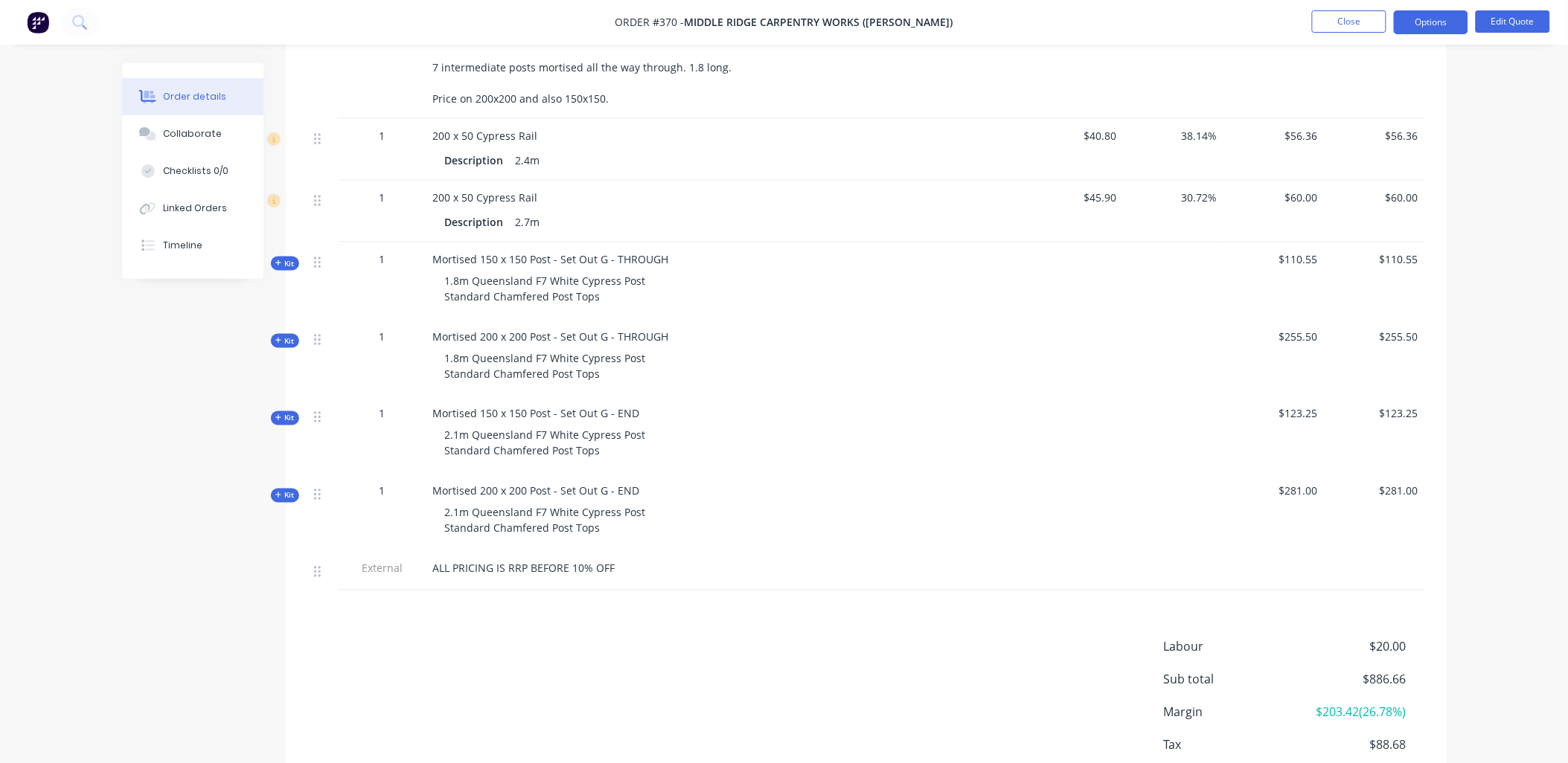
scroll to position [665, 0]
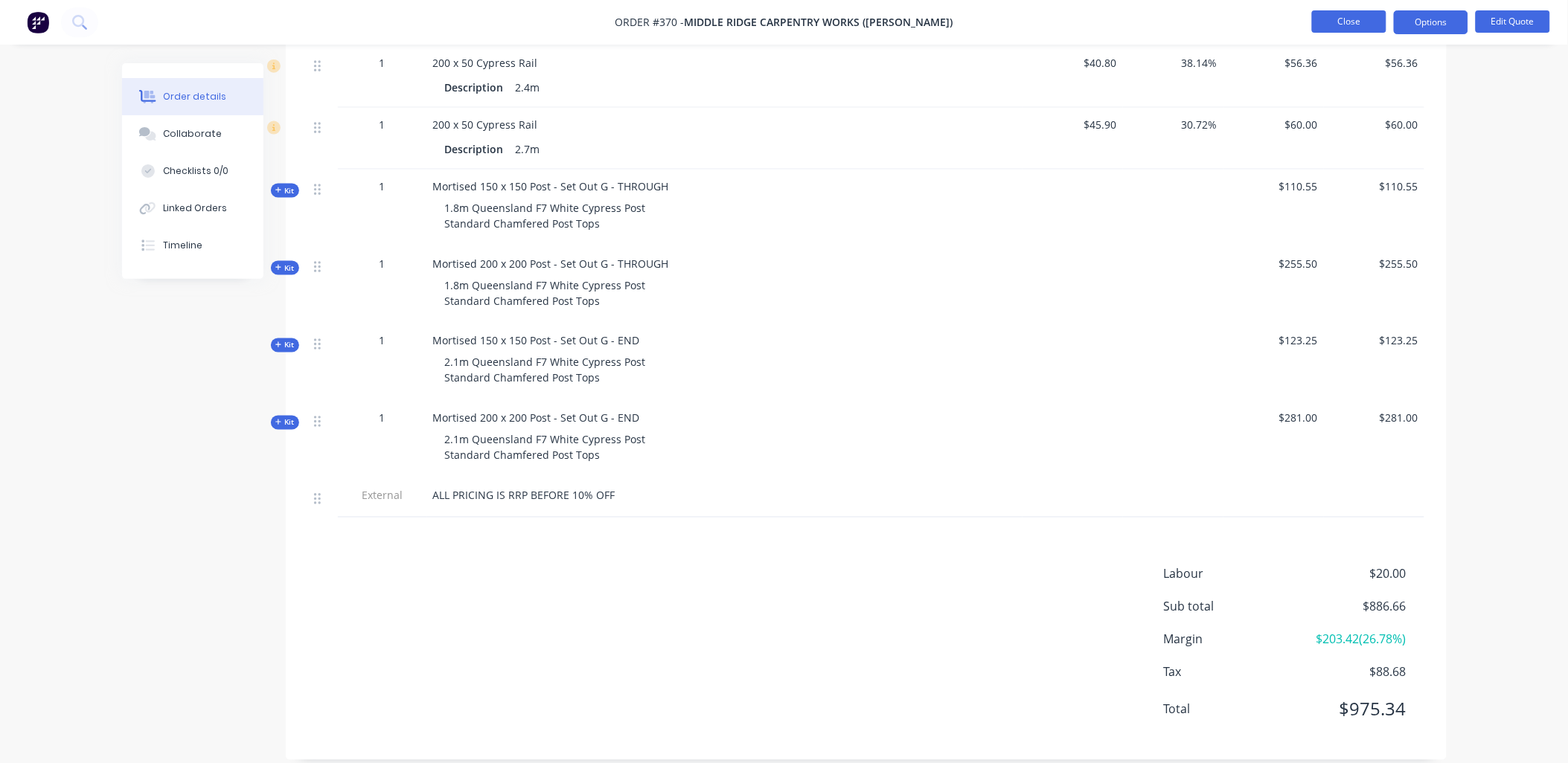
click at [1330, 22] on button "Close" at bounding box center [1349, 22] width 74 height 22
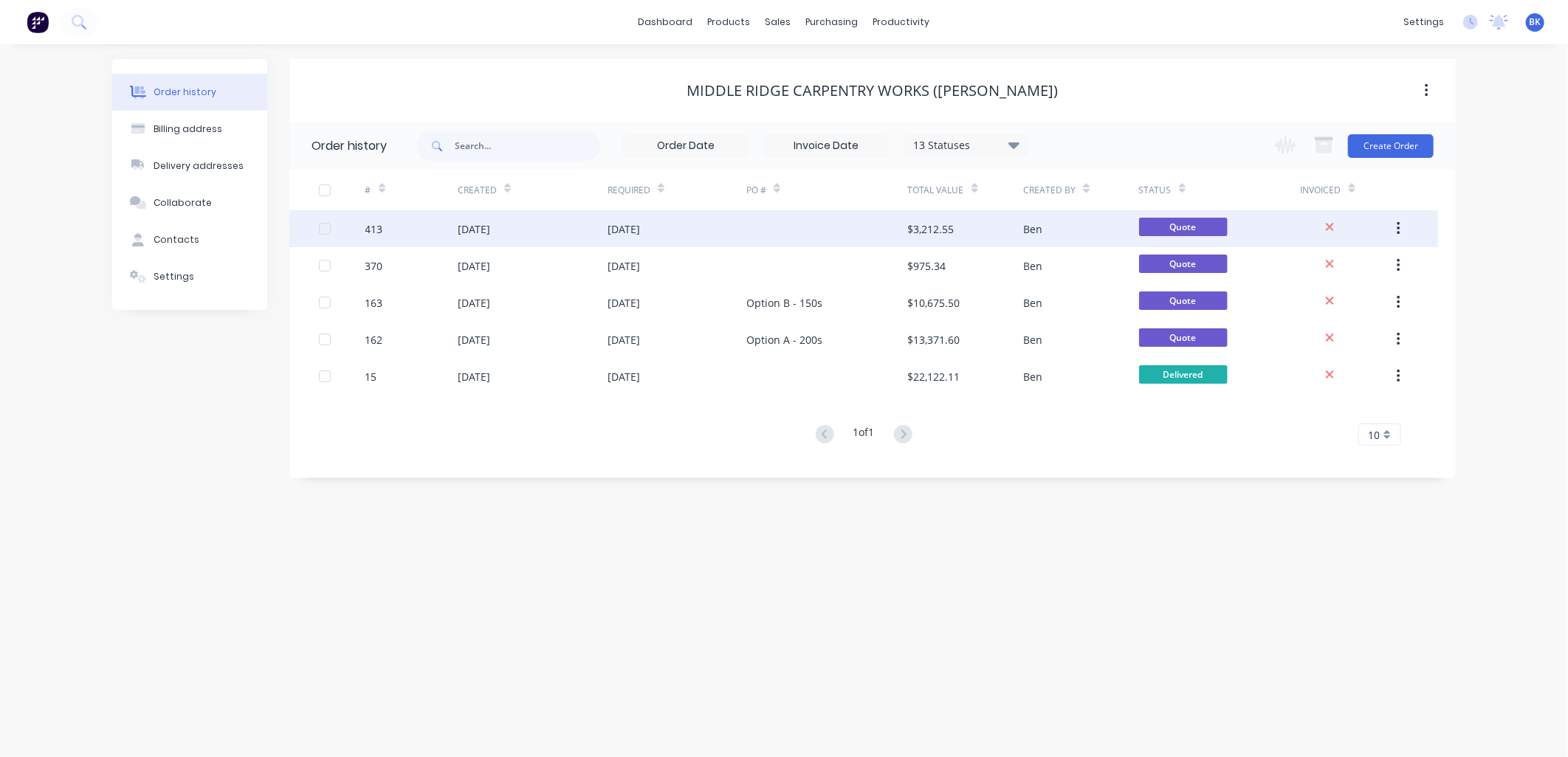
click at [549, 226] on div "11 Aug 2025" at bounding box center [532, 228] width 150 height 37
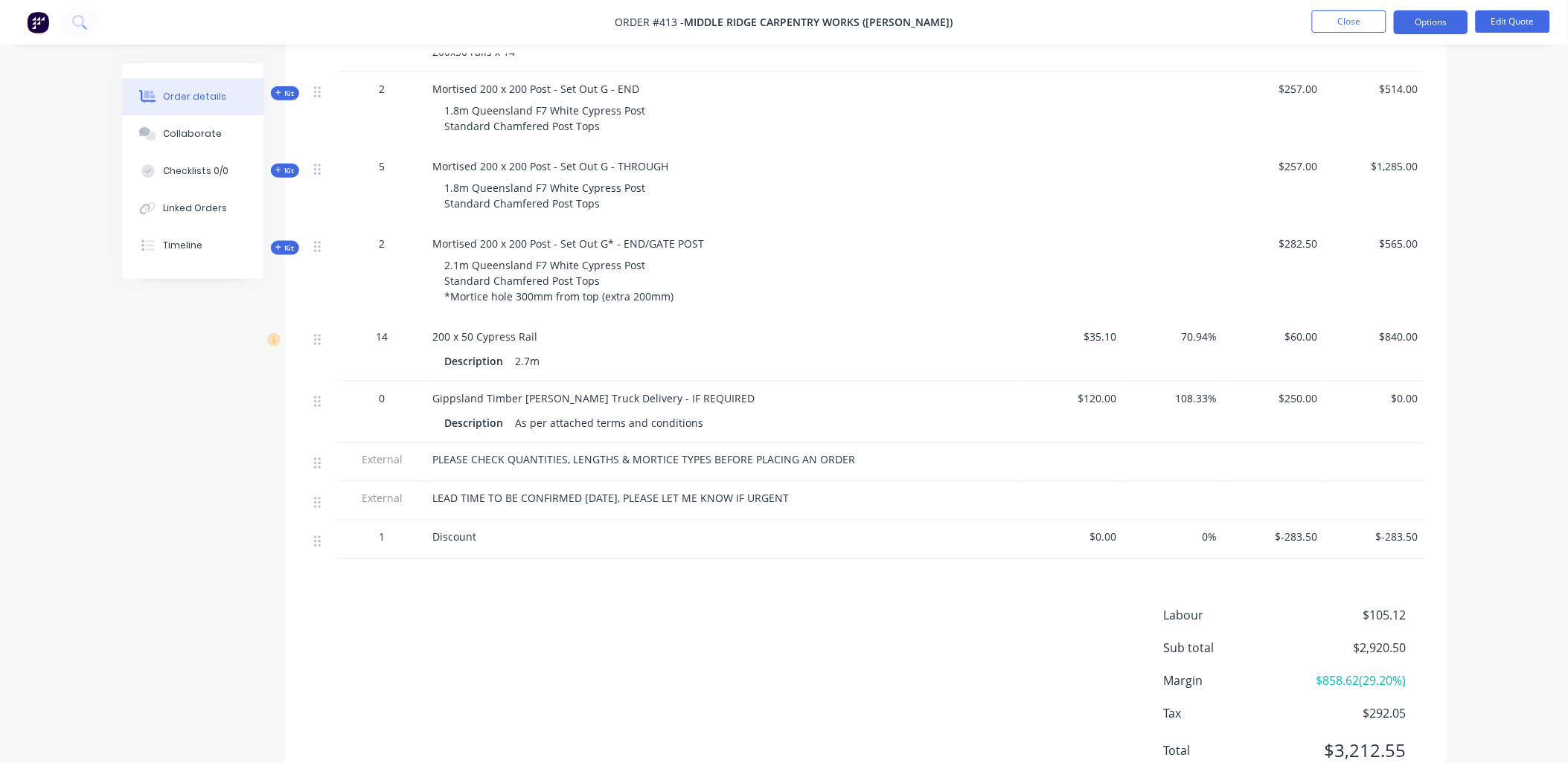
scroll to position [577, 0]
click at [1493, 9] on nav "Order #413 - Middle Ridge Carpentry Works (Chris Bell) Close Options Edit Quote" at bounding box center [784, 22] width 1568 height 45
click at [1532, 22] on button "Edit Quote" at bounding box center [1513, 22] width 74 height 22
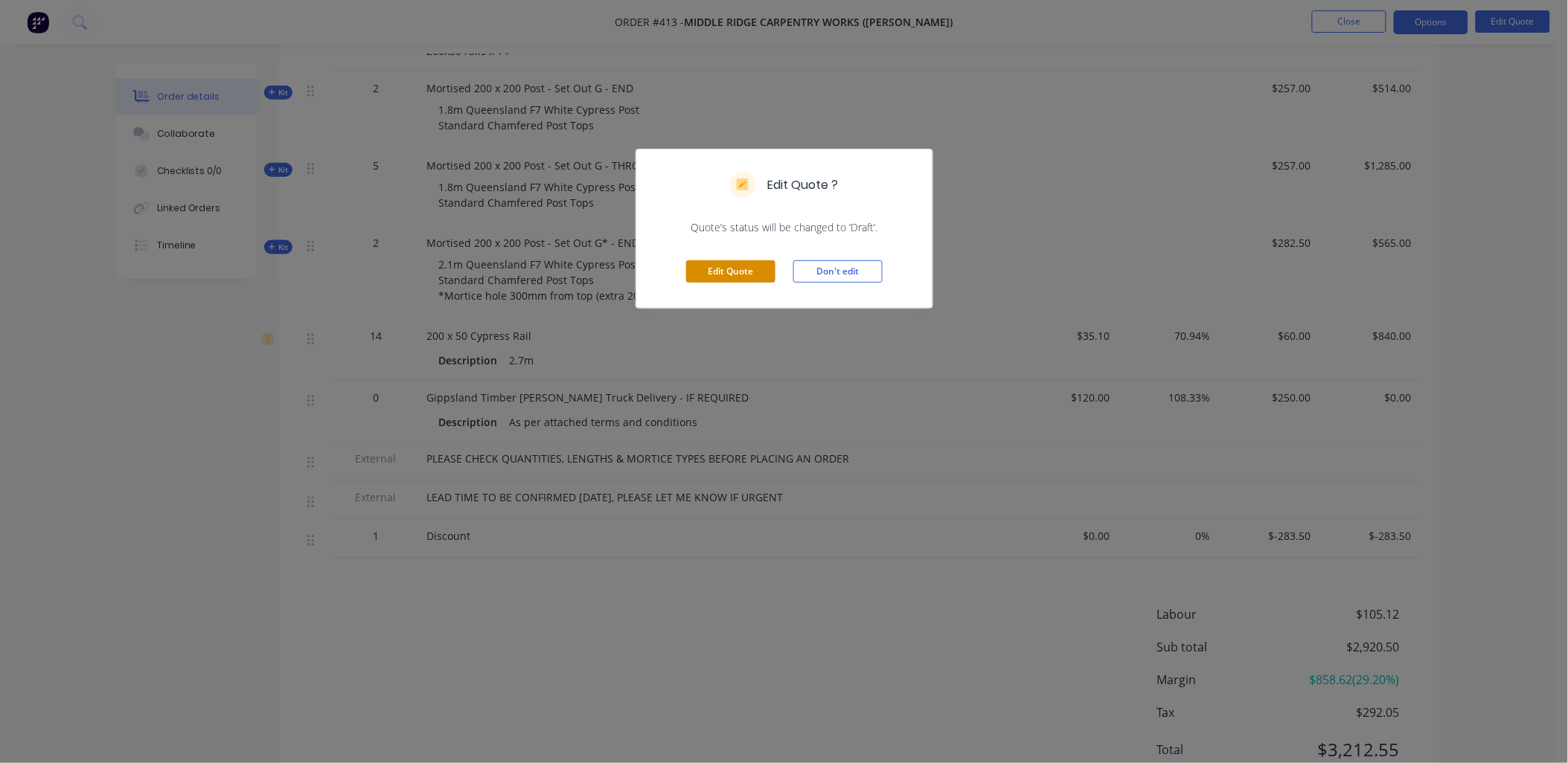
click at [745, 270] on button "Edit Quote" at bounding box center [731, 271] width 90 height 22
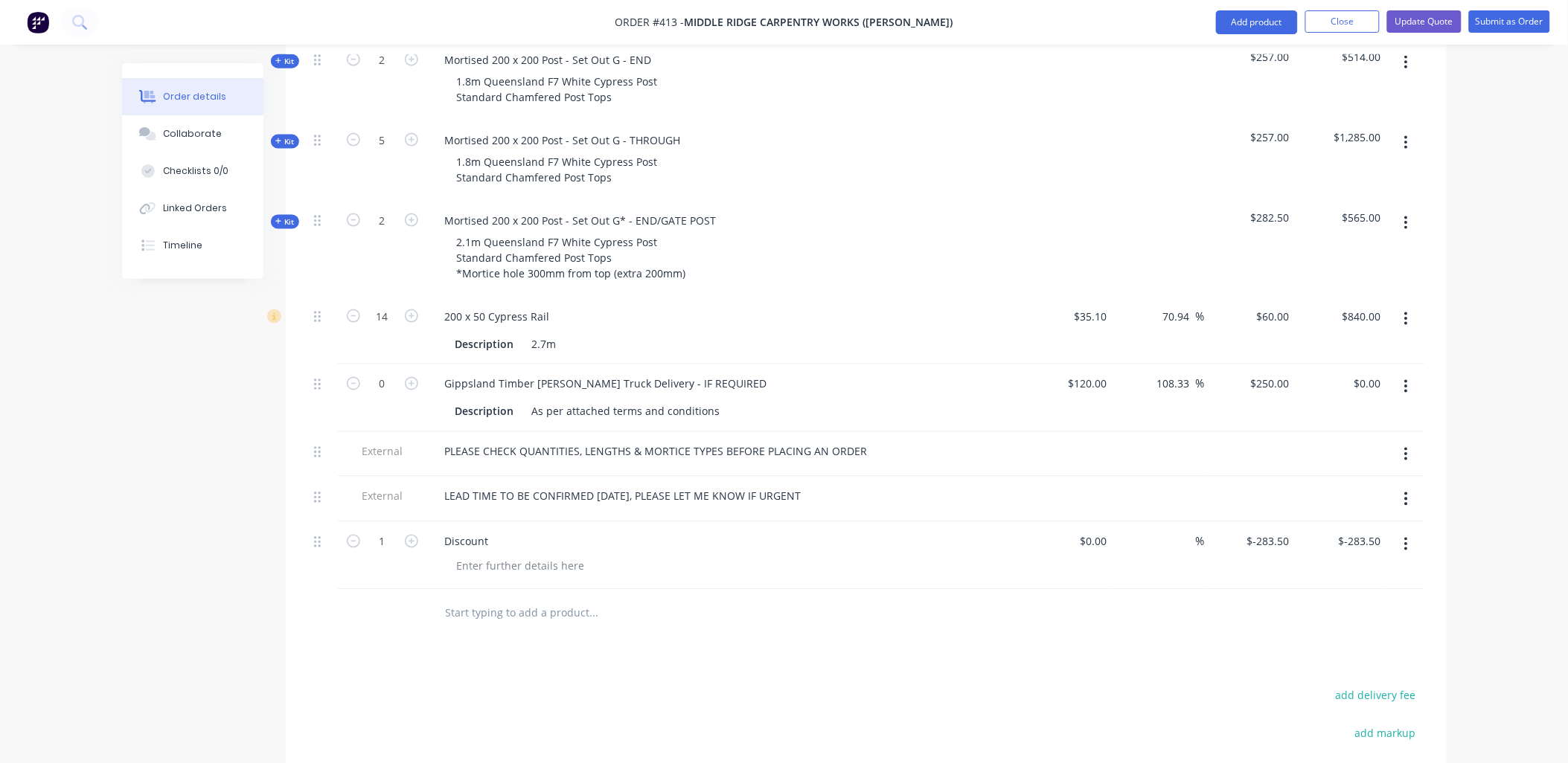
scroll to position [661, 0]
click at [351, 533] on icon "button" at bounding box center [354, 540] width 14 height 14
type input "0"
type input "$0.00"
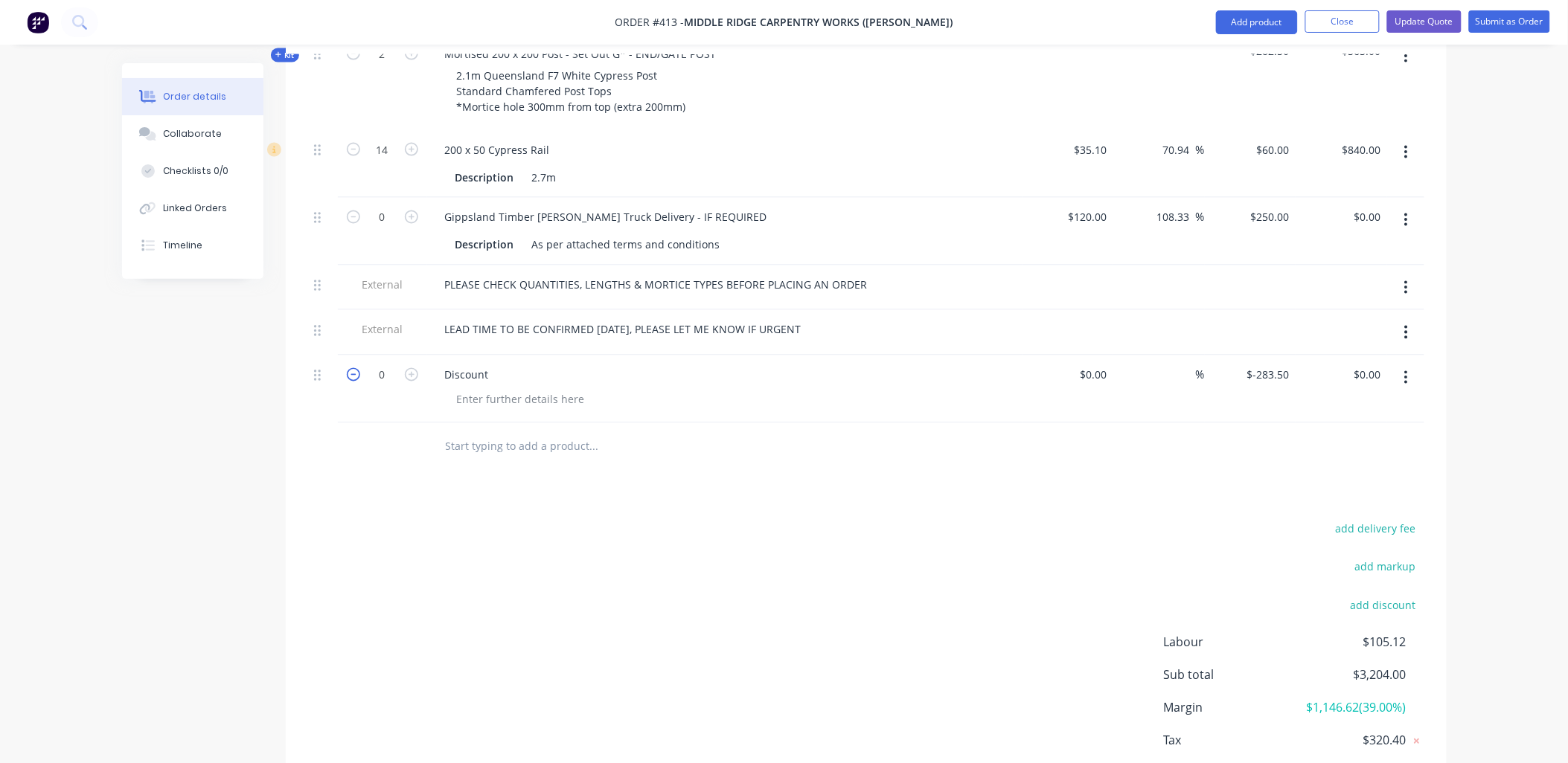
scroll to position [827, 0]
click at [413, 368] on icon "button" at bounding box center [412, 375] width 14 height 14
type input "1"
type input "$-283.50"
click at [350, 368] on icon "button" at bounding box center [354, 375] width 14 height 14
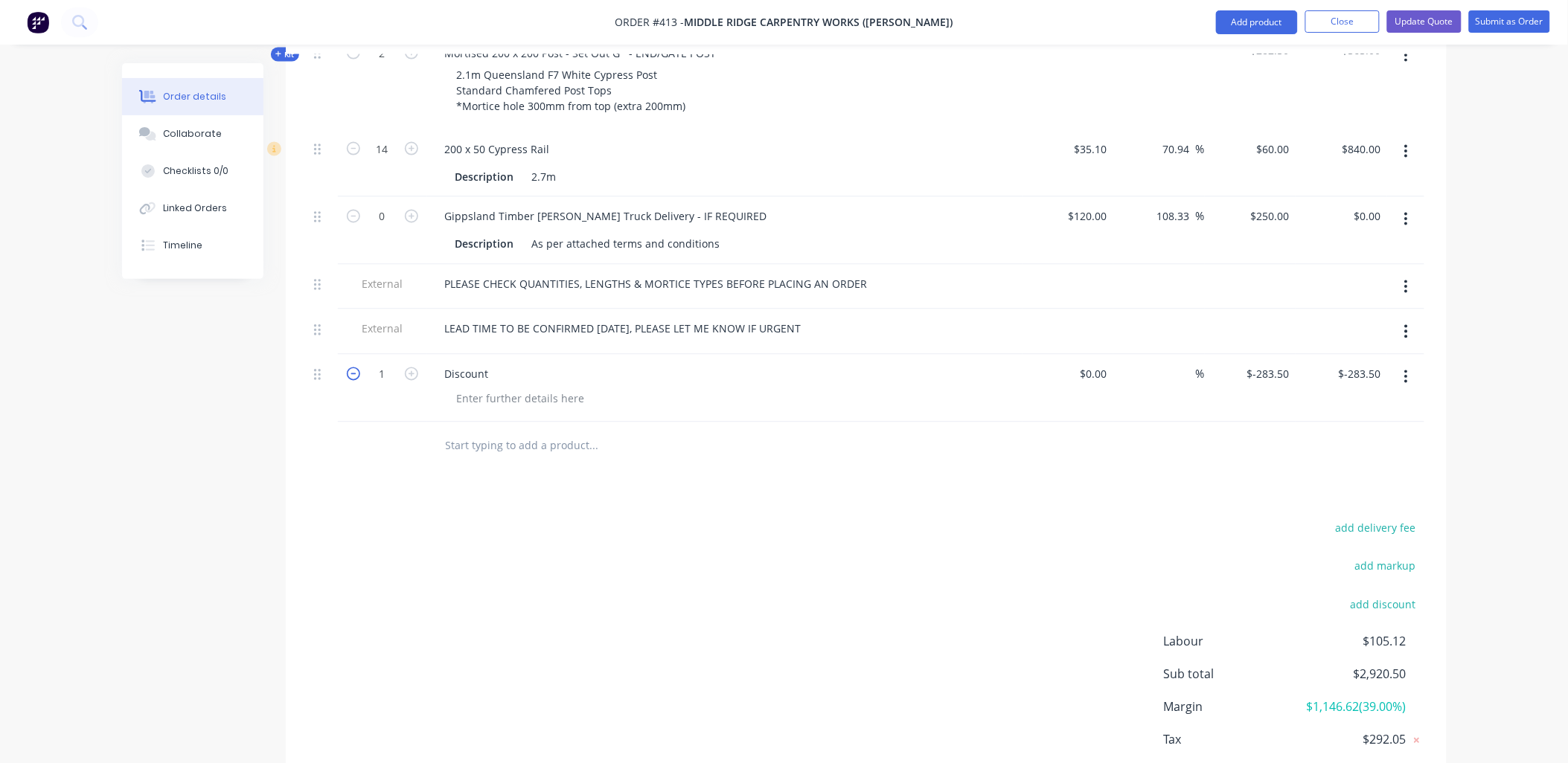
type input "0"
type input "$0.00"
click at [414, 368] on icon "button" at bounding box center [412, 375] width 14 height 14
type input "1"
type input "$-283.50"
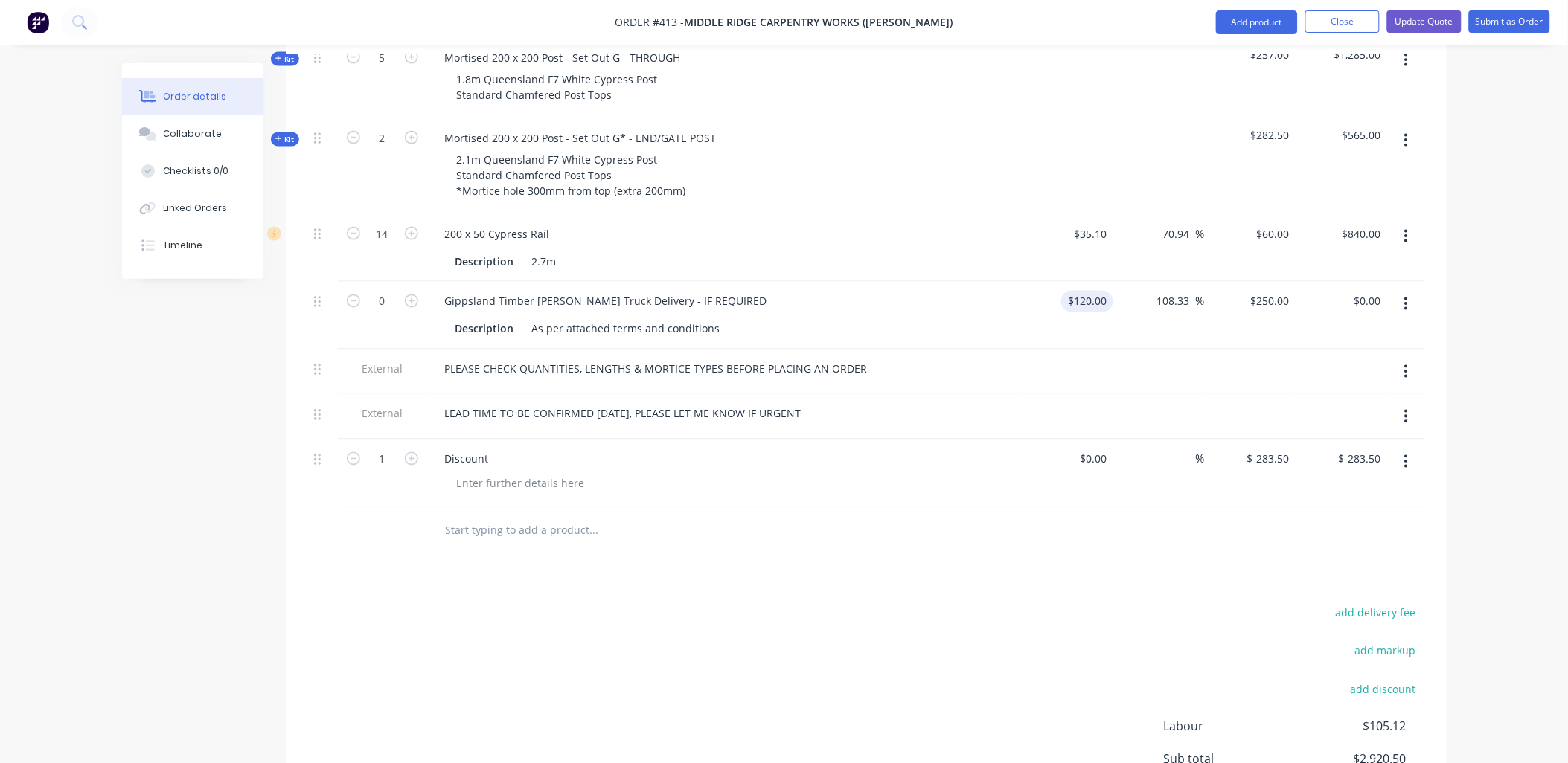
scroll to position [744, 0]
click at [1424, 21] on button "Update Quote" at bounding box center [1424, 22] width 74 height 22
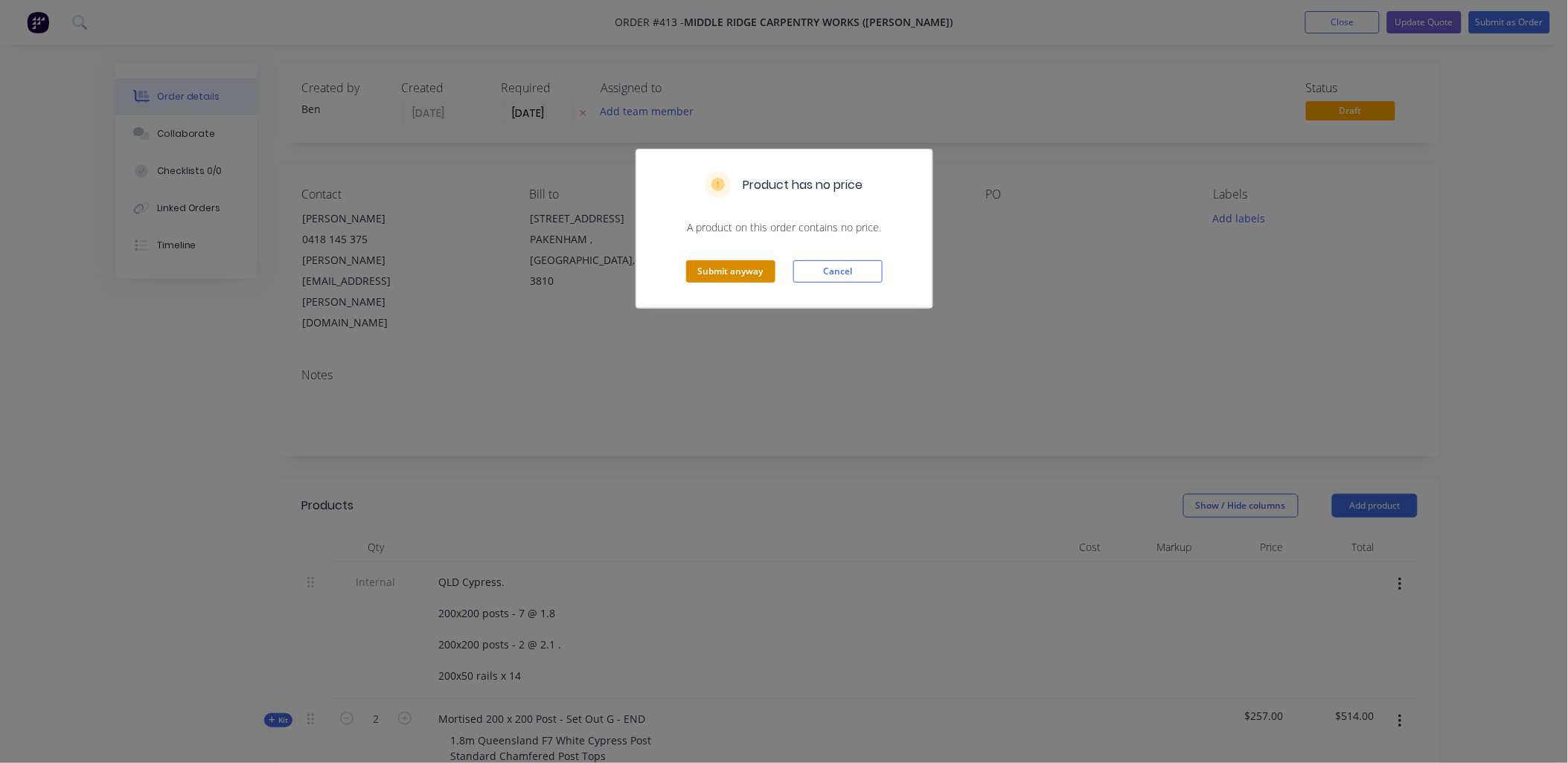
click at [744, 276] on button "Submit anyway" at bounding box center [731, 271] width 90 height 22
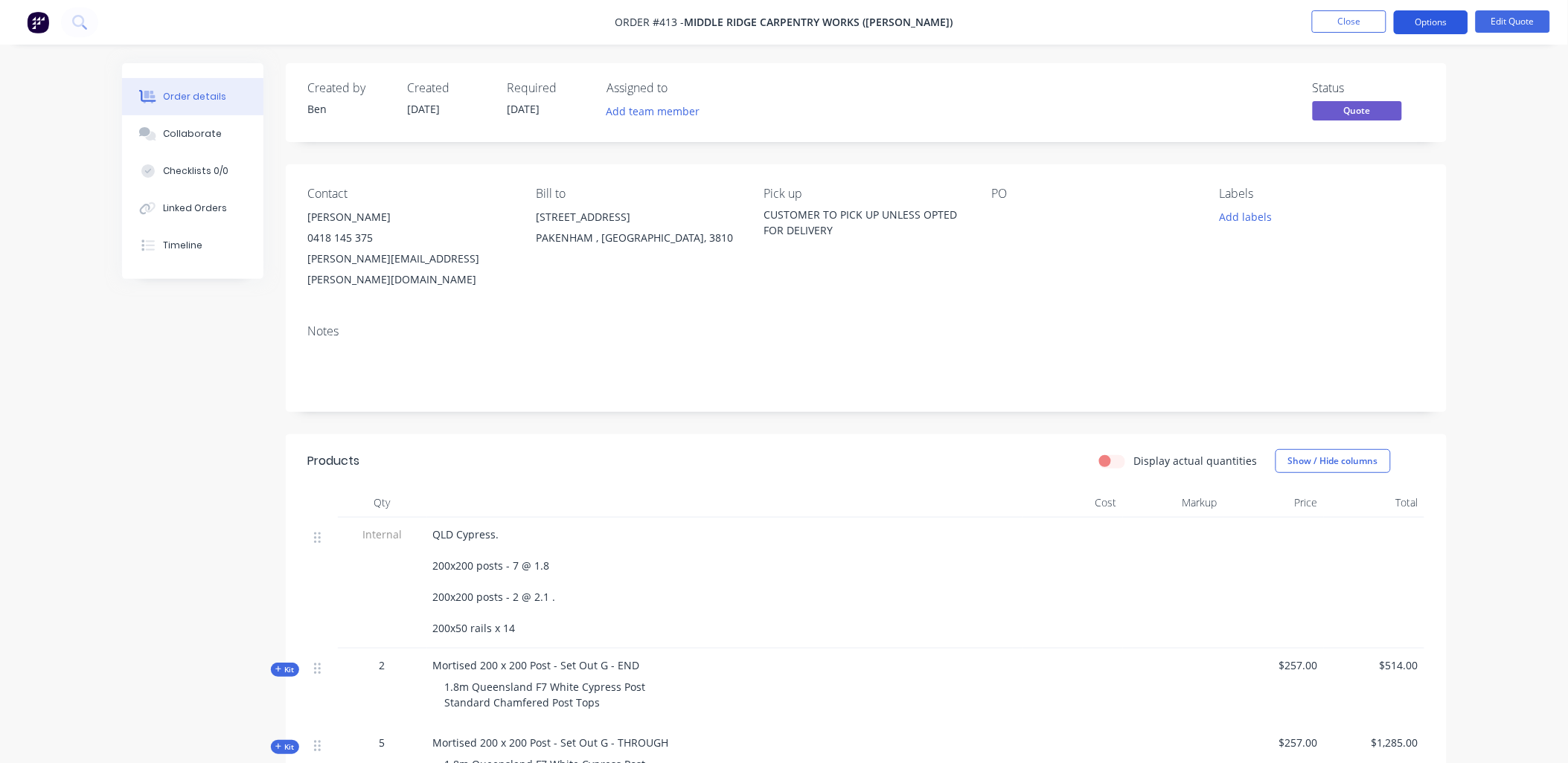
click at [1413, 24] on button "Options" at bounding box center [1431, 22] width 74 height 24
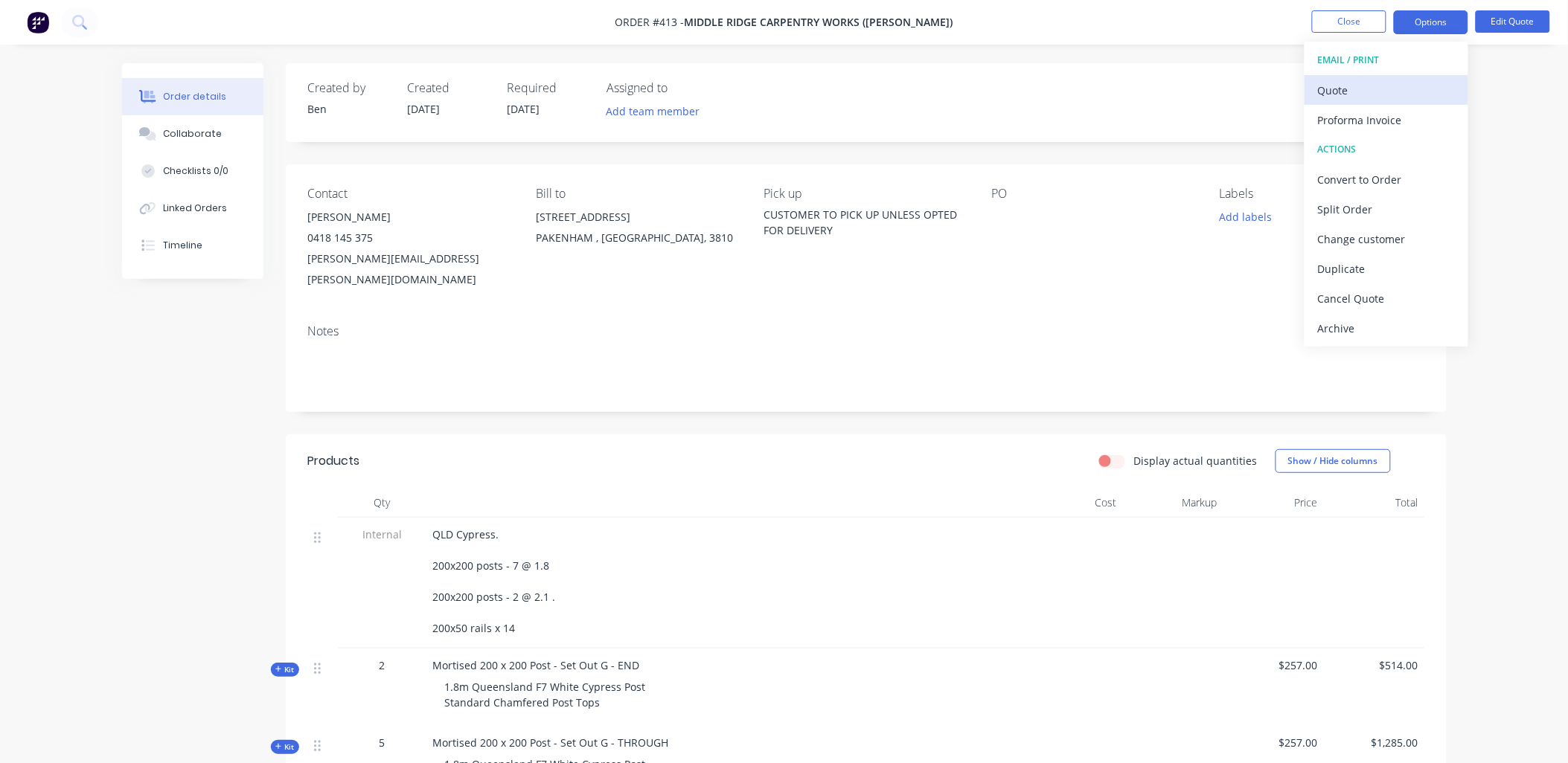
click at [1390, 90] on div "Quote" at bounding box center [1386, 90] width 137 height 22
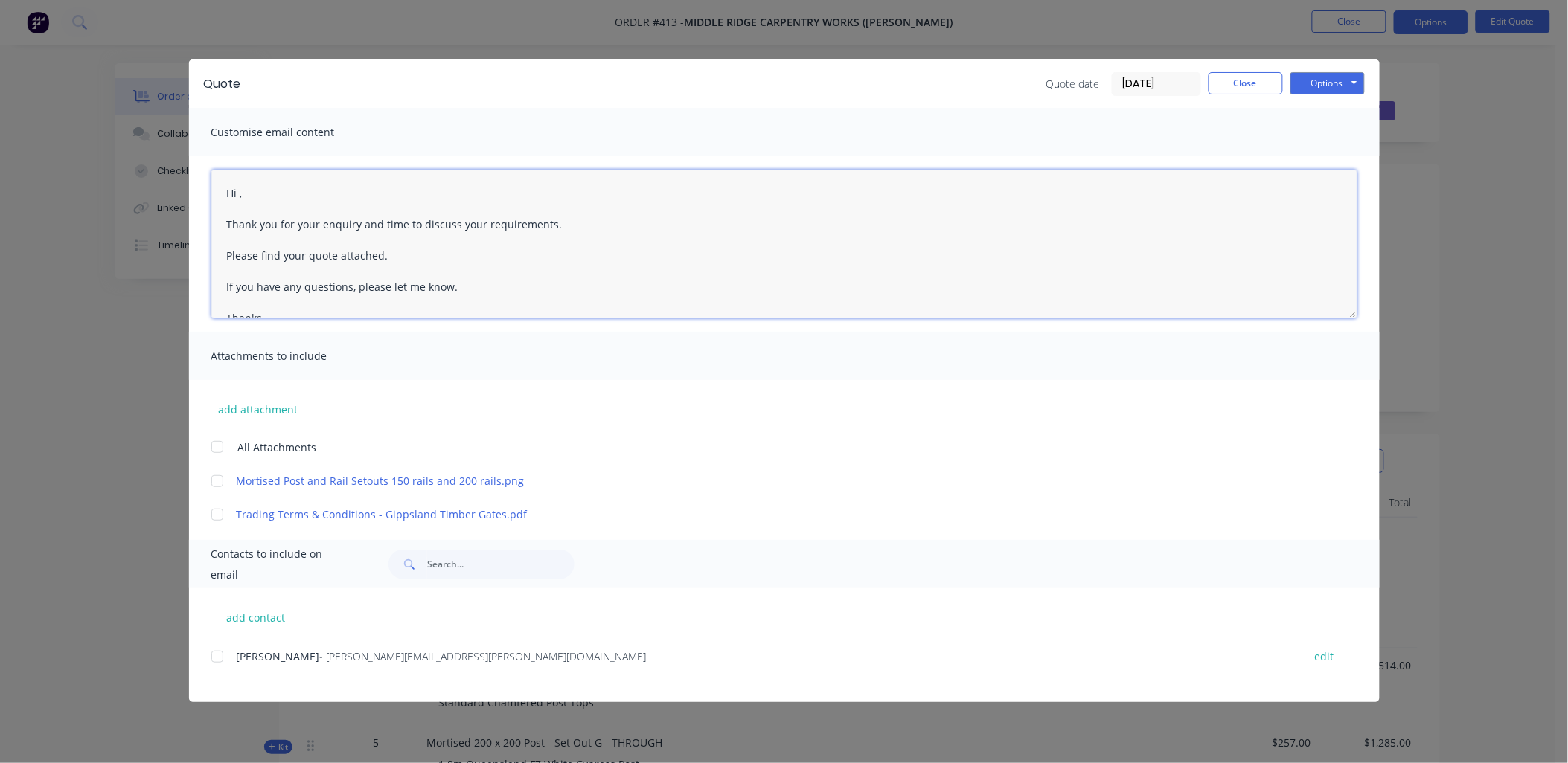
click at [240, 190] on textarea "Hi , Thank you for your enquiry and time to discuss your requirements. Please f…" at bounding box center [784, 244] width 1146 height 149
drag, startPoint x: 361, startPoint y: 220, endPoint x: 550, endPoint y: 226, distance: 189.1
click at [550, 226] on textarea "Hi Chris, Thank you for your enquiry and time to discuss your requirements. Ple…" at bounding box center [784, 244] width 1146 height 149
click at [214, 449] on div at bounding box center [217, 447] width 30 height 30
click at [215, 654] on div at bounding box center [217, 657] width 30 height 30
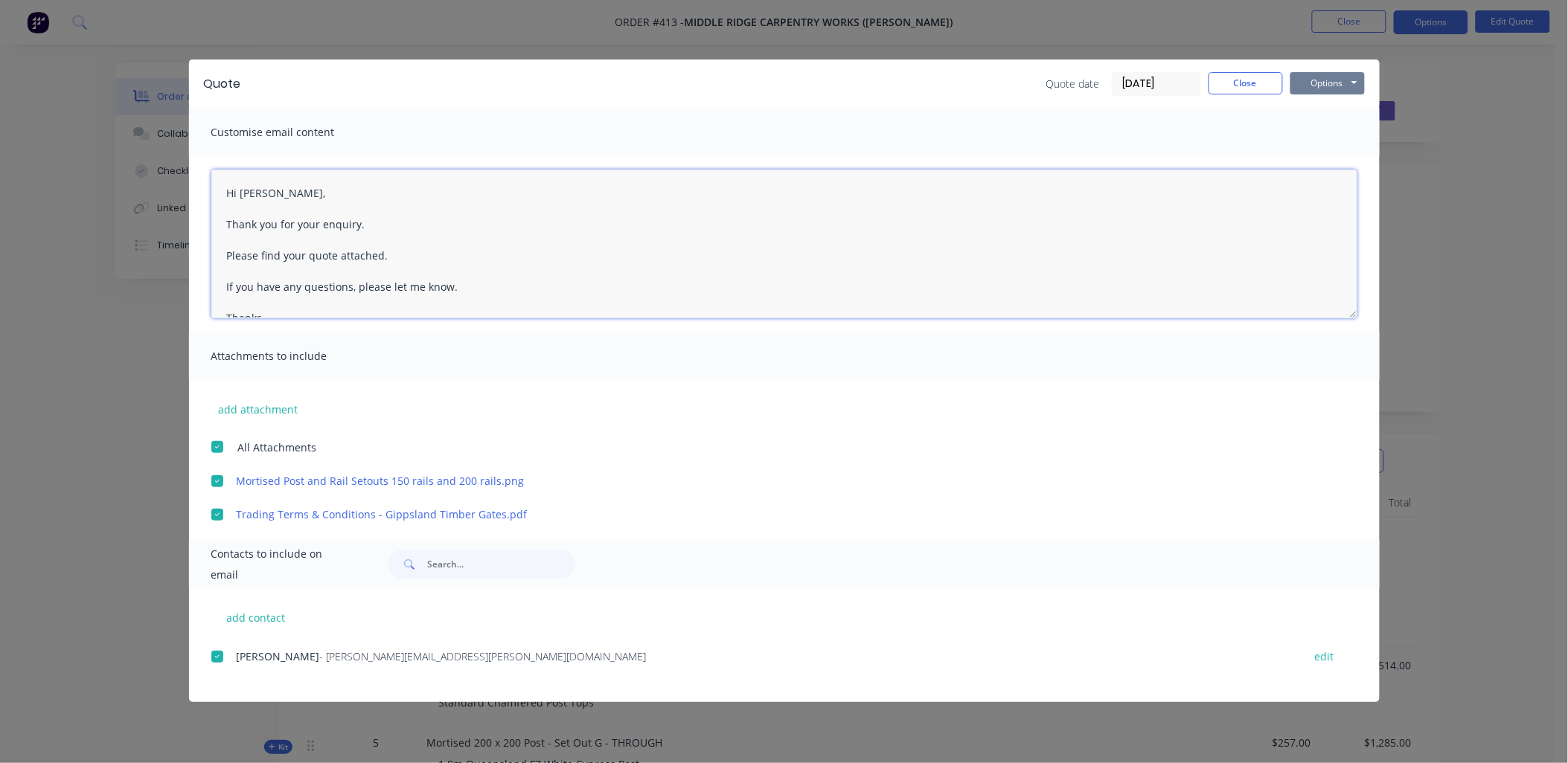
type textarea "Hi Chris, Thank you for your enquiry. Please find your quote attached. If you h…"
click at [1314, 86] on button "Options" at bounding box center [1328, 84] width 74 height 22
click at [1328, 153] on button "Email" at bounding box center [1338, 158] width 96 height 25
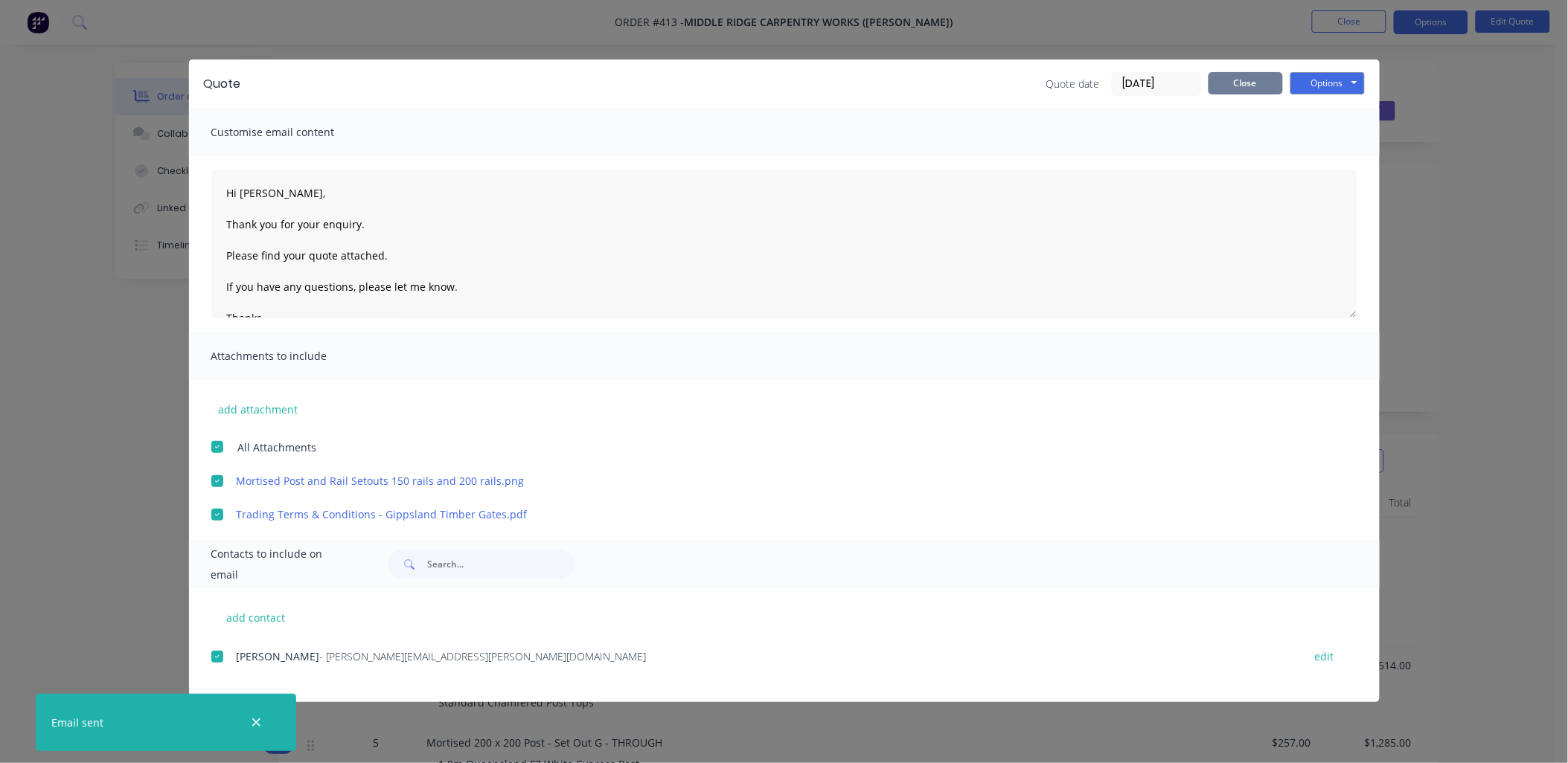
click at [1258, 90] on button "Close" at bounding box center [1246, 84] width 74 height 22
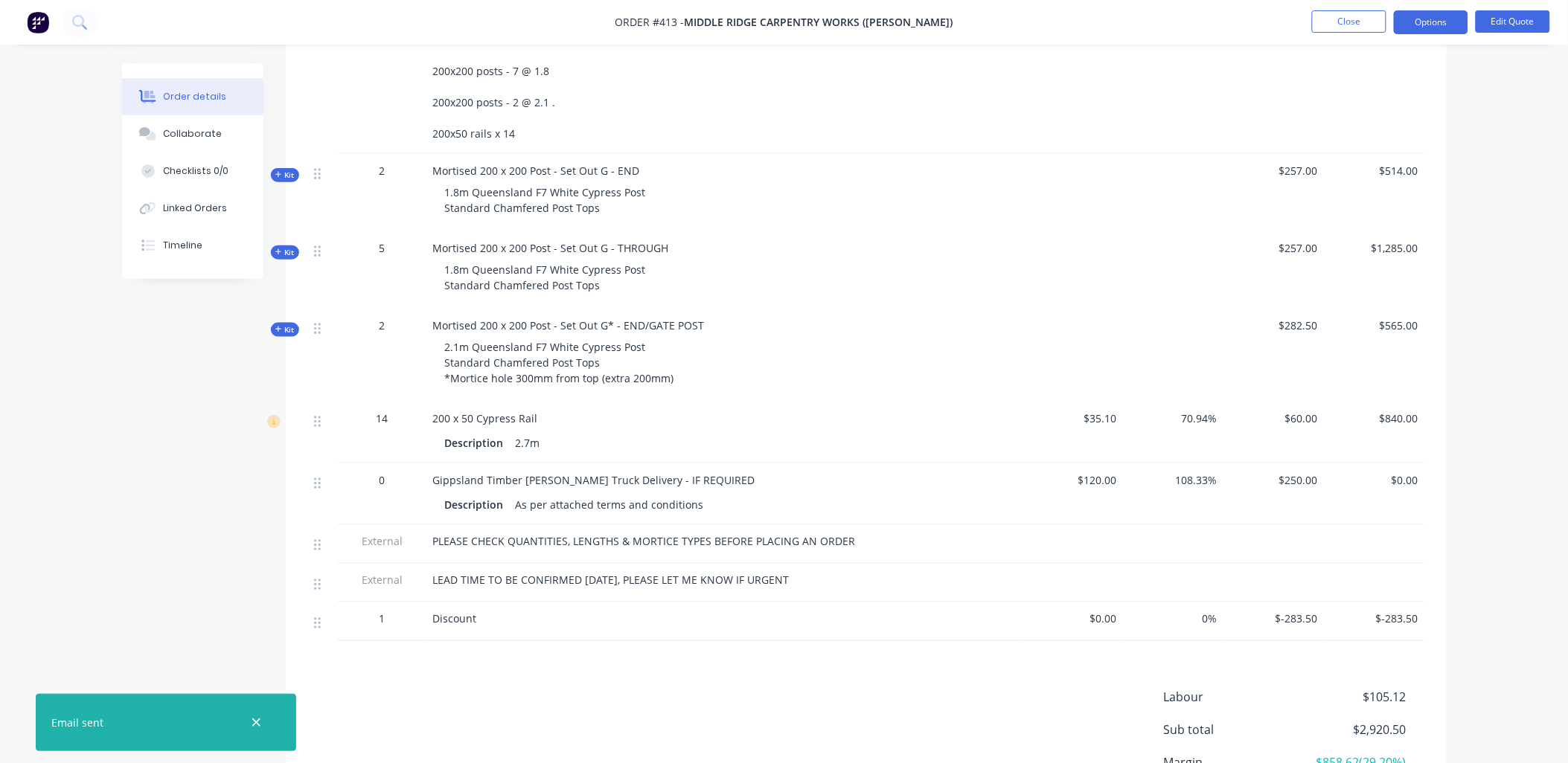
scroll to position [495, 0]
click at [1357, 30] on button "Close" at bounding box center [1349, 22] width 74 height 22
